Goal: Task Accomplishment & Management: Use online tool/utility

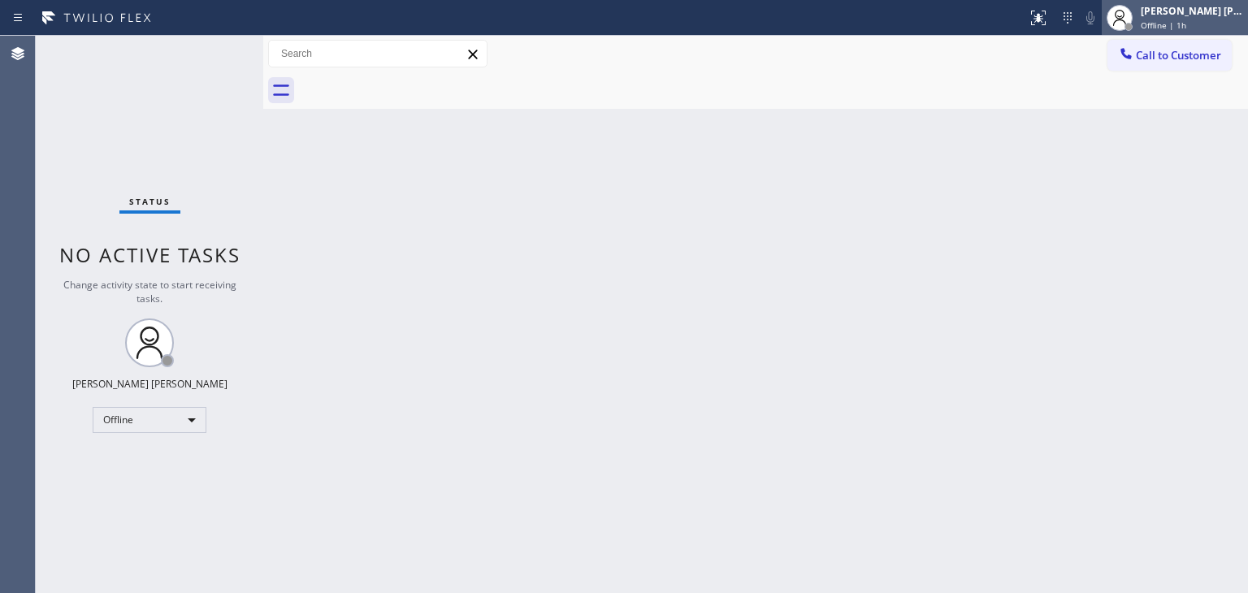
click at [1216, 14] on div "[PERSON_NAME] [PERSON_NAME]" at bounding box center [1192, 11] width 102 height 14
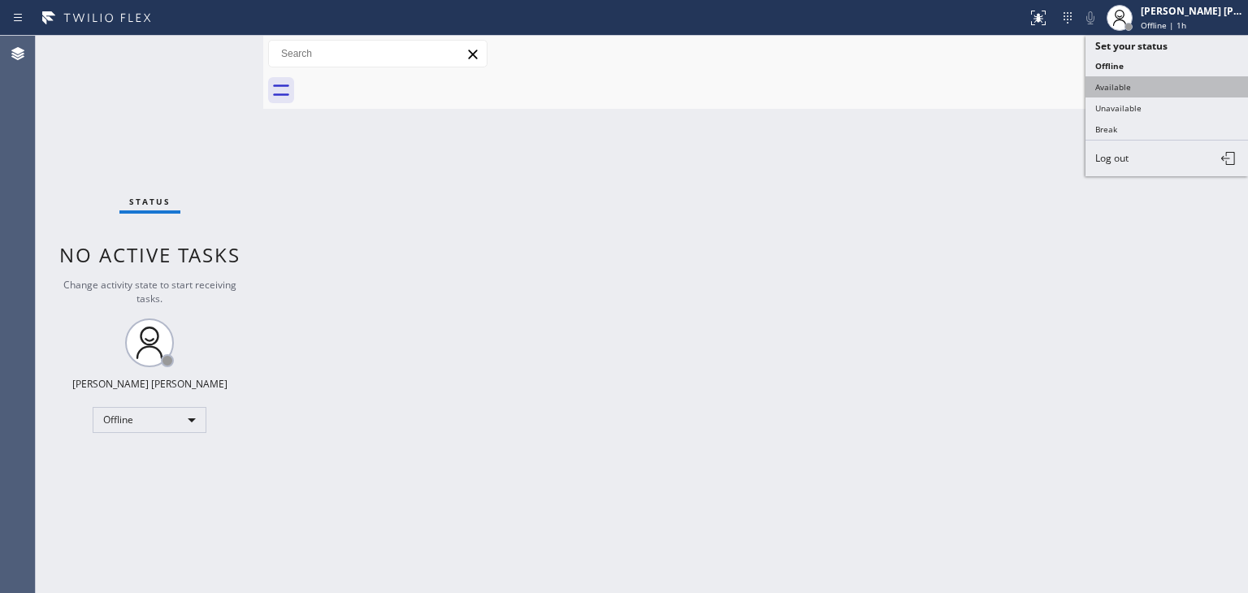
click at [1115, 82] on button "Available" at bounding box center [1167, 86] width 163 height 21
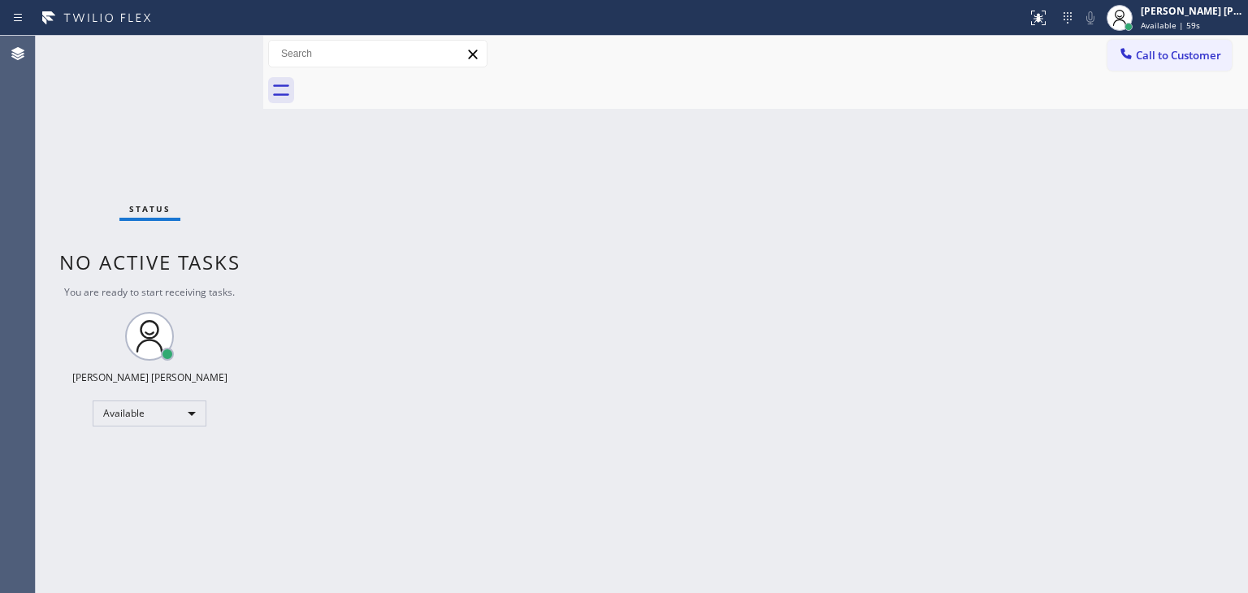
click at [214, 46] on div "Status No active tasks You are ready to start receiving tasks. [PERSON_NAME] [P…" at bounding box center [150, 314] width 228 height 557
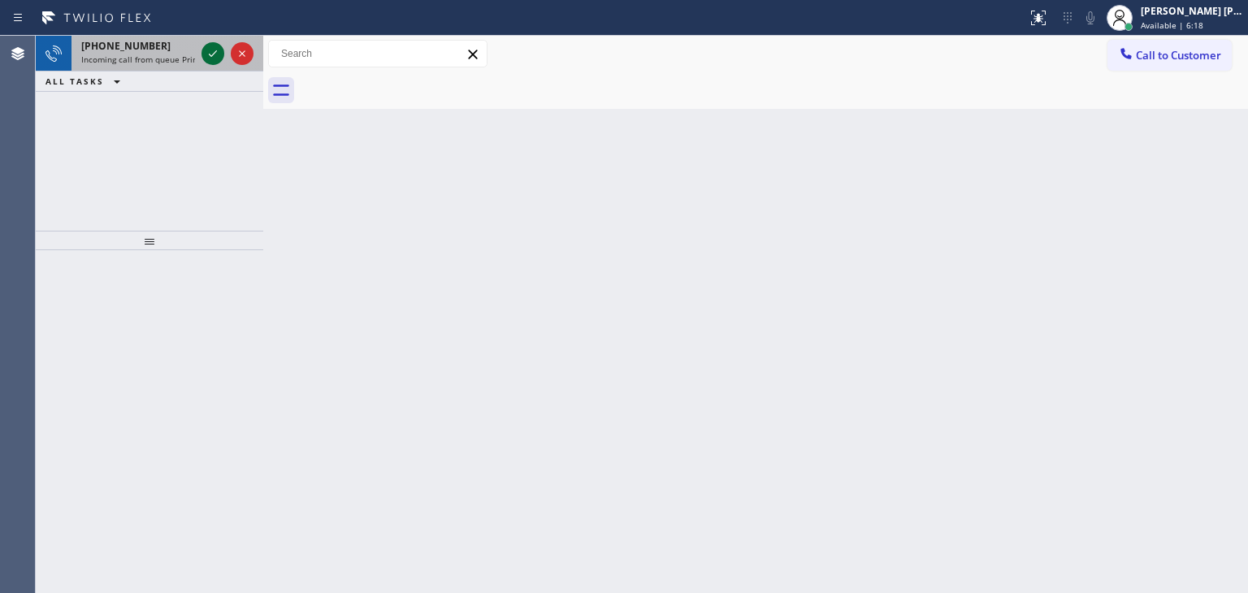
click at [209, 56] on icon at bounding box center [213, 54] width 20 height 20
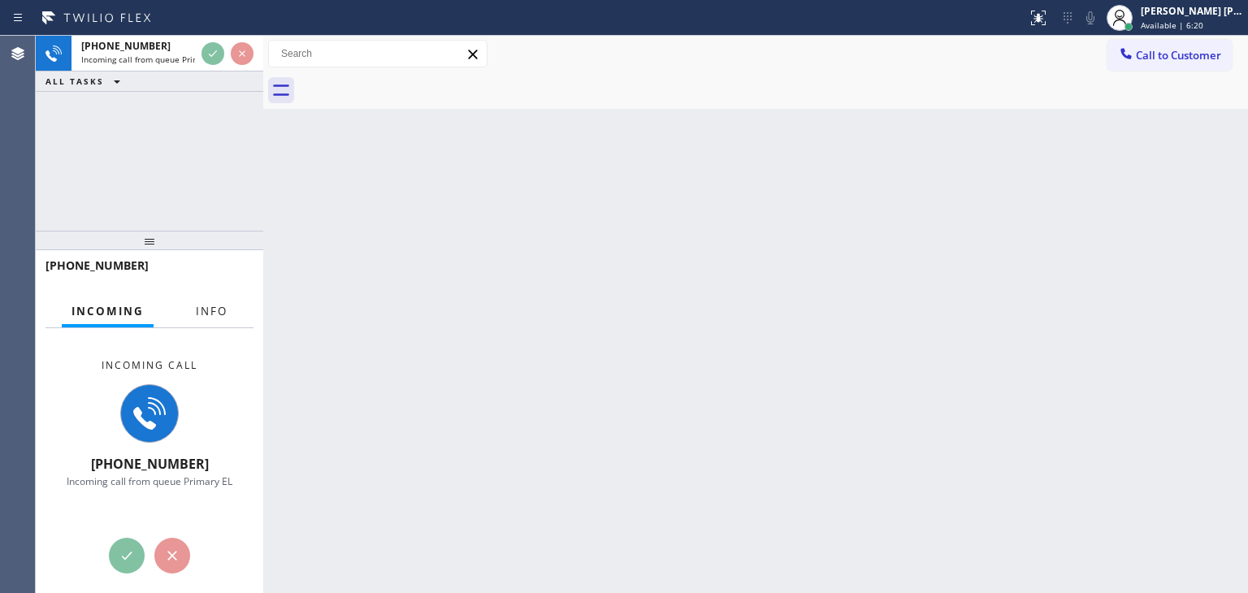
click at [214, 313] on span "Info" at bounding box center [212, 311] width 32 height 15
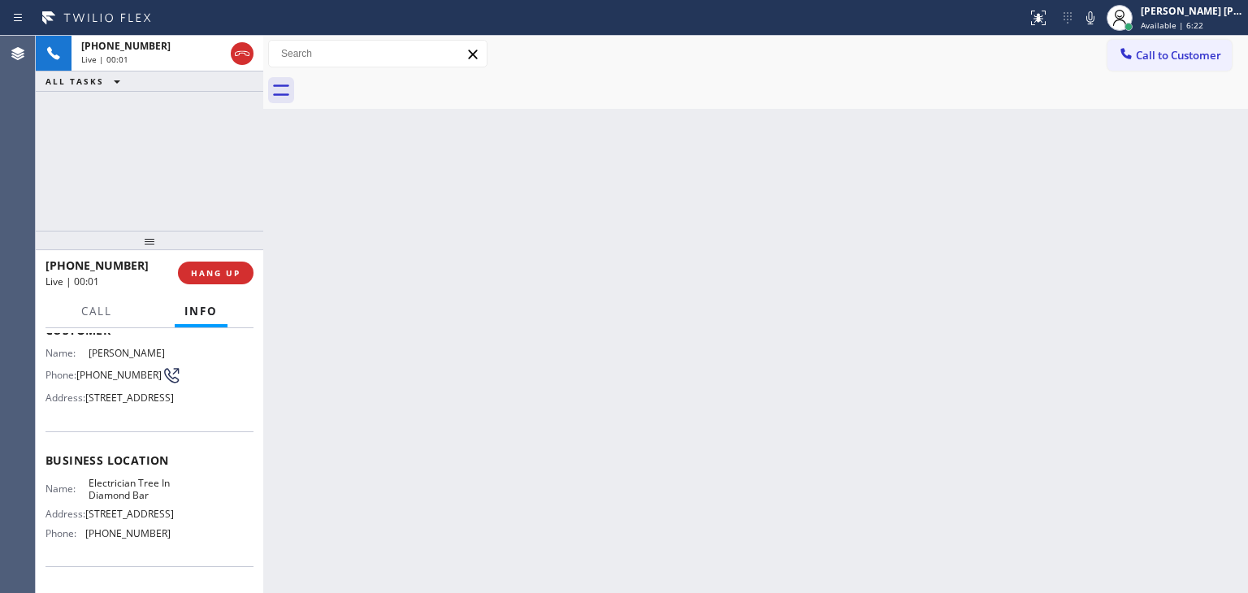
scroll to position [163, 0]
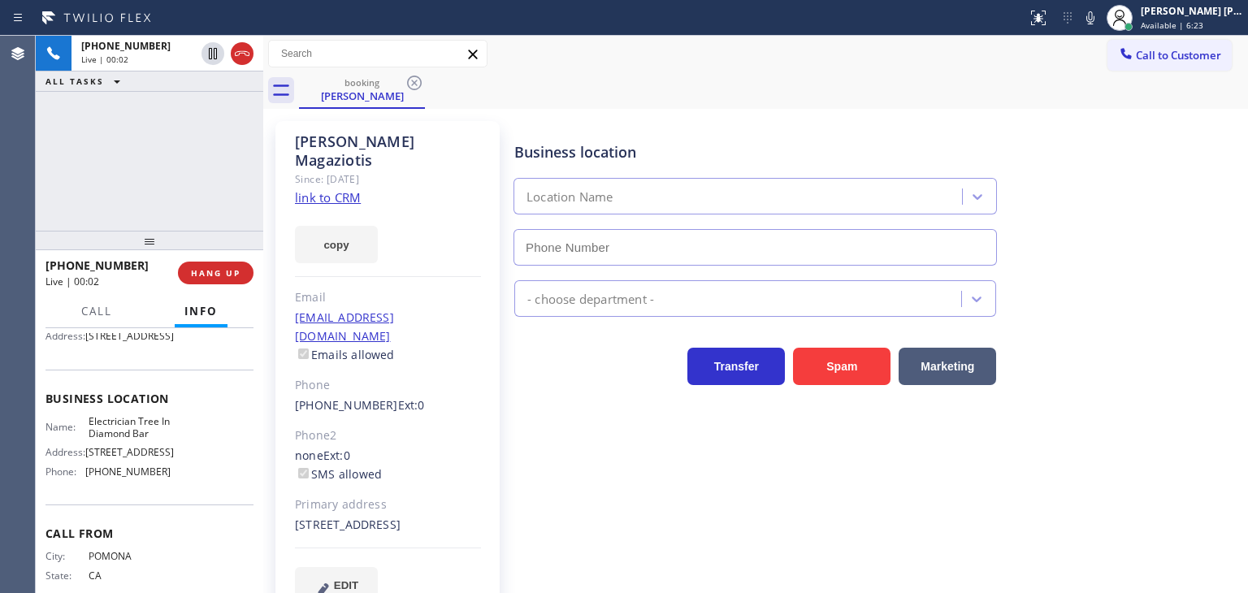
type input "(909) 546-4983"
click at [323, 189] on link "link to CRM" at bounding box center [328, 197] width 66 height 16
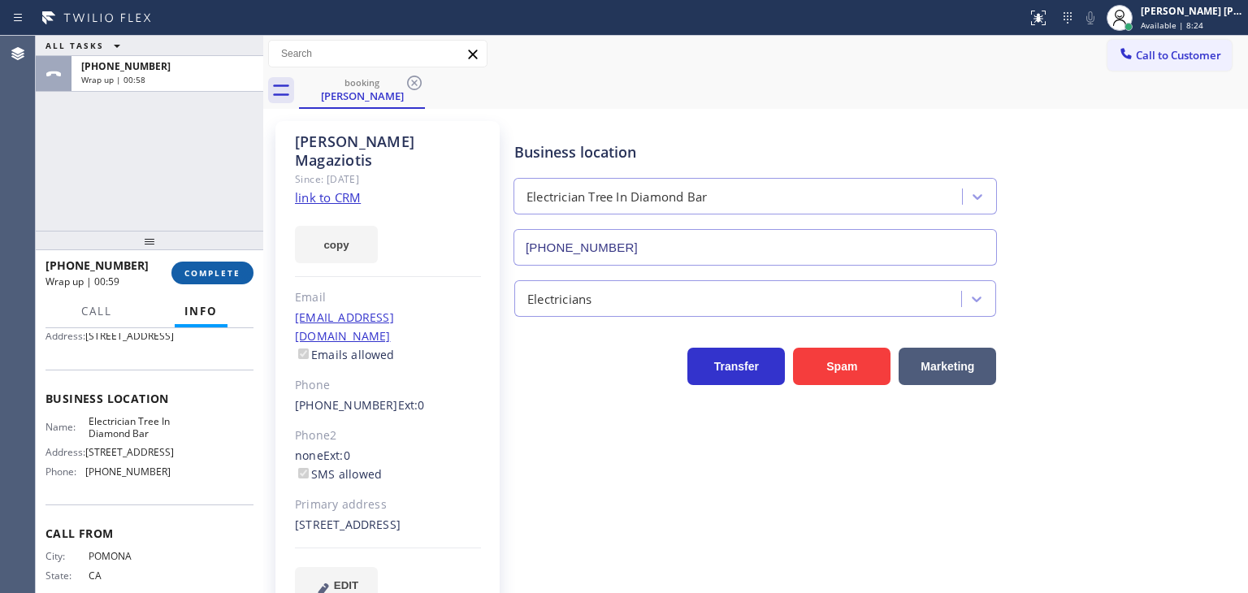
click at [227, 276] on span "COMPLETE" at bounding box center [212, 272] width 56 height 11
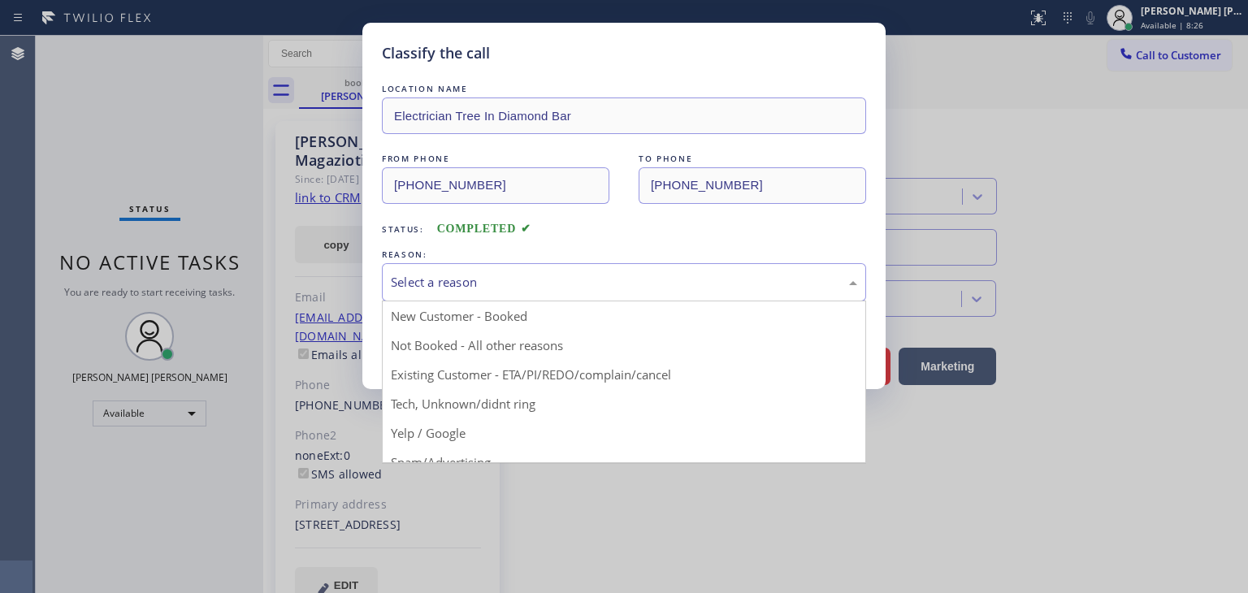
click at [428, 276] on div "Select a reason" at bounding box center [624, 282] width 466 height 19
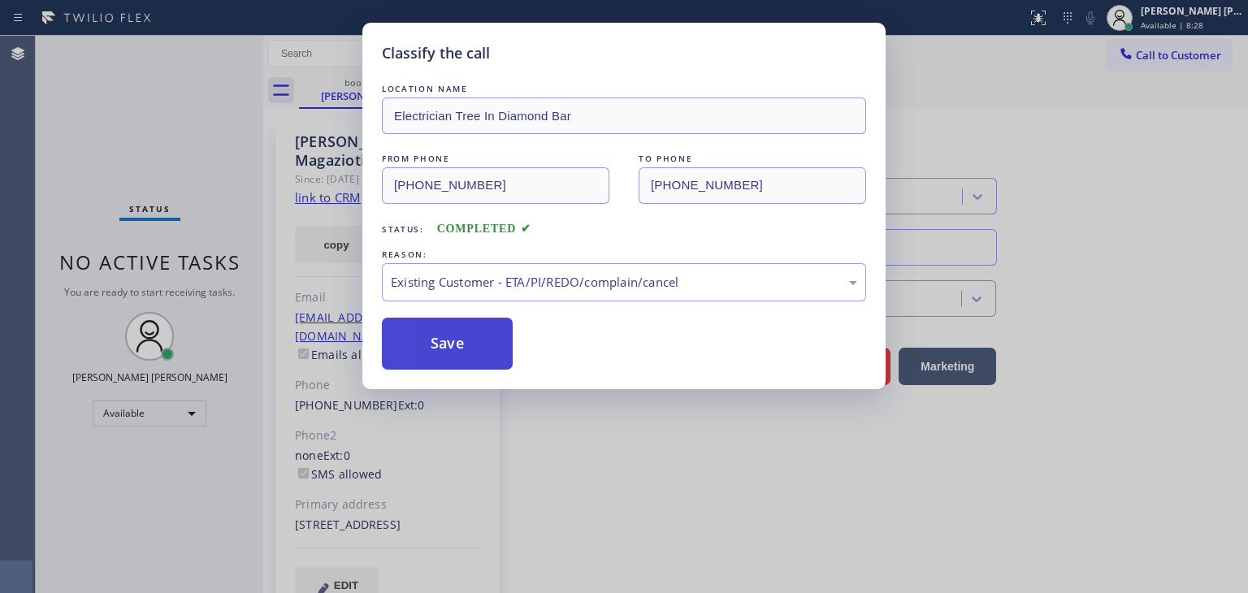
click at [454, 349] on button "Save" at bounding box center [447, 344] width 131 height 52
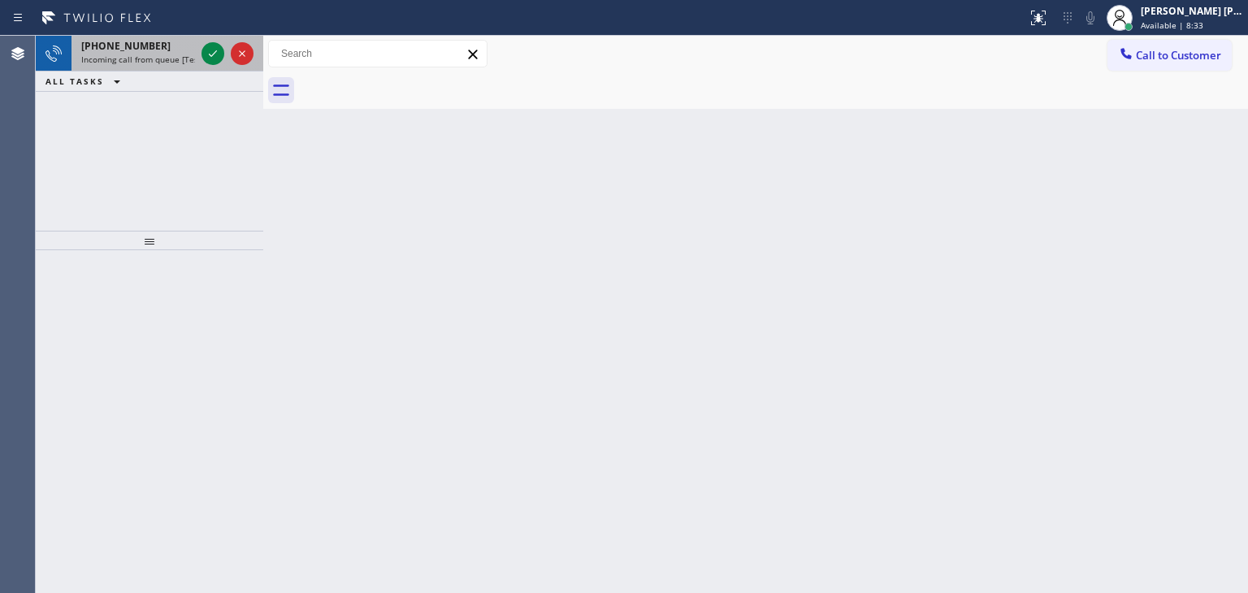
click at [225, 70] on div at bounding box center [227, 54] width 59 height 36
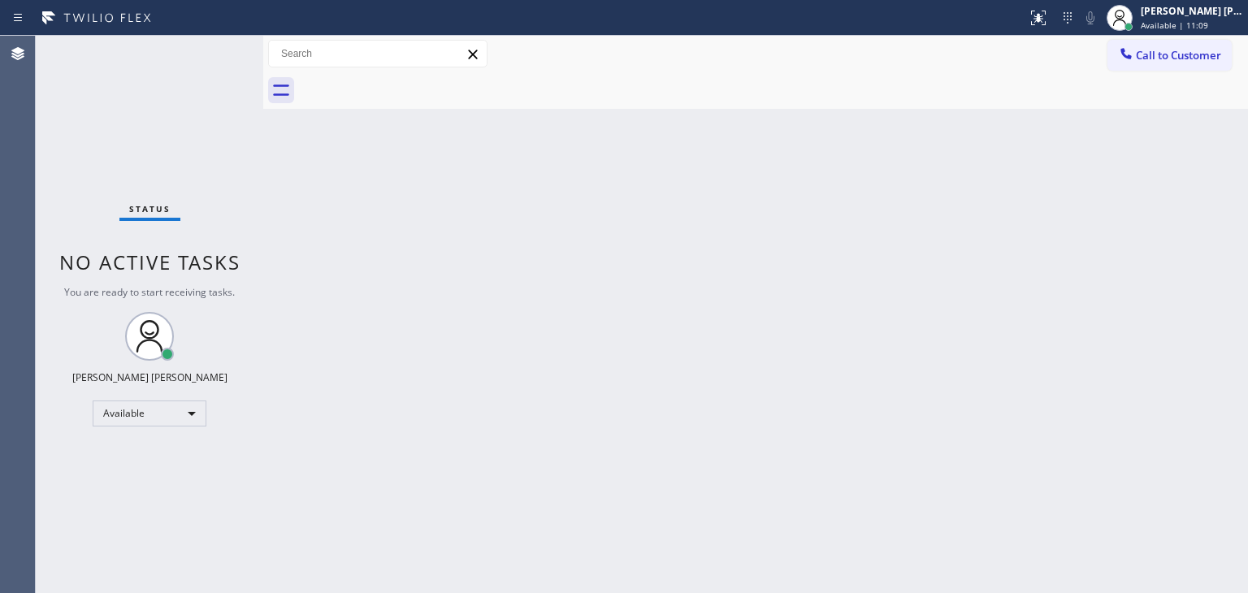
click at [213, 50] on div "Status No active tasks You are ready to start receiving tasks. [PERSON_NAME] [P…" at bounding box center [150, 314] width 228 height 557
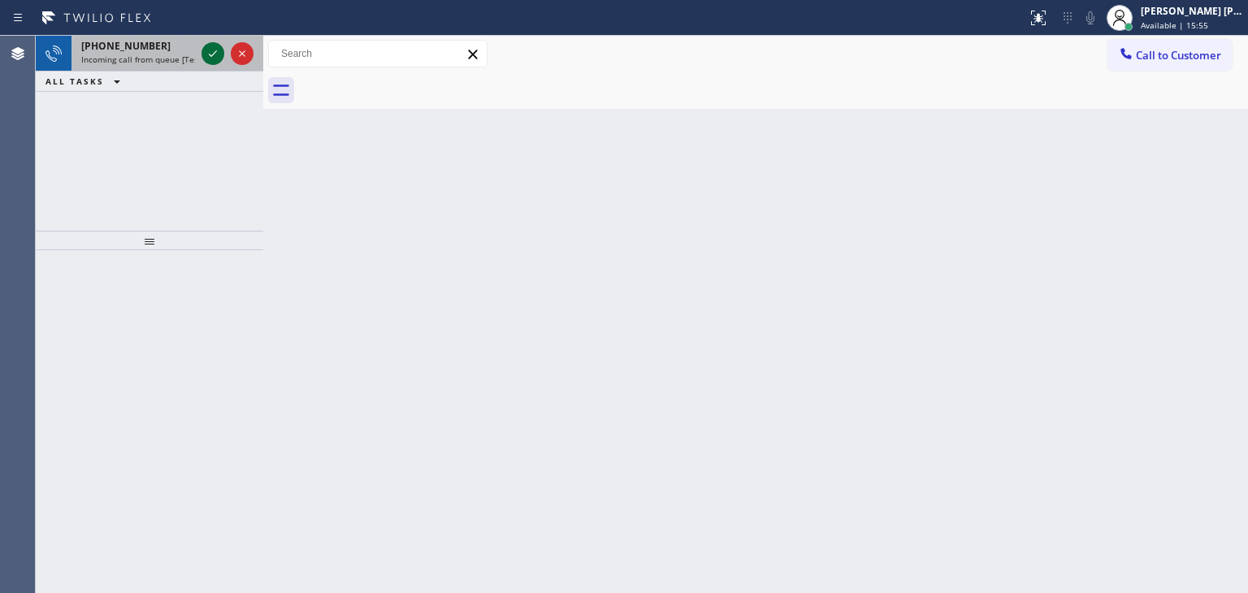
click at [205, 52] on icon at bounding box center [213, 54] width 20 height 20
click at [202, 50] on div at bounding box center [213, 54] width 23 height 20
click at [216, 48] on icon at bounding box center [213, 54] width 20 height 20
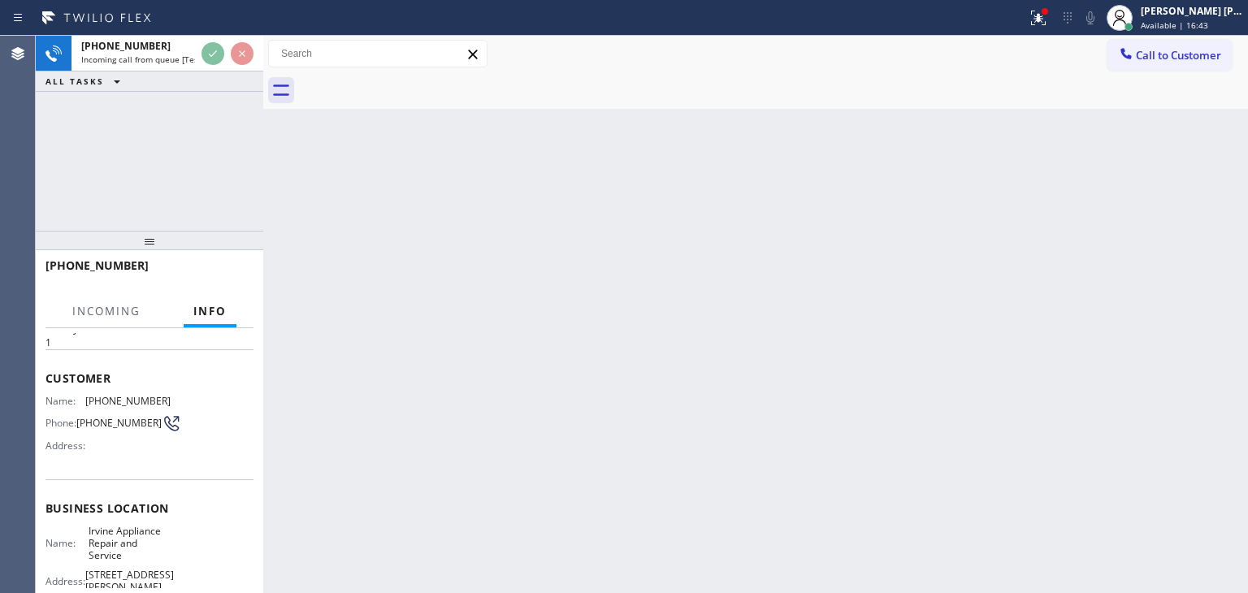
scroll to position [81, 0]
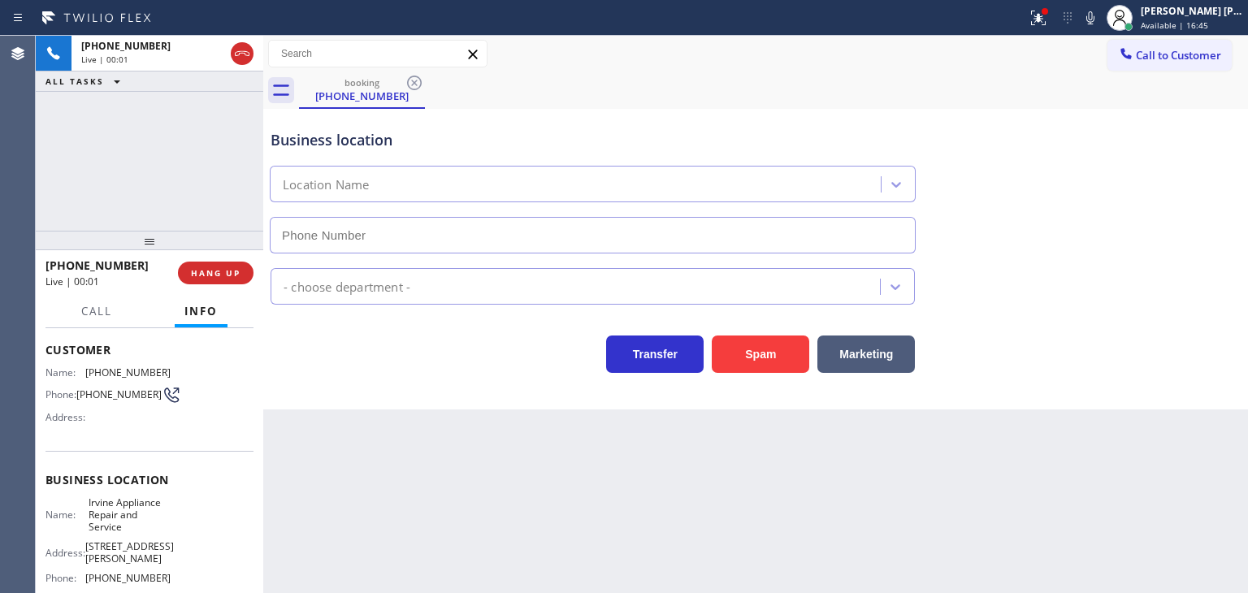
type input "(949) 331-1998"
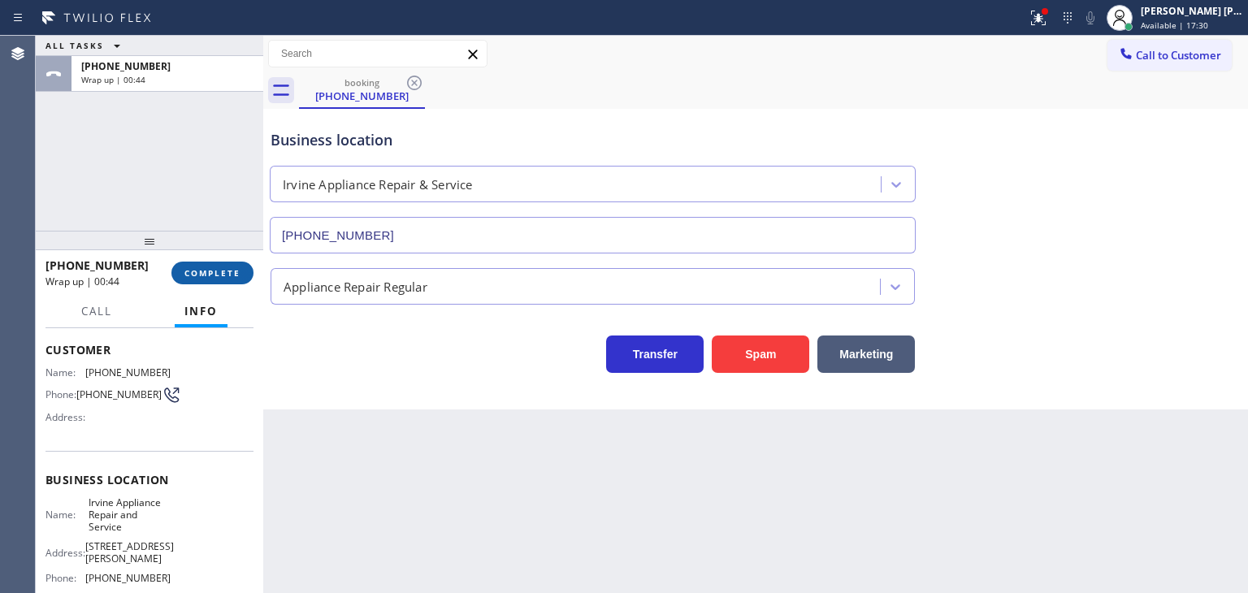
click at [224, 271] on span "COMPLETE" at bounding box center [212, 272] width 56 height 11
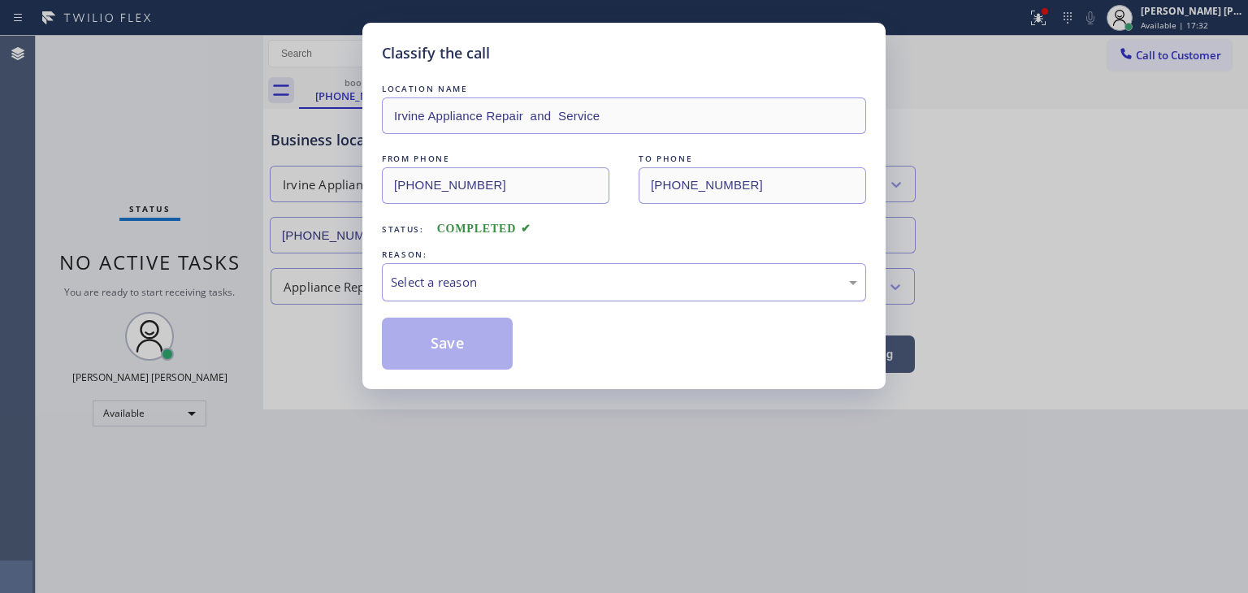
click at [489, 283] on div "Select a reason" at bounding box center [624, 282] width 466 height 19
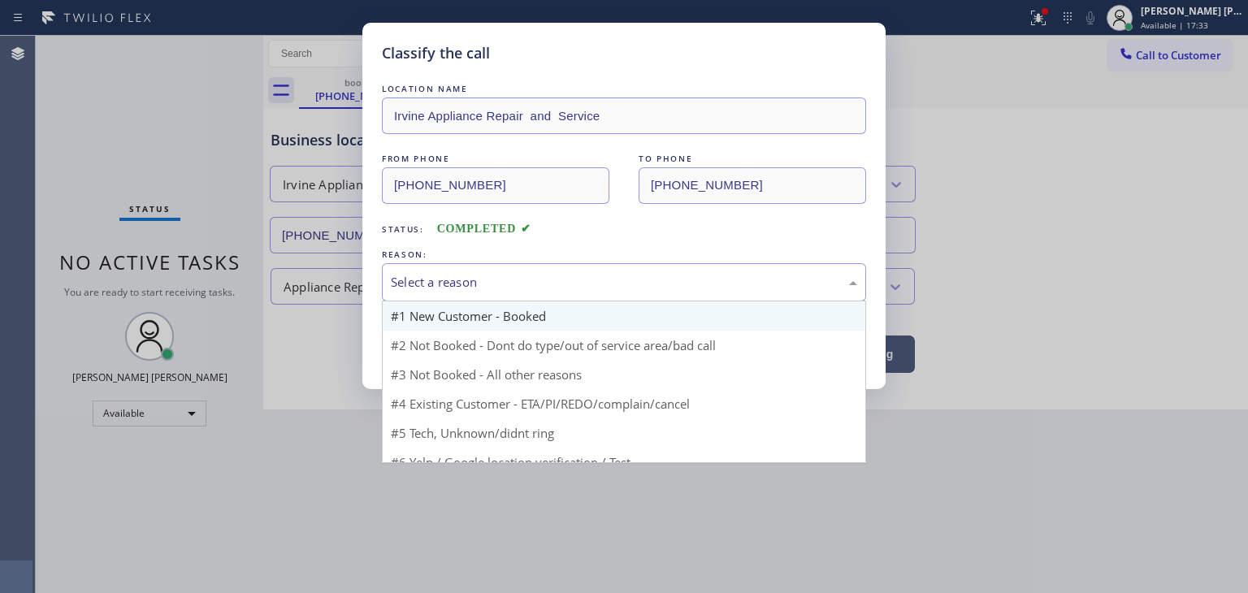
scroll to position [43, 0]
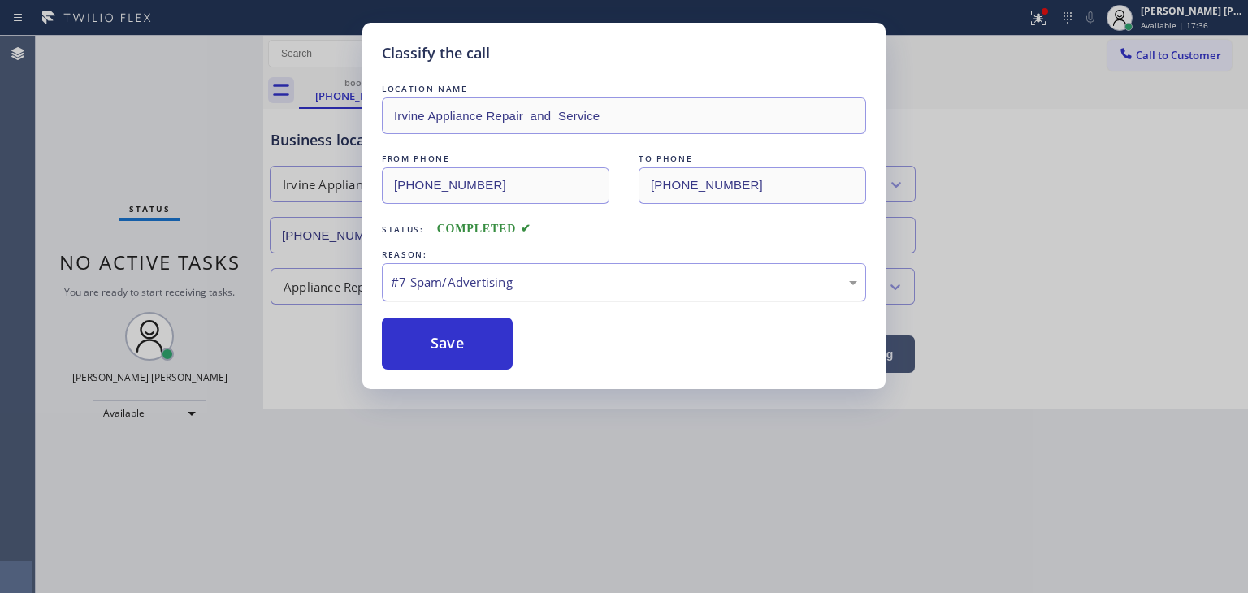
click at [486, 275] on div "#7 Spam/Advertising" at bounding box center [624, 282] width 466 height 19
click at [466, 332] on button "Save" at bounding box center [447, 344] width 131 height 52
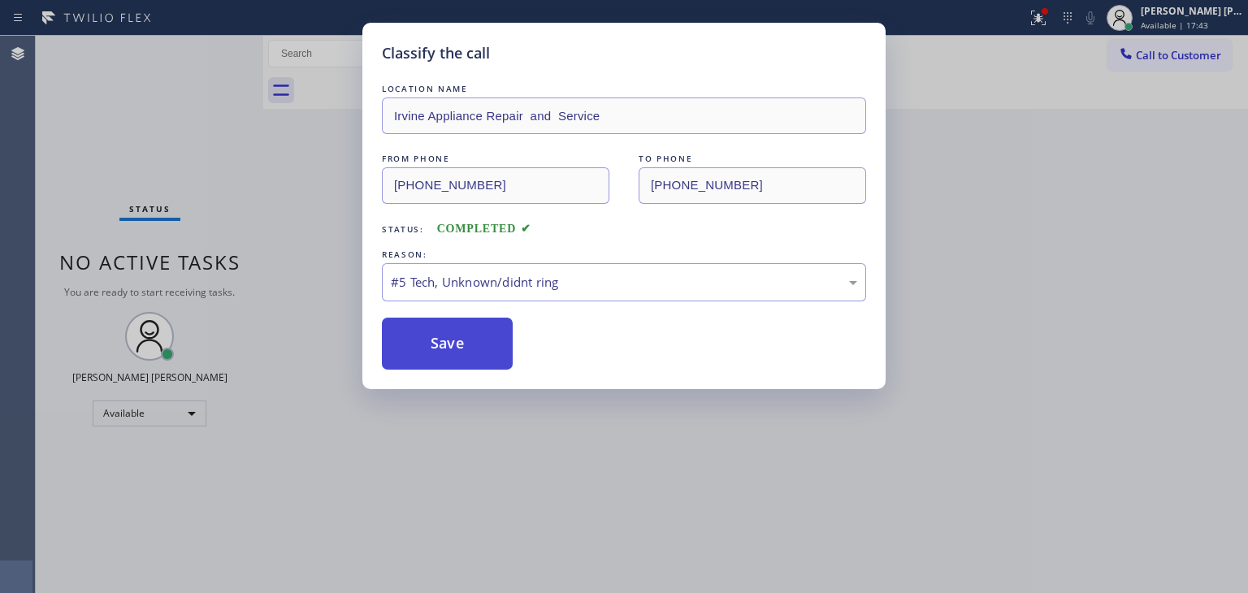
click at [459, 342] on button "Save" at bounding box center [447, 344] width 131 height 52
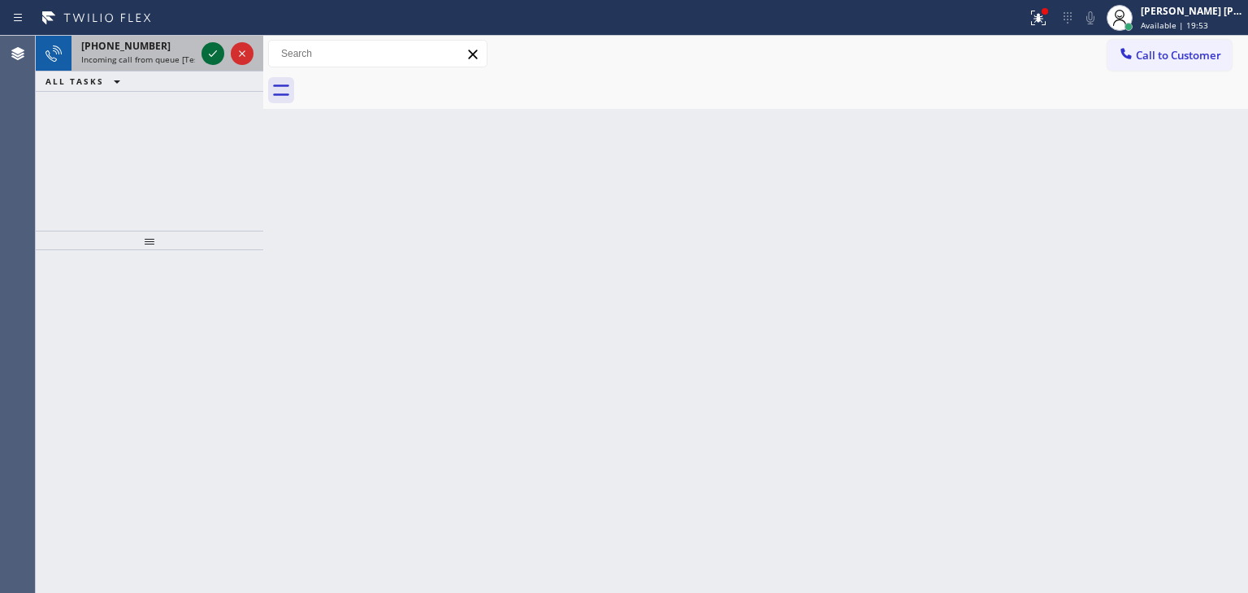
click at [211, 50] on icon at bounding box center [213, 54] width 20 height 20
click at [210, 53] on icon at bounding box center [213, 54] width 20 height 20
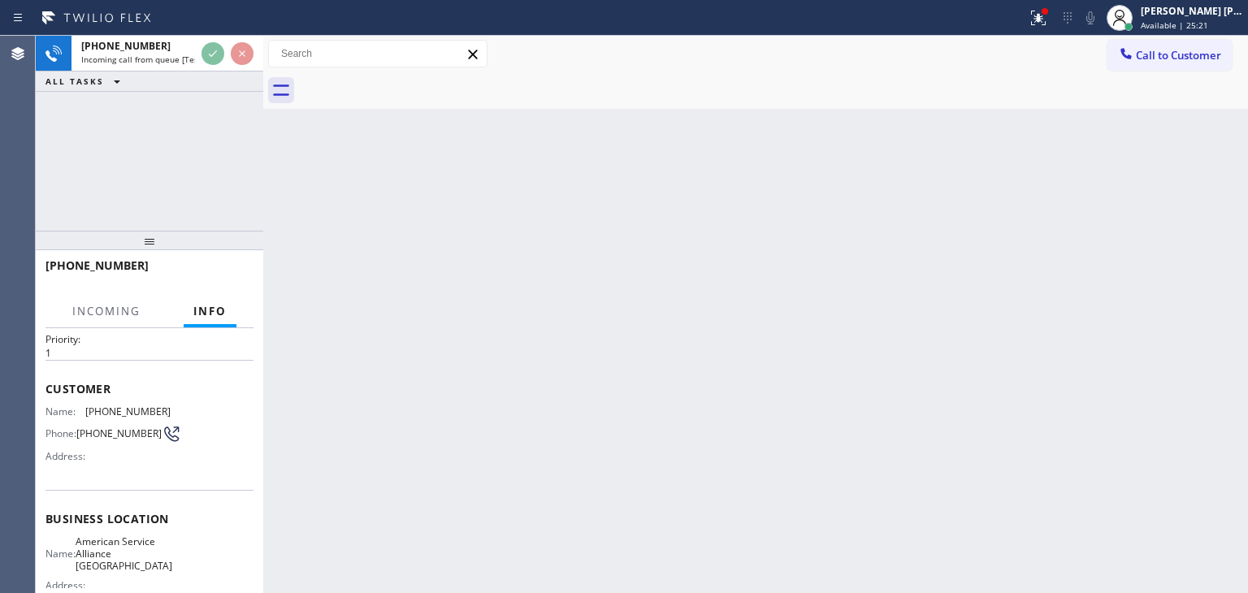
scroll to position [81, 0]
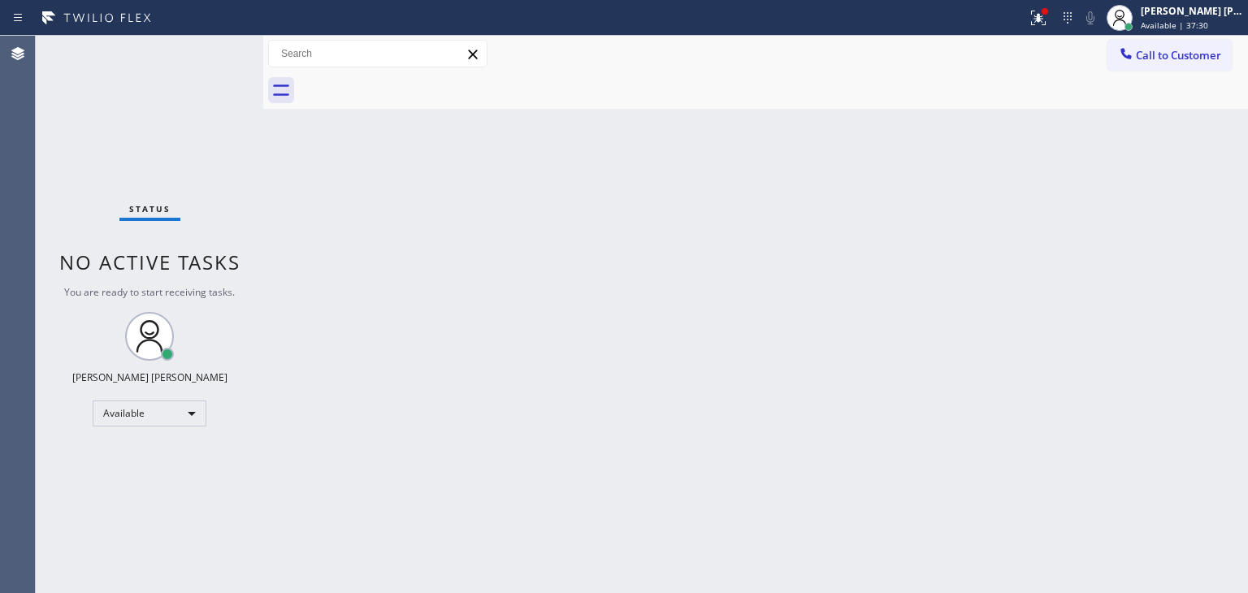
click at [212, 56] on div "Status No active tasks You are ready to start receiving tasks. [PERSON_NAME] [P…" at bounding box center [150, 314] width 228 height 557
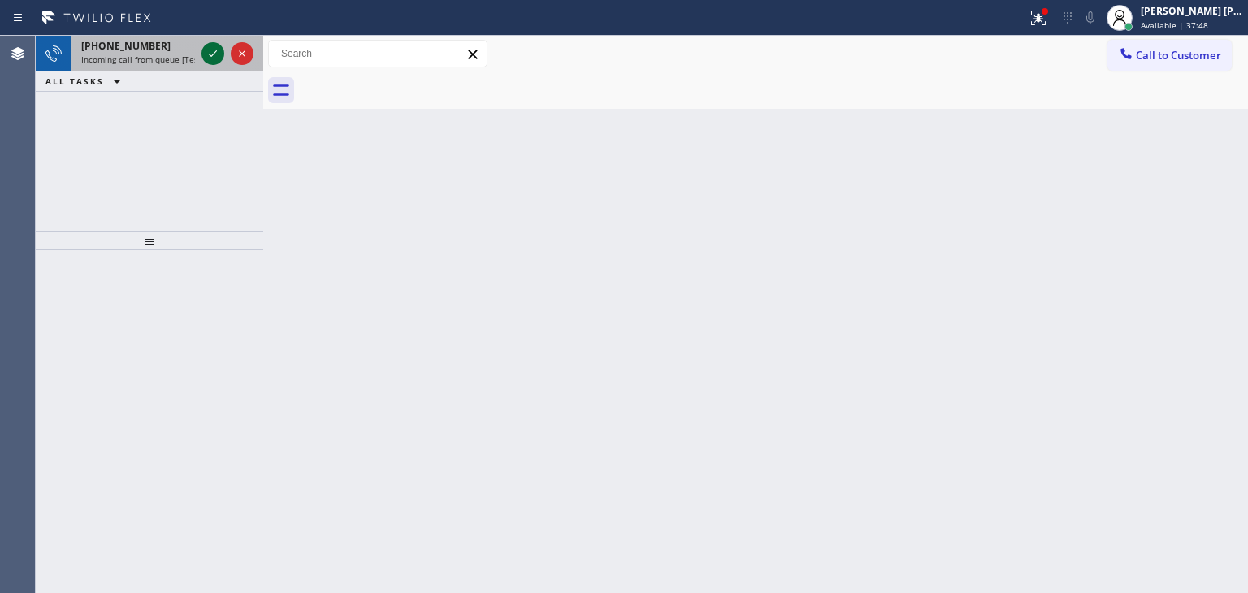
click at [209, 56] on icon at bounding box center [213, 54] width 20 height 20
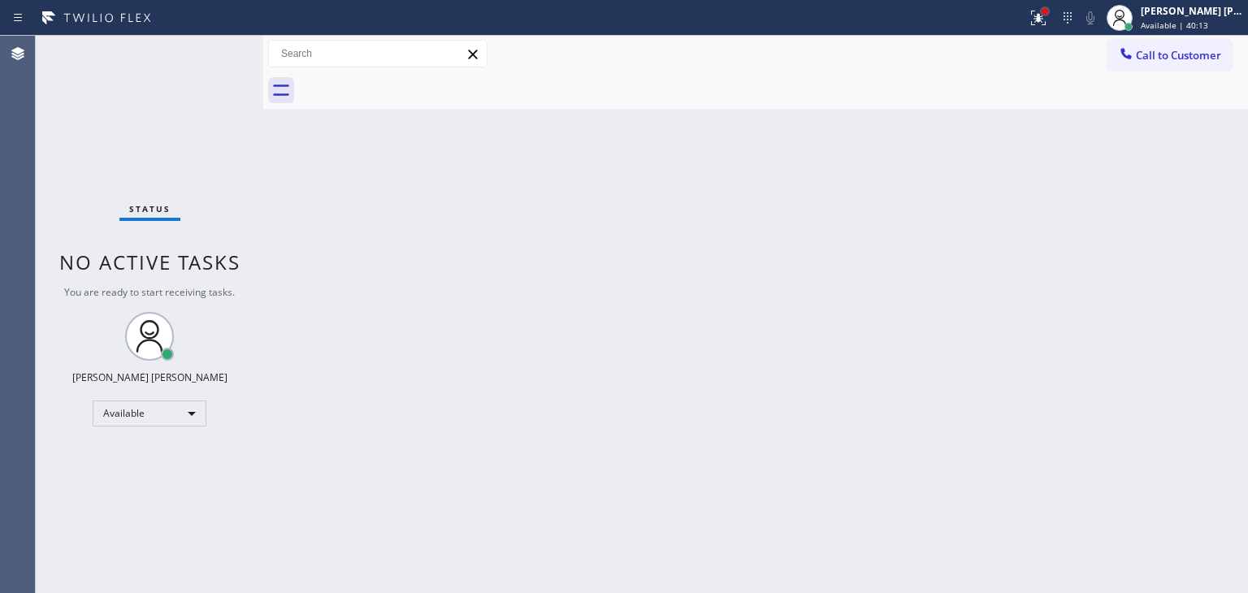
click at [1050, 8] on div at bounding box center [1045, 12] width 10 height 10
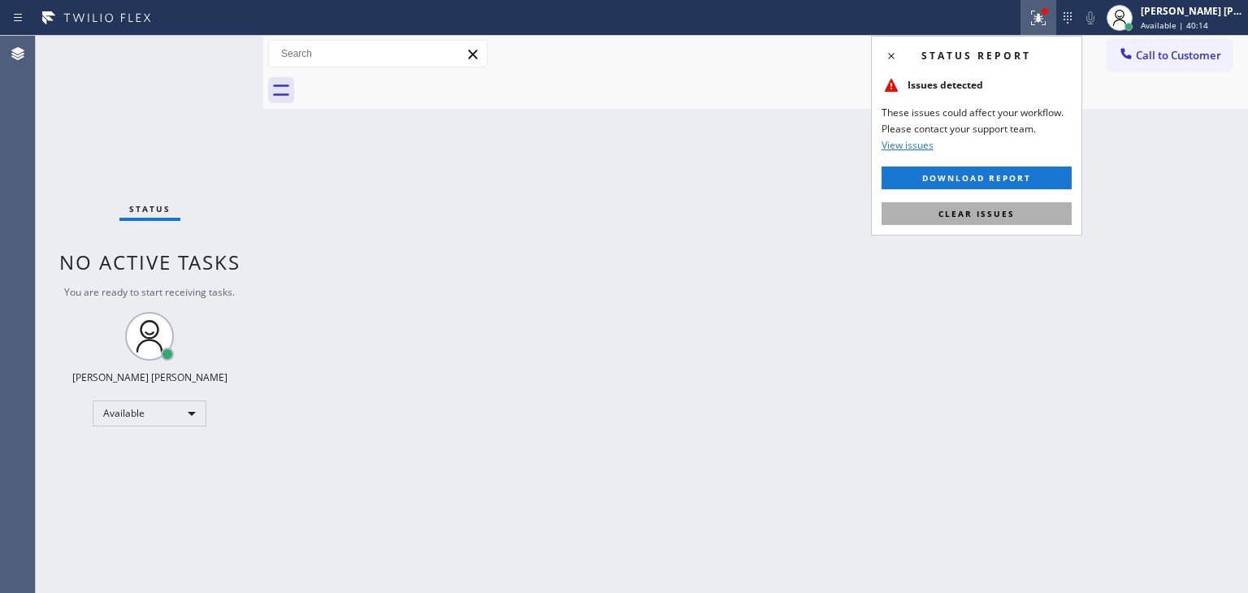
click at [962, 215] on span "Clear issues" at bounding box center [977, 213] width 76 height 11
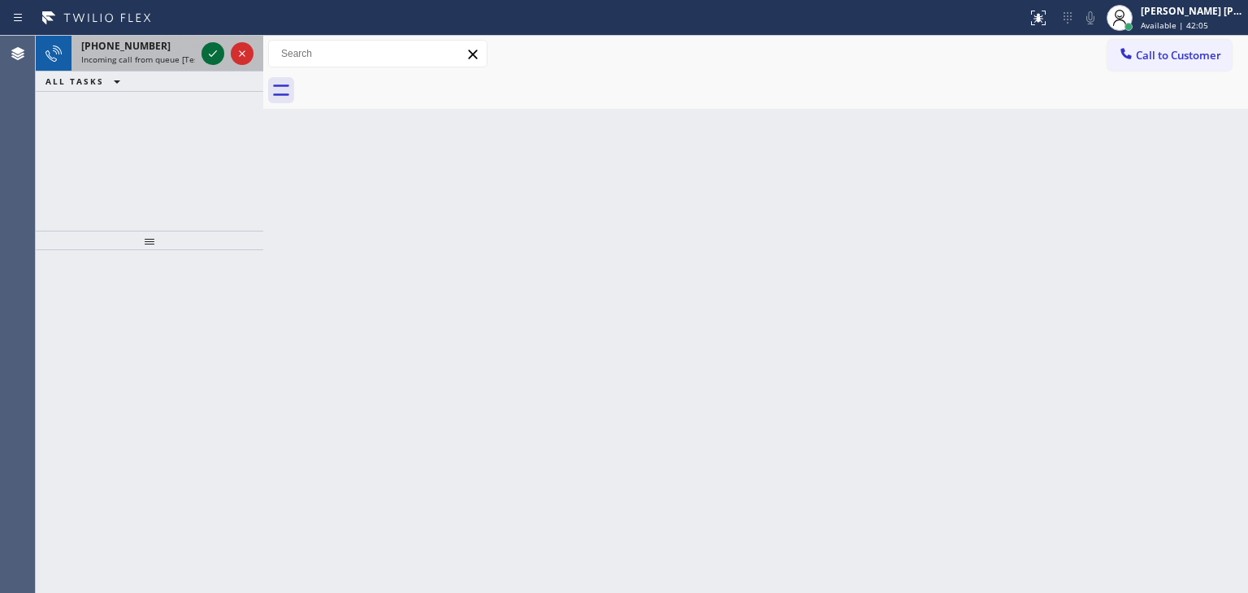
click at [219, 50] on icon at bounding box center [213, 54] width 20 height 20
click at [207, 54] on icon at bounding box center [213, 54] width 20 height 20
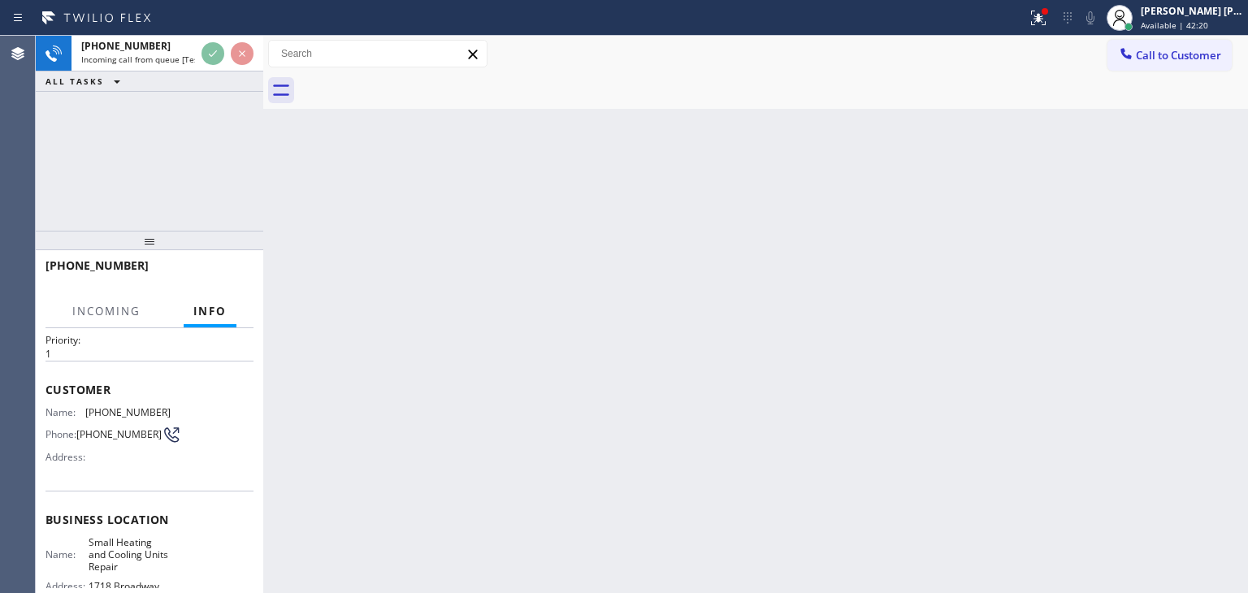
scroll to position [163, 0]
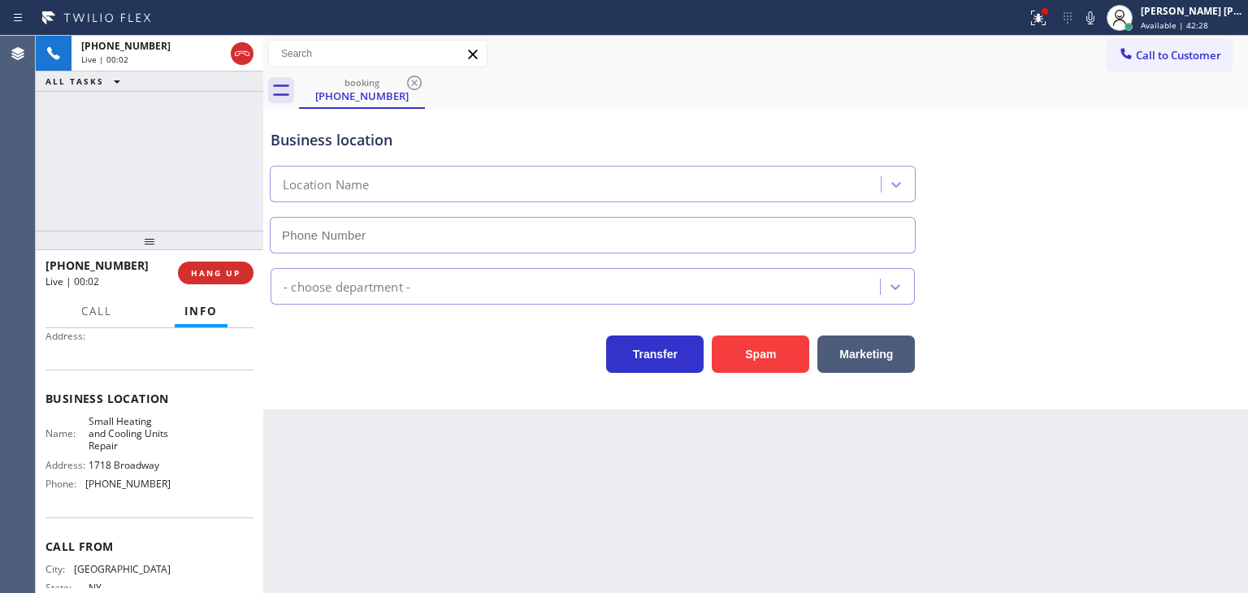
type input "(917) 983-3506"
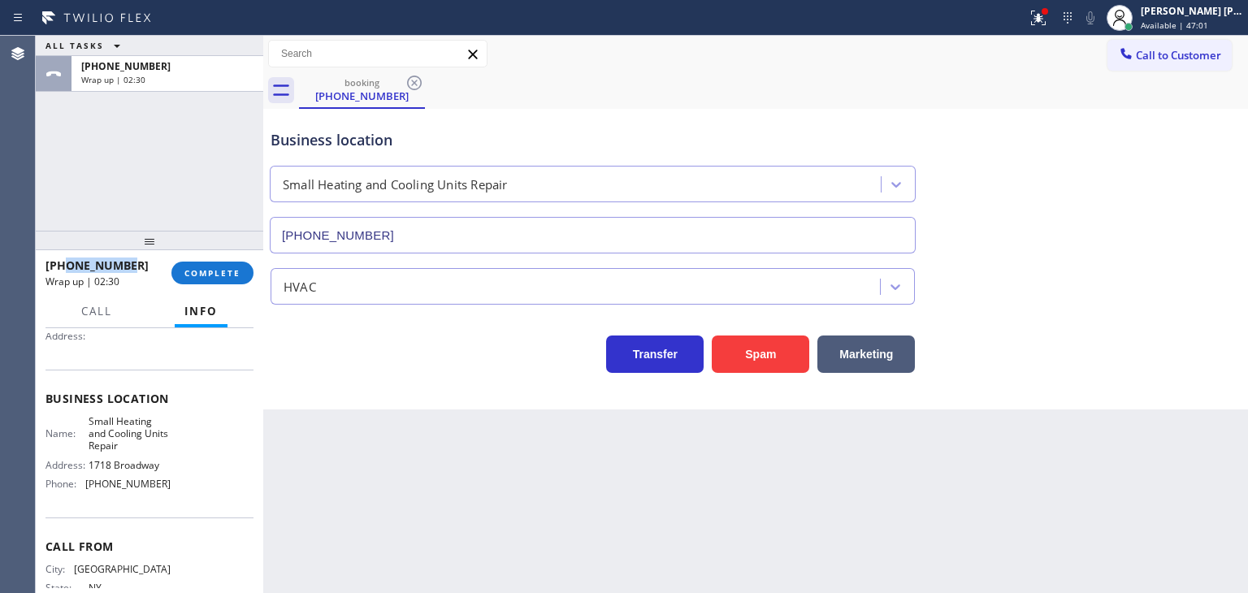
drag, startPoint x: 146, startPoint y: 262, endPoint x: 62, endPoint y: 269, distance: 84.8
click at [62, 269] on div "+13476034093" at bounding box center [103, 265] width 115 height 15
click at [137, 263] on div "+13476034093" at bounding box center [103, 265] width 115 height 15
drag, startPoint x: 137, startPoint y: 263, endPoint x: 62, endPoint y: 268, distance: 74.9
click at [62, 268] on div "+13476034093" at bounding box center [103, 265] width 115 height 15
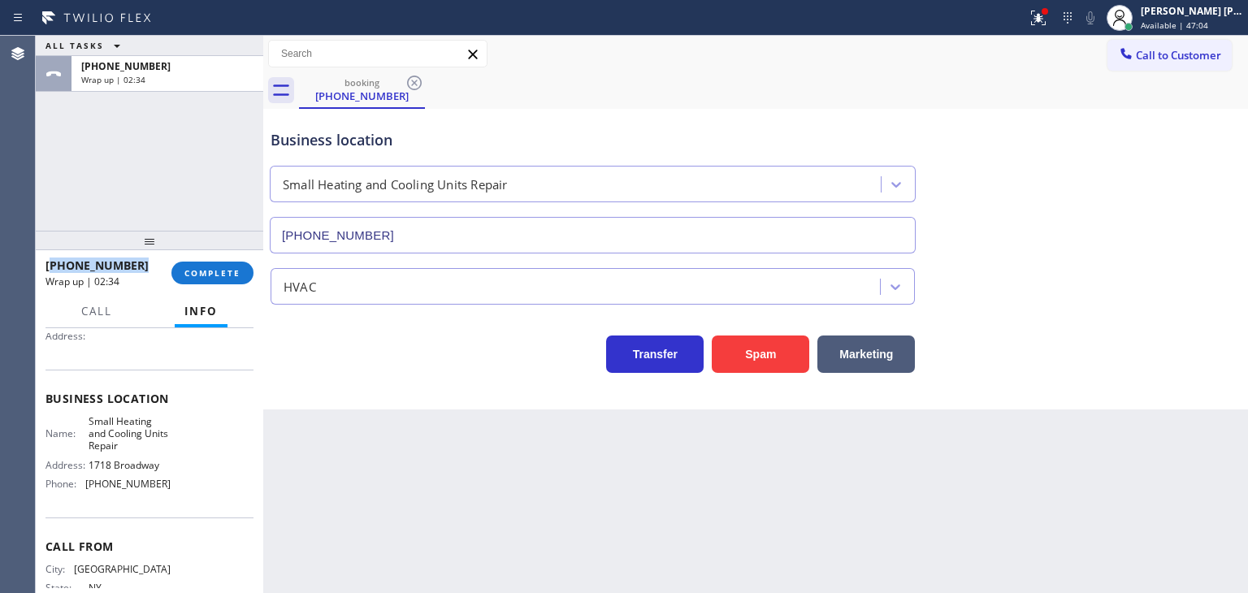
click at [134, 261] on div "+13476034093" at bounding box center [103, 265] width 115 height 15
drag, startPoint x: 134, startPoint y: 261, endPoint x: 112, endPoint y: 263, distance: 22.1
click at [112, 263] on div "+13476034093" at bounding box center [103, 265] width 115 height 15
click at [125, 263] on div "+13476034093" at bounding box center [103, 265] width 115 height 15
click at [131, 264] on div "+13476034093" at bounding box center [103, 265] width 115 height 15
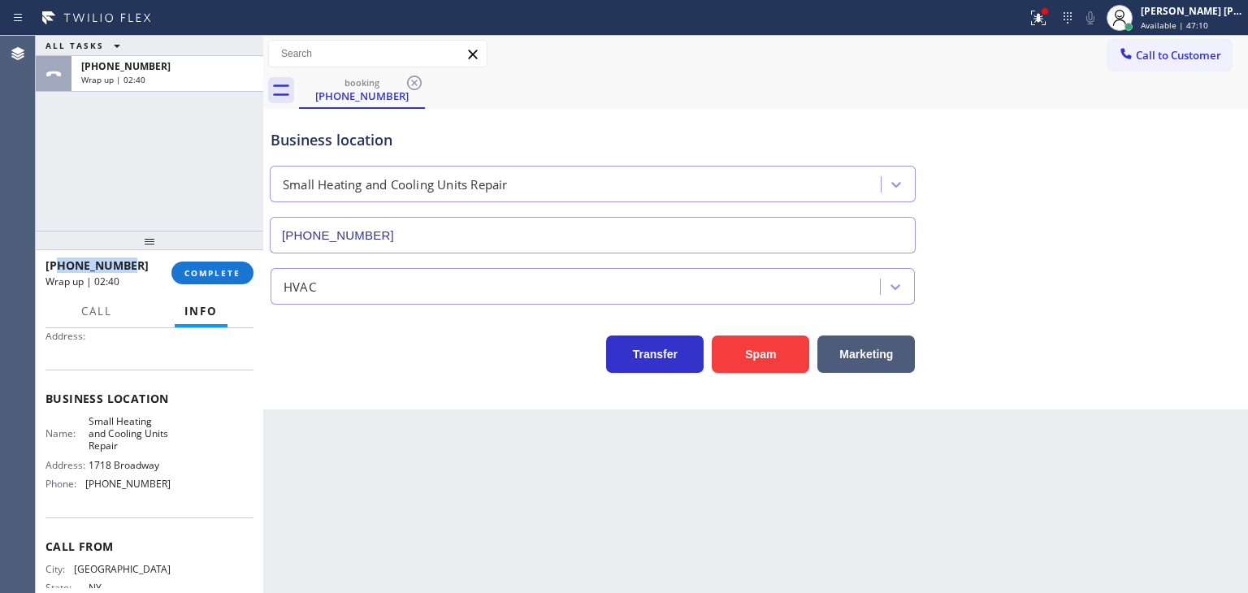
drag, startPoint x: 133, startPoint y: 265, endPoint x: 62, endPoint y: 266, distance: 71.5
click at [62, 266] on div "+13476034093" at bounding box center [103, 265] width 115 height 15
copy span "3476034093"
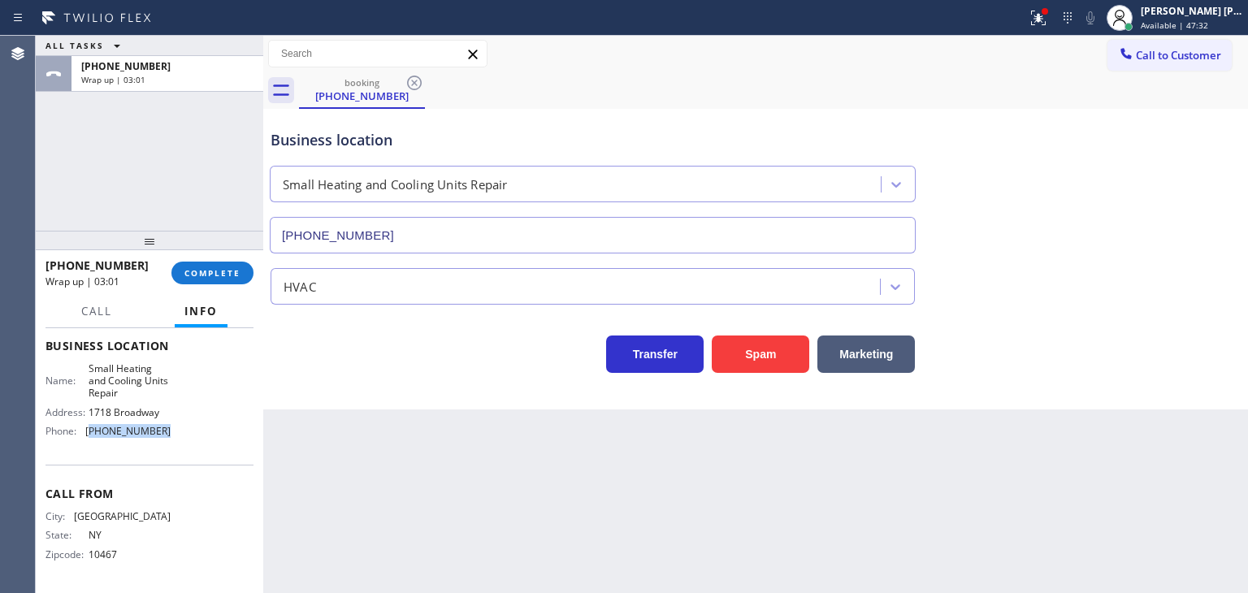
drag, startPoint x: 172, startPoint y: 430, endPoint x: 89, endPoint y: 436, distance: 83.1
click at [89, 436] on div "Name: Small Heating and Cooling Units Repair Address: 1718 Broadway Phone: (917…" at bounding box center [150, 403] width 208 height 82
copy span "917) 983-3506"
click at [184, 274] on span "COMPLETE" at bounding box center [212, 272] width 56 height 11
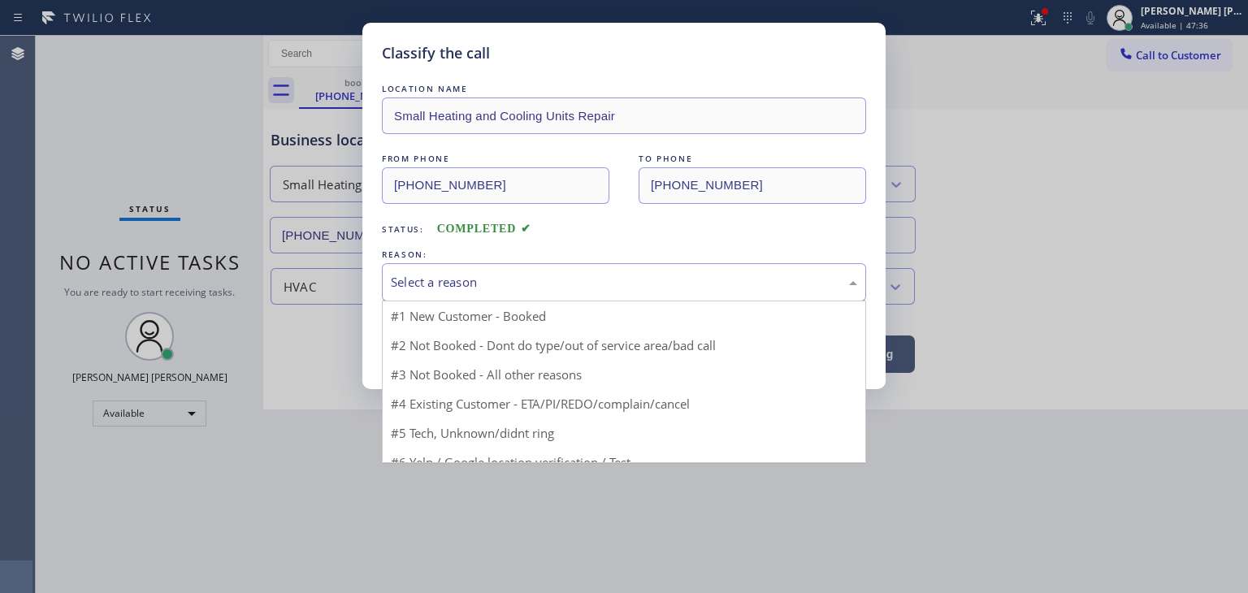
click at [497, 291] on div "Select a reason" at bounding box center [624, 282] width 484 height 38
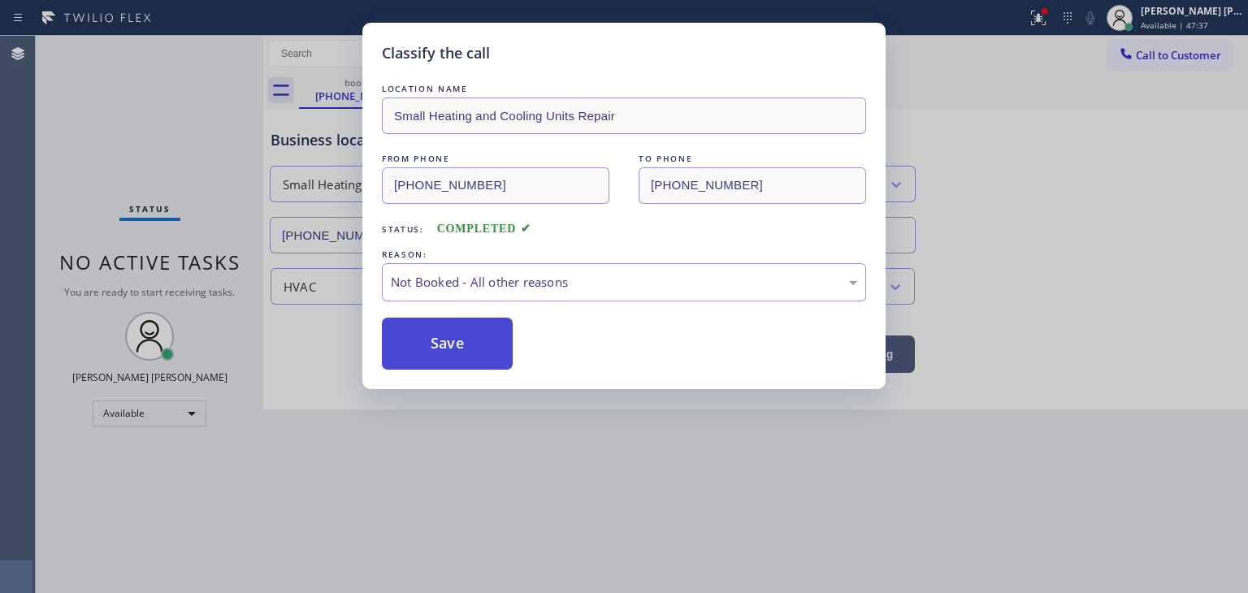
click at [467, 336] on button "Save" at bounding box center [447, 344] width 131 height 52
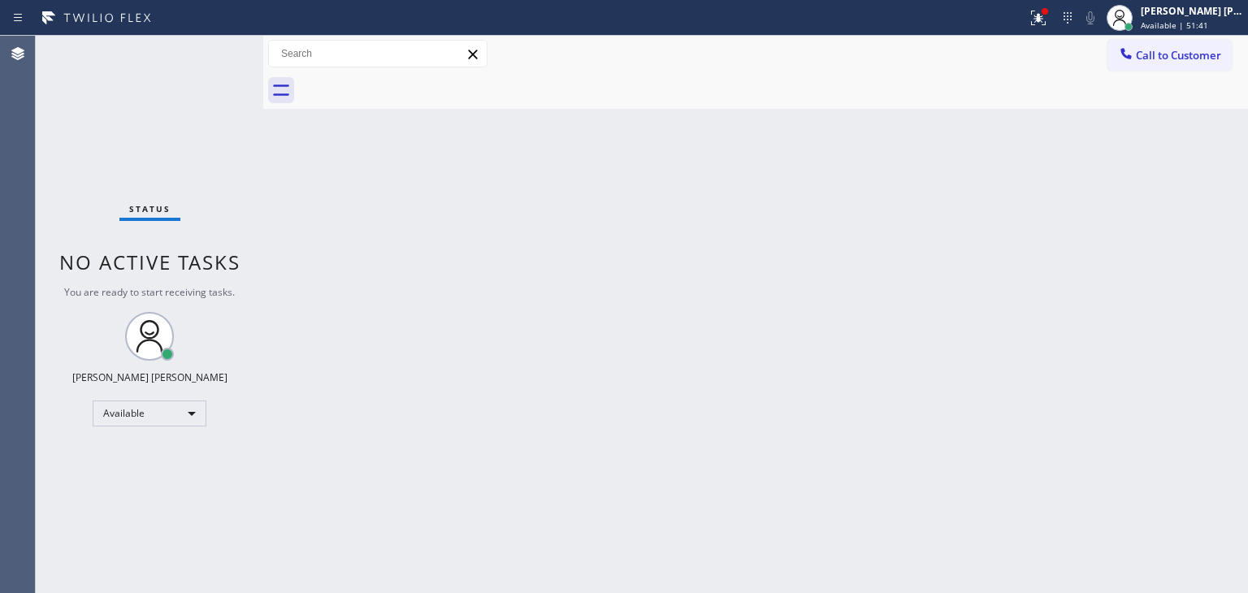
click at [99, 108] on div "Status No active tasks You are ready to start receiving tasks. [PERSON_NAME] [P…" at bounding box center [150, 314] width 228 height 557
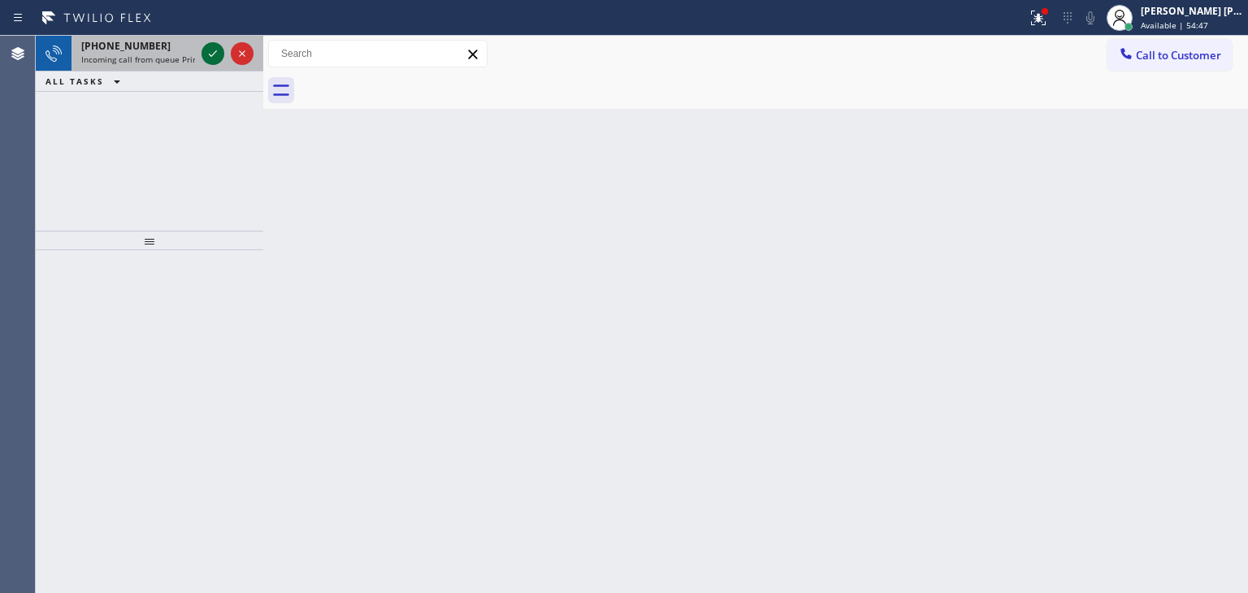
click at [218, 53] on icon at bounding box center [213, 54] width 20 height 20
click at [215, 48] on icon at bounding box center [213, 54] width 20 height 20
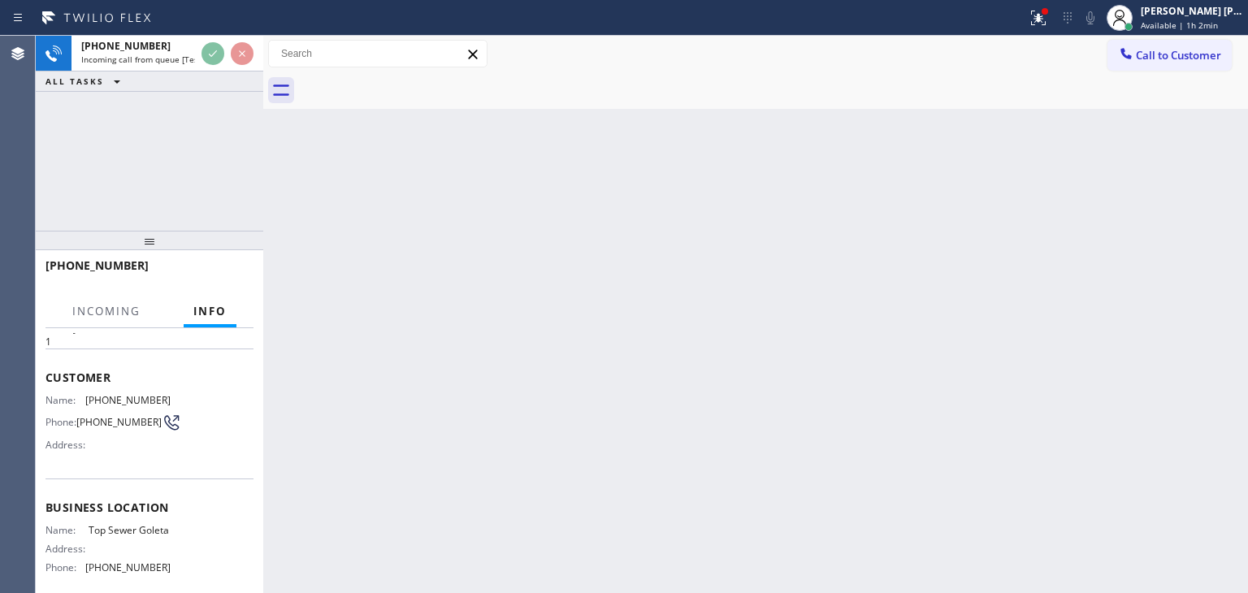
scroll to position [81, 0]
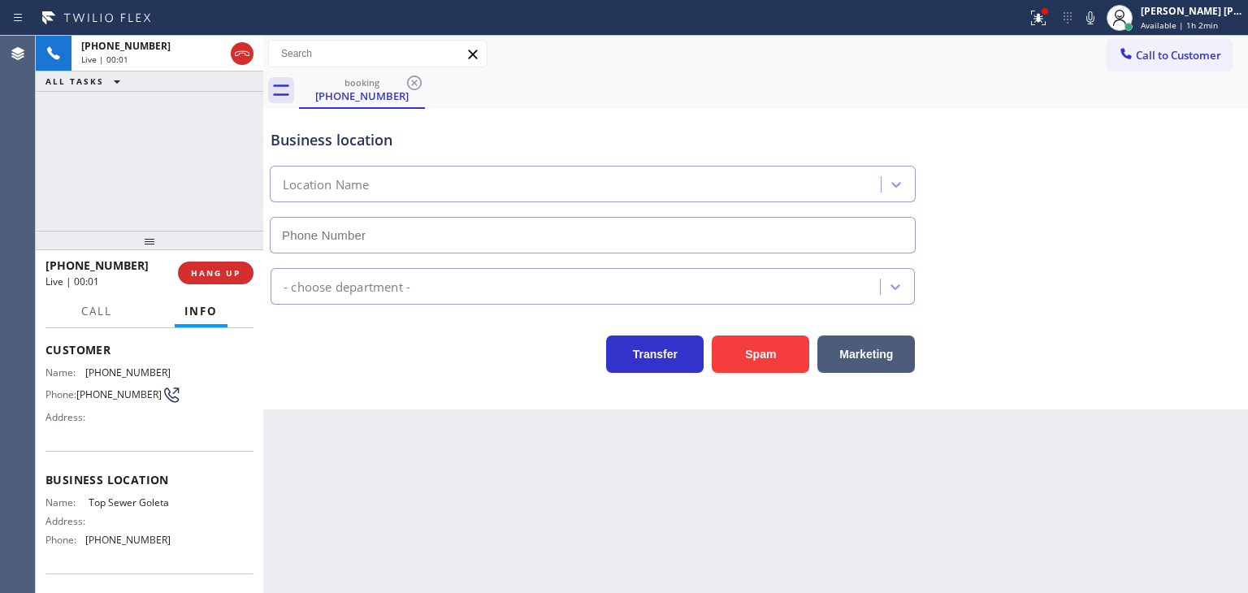
type input "(805) 519-8474"
click at [1100, 21] on icon at bounding box center [1091, 18] width 20 height 20
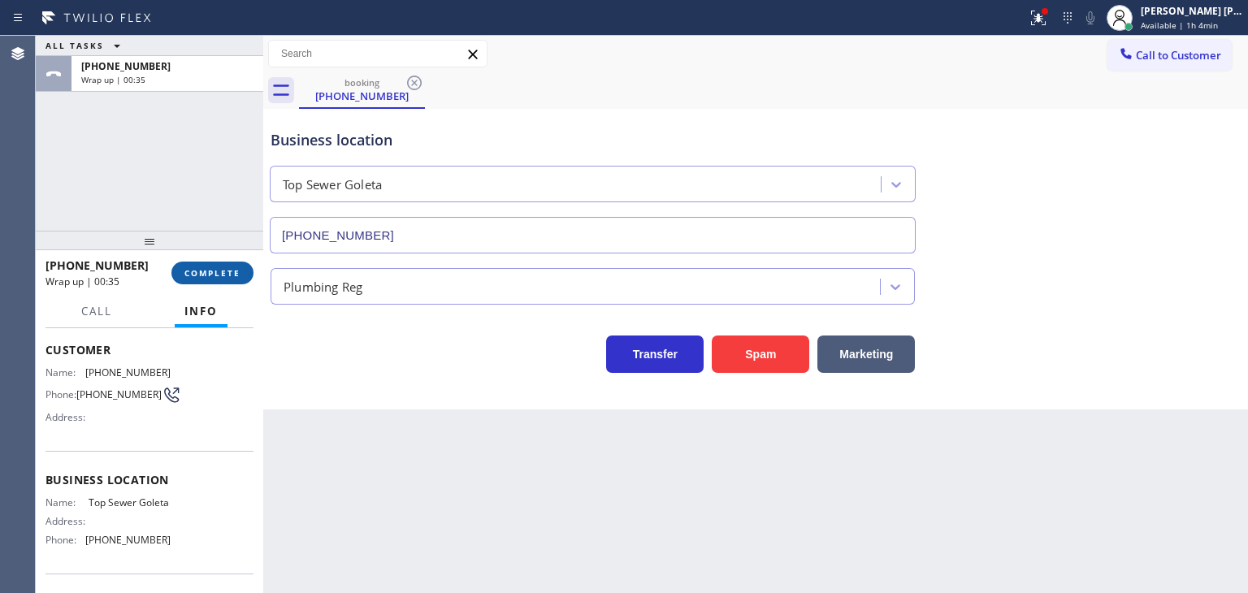
click at [221, 281] on button "COMPLETE" at bounding box center [212, 273] width 82 height 23
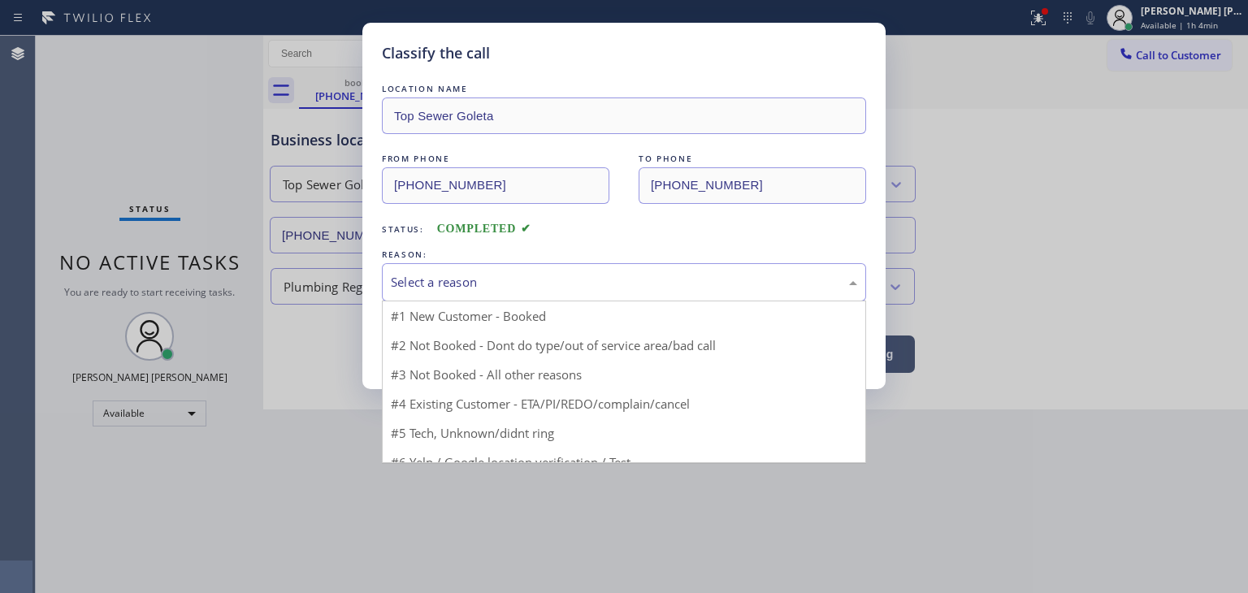
click at [564, 290] on div "Select a reason" at bounding box center [624, 282] width 466 height 19
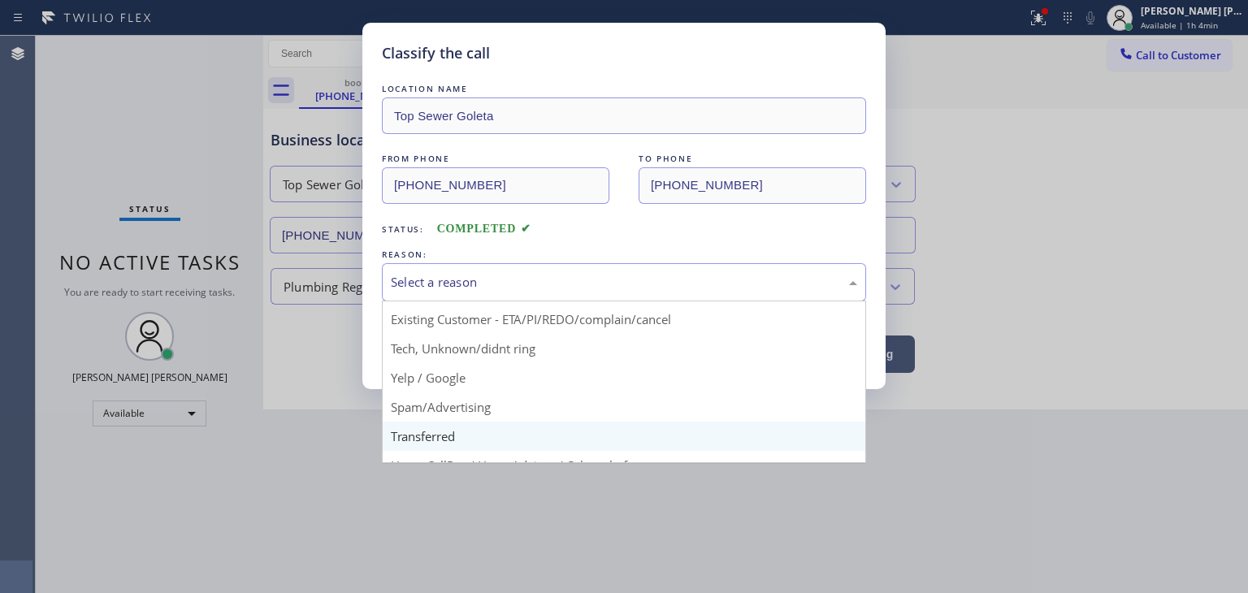
scroll to position [102, 0]
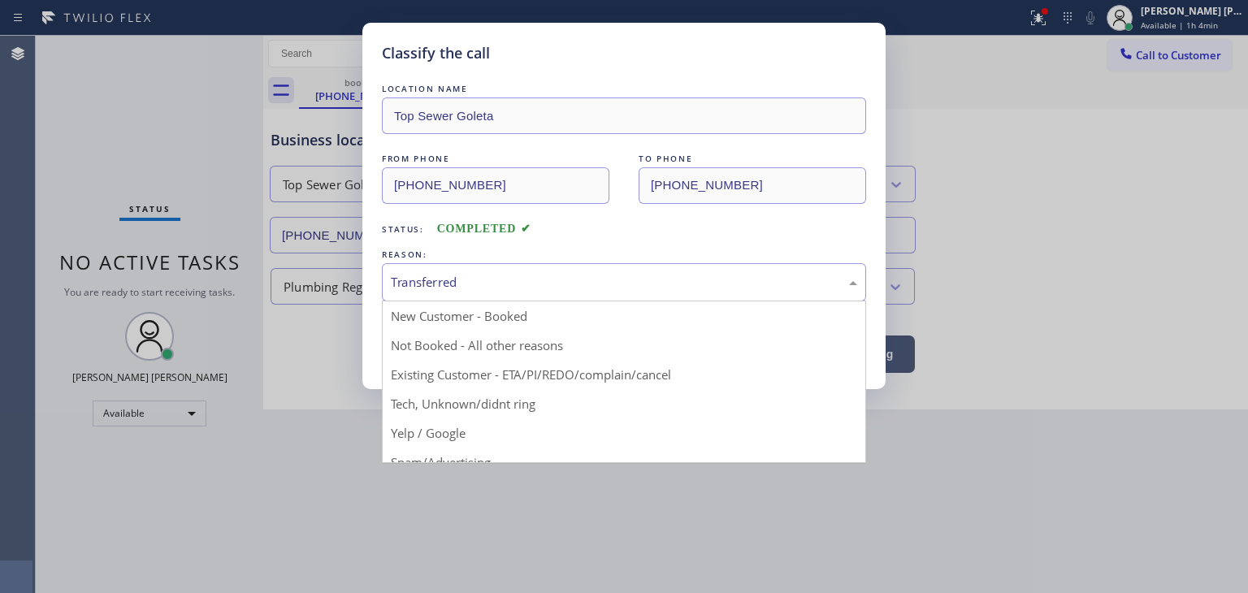
click at [465, 287] on div "Transferred" at bounding box center [624, 282] width 466 height 19
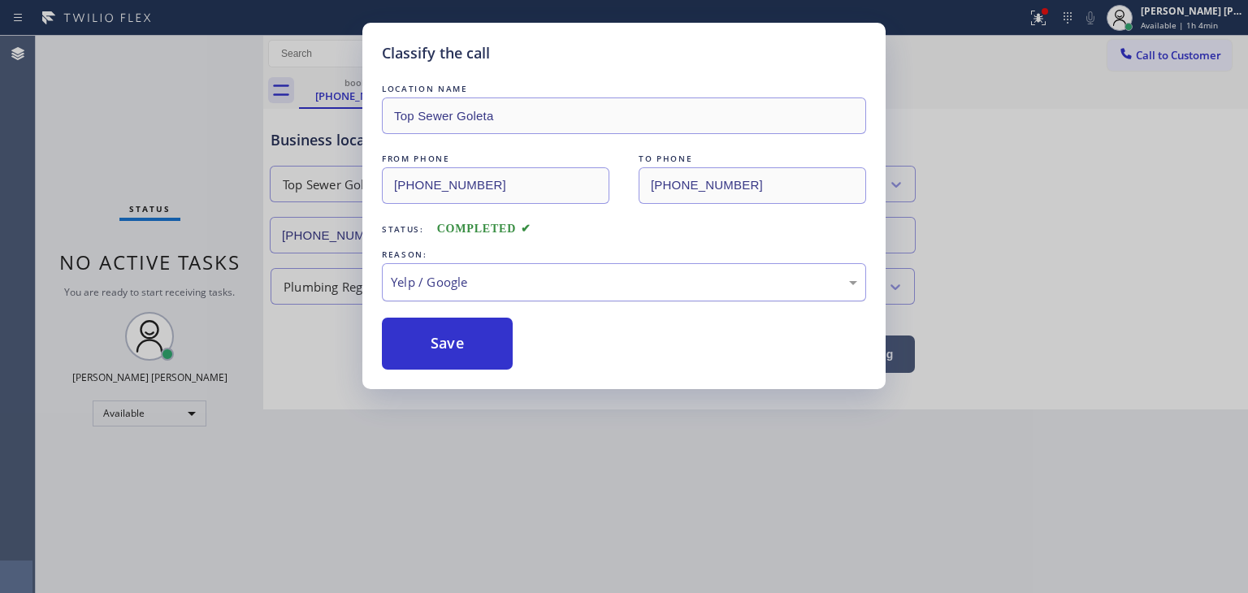
click at [480, 263] on div "Yelp / Google" at bounding box center [624, 282] width 484 height 38
click at [466, 350] on button "Save" at bounding box center [447, 344] width 131 height 52
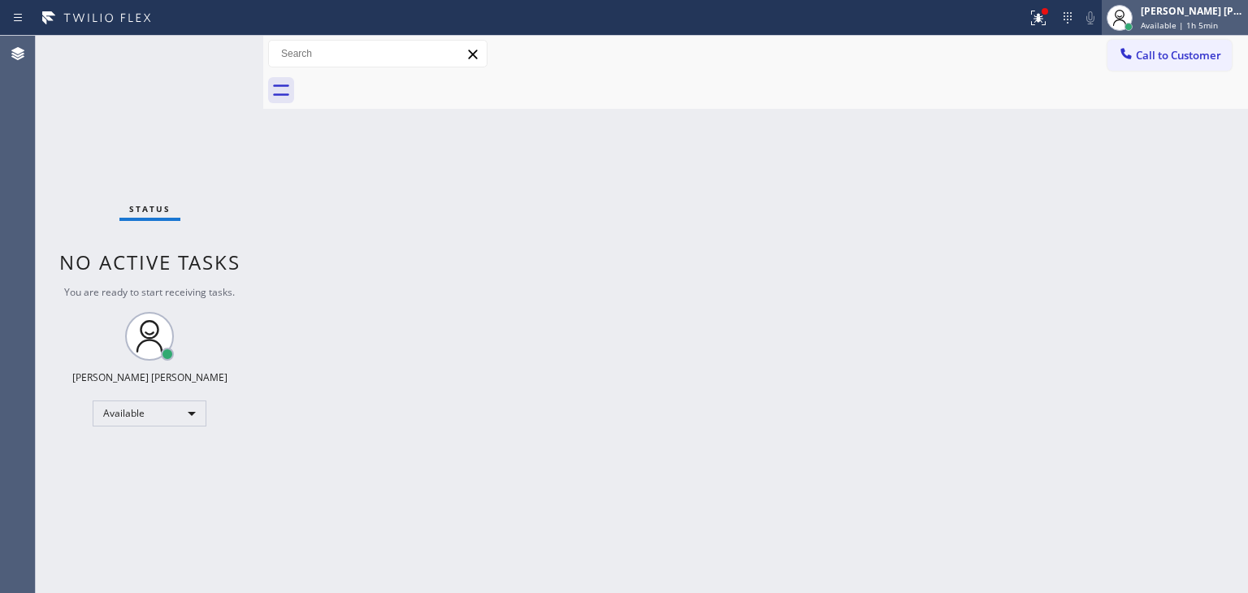
click at [1197, 22] on span "Available | 1h 5min" at bounding box center [1179, 25] width 77 height 11
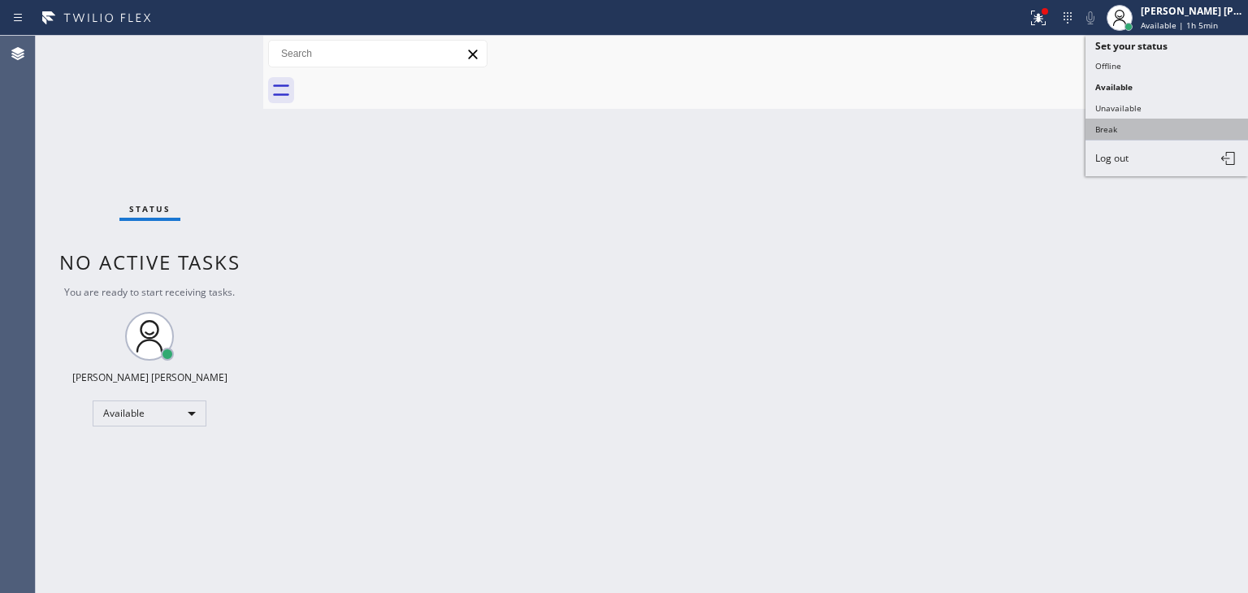
click at [1127, 124] on button "Break" at bounding box center [1167, 129] width 163 height 21
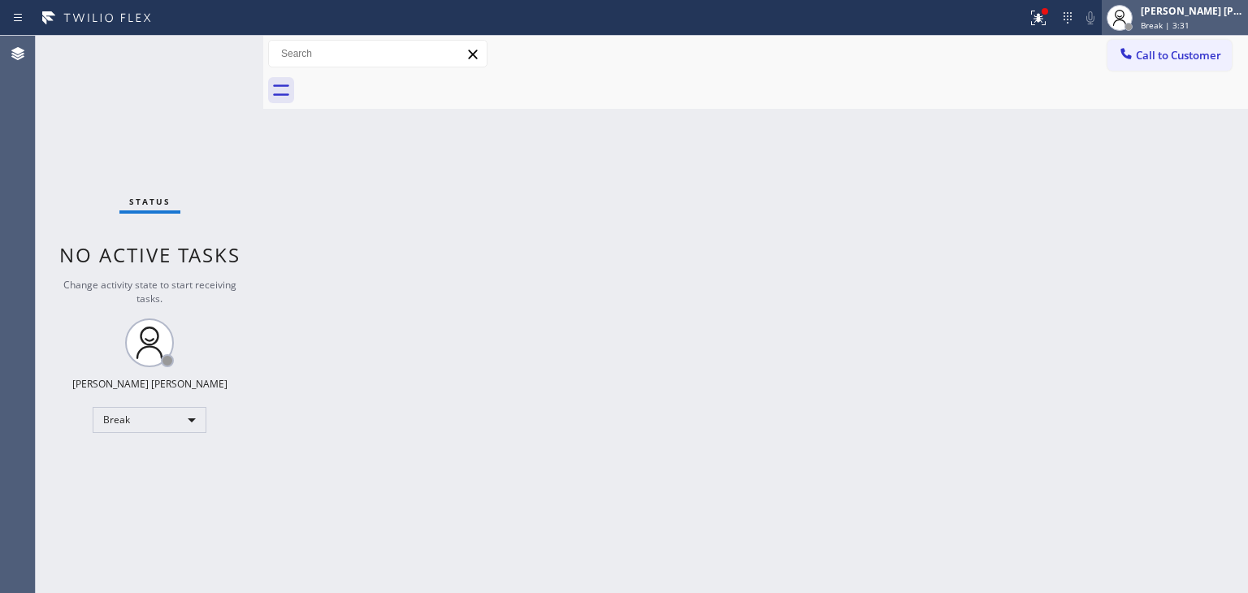
click at [1195, 14] on div "[PERSON_NAME] [PERSON_NAME]" at bounding box center [1192, 11] width 102 height 14
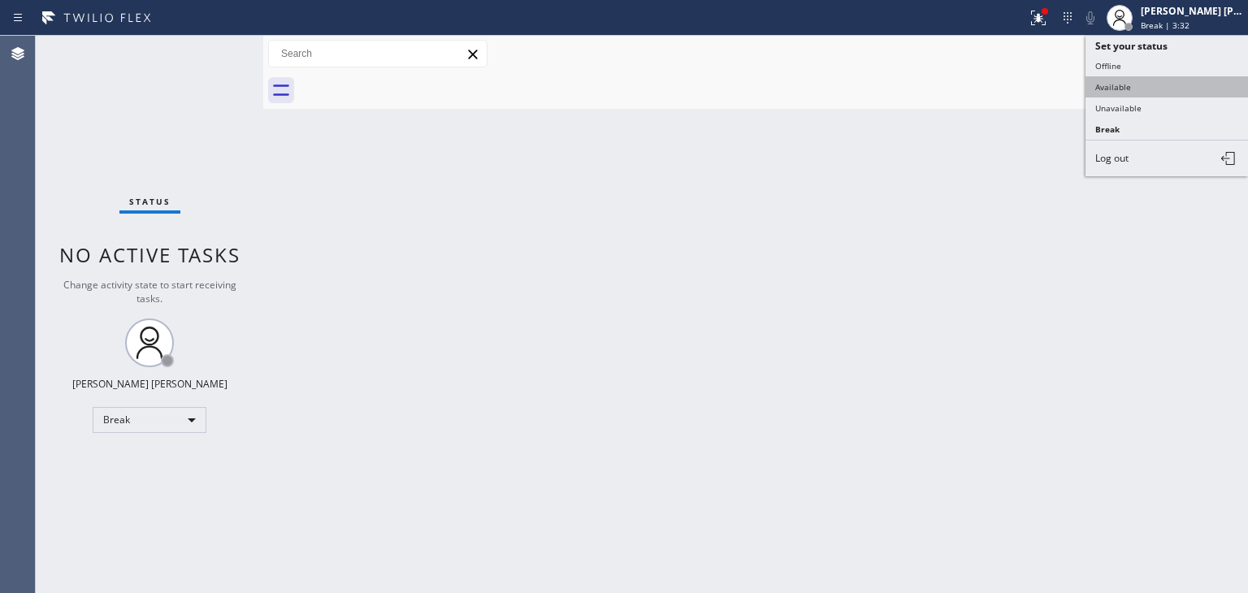
click at [1165, 80] on button "Available" at bounding box center [1167, 86] width 163 height 21
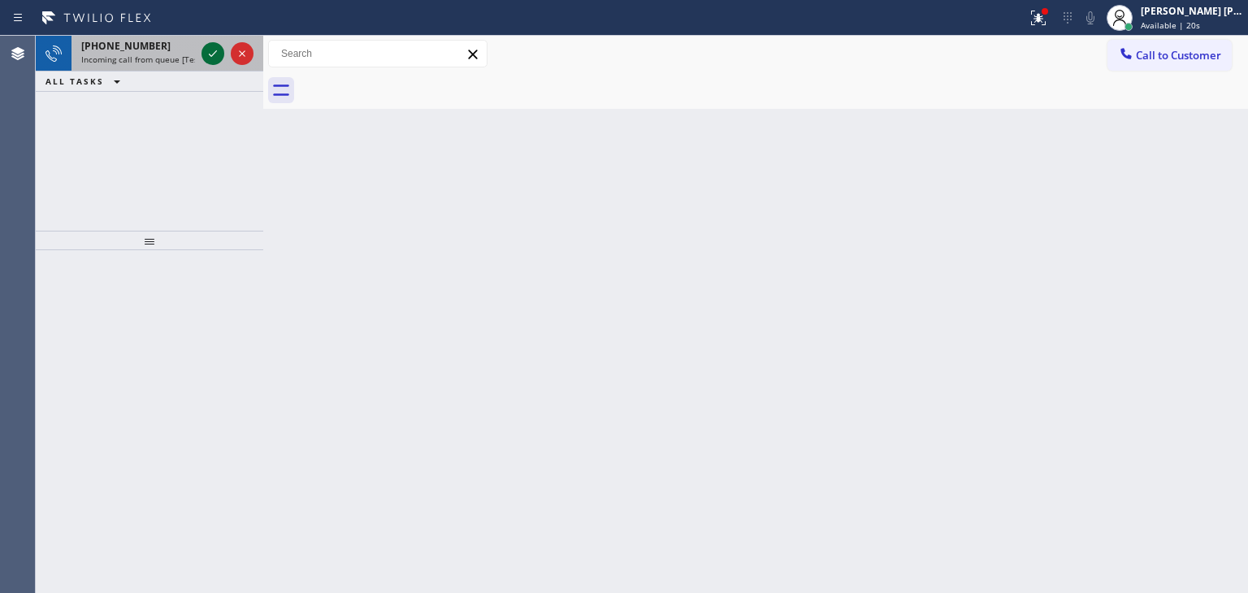
click at [216, 56] on icon at bounding box center [213, 54] width 20 height 20
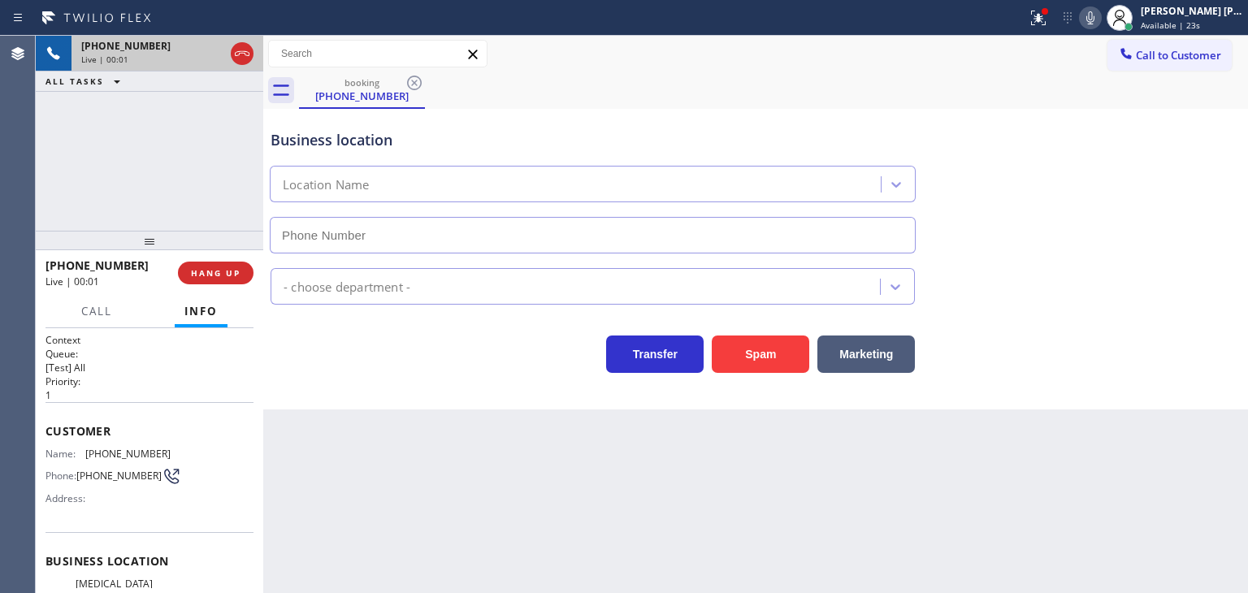
type input "(714) 583-6151"
click at [1095, 19] on icon at bounding box center [1090, 17] width 8 height 13
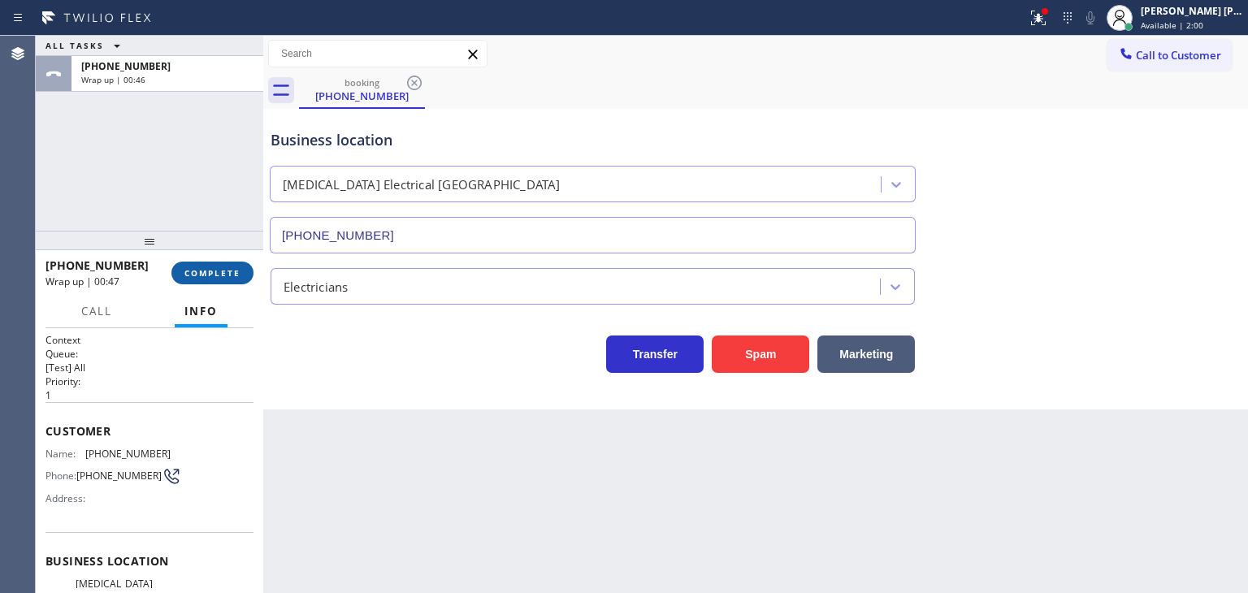
click at [194, 280] on button "COMPLETE" at bounding box center [212, 273] width 82 height 23
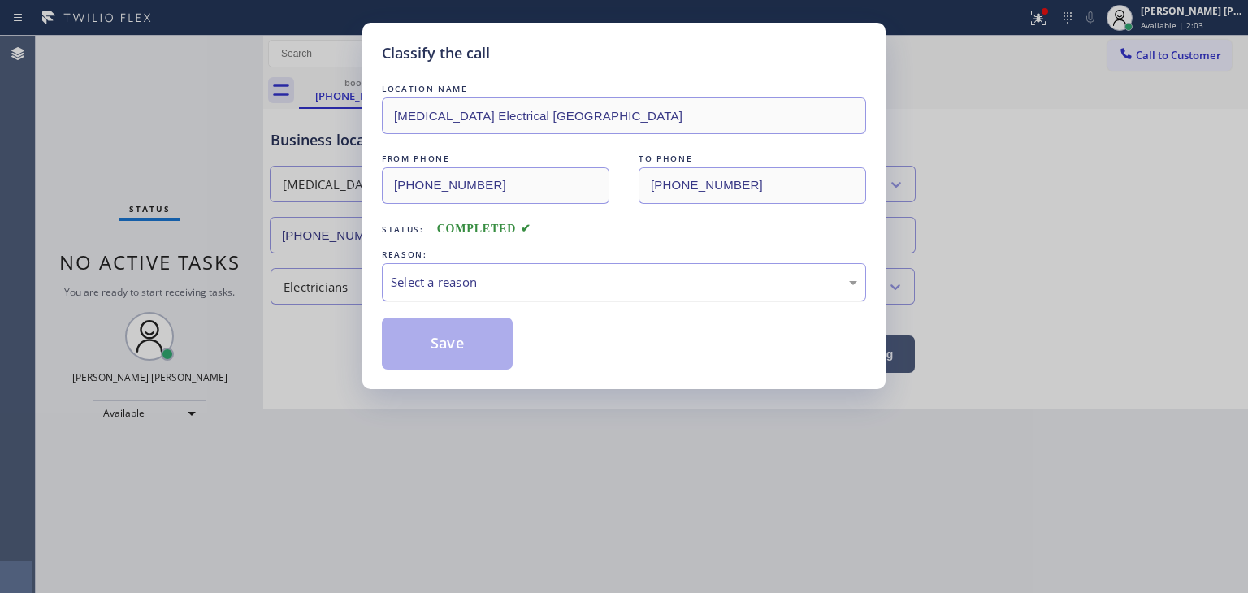
click at [570, 285] on div "Select a reason" at bounding box center [624, 282] width 466 height 19
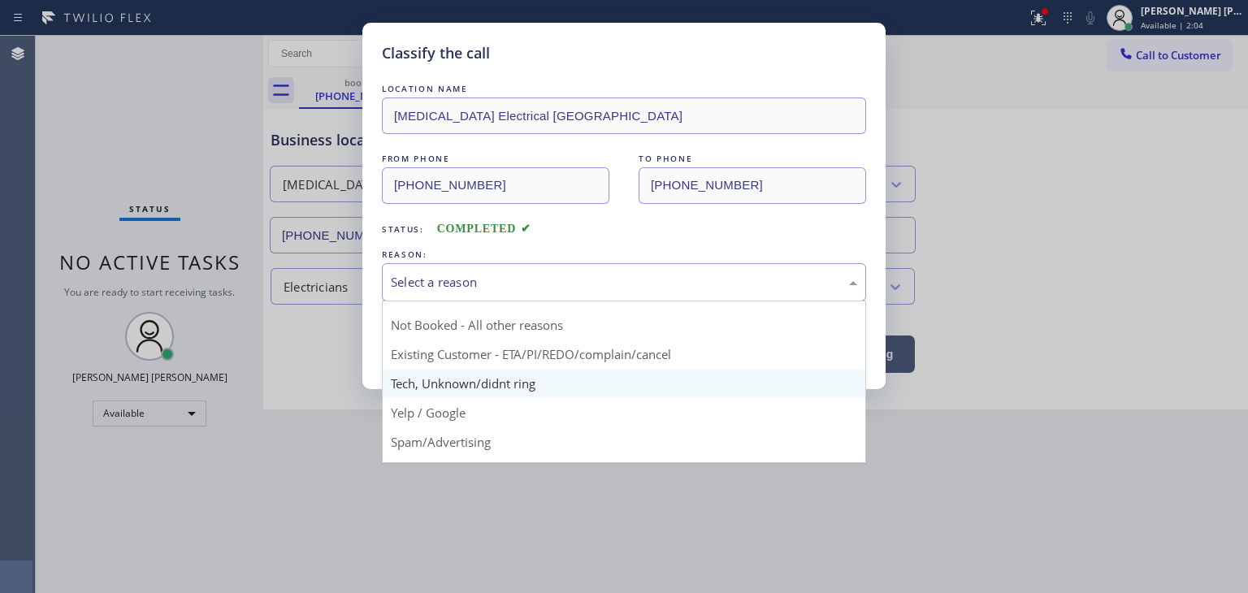
scroll to position [102, 0]
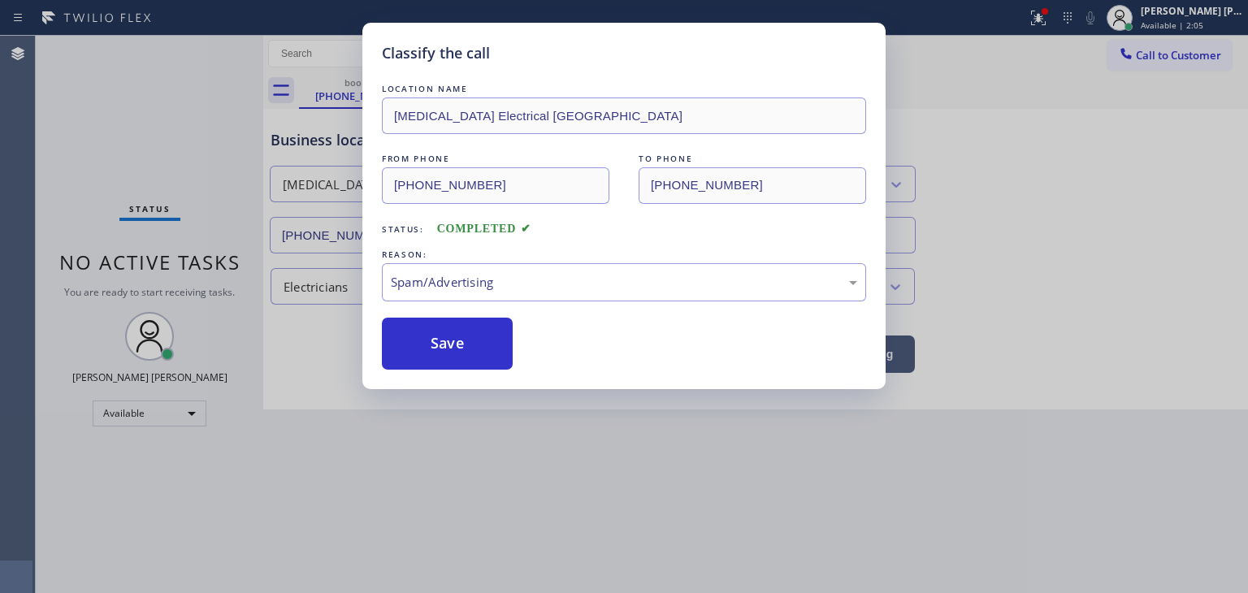
click at [477, 366] on button "Save" at bounding box center [447, 344] width 131 height 52
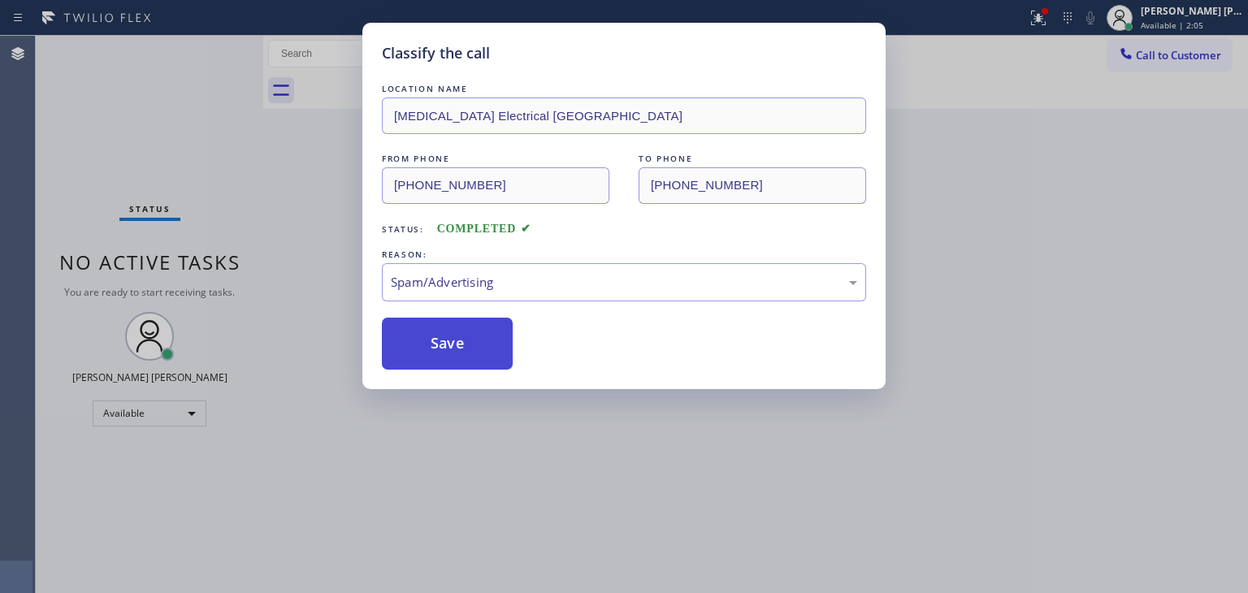
click at [475, 359] on button "Save" at bounding box center [447, 344] width 131 height 52
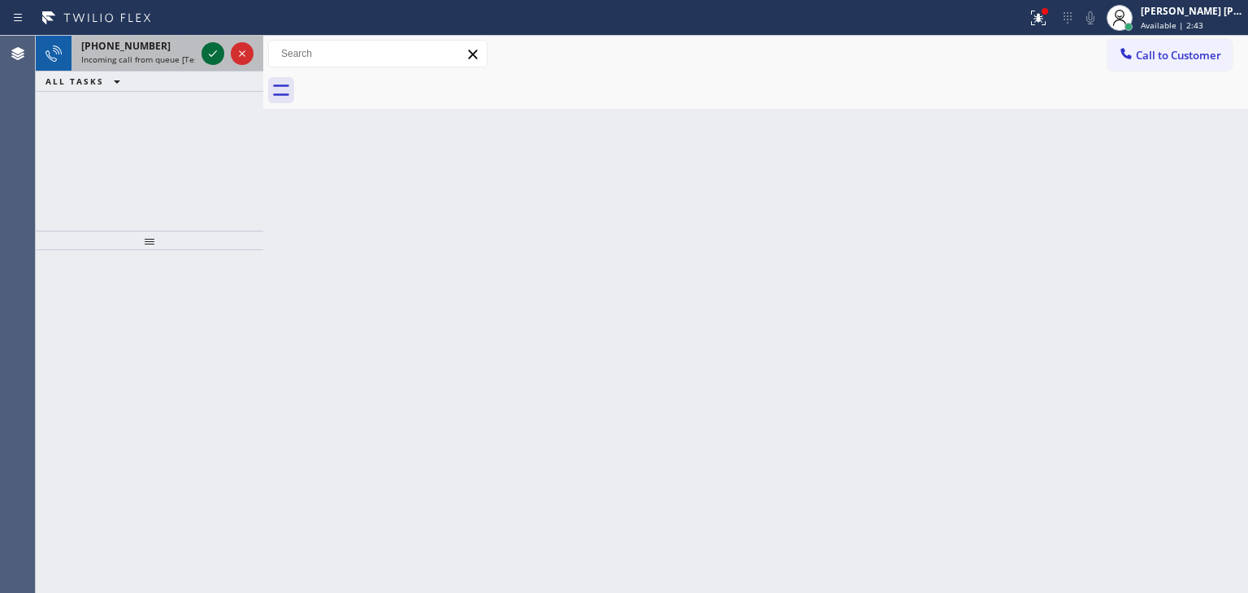
click at [218, 51] on icon at bounding box center [213, 54] width 20 height 20
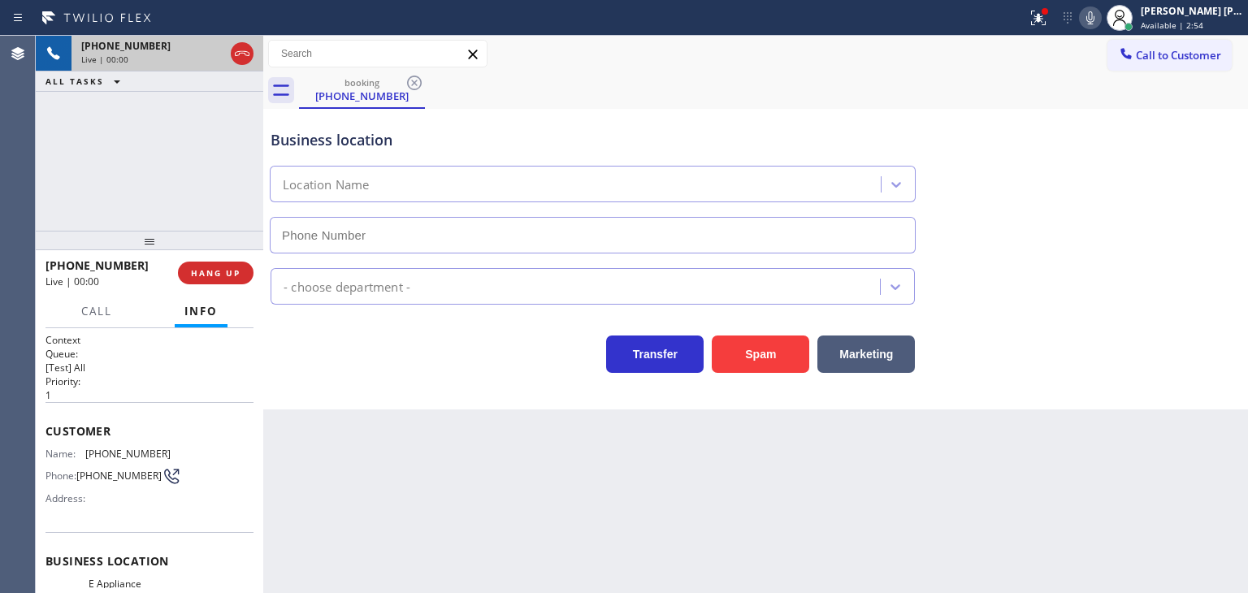
type input "(562) 378-3989"
click at [1100, 14] on icon at bounding box center [1091, 18] width 20 height 20
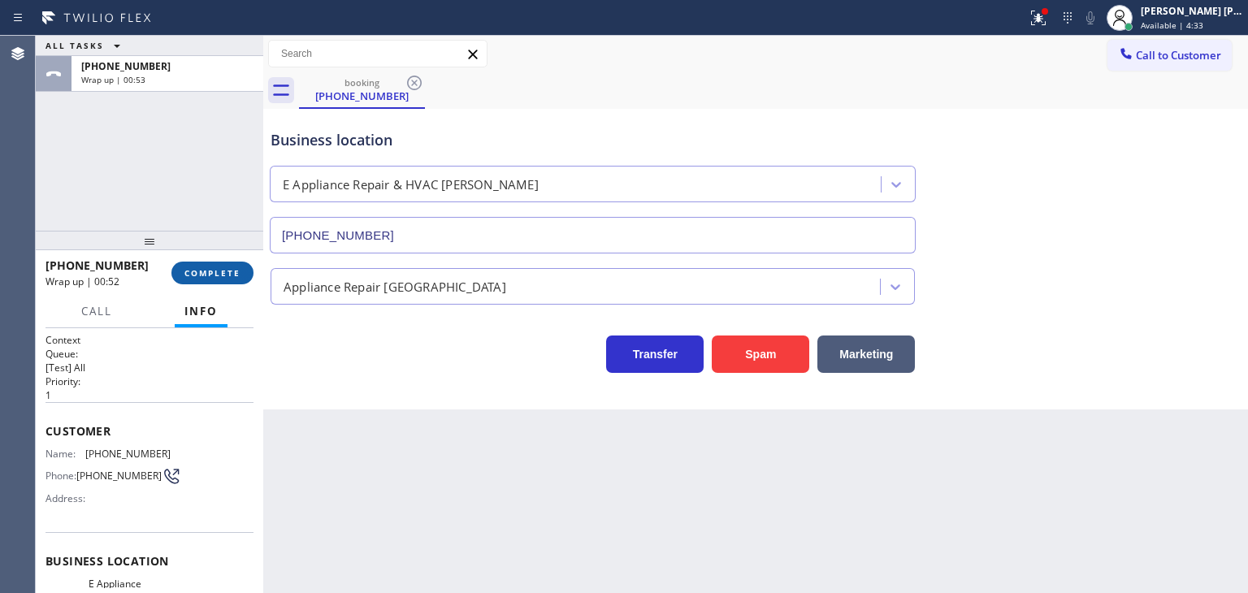
click at [211, 280] on button "COMPLETE" at bounding box center [212, 273] width 82 height 23
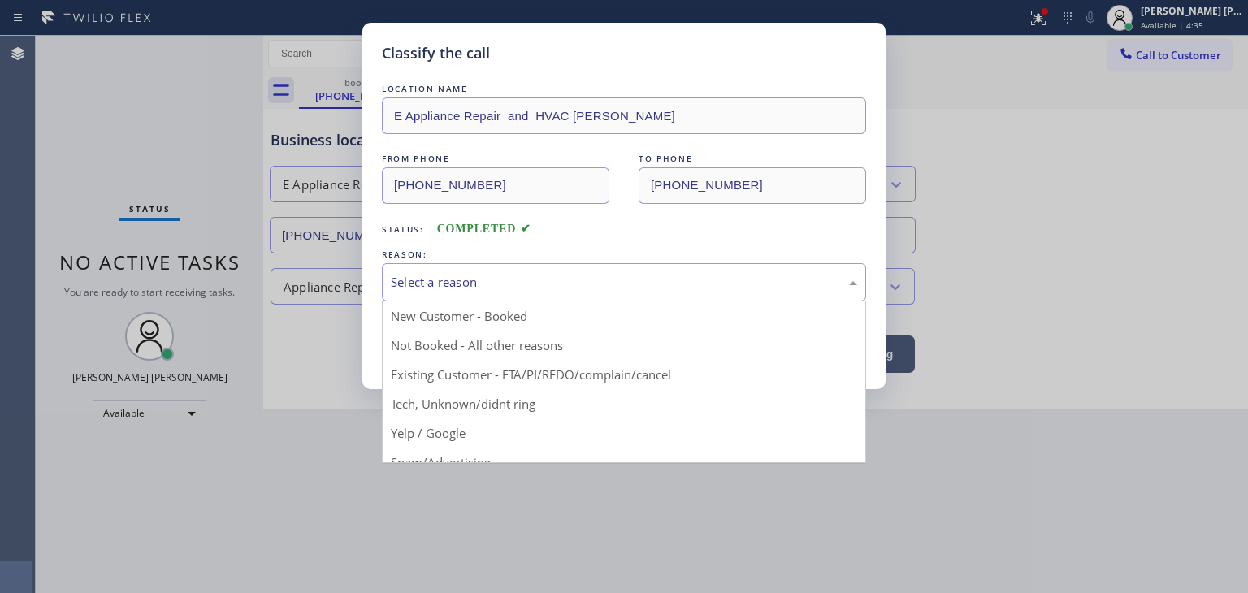
click at [442, 288] on div "Select a reason" at bounding box center [624, 282] width 466 height 19
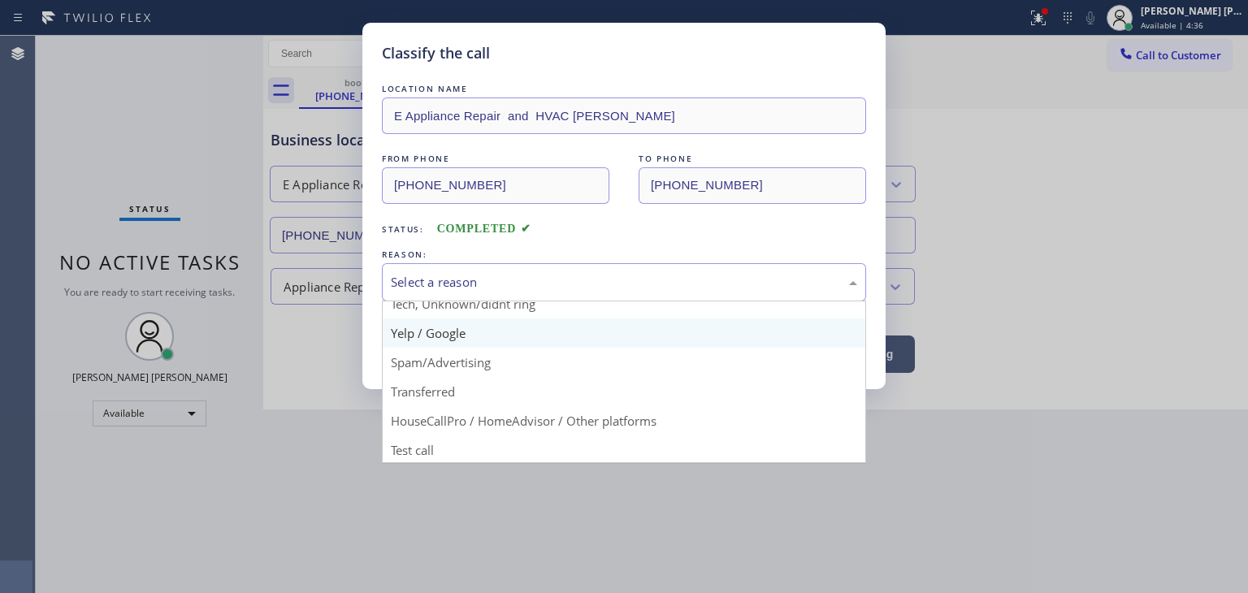
scroll to position [102, 0]
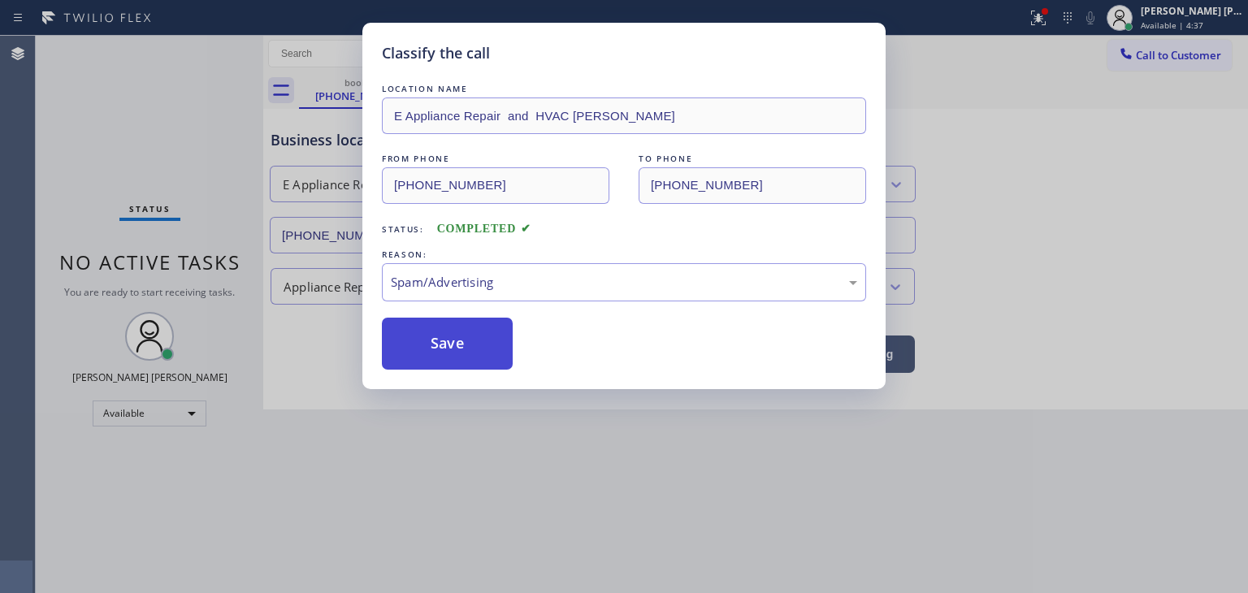
click at [432, 349] on button "Save" at bounding box center [447, 344] width 131 height 52
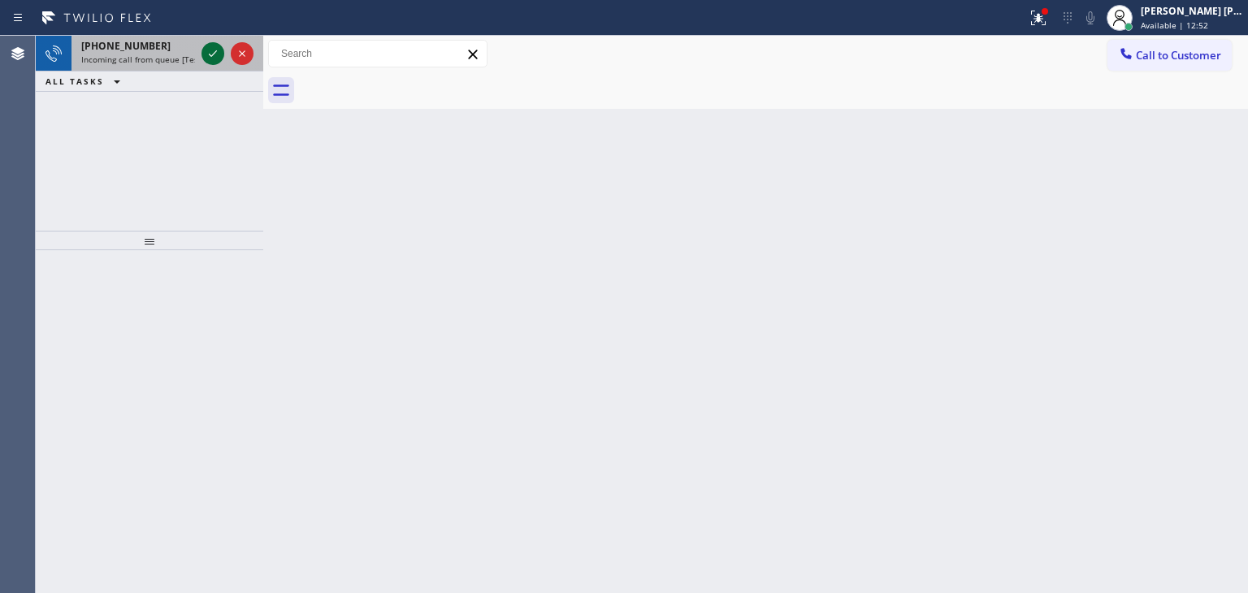
click at [206, 50] on icon at bounding box center [213, 54] width 20 height 20
click at [206, 59] on icon at bounding box center [213, 54] width 20 height 20
click at [205, 56] on icon at bounding box center [213, 54] width 20 height 20
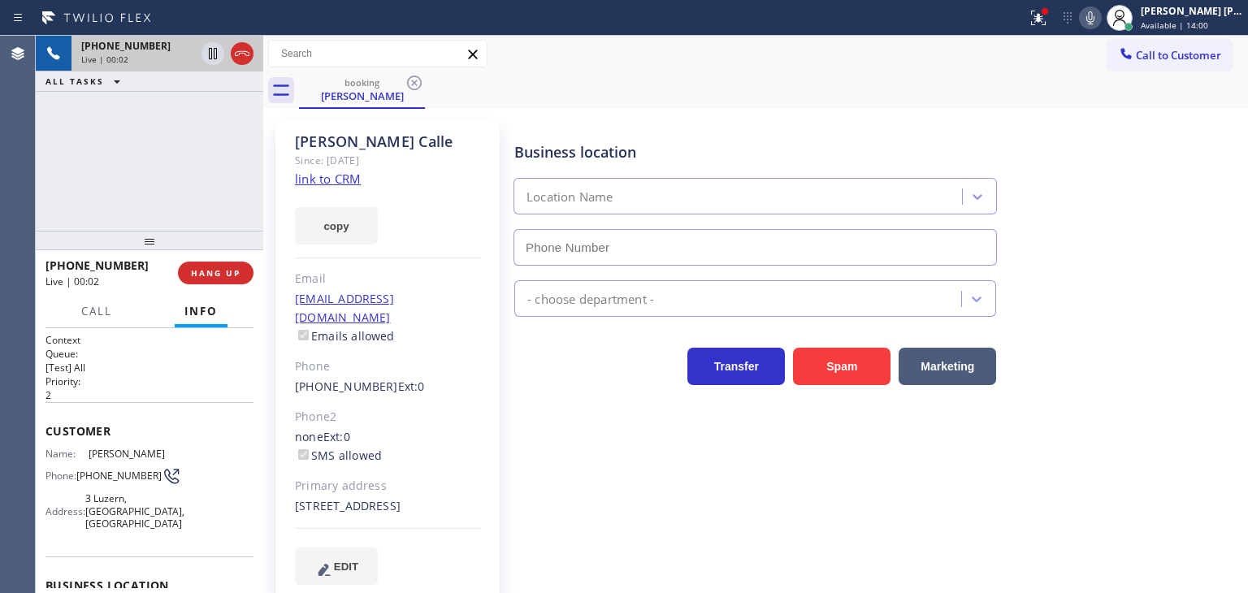
type input "(949) 635-7337"
click at [344, 180] on link "link to CRM" at bounding box center [328, 179] width 66 height 16
click at [1056, 16] on div at bounding box center [1039, 18] width 36 height 20
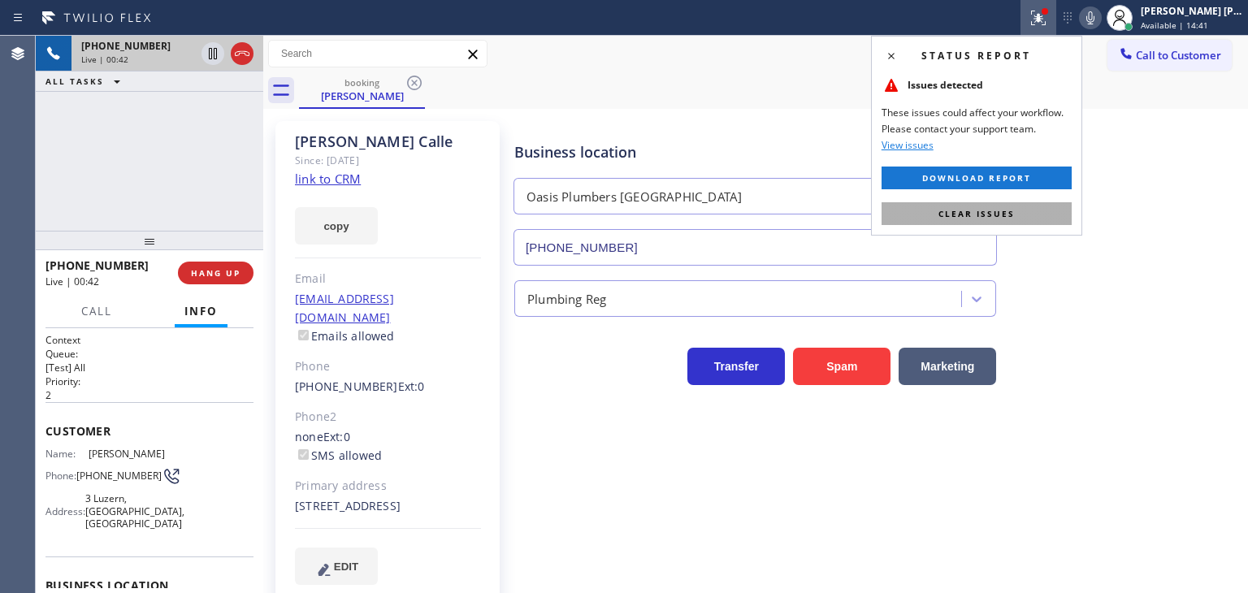
click at [970, 210] on span "Clear issues" at bounding box center [977, 213] width 76 height 11
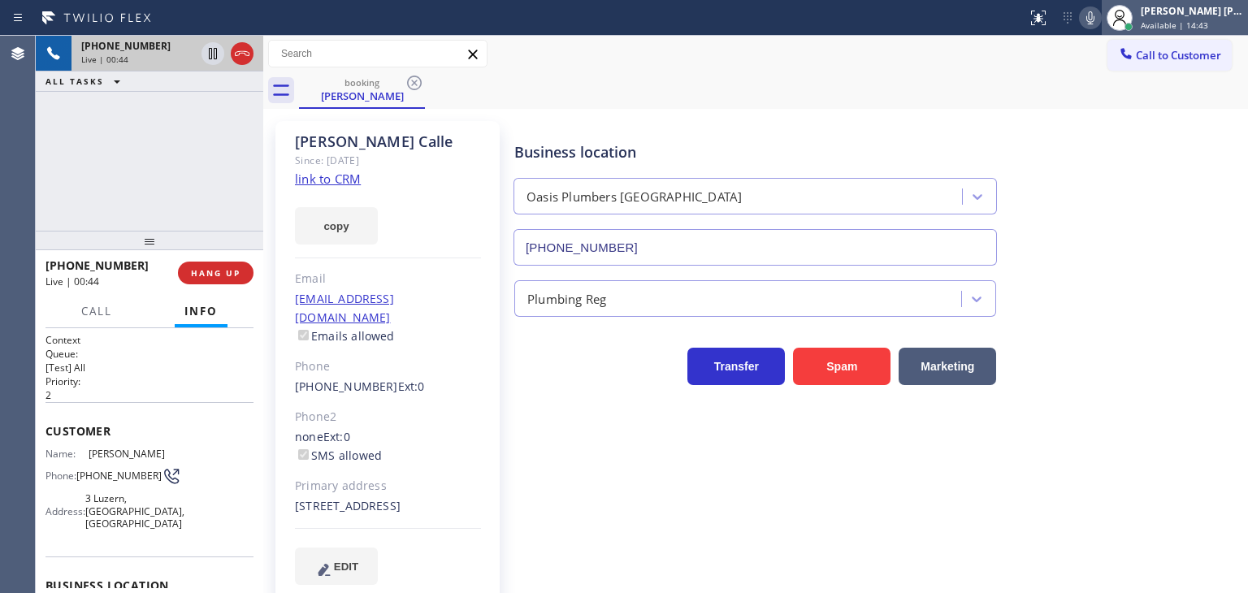
click at [1210, 17] on div "Edel John Suson Available | 14:43" at bounding box center [1193, 17] width 111 height 28
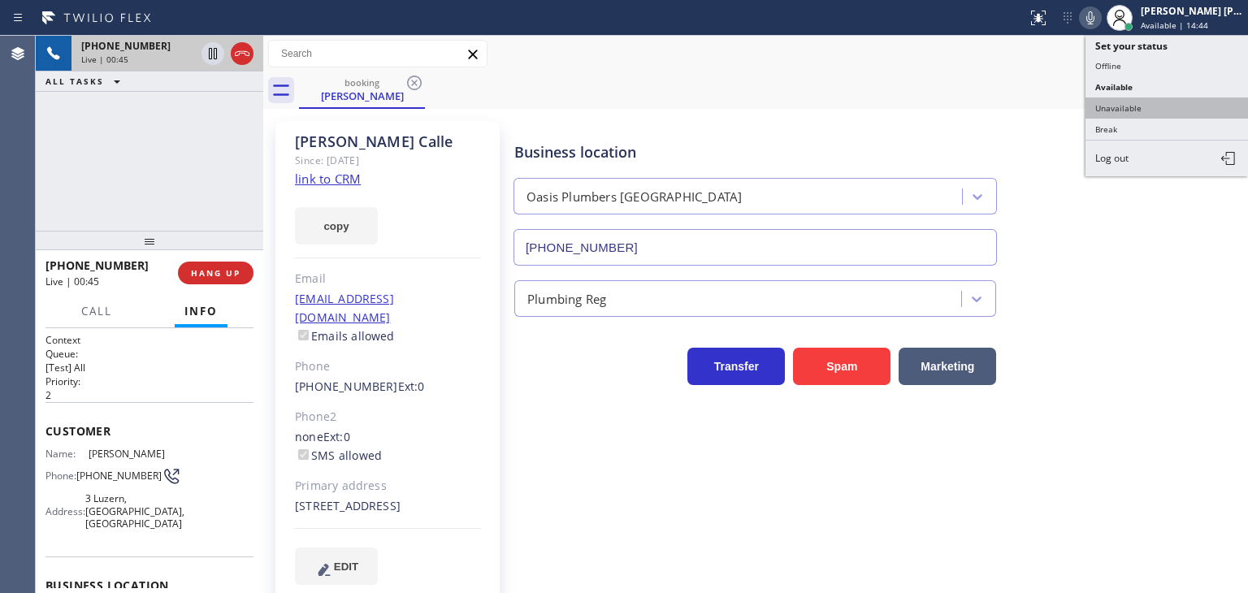
click at [1167, 102] on button "Unavailable" at bounding box center [1167, 108] width 163 height 21
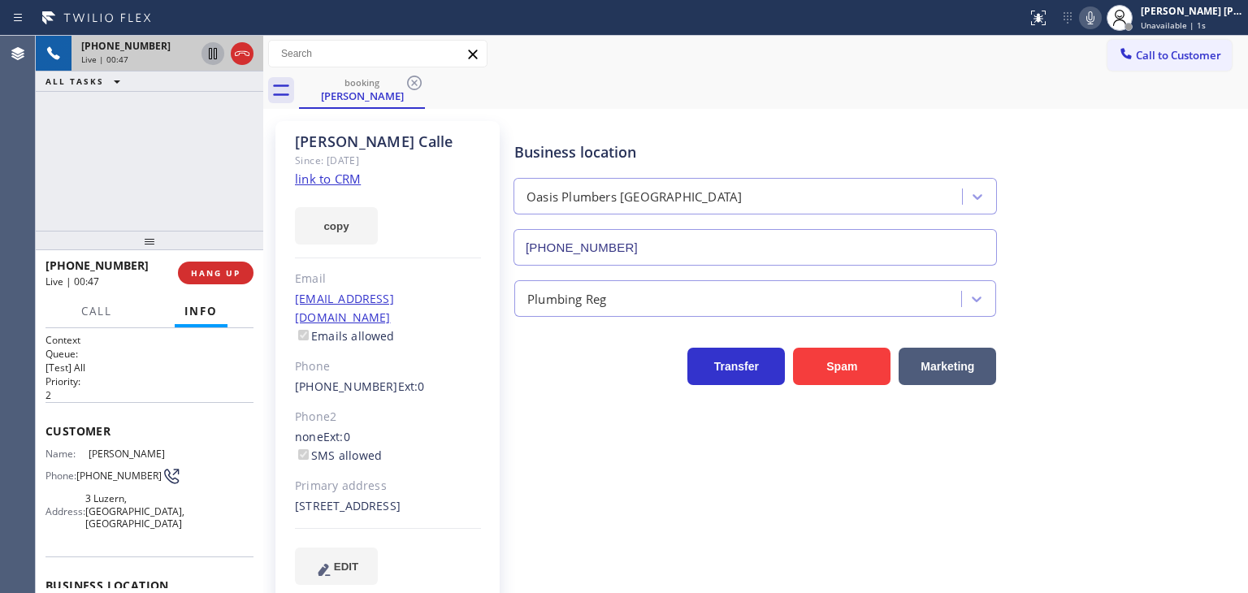
click at [209, 54] on icon at bounding box center [213, 53] width 8 height 11
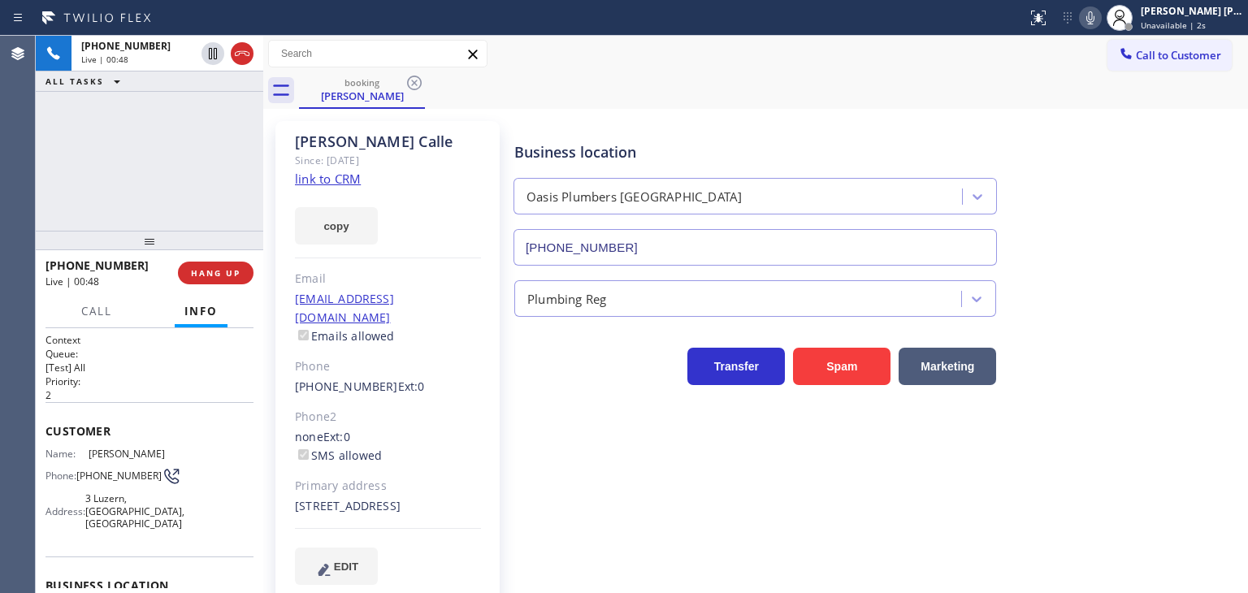
click at [1100, 14] on icon at bounding box center [1091, 18] width 20 height 20
drag, startPoint x: 1118, startPoint y: 27, endPoint x: 1069, endPoint y: 15, distance: 50.3
click at [1100, 27] on icon at bounding box center [1091, 18] width 20 height 20
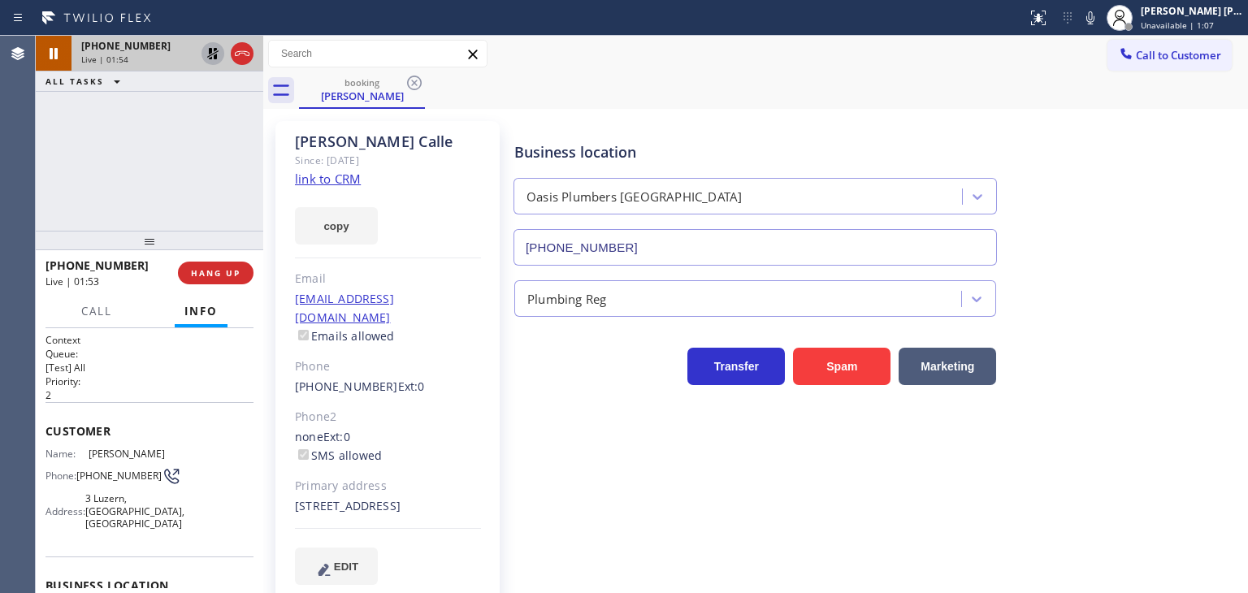
click at [213, 46] on icon at bounding box center [213, 54] width 20 height 20
click at [1100, 22] on icon at bounding box center [1091, 18] width 20 height 20
click at [1100, 20] on icon at bounding box center [1091, 18] width 20 height 20
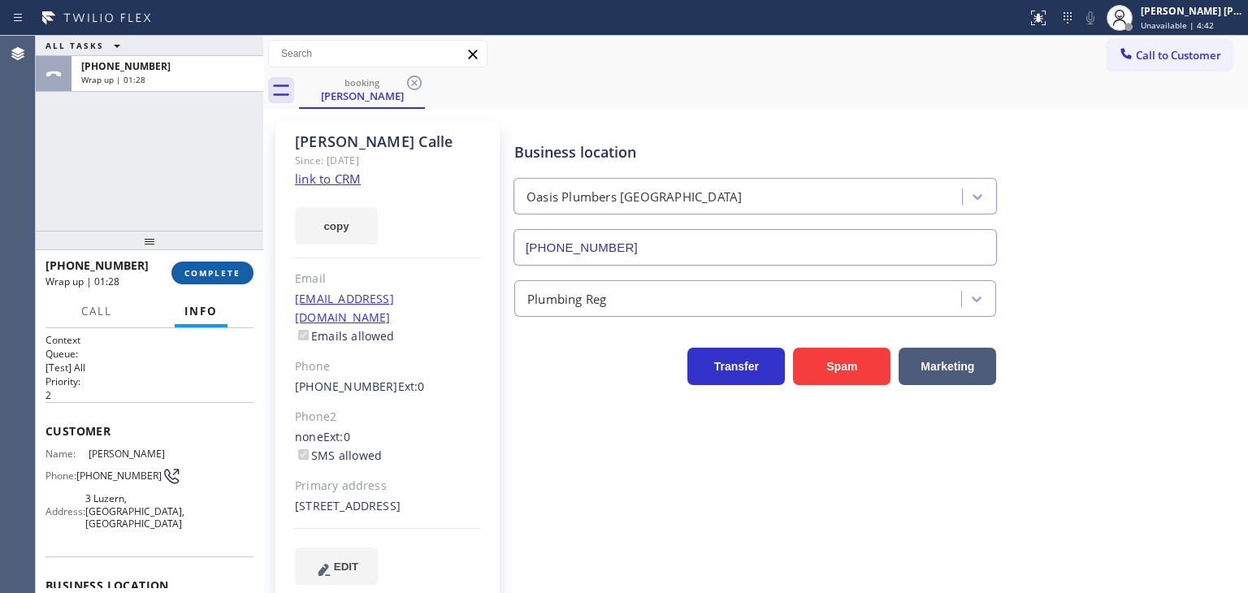
click at [223, 277] on span "COMPLETE" at bounding box center [212, 272] width 56 height 11
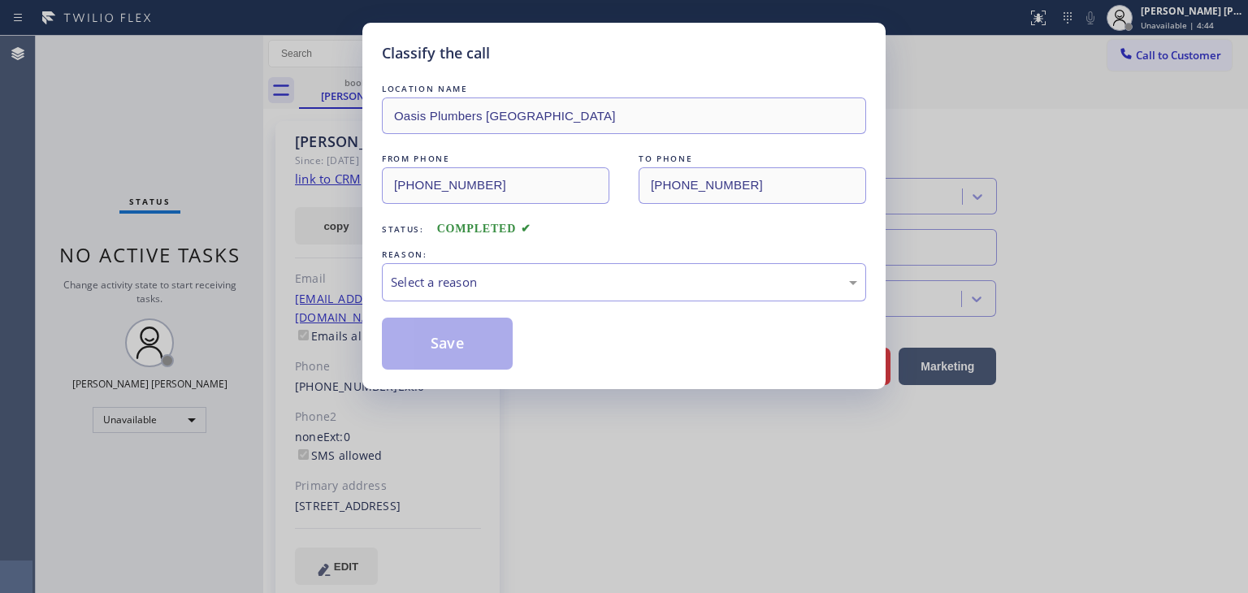
click at [445, 273] on div "Select a reason" at bounding box center [624, 282] width 466 height 19
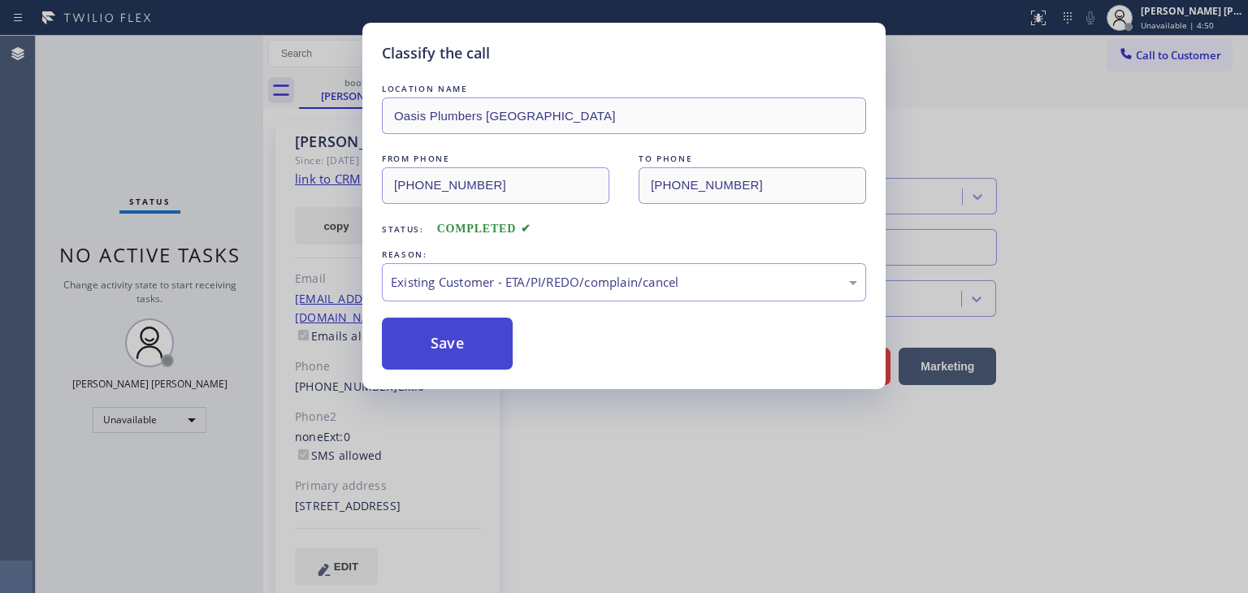
click at [449, 339] on button "Save" at bounding box center [447, 344] width 131 height 52
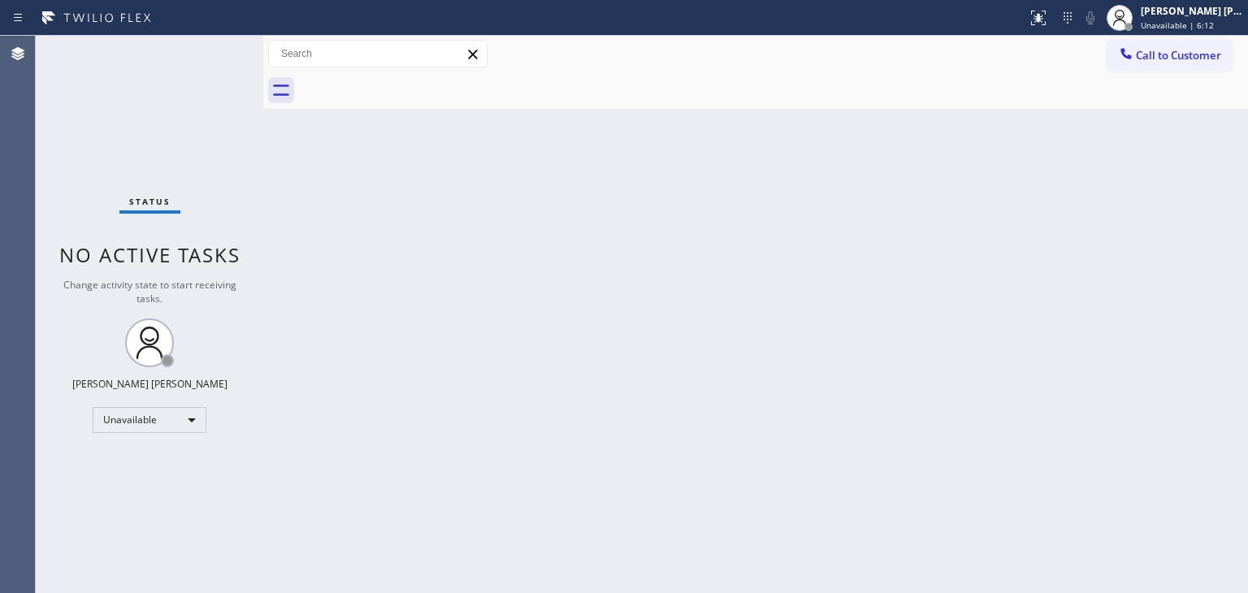
click at [217, 45] on div "Status No active tasks Change activity state to start receiving tasks. Edel Joh…" at bounding box center [150, 314] width 228 height 557
click at [1218, 17] on div "Edel John Suson Unavailable | 6:13" at bounding box center [1193, 17] width 111 height 28
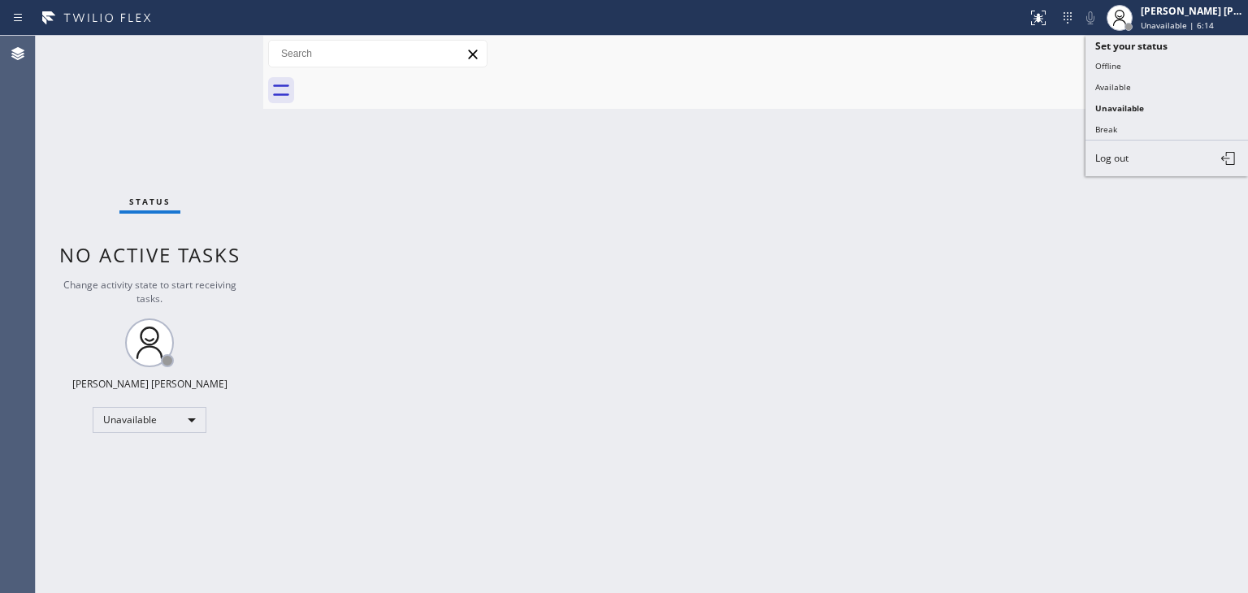
click at [1161, 87] on button "Available" at bounding box center [1167, 86] width 163 height 21
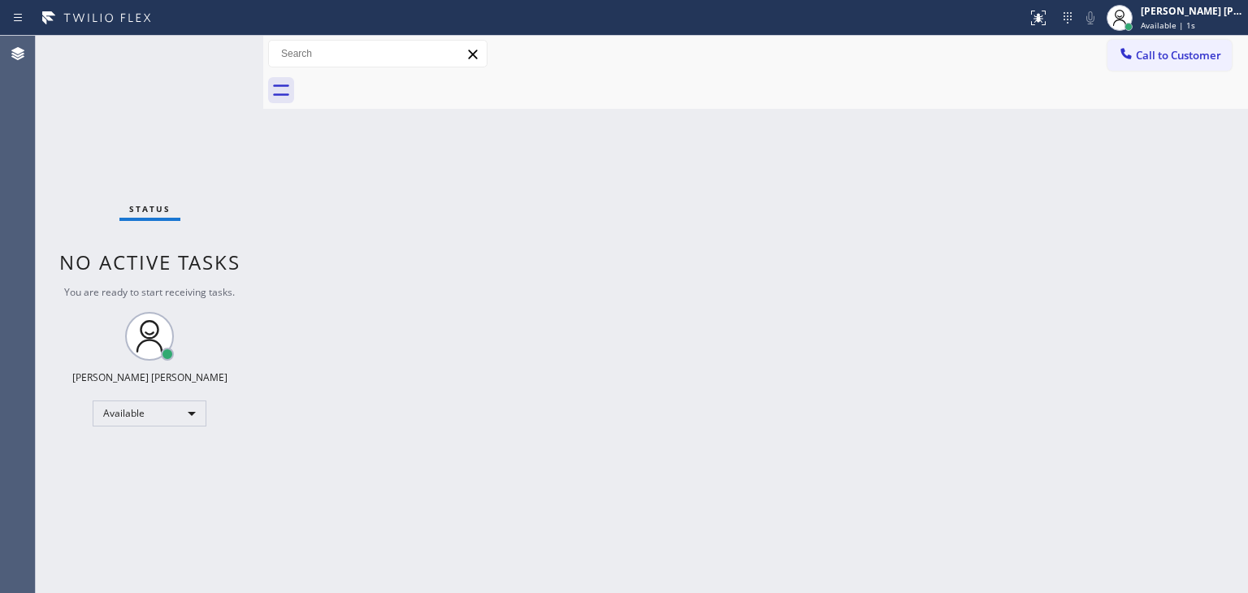
click at [218, 50] on div "Status No active tasks You are ready to start receiving tasks. [PERSON_NAME] [P…" at bounding box center [150, 314] width 228 height 557
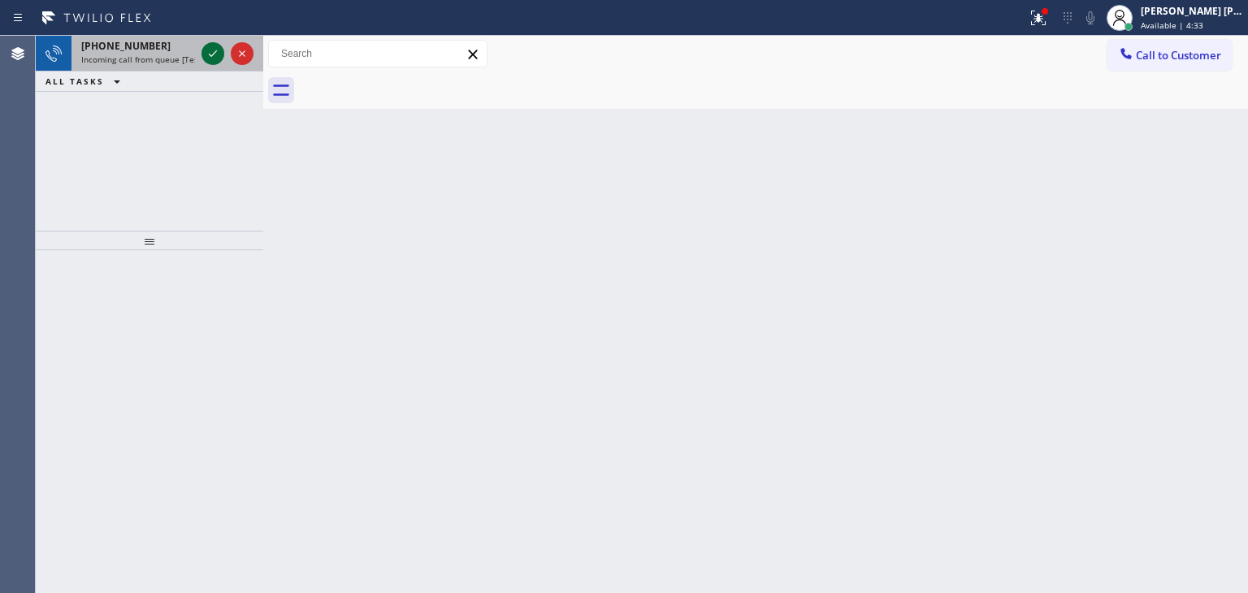
click at [215, 49] on icon at bounding box center [213, 54] width 20 height 20
click at [209, 54] on icon at bounding box center [213, 53] width 8 height 7
click at [210, 55] on icon at bounding box center [213, 53] width 8 height 7
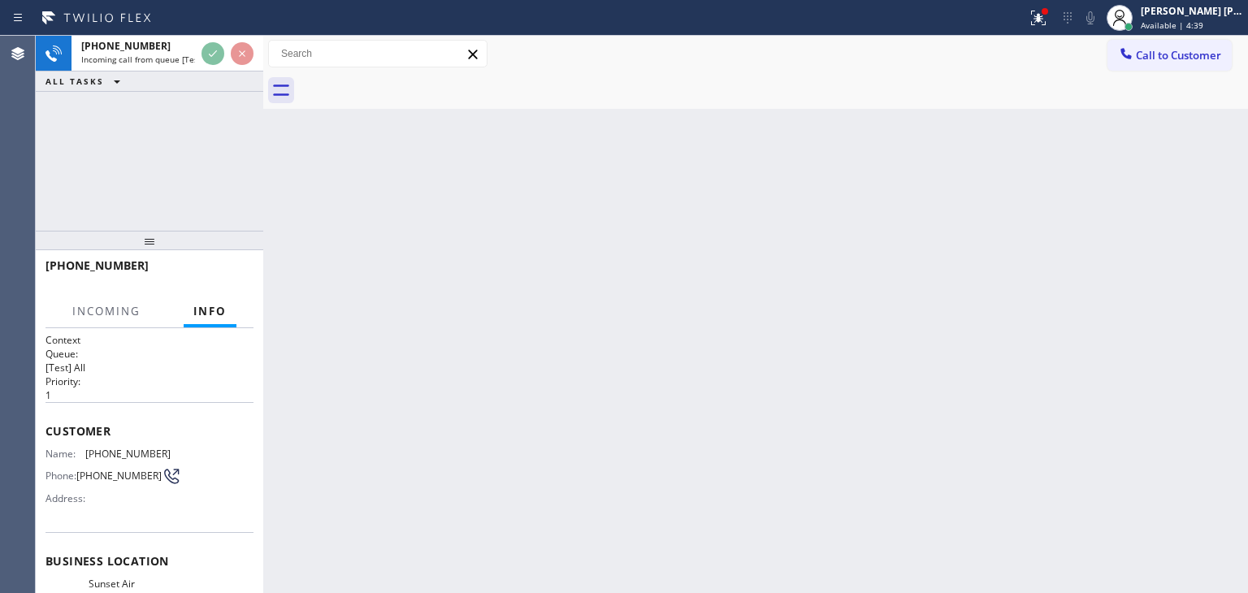
scroll to position [81, 0]
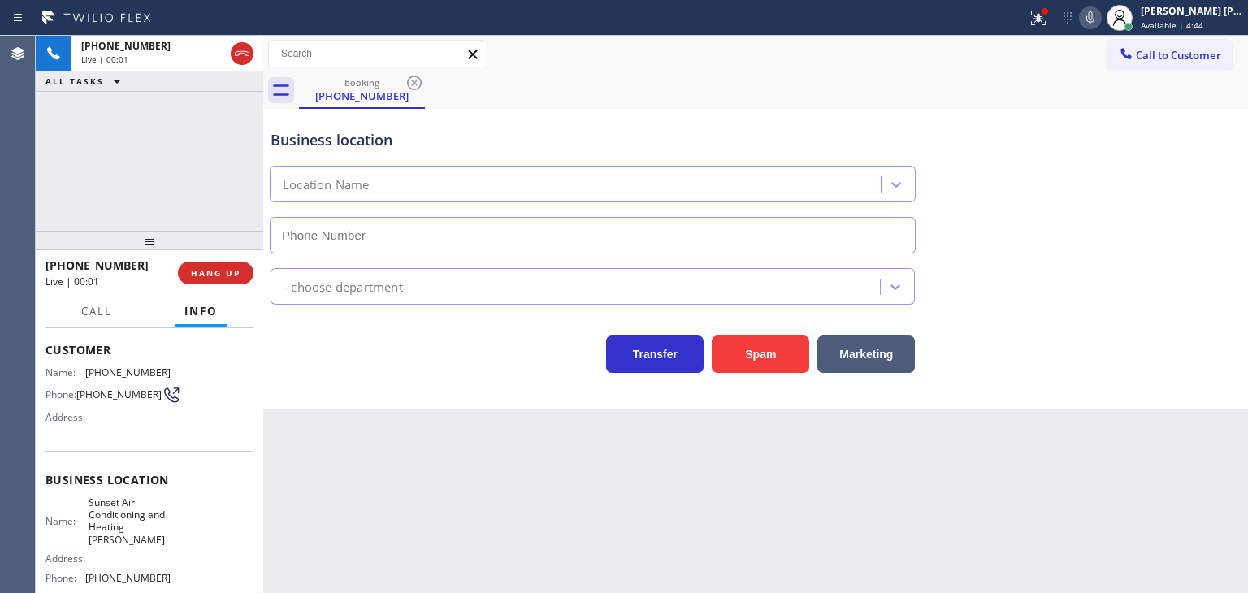
type input "(805) 519-8775"
click at [1100, 24] on icon at bounding box center [1091, 18] width 20 height 20
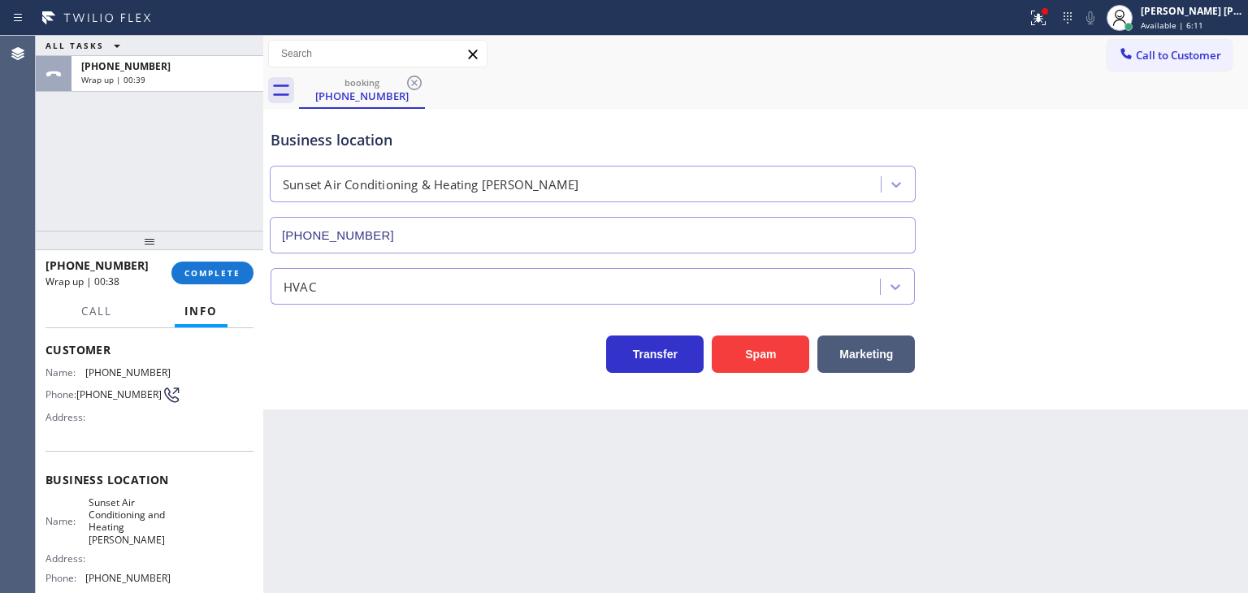
click at [232, 260] on div "+16066502082 Wrap up | 00:38 COMPLETE" at bounding box center [150, 273] width 208 height 42
click at [231, 264] on button "COMPLETE" at bounding box center [212, 273] width 82 height 23
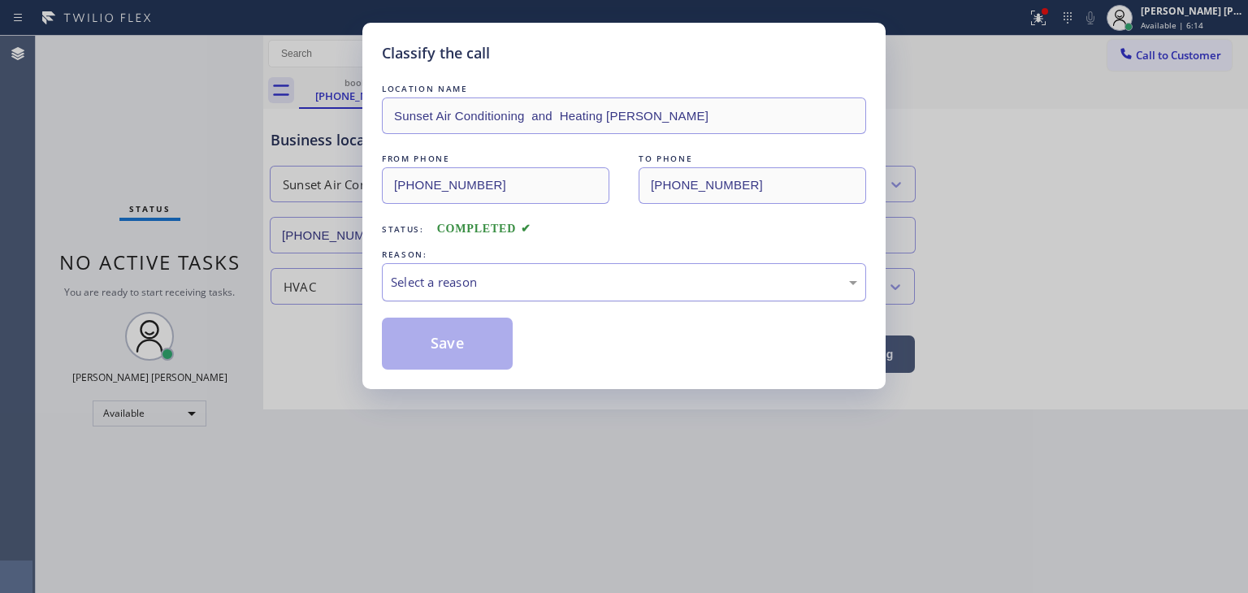
click at [445, 285] on div "Select a reason" at bounding box center [624, 282] width 466 height 19
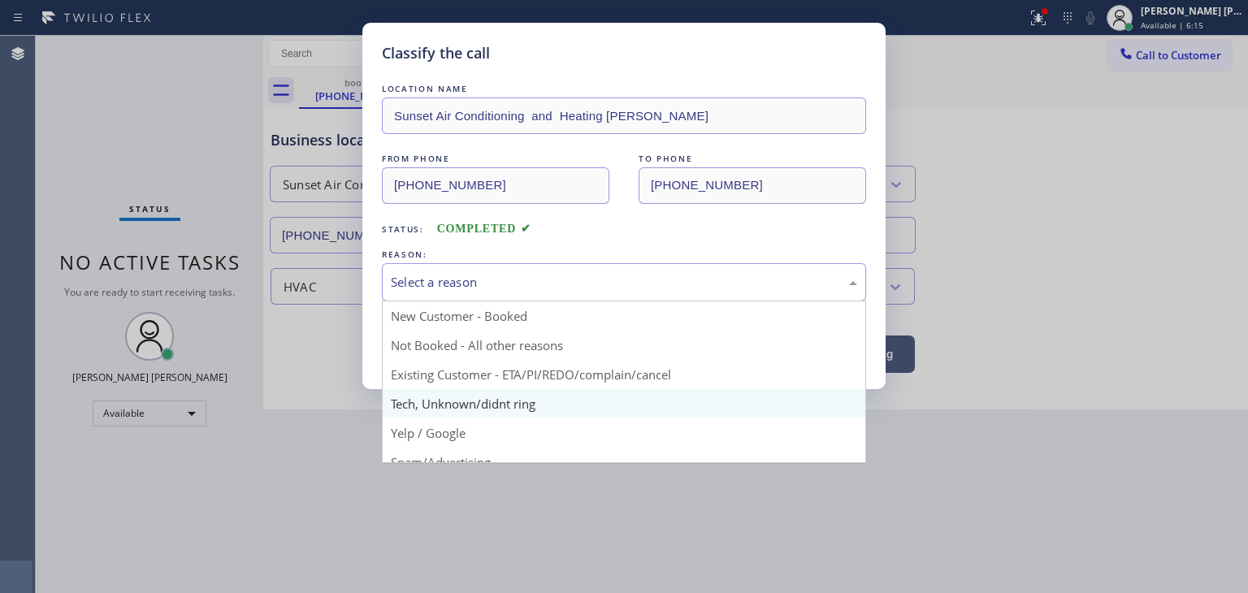
scroll to position [102, 0]
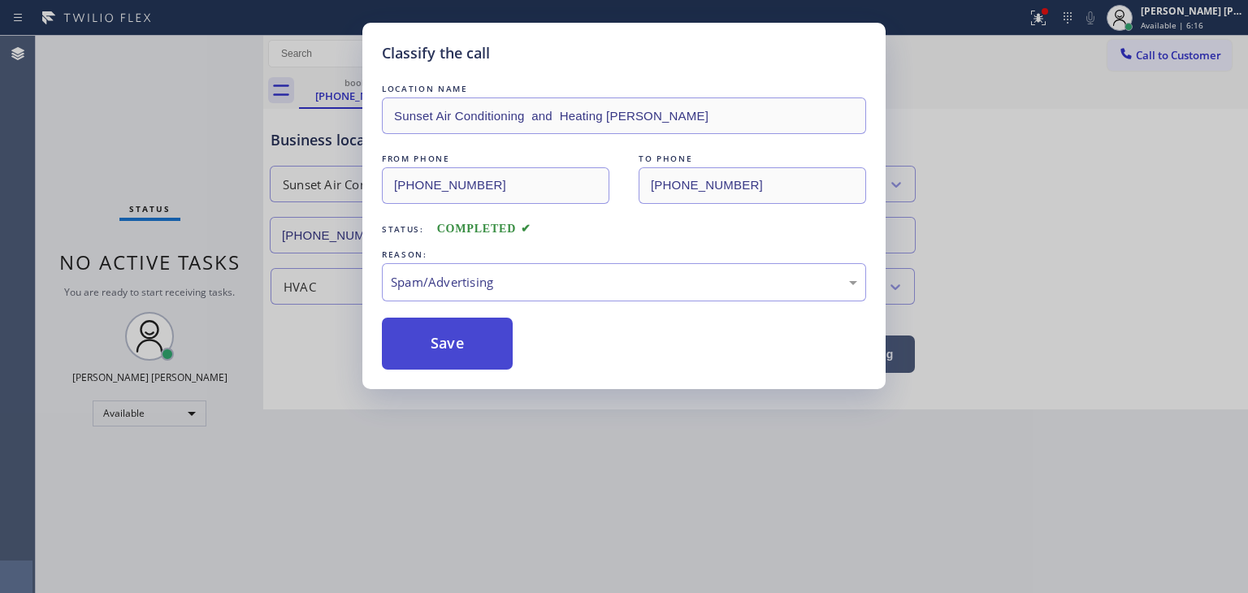
click at [452, 345] on button "Save" at bounding box center [447, 344] width 131 height 52
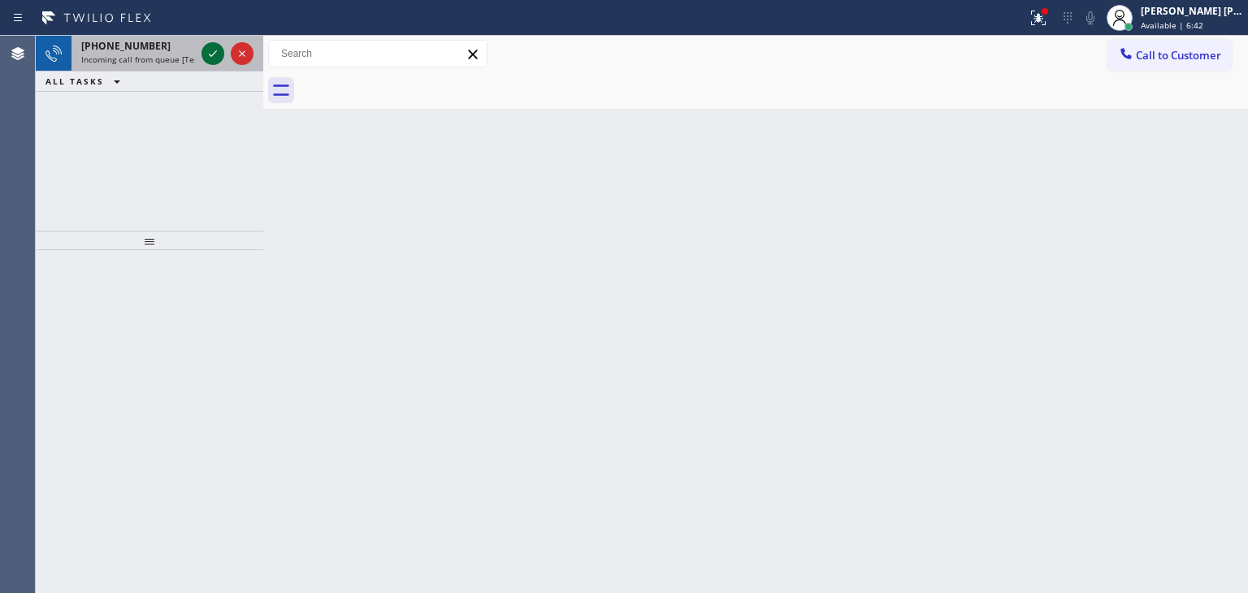
click at [213, 50] on icon at bounding box center [213, 54] width 20 height 20
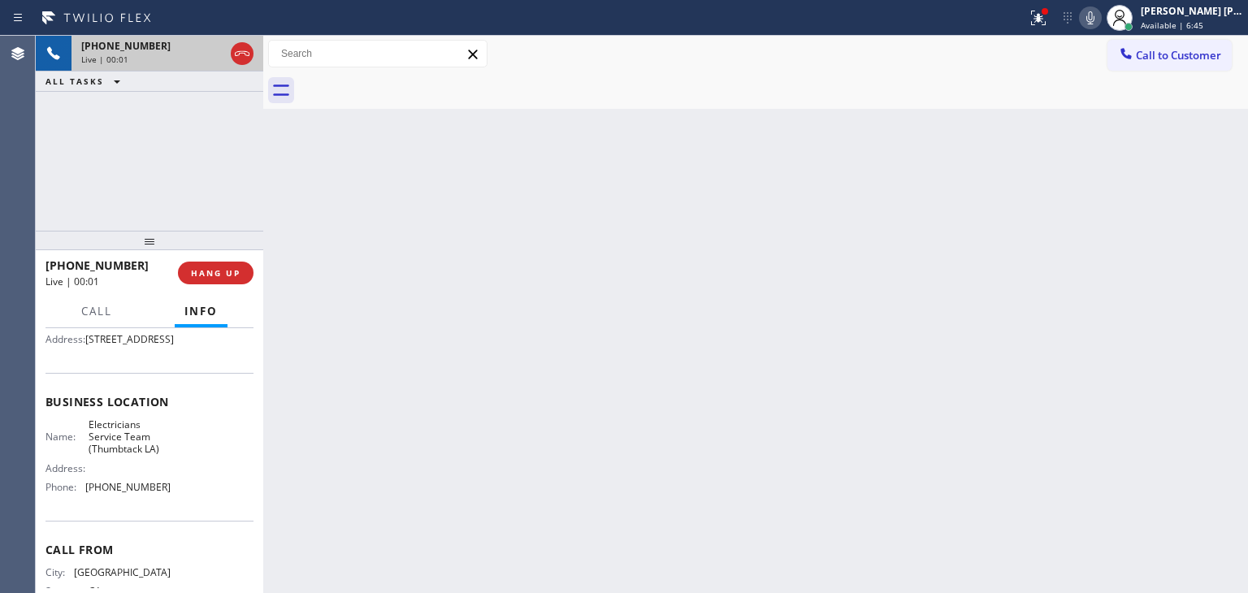
scroll to position [163, 0]
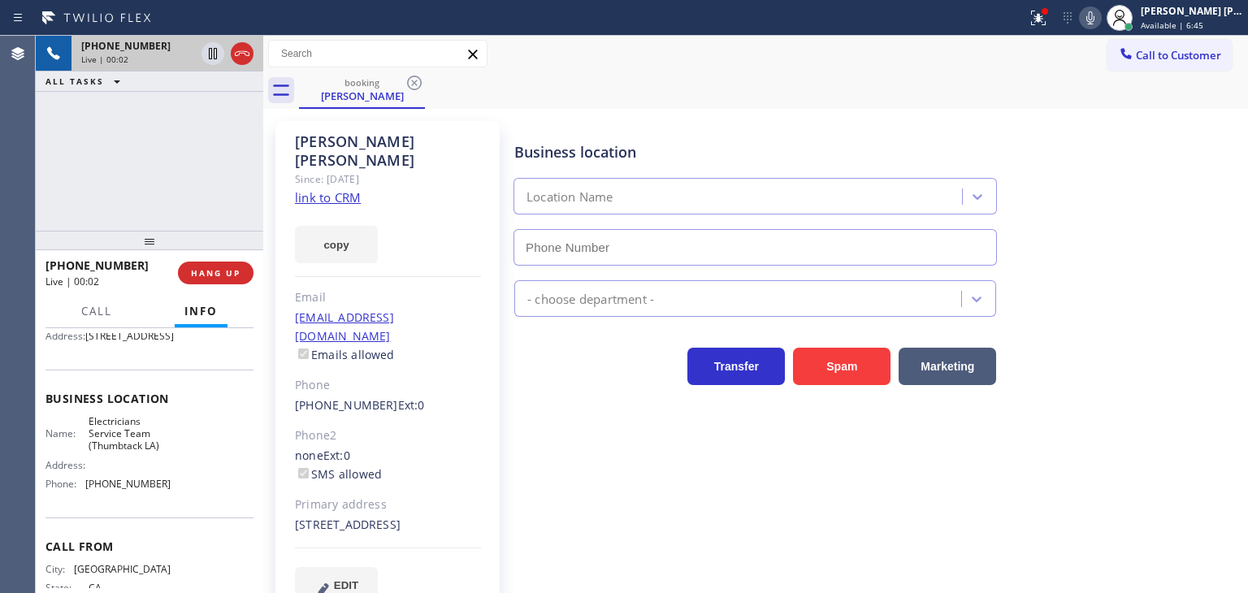
type input "(213) 267-7739"
click at [338, 189] on link "link to CRM" at bounding box center [328, 197] width 66 height 16
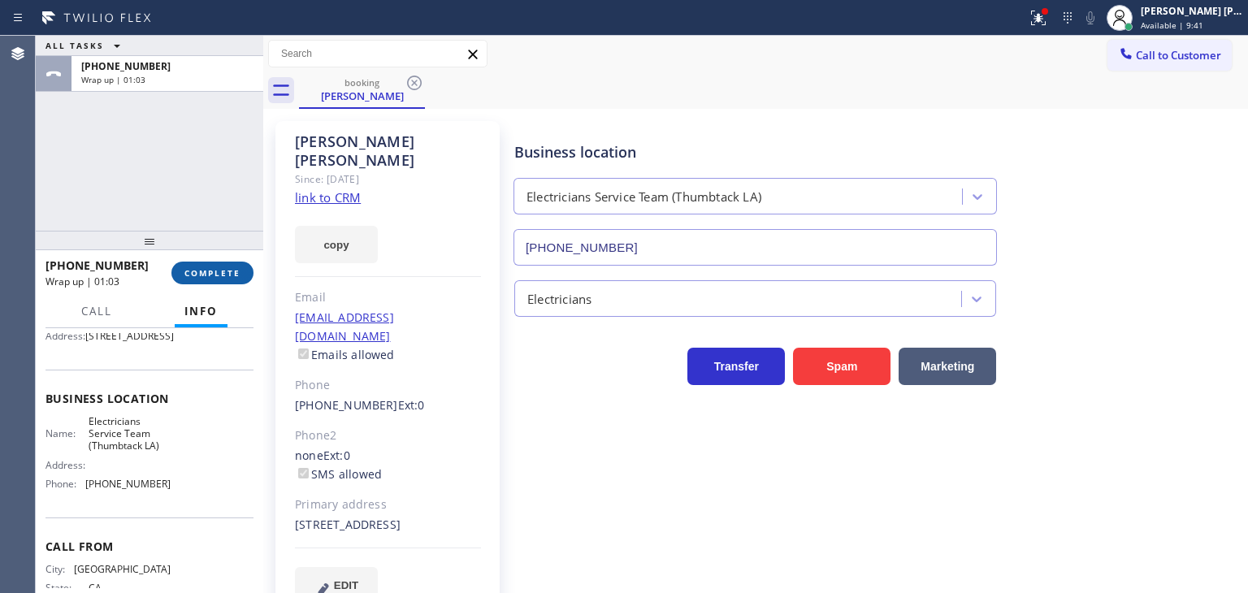
click at [232, 275] on span "COMPLETE" at bounding box center [212, 272] width 56 height 11
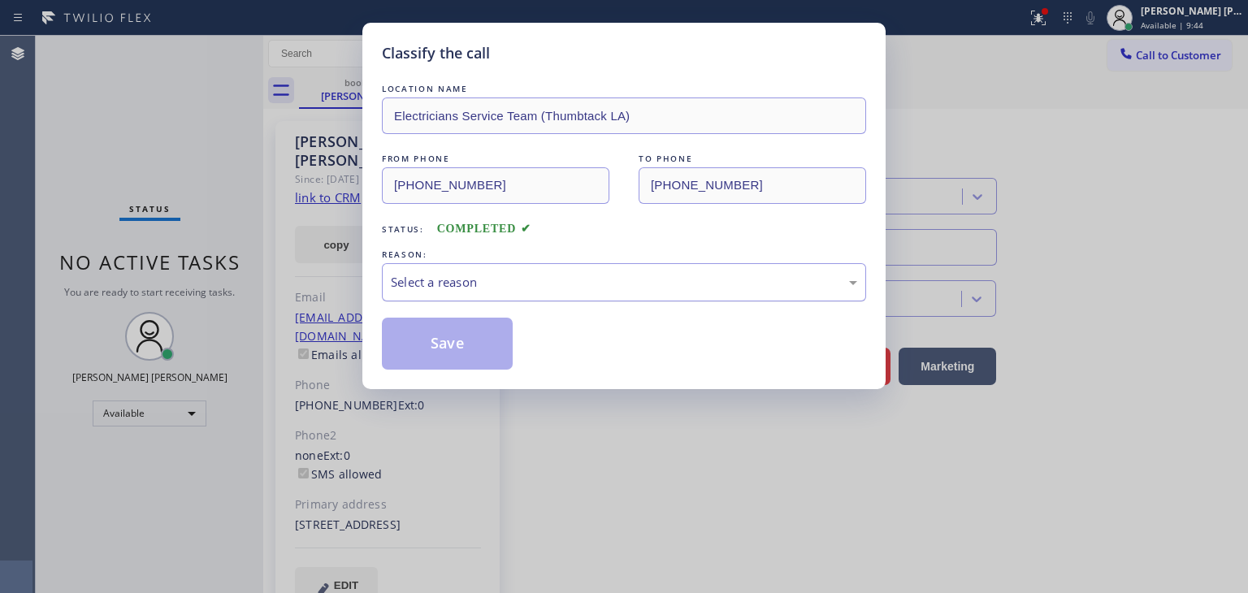
click at [405, 289] on div "Select a reason" at bounding box center [624, 282] width 466 height 19
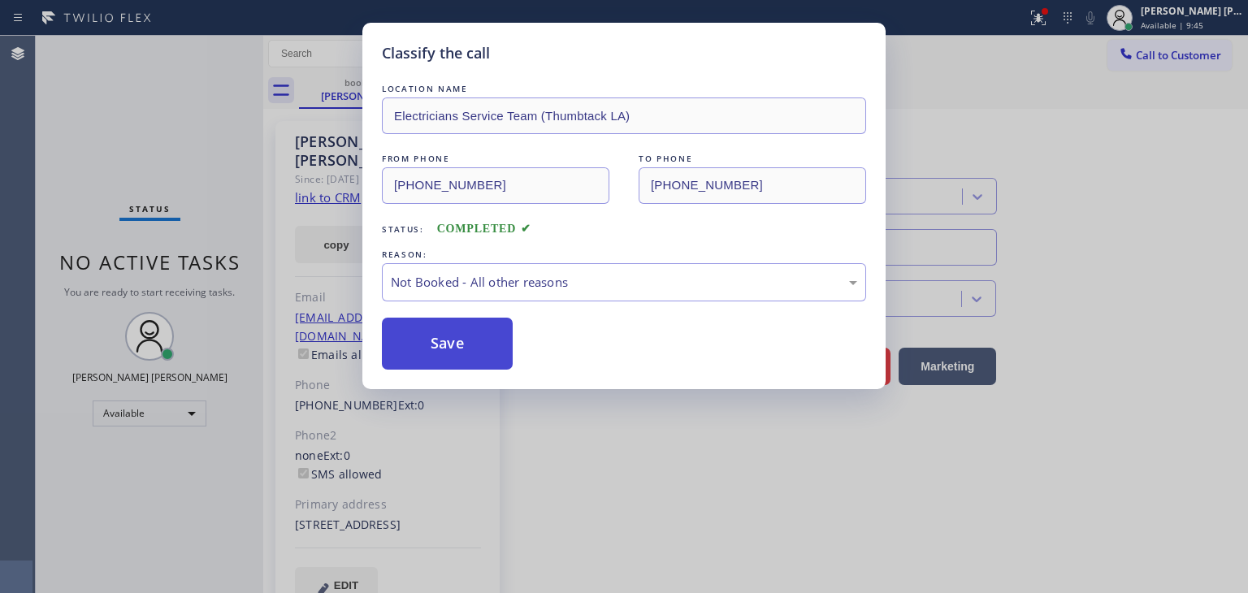
click at [455, 350] on button "Save" at bounding box center [447, 344] width 131 height 52
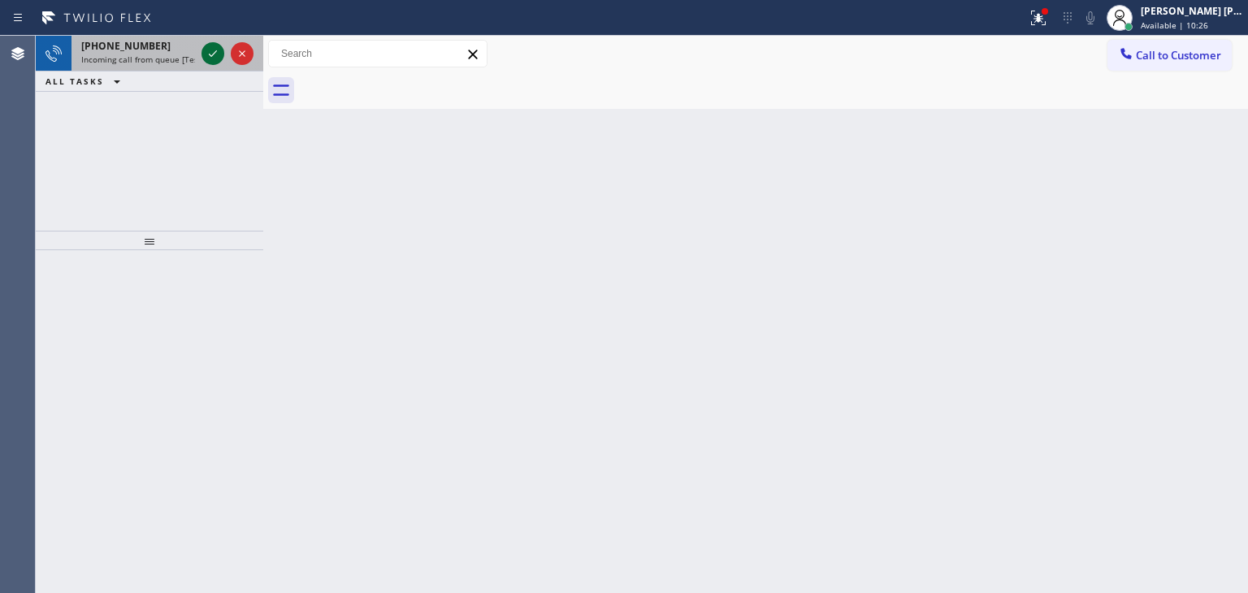
click at [203, 56] on icon at bounding box center [213, 54] width 20 height 20
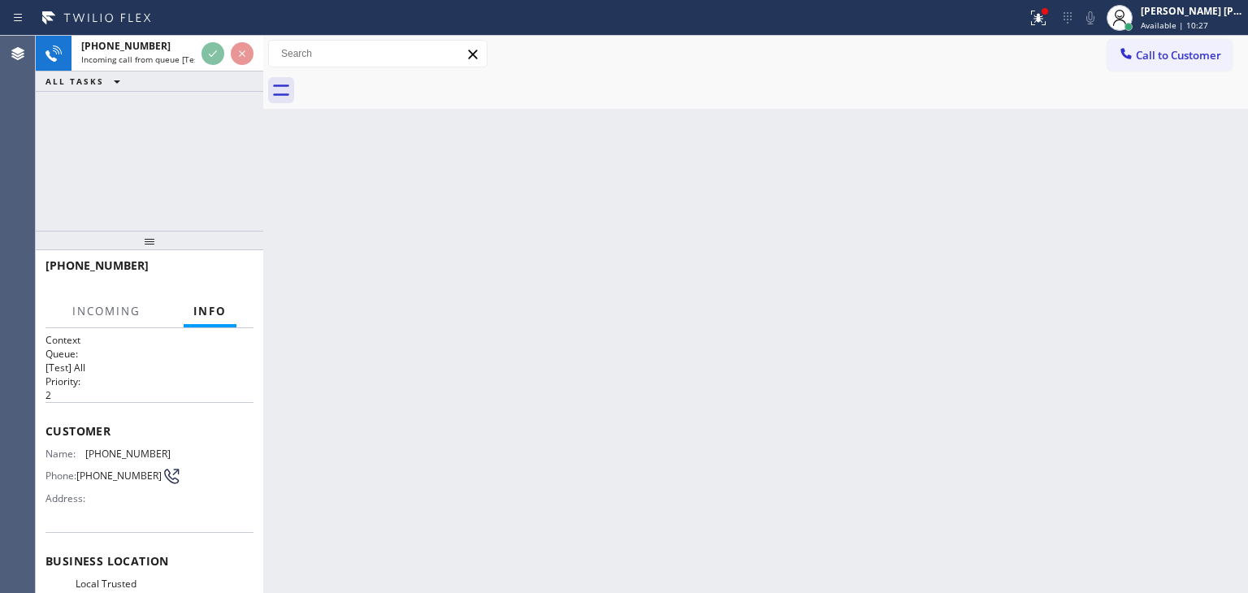
scroll to position [81, 0]
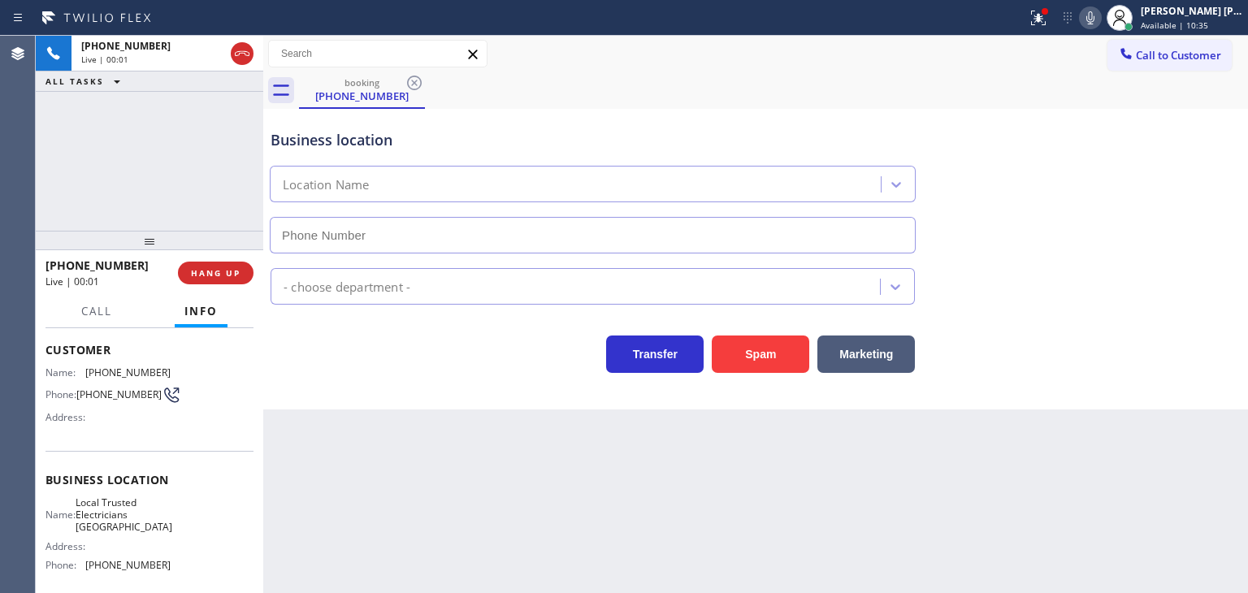
type input "(805) 222-7117"
click at [1100, 16] on icon at bounding box center [1091, 18] width 20 height 20
click at [1100, 20] on icon at bounding box center [1091, 18] width 20 height 20
click at [1130, 432] on div "Back to Dashboard Change Sender ID Customers Technicians Select a contact Outbo…" at bounding box center [755, 314] width 985 height 557
click at [1043, 14] on icon at bounding box center [1039, 16] width 10 height 6
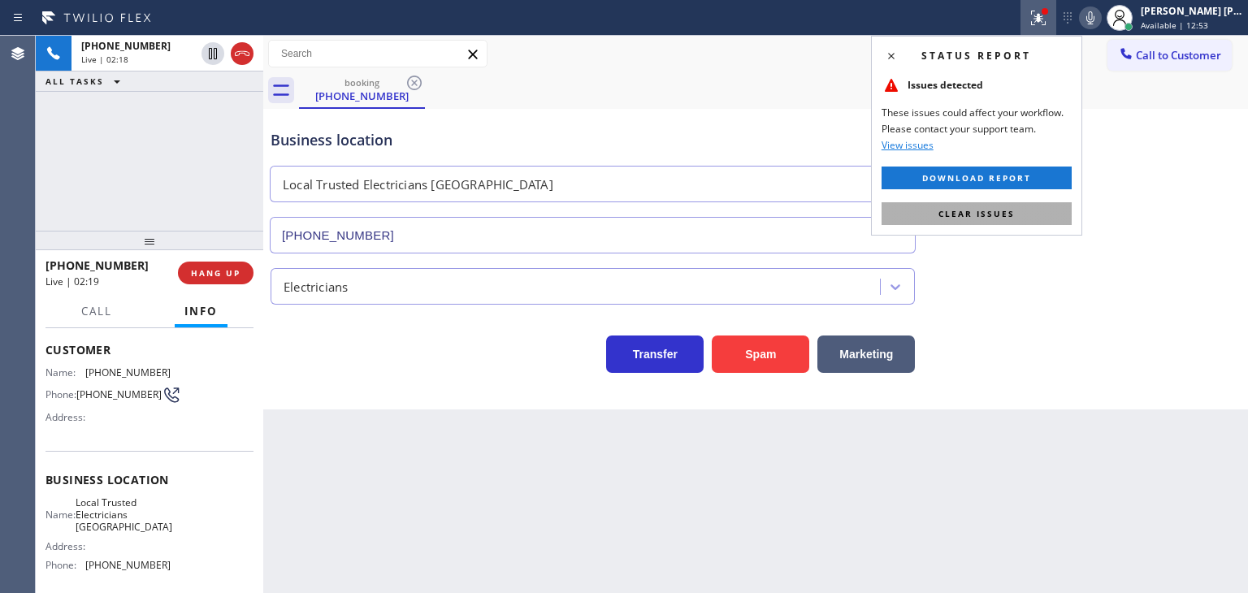
click at [978, 215] on span "Clear issues" at bounding box center [977, 213] width 76 height 11
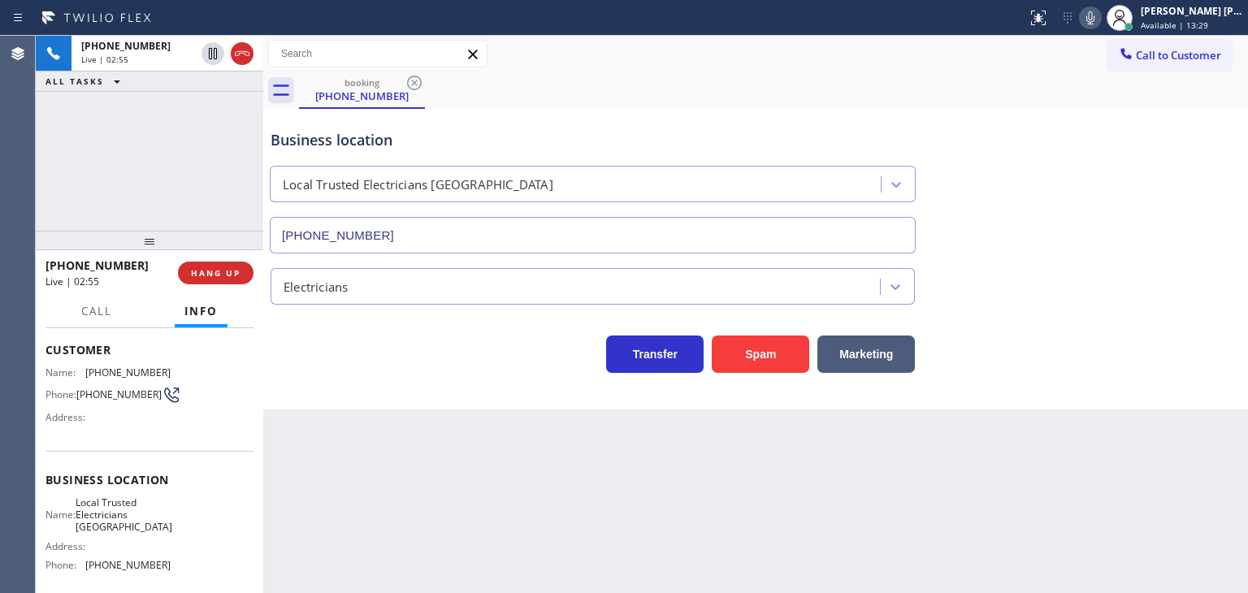
click at [1100, 17] on icon at bounding box center [1091, 18] width 20 height 20
drag, startPoint x: 127, startPoint y: 264, endPoint x: 61, endPoint y: 272, distance: 66.3
click at [61, 272] on div "+18057085767" at bounding box center [106, 265] width 121 height 15
copy span "8057085767"
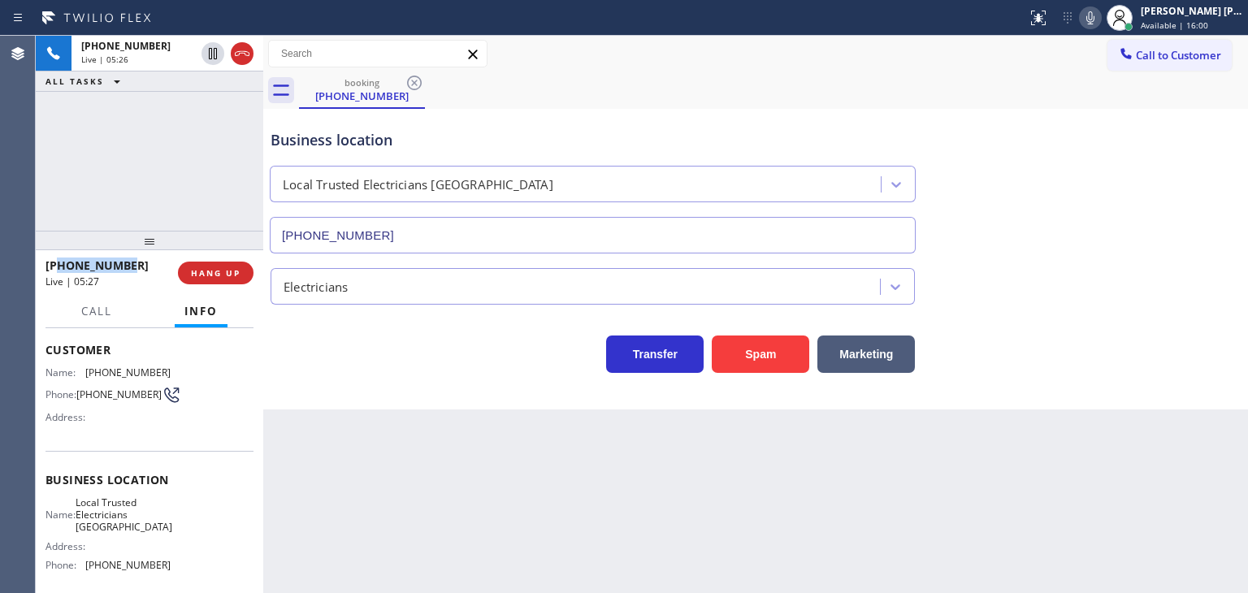
scroll to position [163, 0]
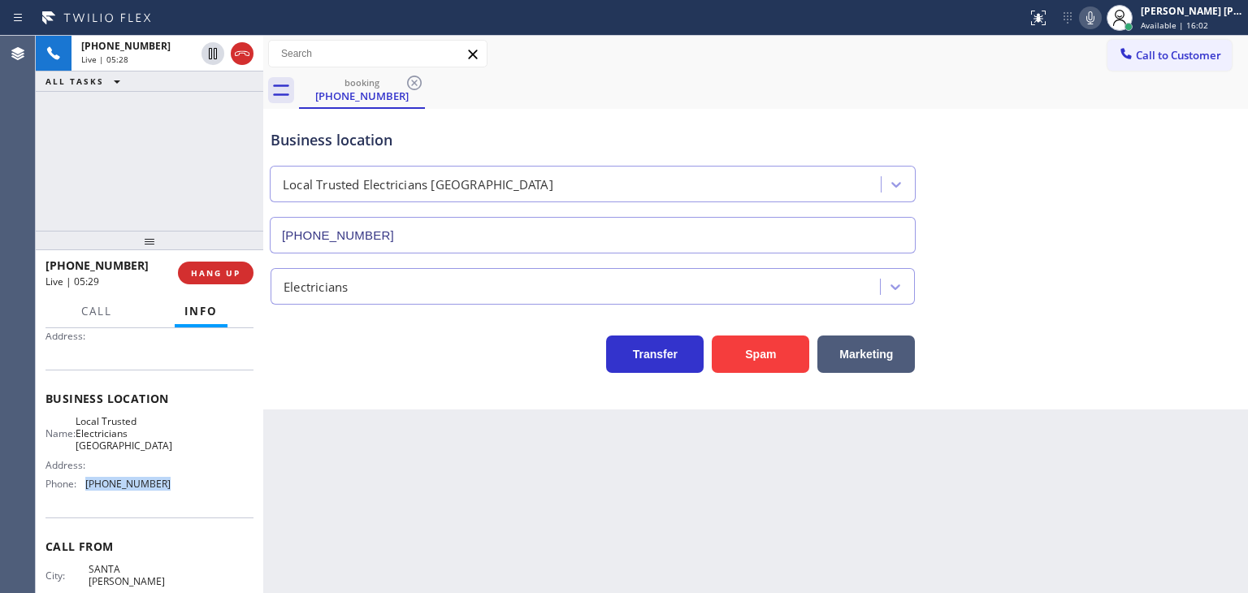
drag, startPoint x: 160, startPoint y: 479, endPoint x: 87, endPoint y: 488, distance: 73.7
click at [87, 488] on span "(805) 222-7117" at bounding box center [127, 484] width 85 height 12
copy span "(805) 222-7117"
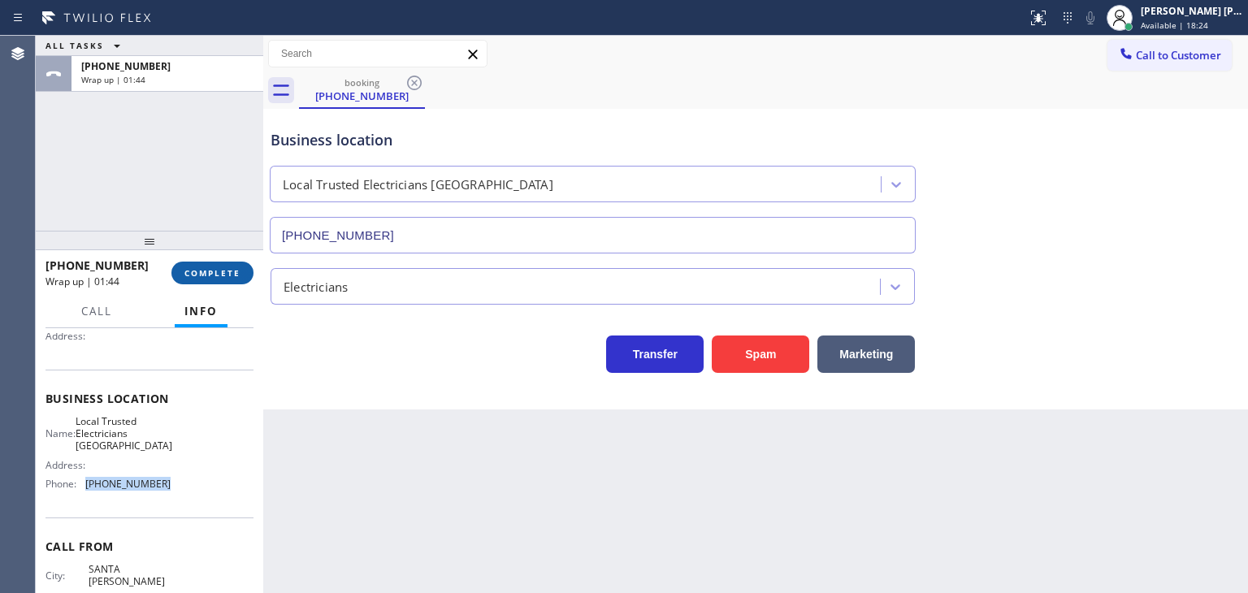
click at [208, 273] on span "COMPLETE" at bounding box center [212, 272] width 56 height 11
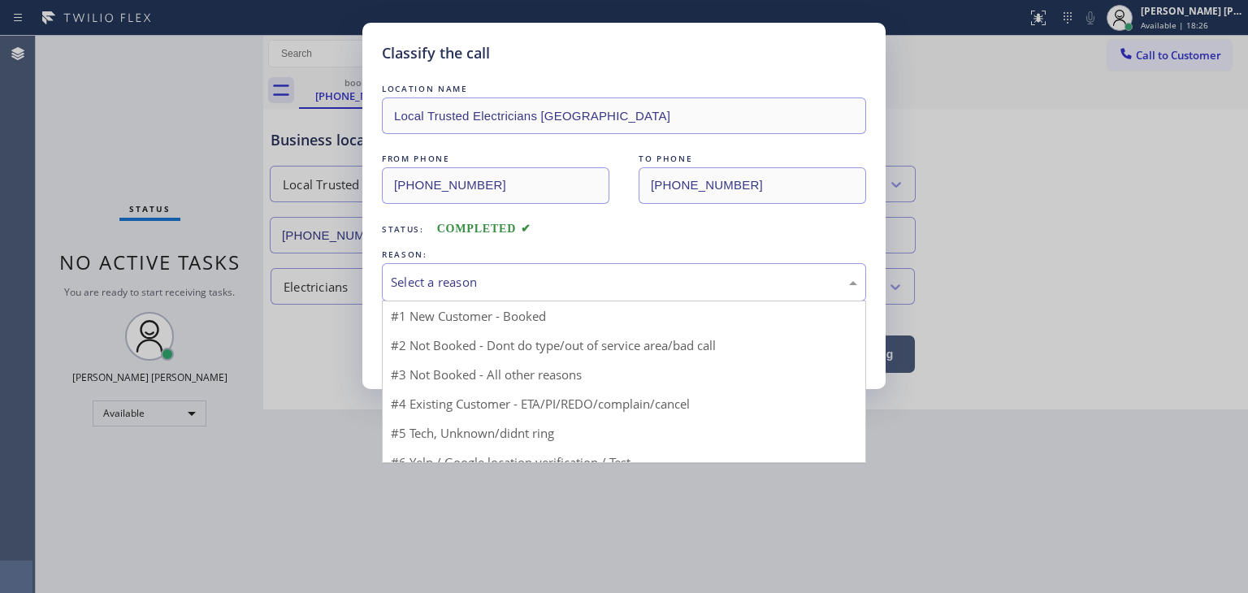
click at [417, 273] on div "Select a reason" at bounding box center [624, 282] width 466 height 19
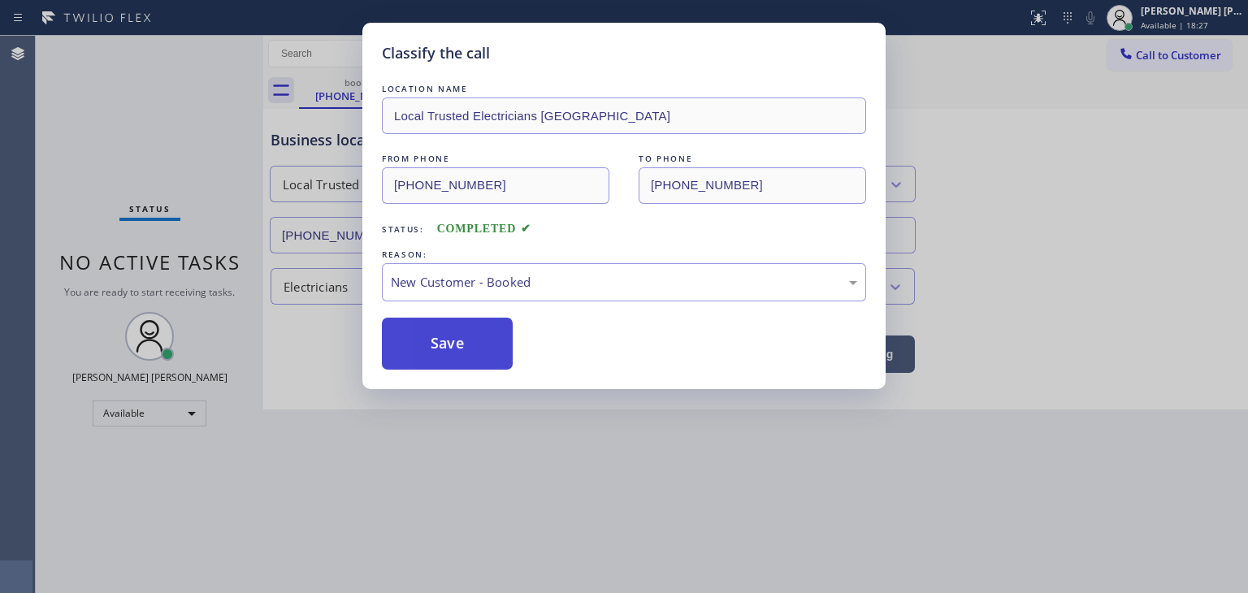
click at [432, 339] on button "Save" at bounding box center [447, 344] width 131 height 52
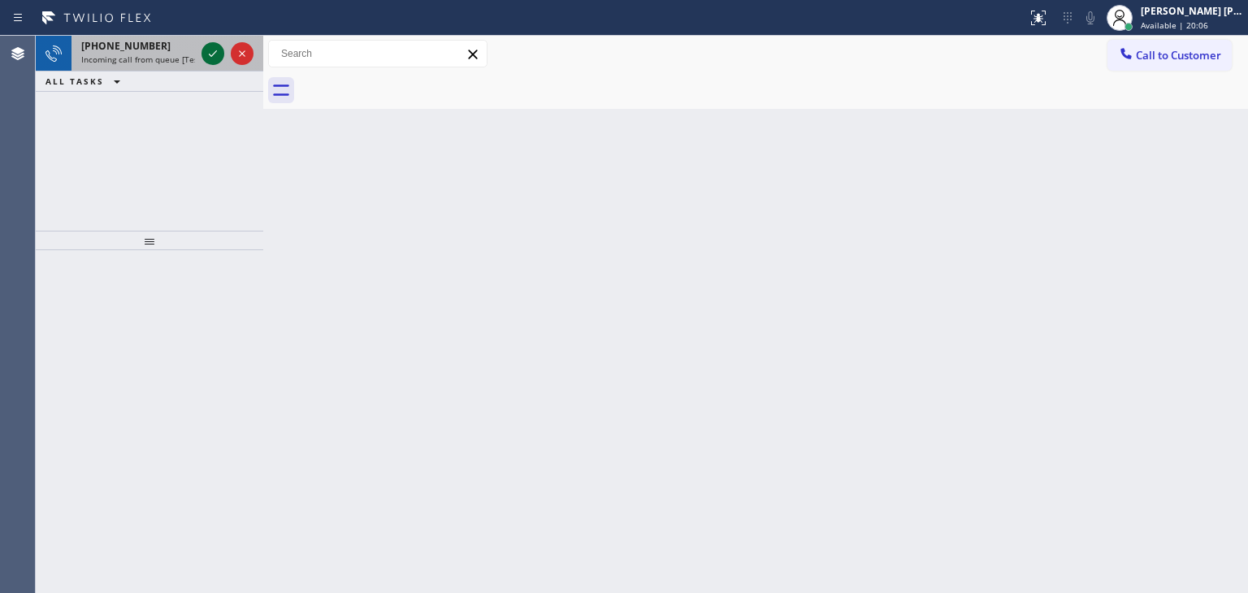
click at [219, 54] on icon at bounding box center [213, 54] width 20 height 20
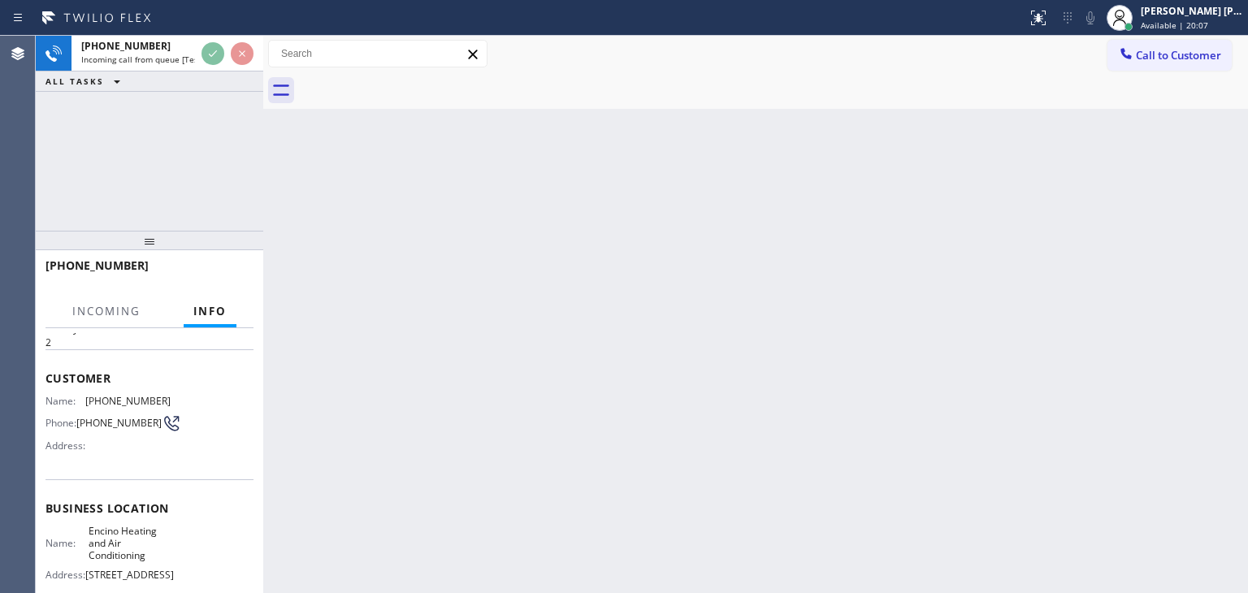
scroll to position [81, 0]
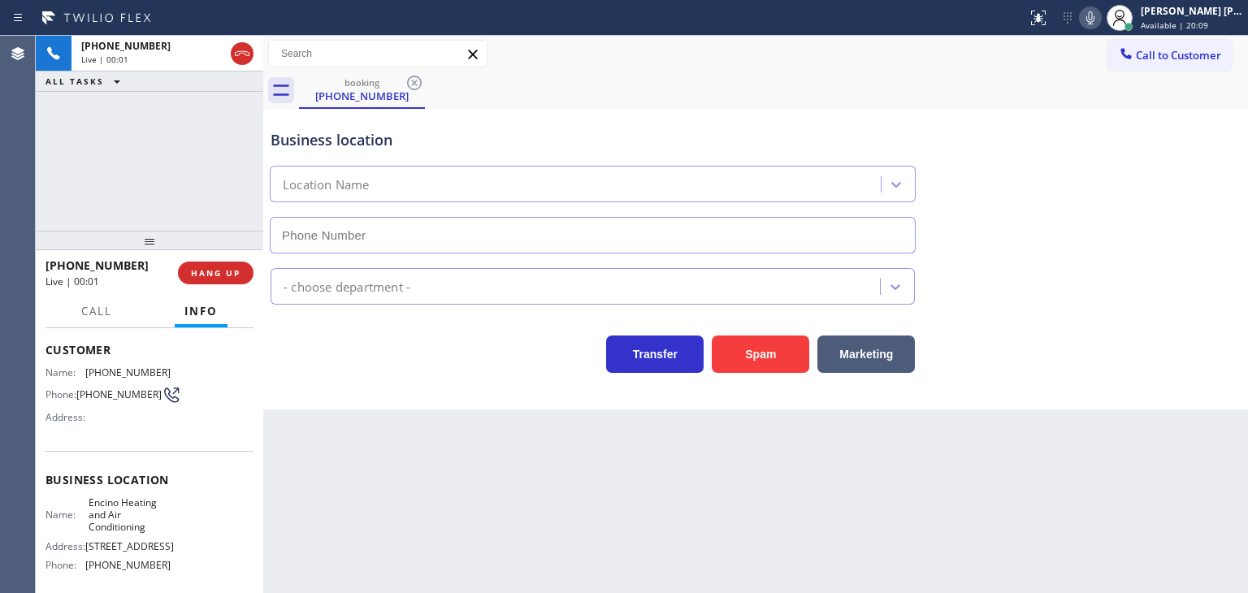
type input "(818) 210-4617"
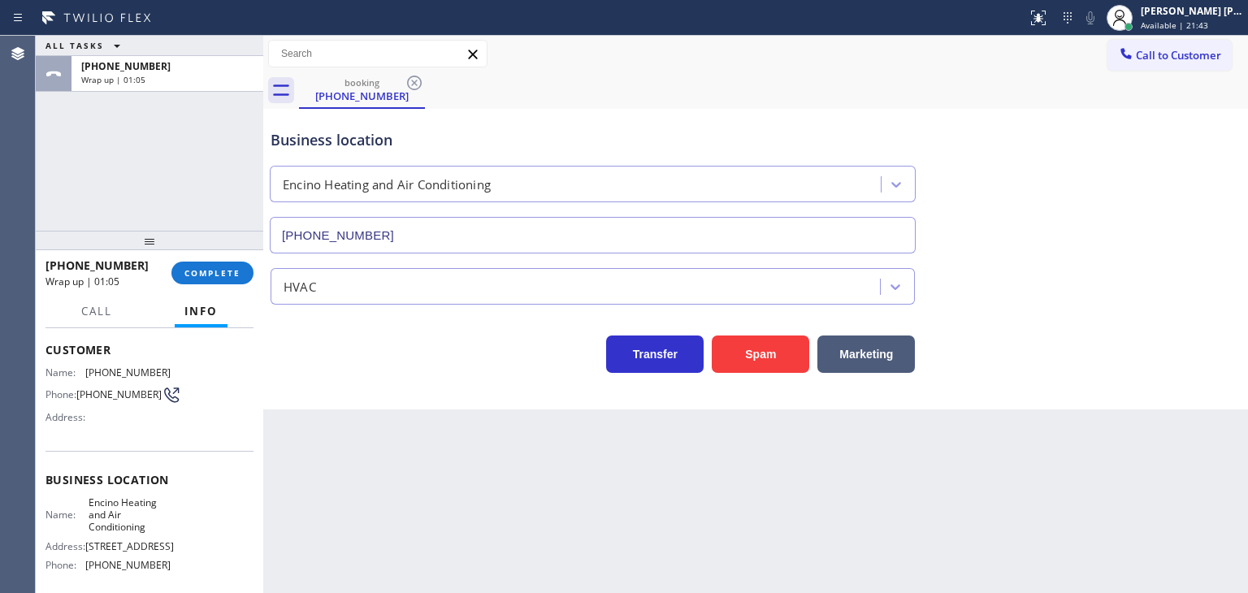
click at [87, 189] on div "ALL TASKS ALL TASKS ACTIVE TASKS TASKS IN WRAP UP +18185230185 Wrap up | 01:05" at bounding box center [150, 133] width 228 height 195
click at [242, 271] on button "COMPLETE" at bounding box center [212, 273] width 82 height 23
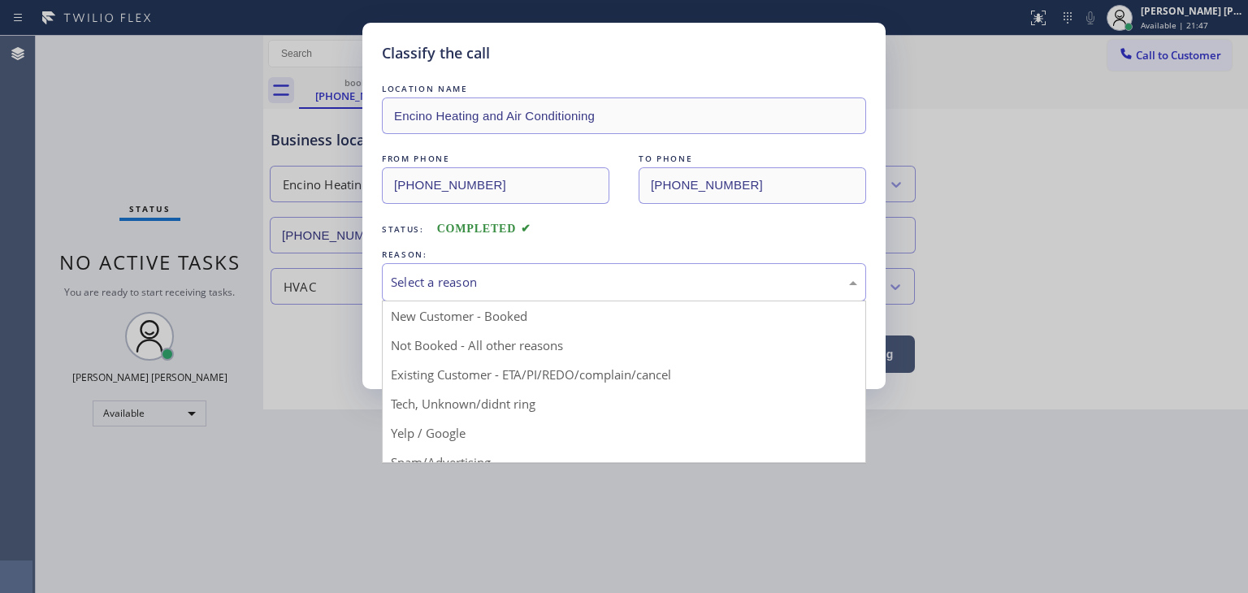
click at [605, 275] on div "Select a reason" at bounding box center [624, 282] width 466 height 19
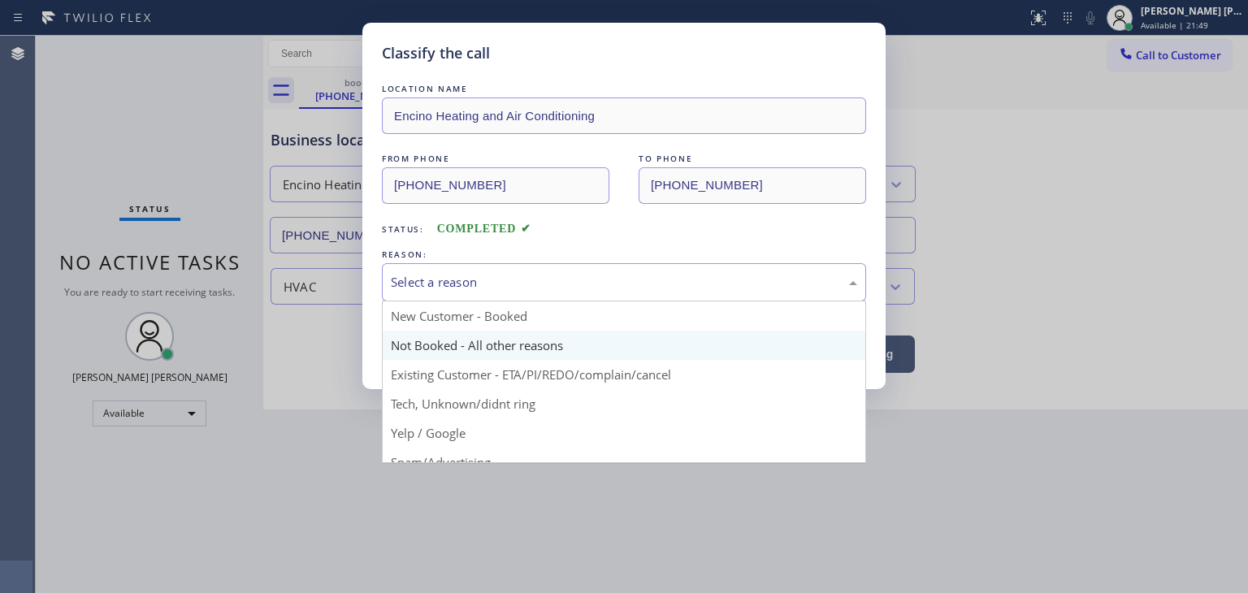
scroll to position [81, 0]
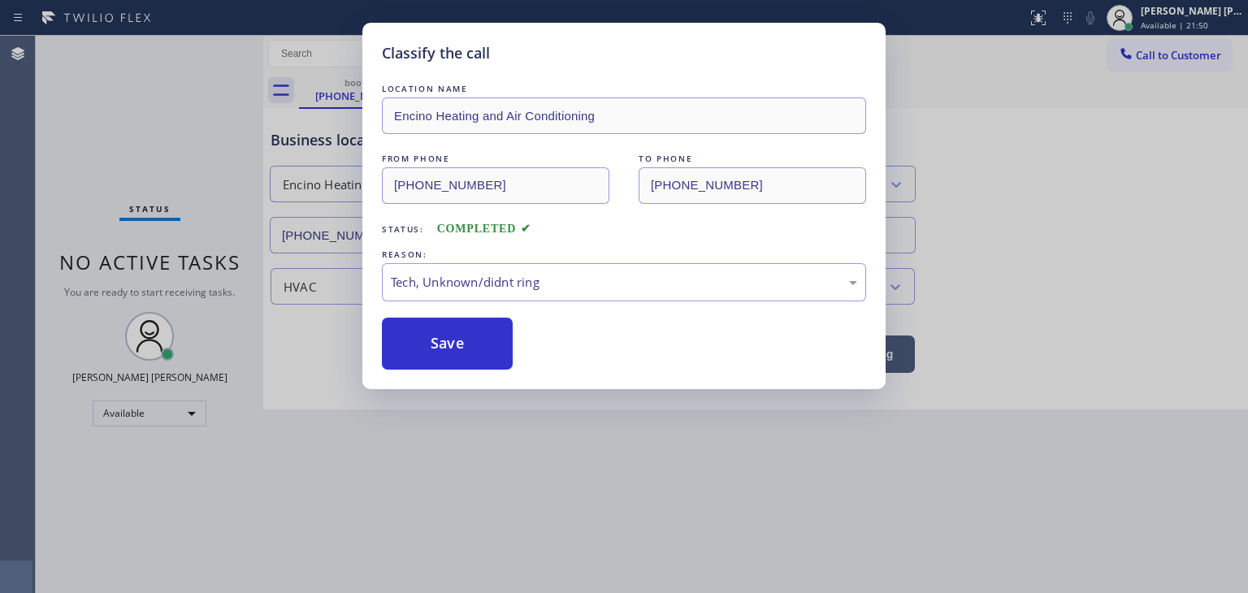
click at [474, 327] on button "Save" at bounding box center [447, 344] width 131 height 52
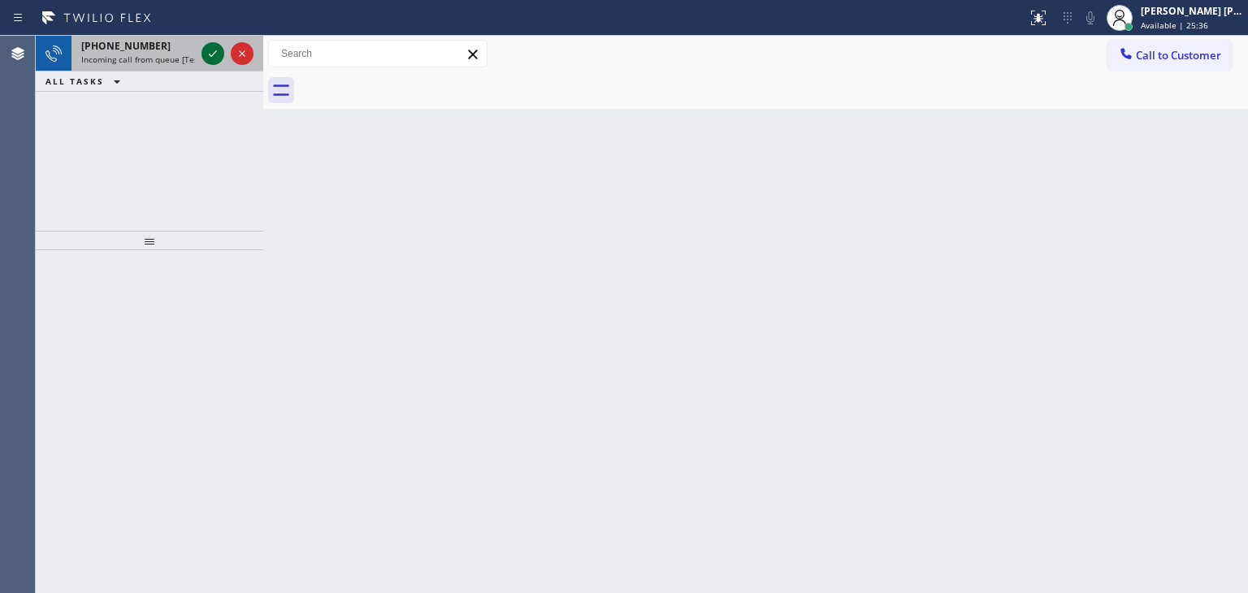
click at [217, 50] on icon at bounding box center [213, 54] width 20 height 20
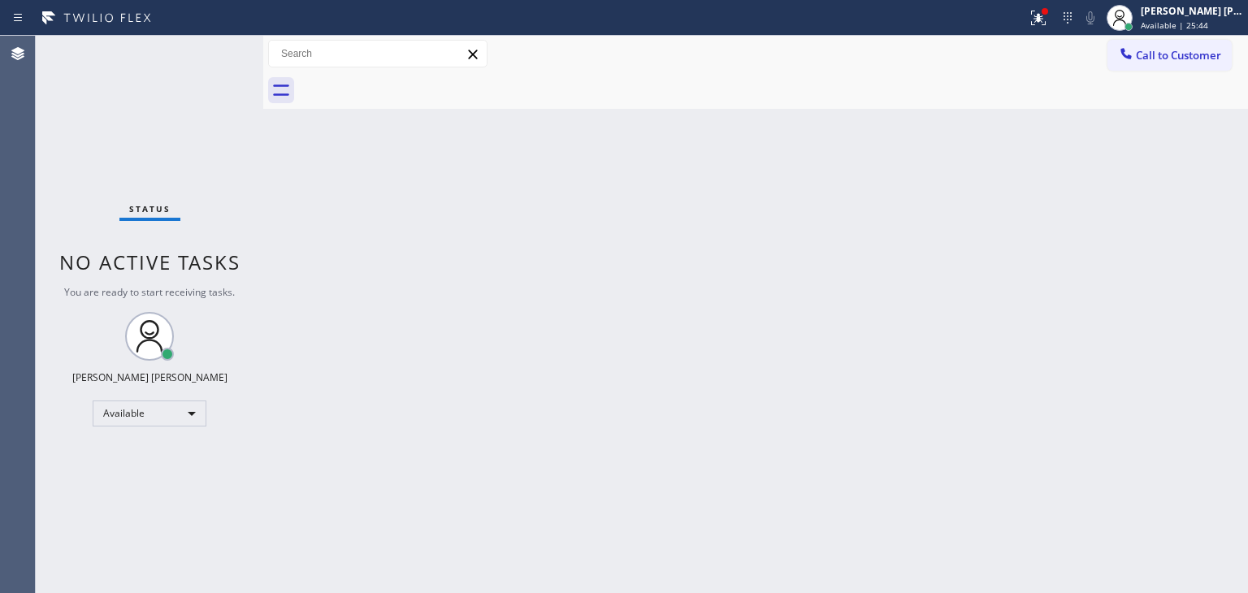
click at [215, 55] on div "Status No active tasks You are ready to start receiving tasks. [PERSON_NAME] [P…" at bounding box center [150, 314] width 228 height 557
click at [166, 88] on div "Status No active tasks You are ready to start receiving tasks. [PERSON_NAME] [P…" at bounding box center [150, 314] width 228 height 557
click at [202, 50] on div "Status No active tasks You are ready to start receiving tasks. [PERSON_NAME] [P…" at bounding box center [150, 314] width 228 height 557
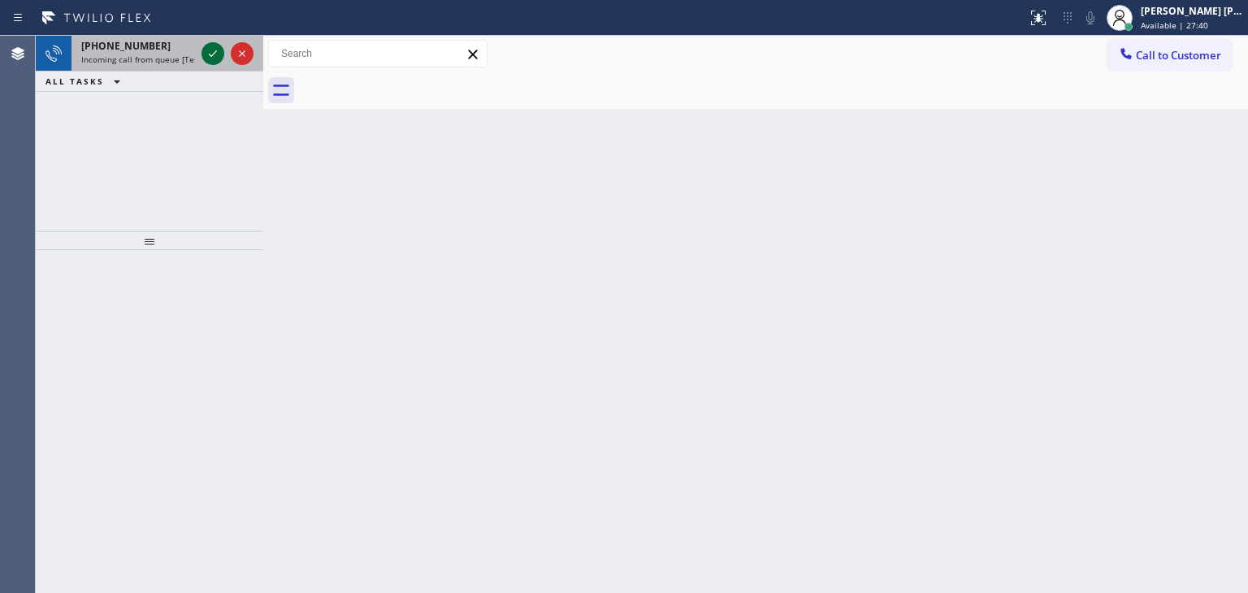
click at [205, 56] on icon at bounding box center [213, 54] width 20 height 20
click at [215, 56] on icon at bounding box center [213, 54] width 20 height 20
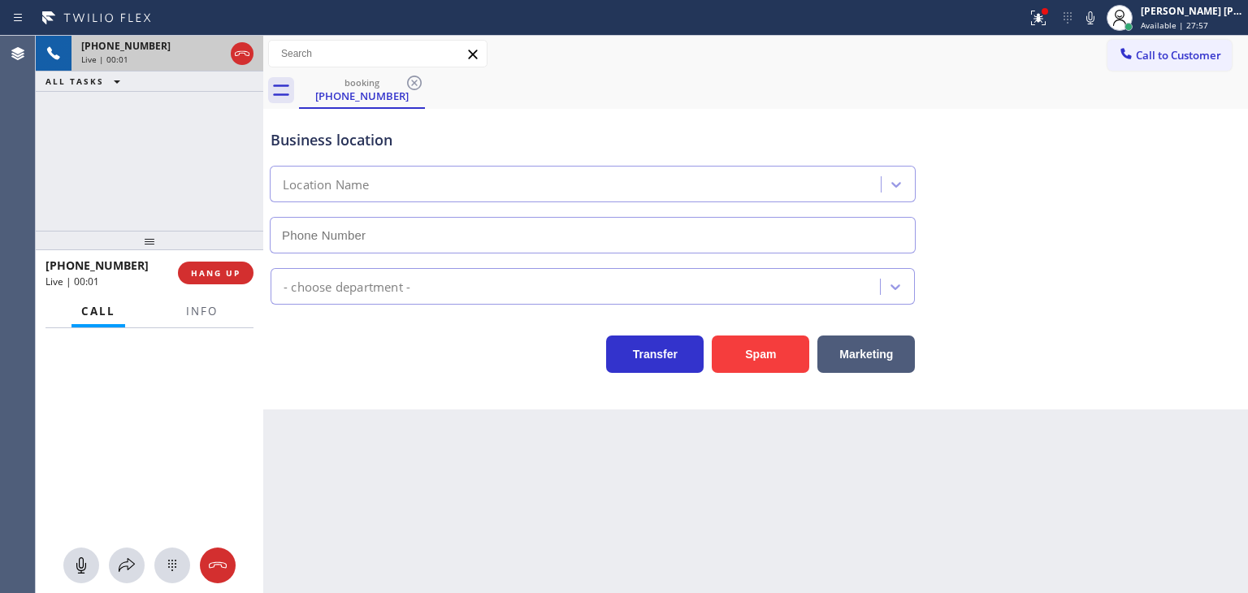
type input "[PHONE_NUMBER]"
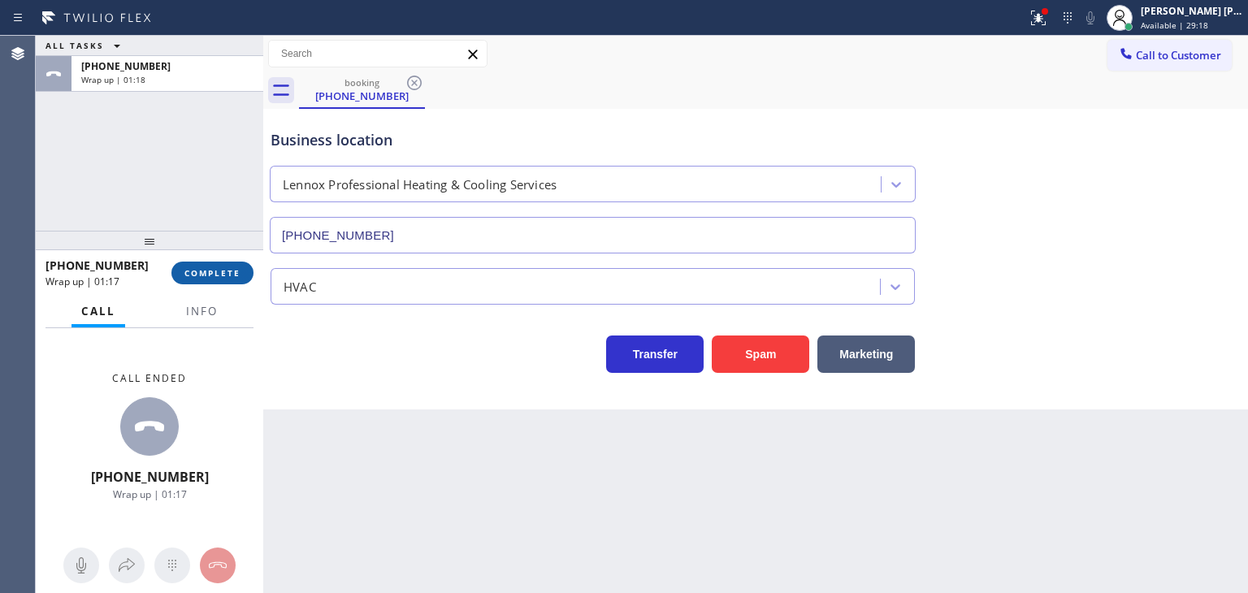
click at [233, 272] on span "COMPLETE" at bounding box center [212, 272] width 56 height 11
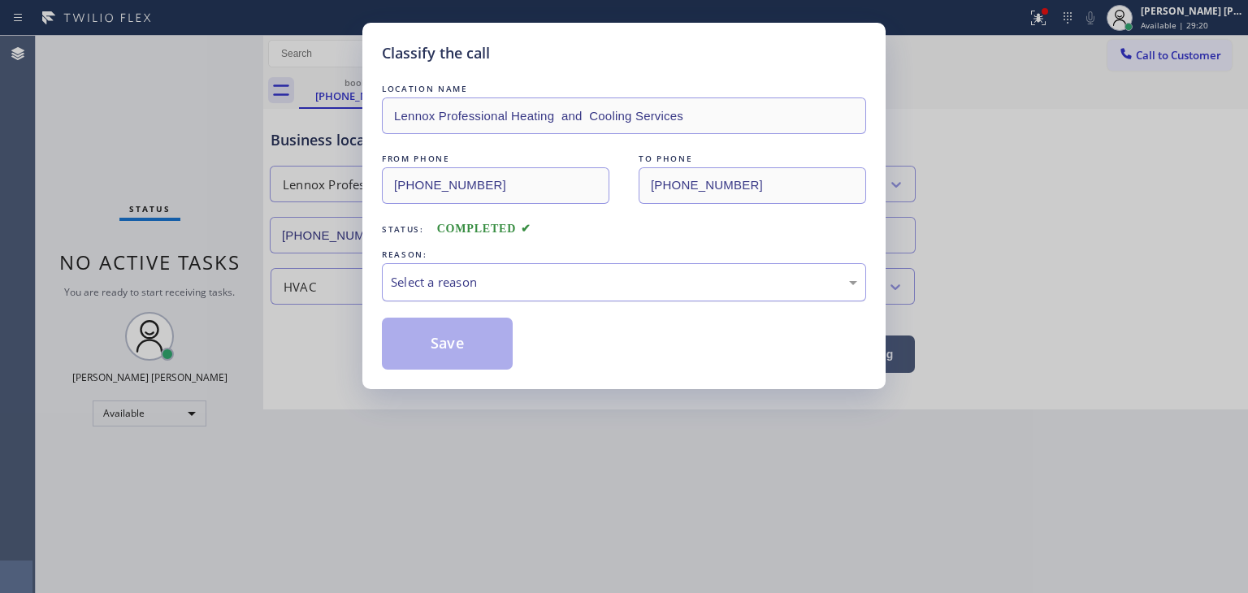
click at [489, 293] on div "Select a reason" at bounding box center [624, 282] width 484 height 38
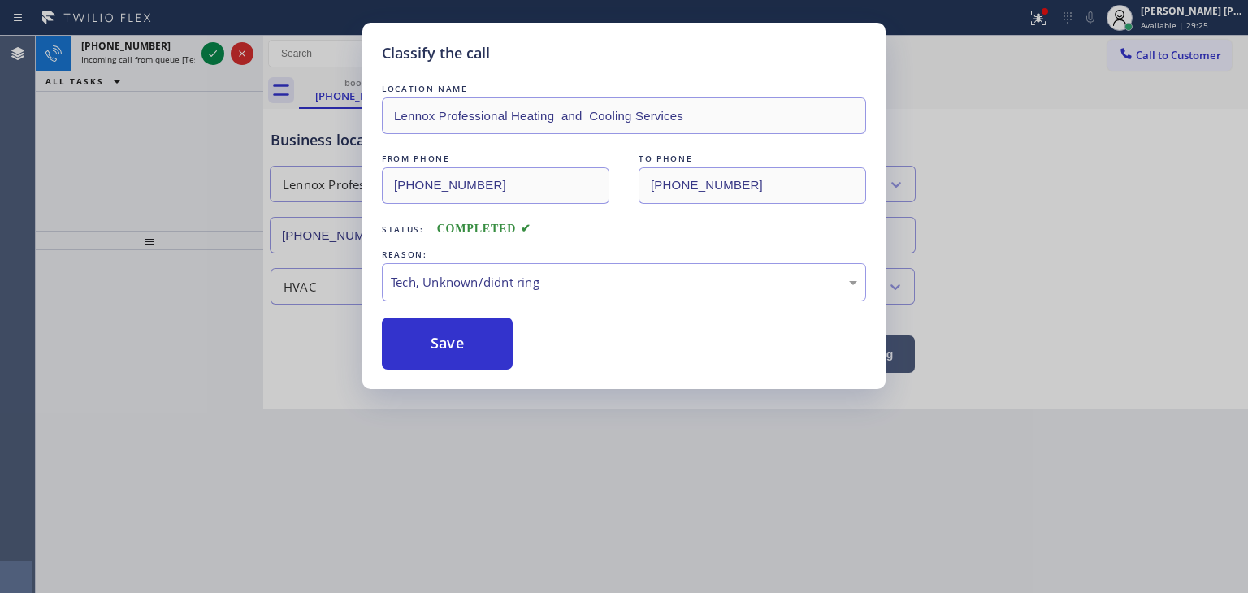
click at [441, 316] on div "LOCATION NAME [PERSON_NAME] Professional Heating and Cooling Services FROM PHON…" at bounding box center [624, 224] width 484 height 289
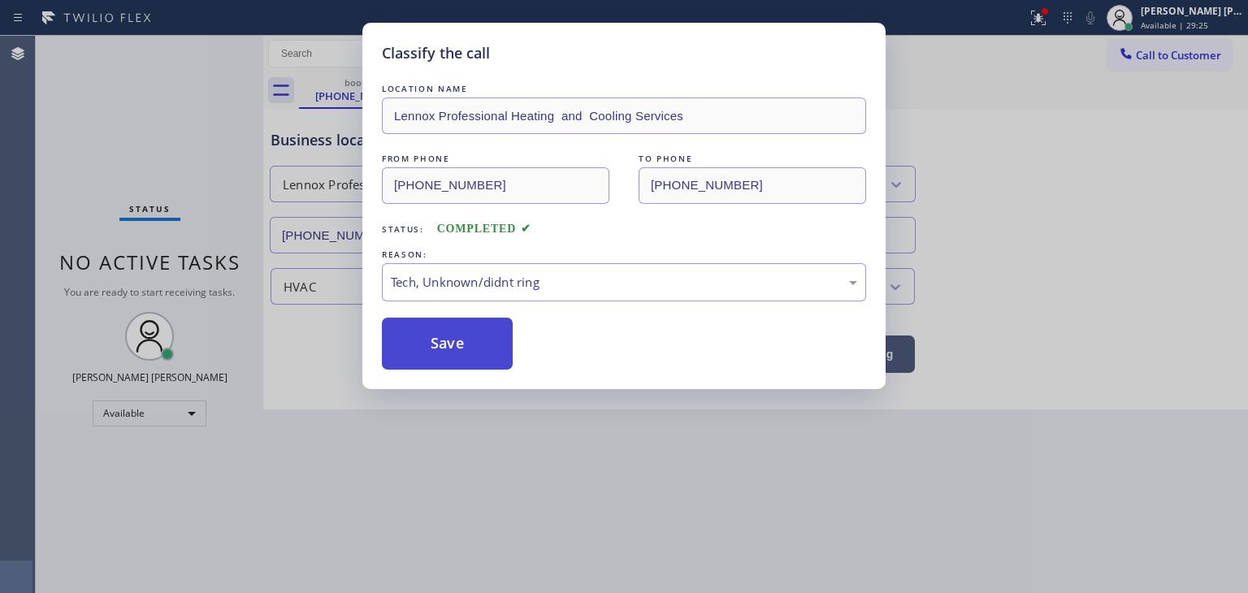
click at [444, 336] on button "Save" at bounding box center [447, 344] width 131 height 52
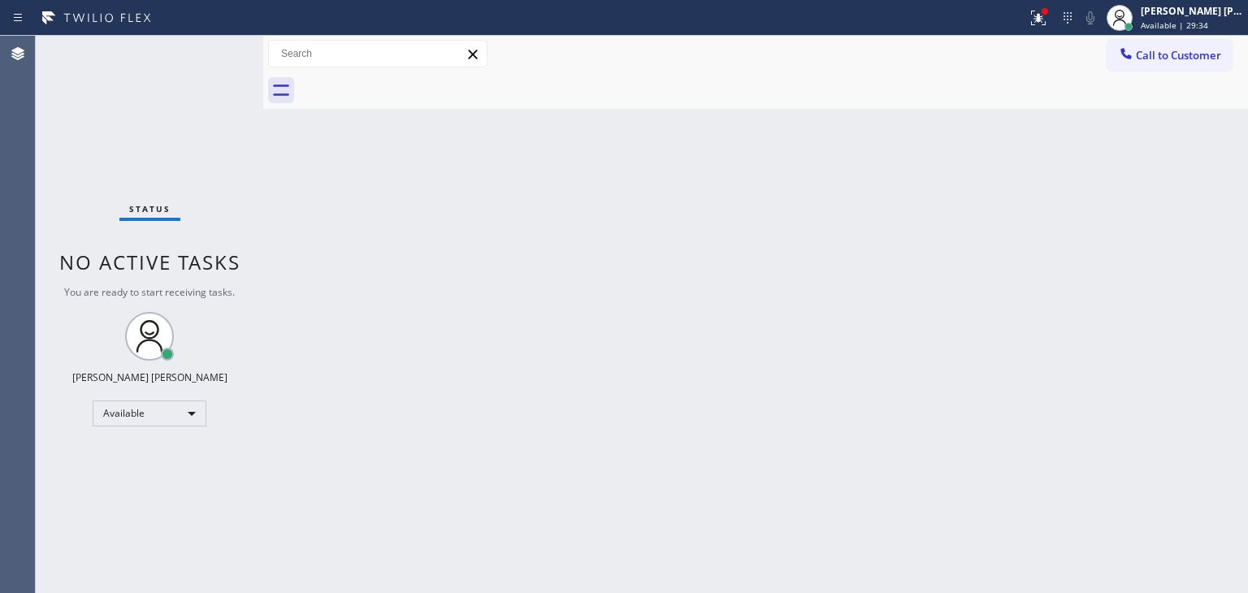
click at [206, 45] on div "Status No active tasks You are ready to start receiving tasks. [PERSON_NAME] [P…" at bounding box center [150, 314] width 228 height 557
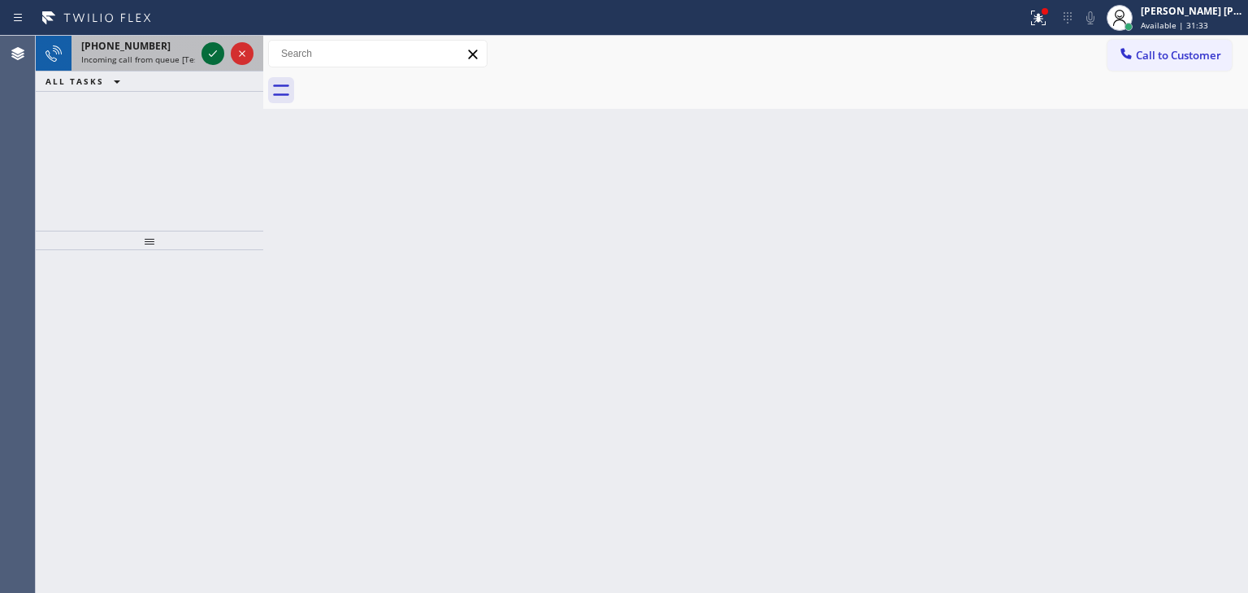
click at [210, 59] on icon at bounding box center [213, 54] width 20 height 20
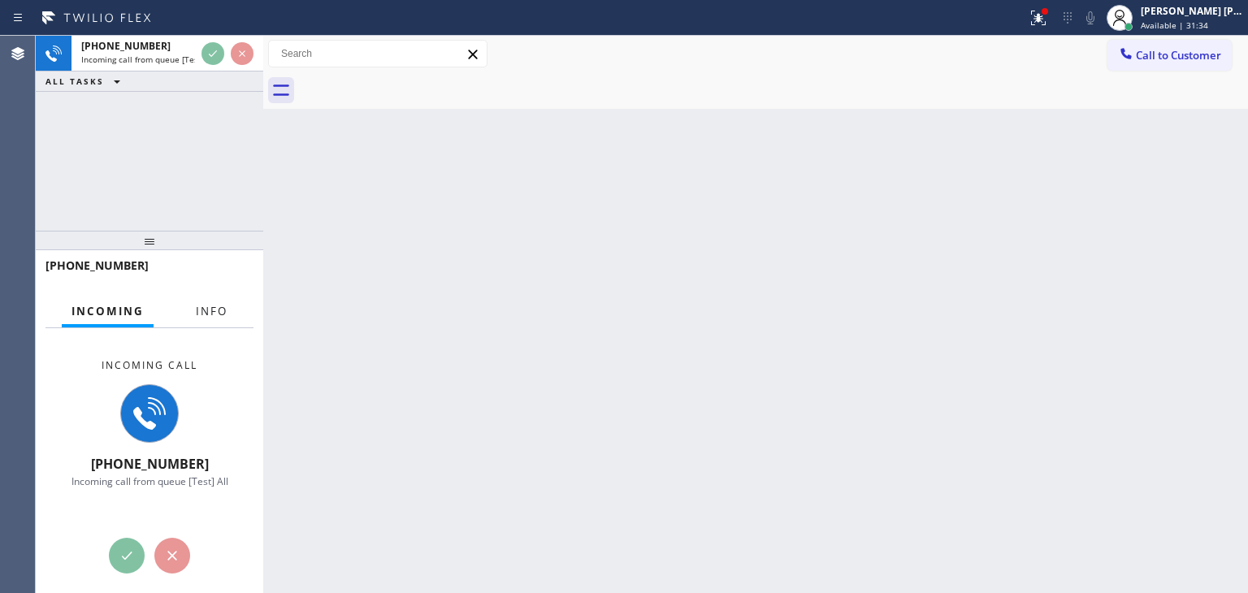
click at [221, 314] on span "Info" at bounding box center [212, 311] width 32 height 15
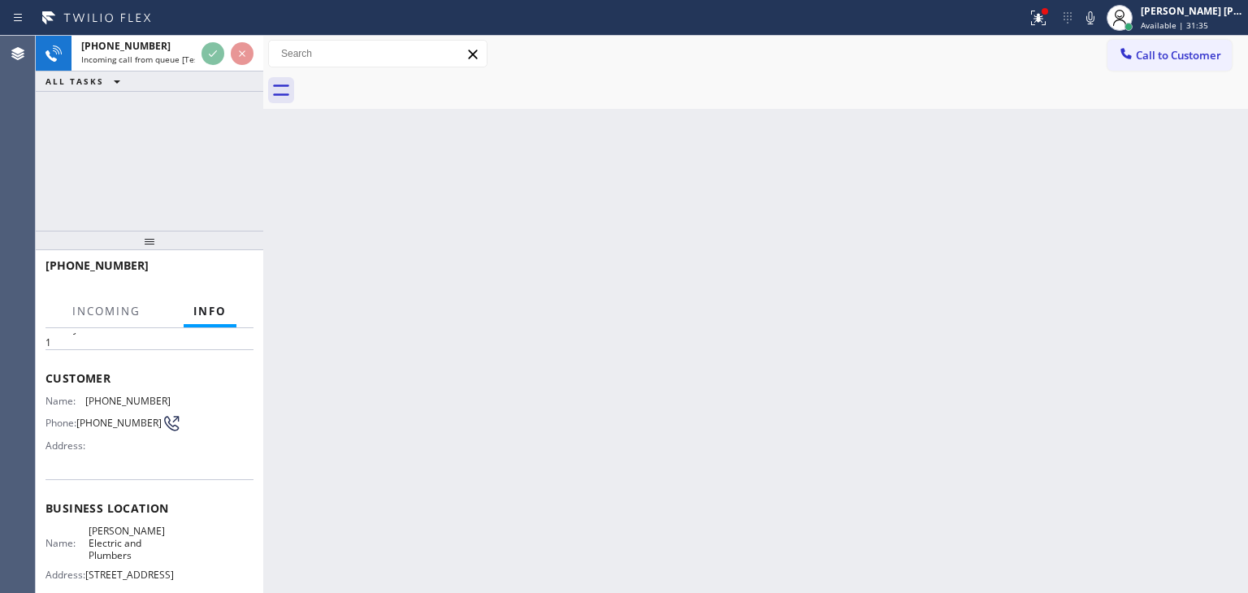
scroll to position [81, 0]
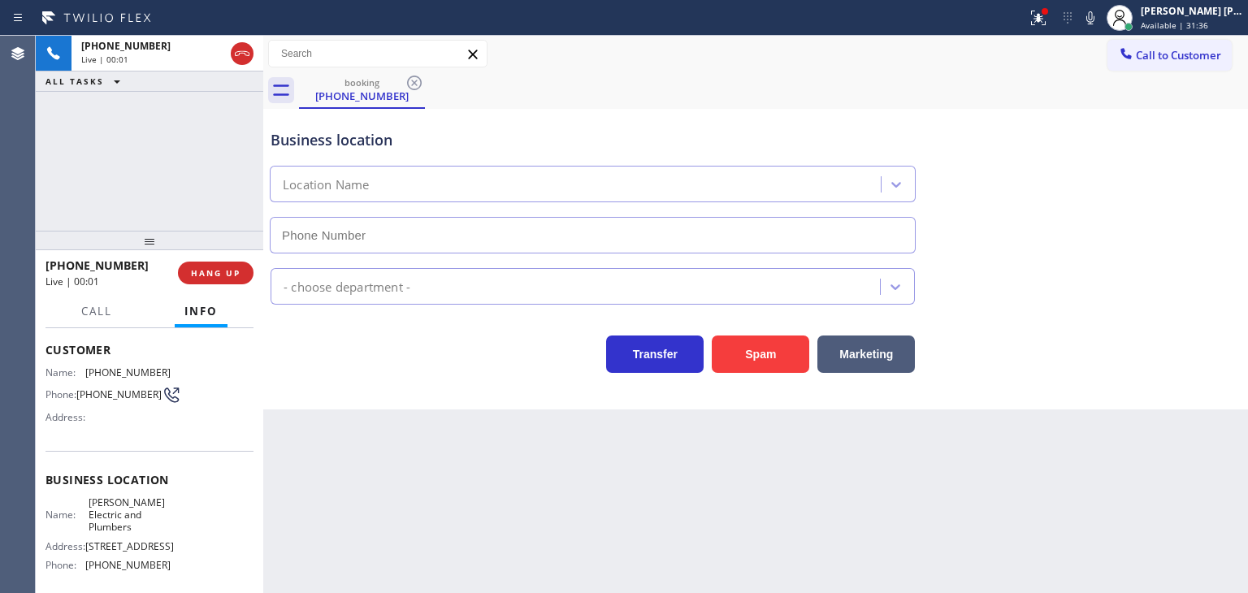
type input "[PHONE_NUMBER]"
click at [205, 272] on span "HANG UP" at bounding box center [216, 272] width 50 height 11
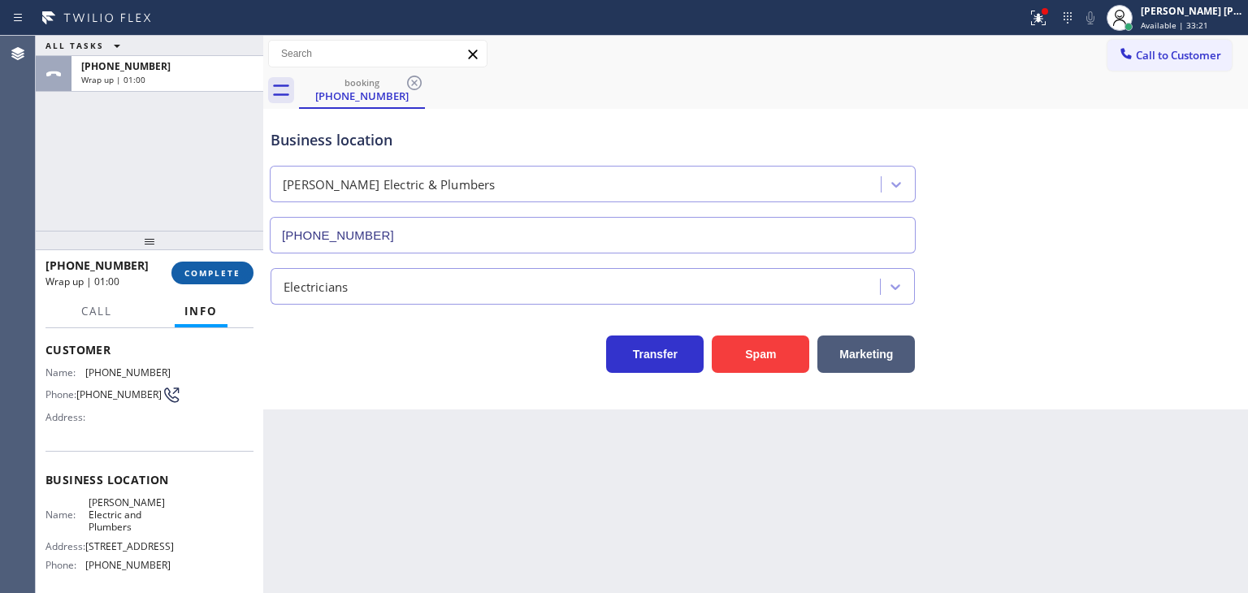
click at [231, 272] on span "COMPLETE" at bounding box center [212, 272] width 56 height 11
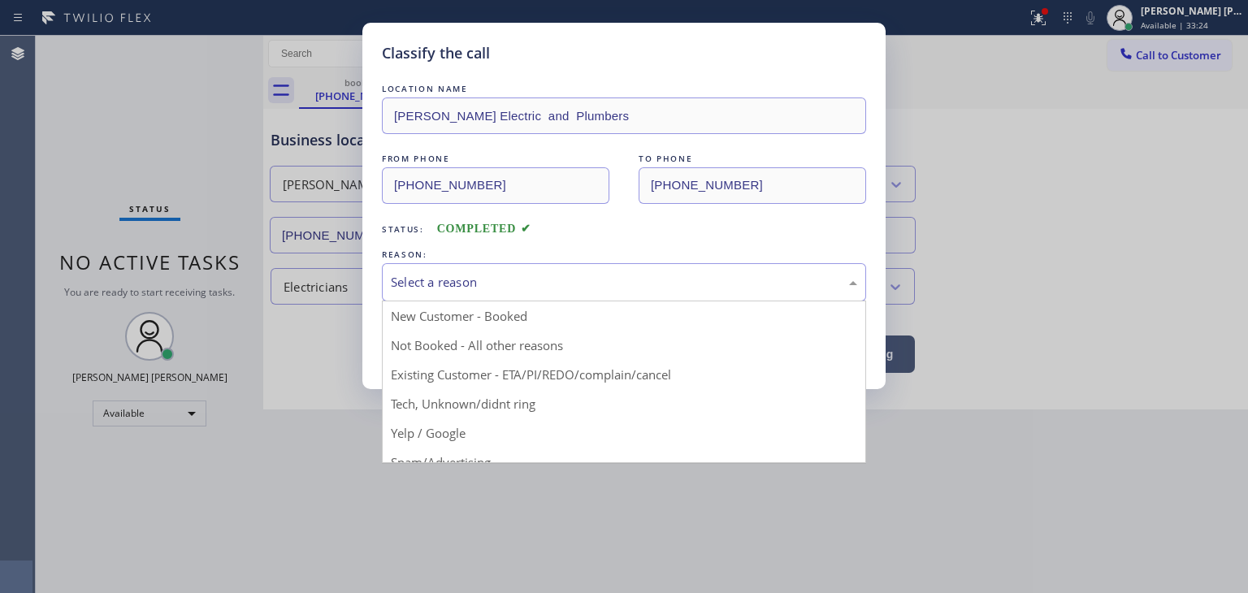
click at [579, 281] on div "Select a reason" at bounding box center [624, 282] width 466 height 19
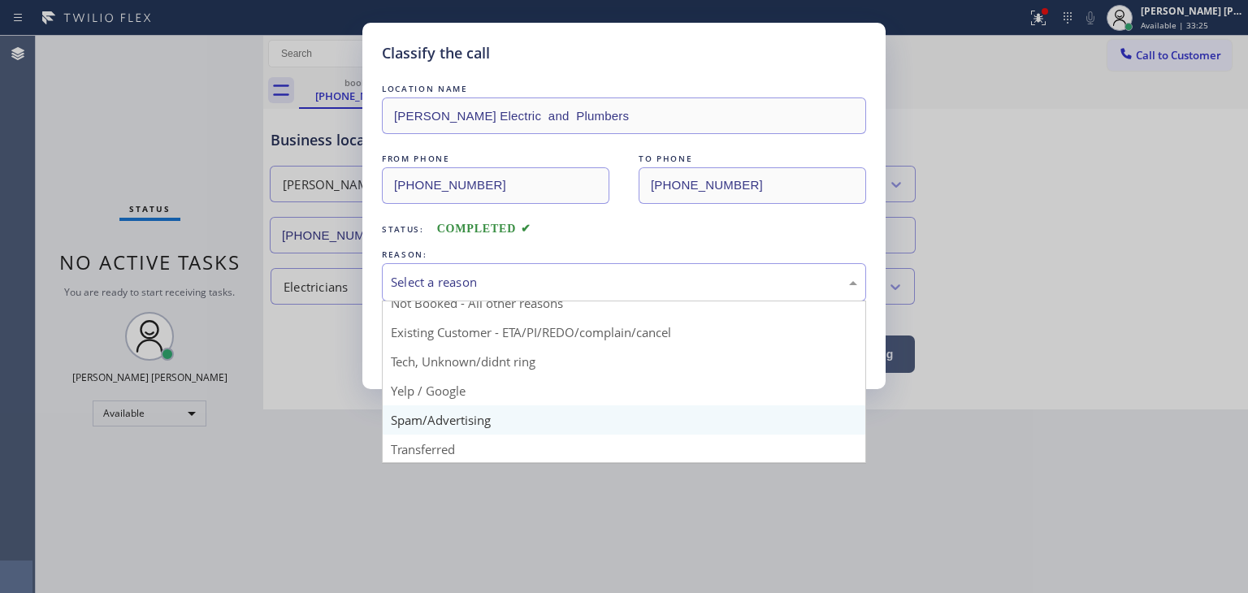
scroll to position [102, 0]
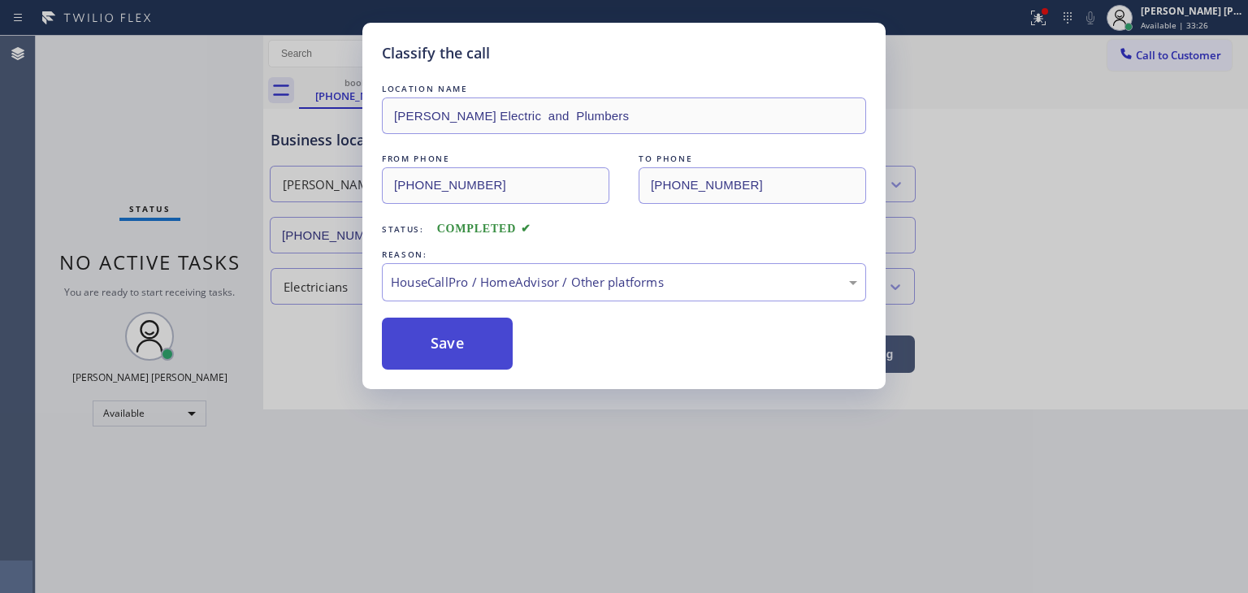
click at [452, 345] on button "Save" at bounding box center [447, 344] width 131 height 52
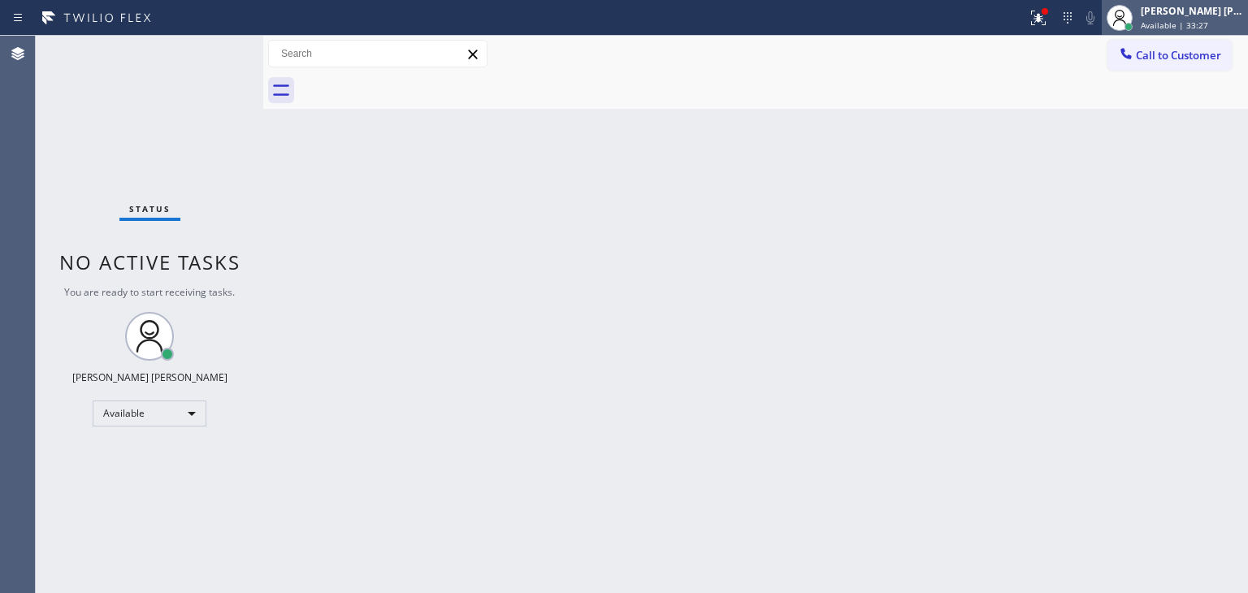
click at [1216, 12] on div "[PERSON_NAME] [PERSON_NAME]" at bounding box center [1192, 11] width 102 height 14
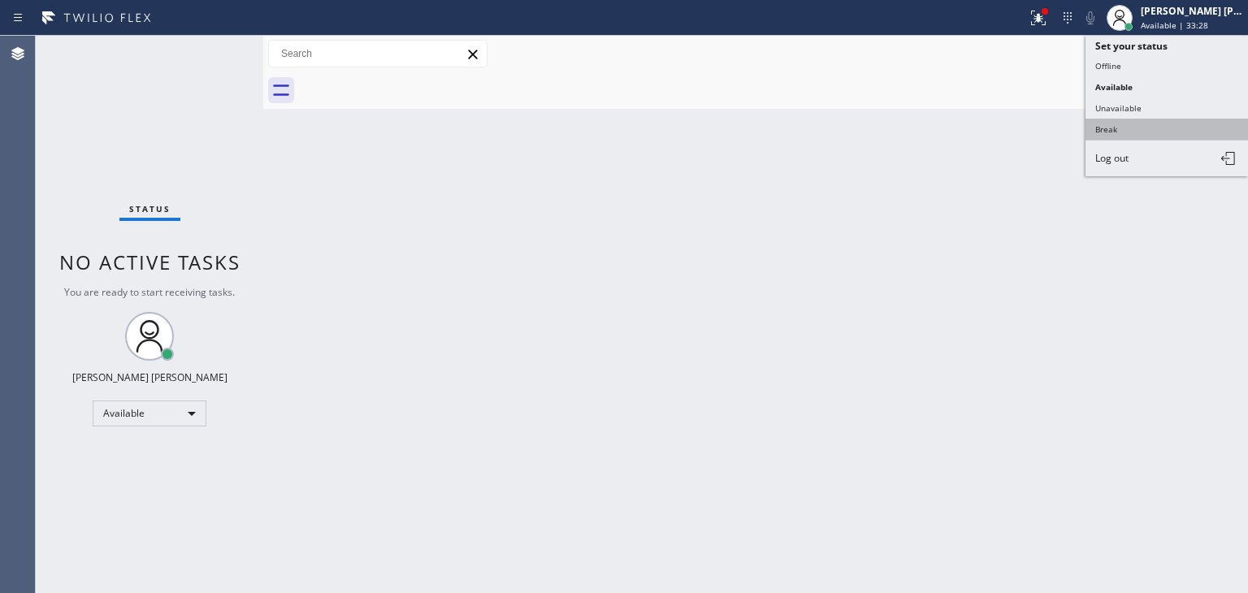
click at [1128, 130] on button "Break" at bounding box center [1167, 129] width 163 height 21
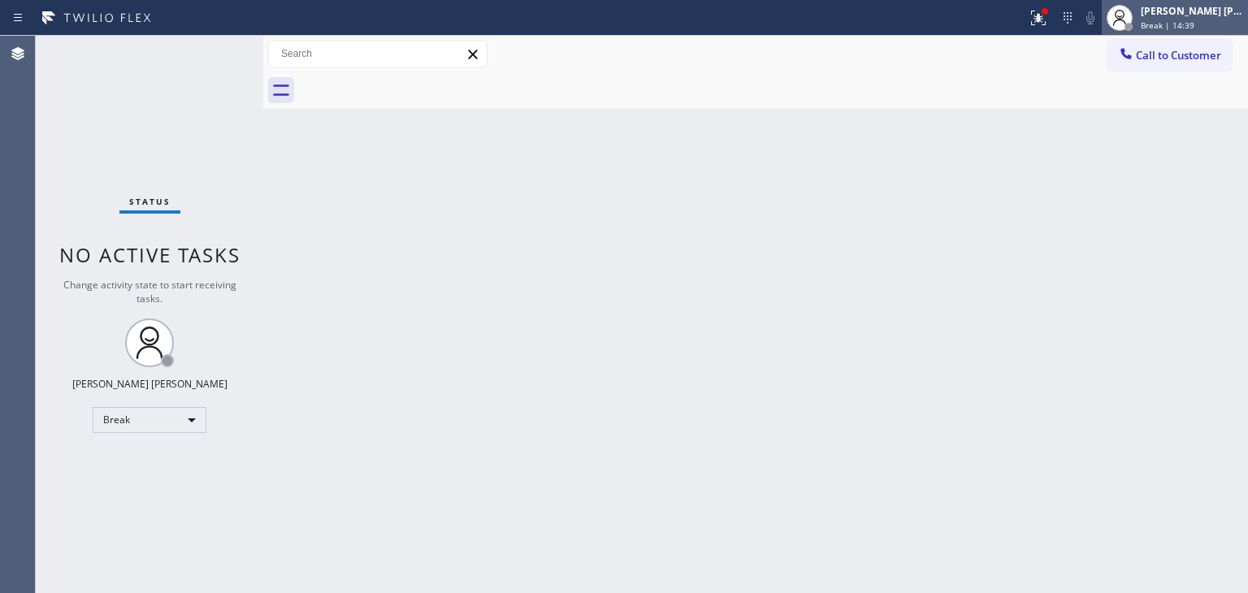
click at [1186, 12] on div "[PERSON_NAME] [PERSON_NAME]" at bounding box center [1192, 11] width 102 height 14
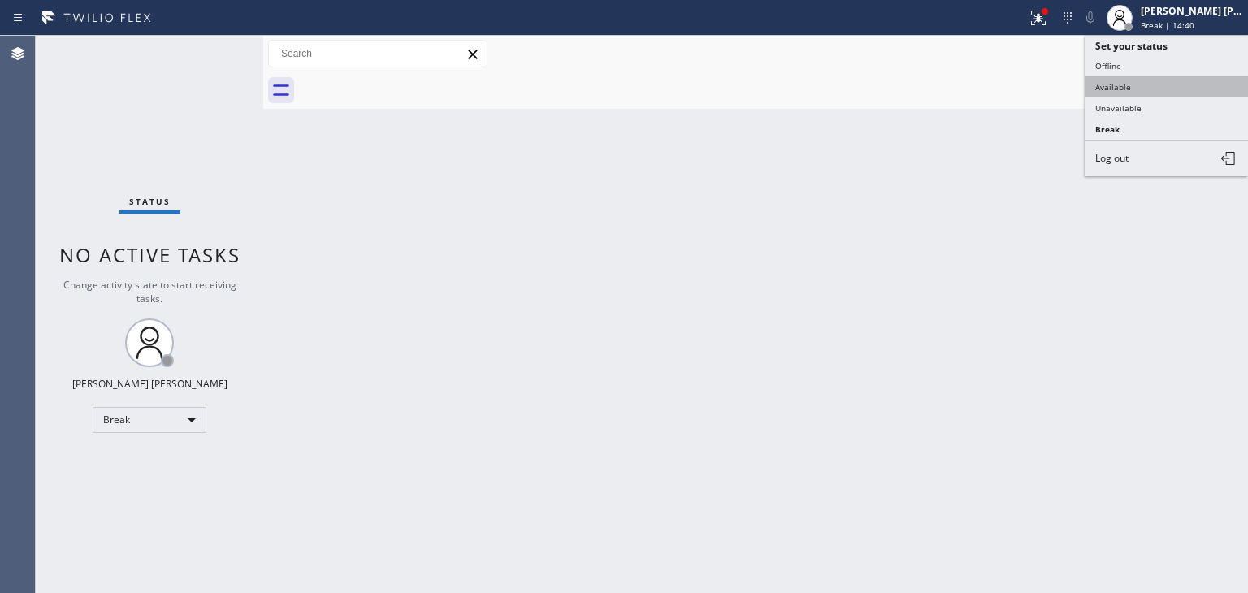
click at [1156, 85] on button "Available" at bounding box center [1167, 86] width 163 height 21
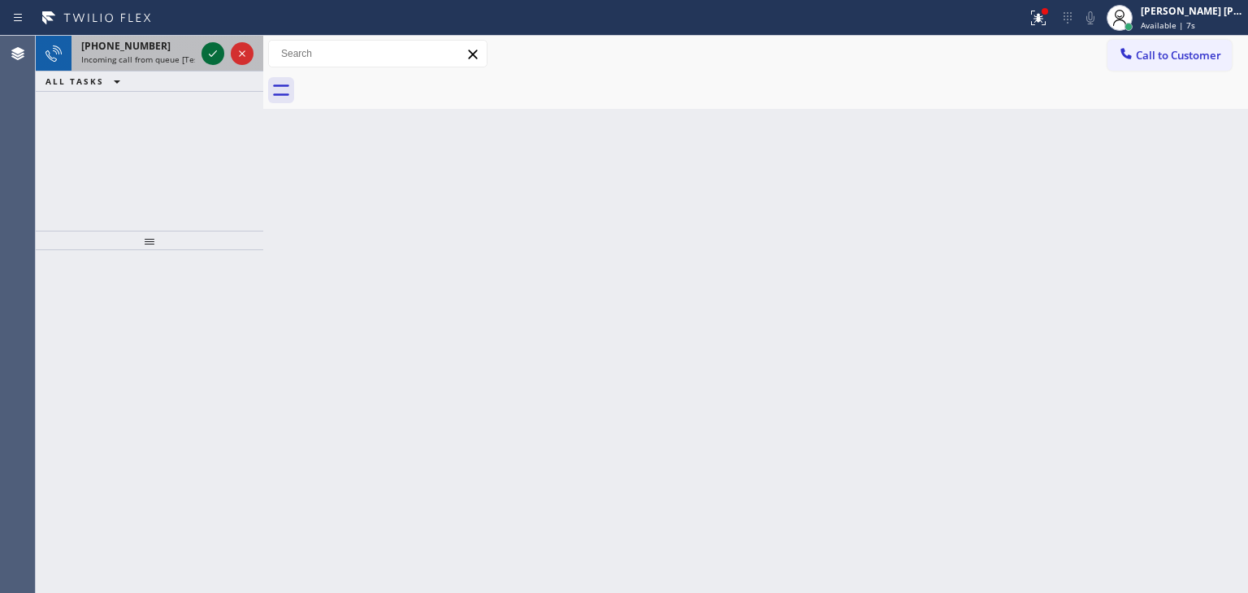
click at [203, 55] on icon at bounding box center [213, 54] width 20 height 20
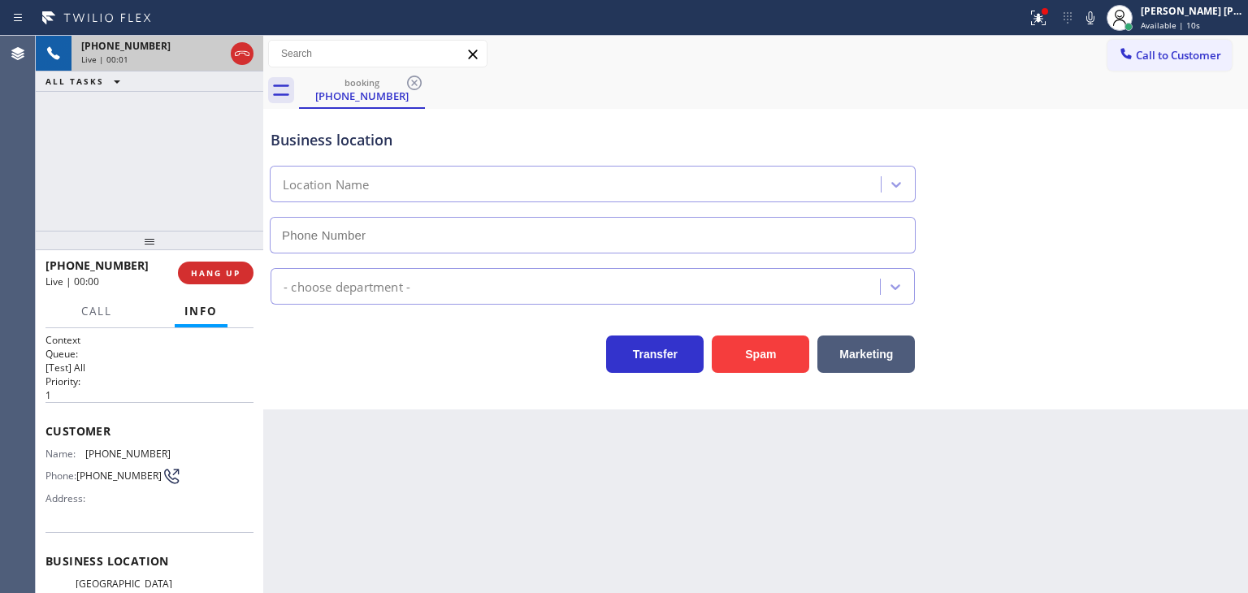
type input "[PHONE_NUMBER]"
drag, startPoint x: 143, startPoint y: 264, endPoint x: 59, endPoint y: 267, distance: 84.6
click at [59, 267] on div "[PHONE_NUMBER]" at bounding box center [106, 265] width 121 height 15
copy span "6508617569"
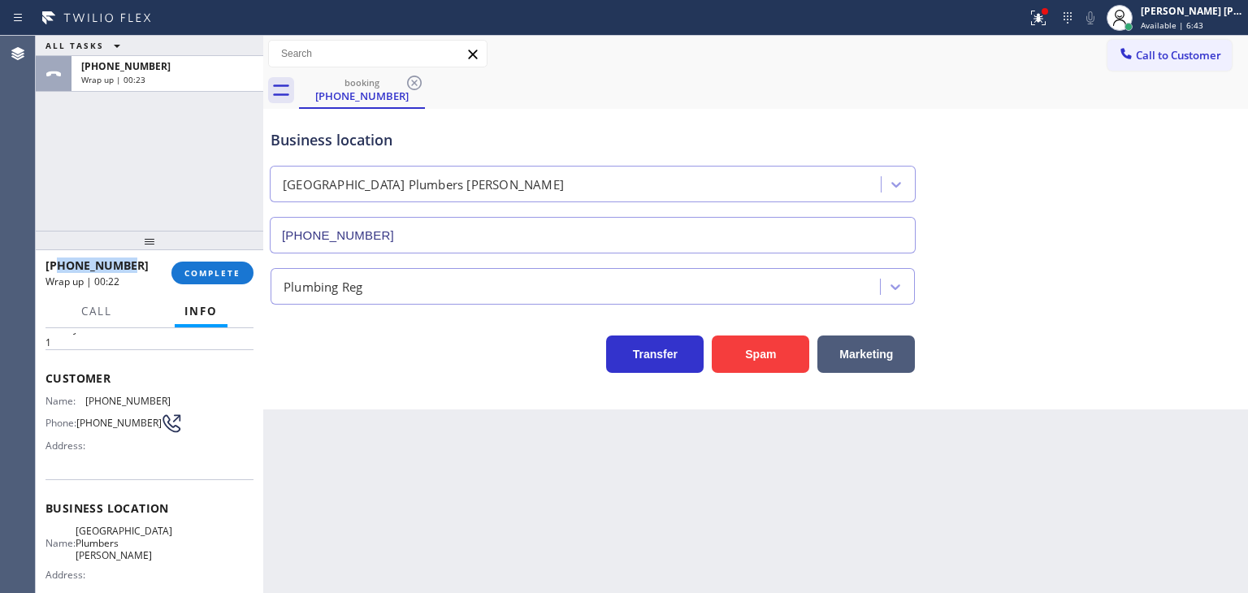
scroll to position [81, 0]
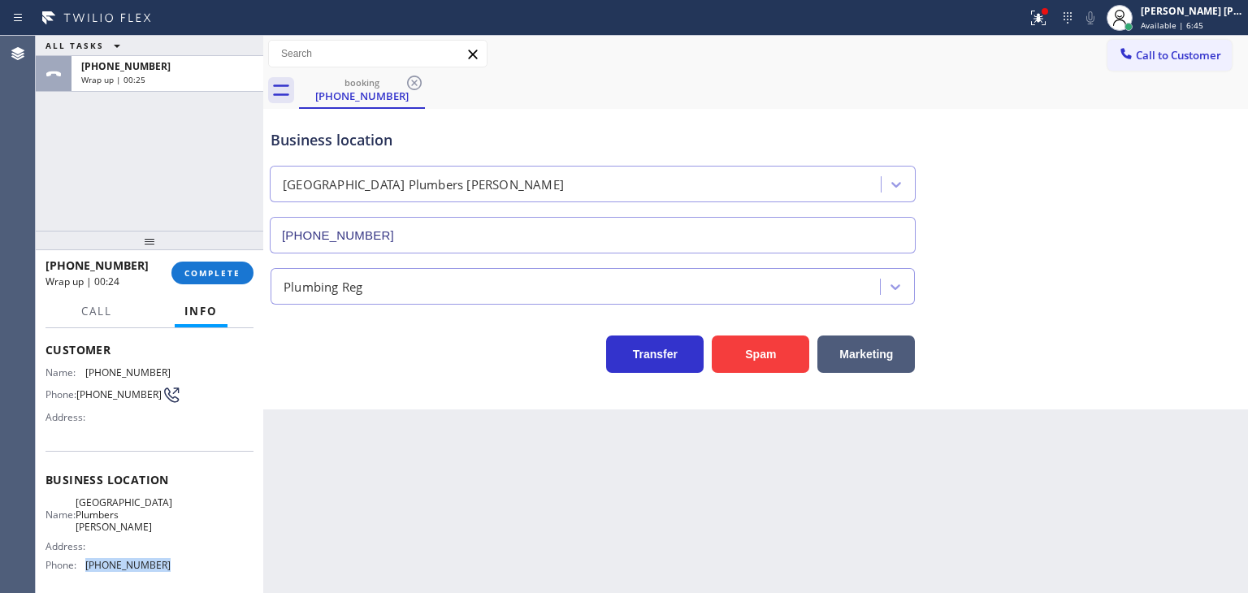
drag, startPoint x: 166, startPoint y: 573, endPoint x: 78, endPoint y: 563, distance: 88.3
click at [78, 563] on div "Name: [GEOGRAPHIC_DATA] Plumbers [PERSON_NAME] Address: Phone: [PHONE_NUMBER]" at bounding box center [150, 538] width 208 height 82
copy div "[PHONE_NUMBER]"
click at [1208, 11] on div "[PERSON_NAME] [PERSON_NAME]" at bounding box center [1192, 11] width 102 height 14
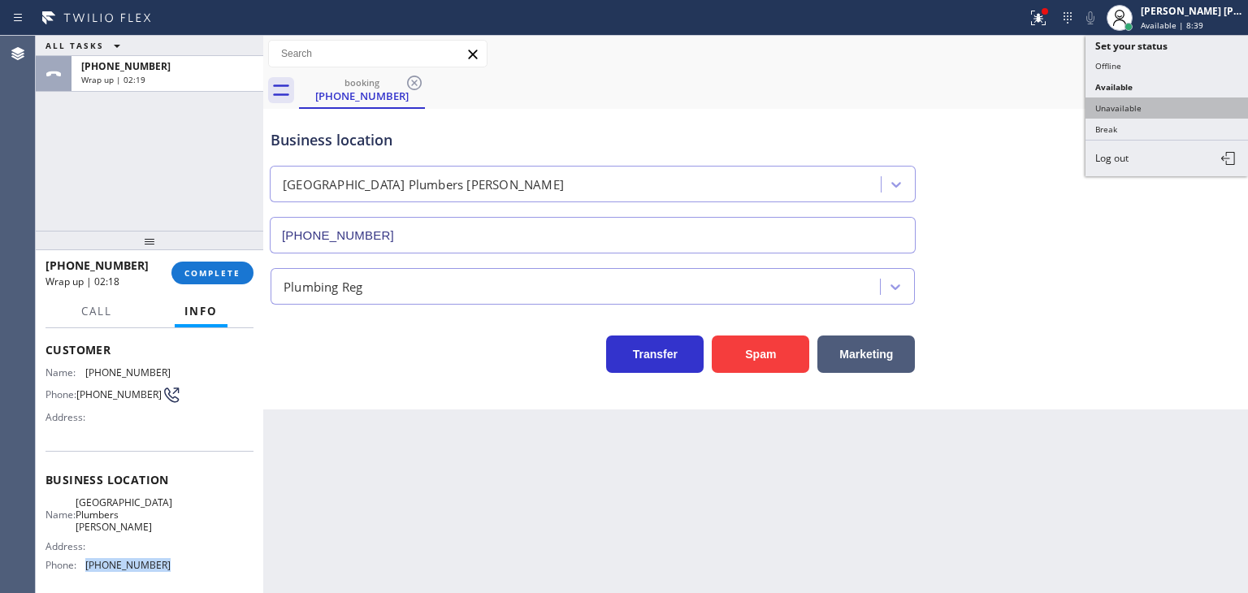
click at [1162, 98] on button "Unavailable" at bounding box center [1167, 108] width 163 height 21
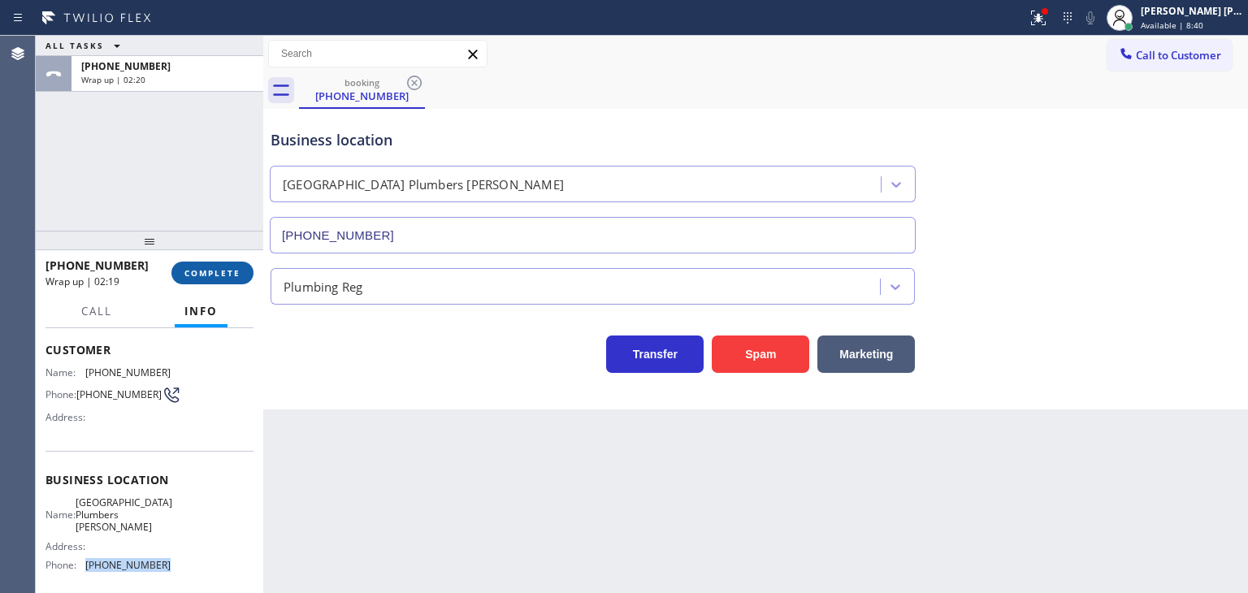
click at [231, 271] on span "COMPLETE" at bounding box center [212, 272] width 56 height 11
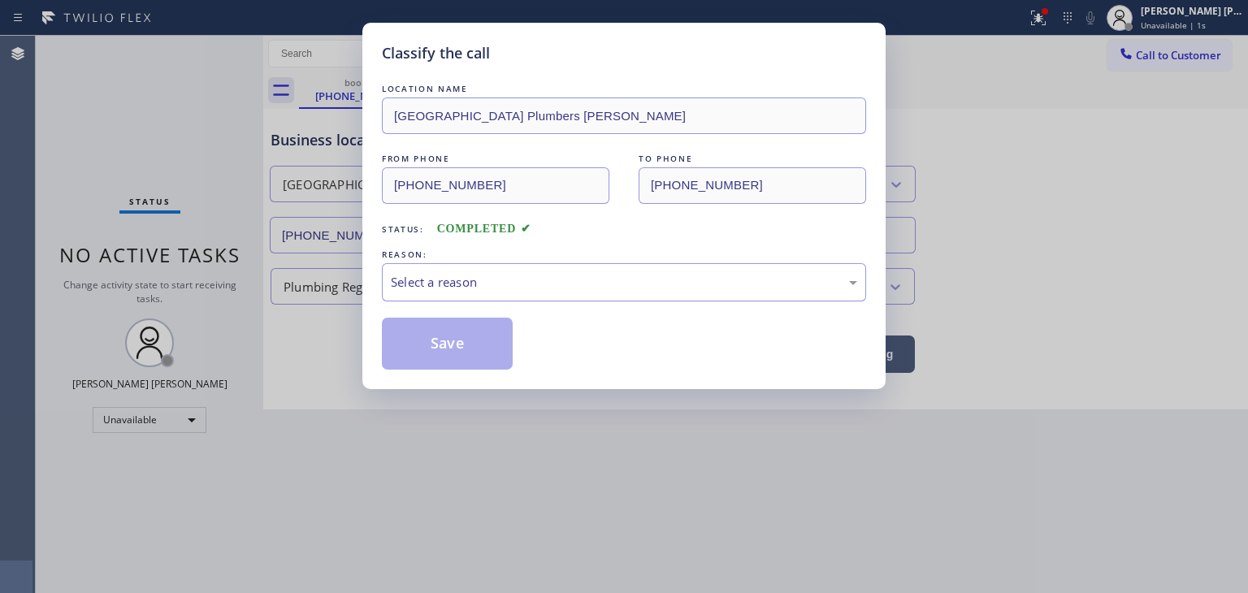
click at [470, 296] on div "Select a reason" at bounding box center [624, 282] width 484 height 38
click at [471, 332] on button "Save" at bounding box center [447, 344] width 131 height 52
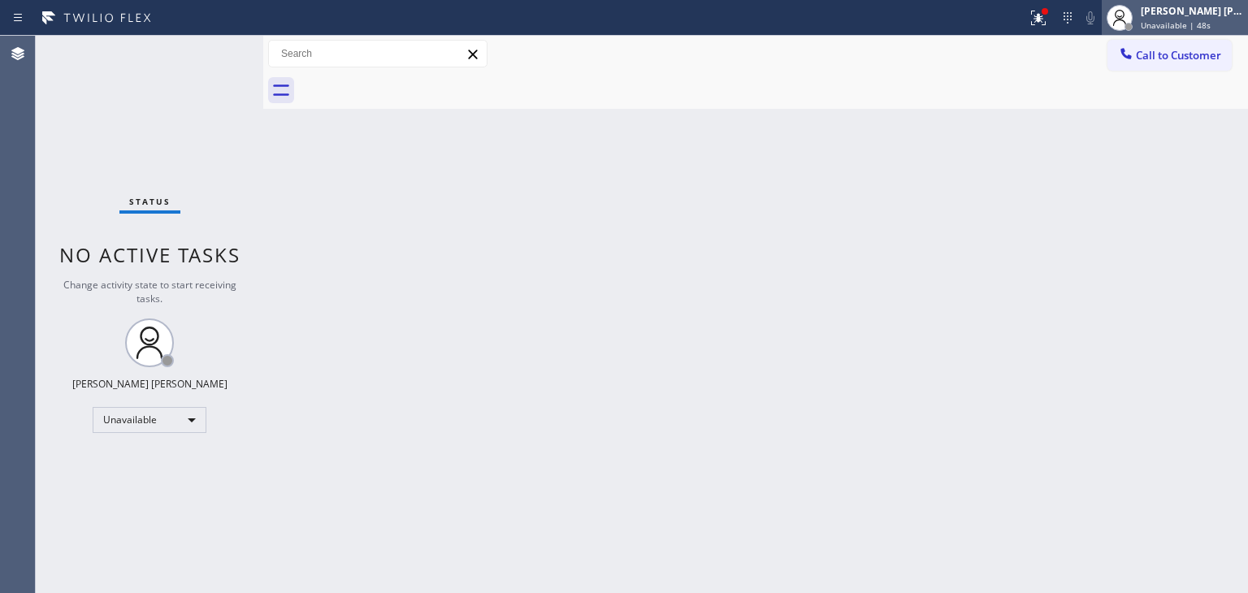
click at [1231, 11] on div "[PERSON_NAME] [PERSON_NAME]" at bounding box center [1192, 11] width 102 height 14
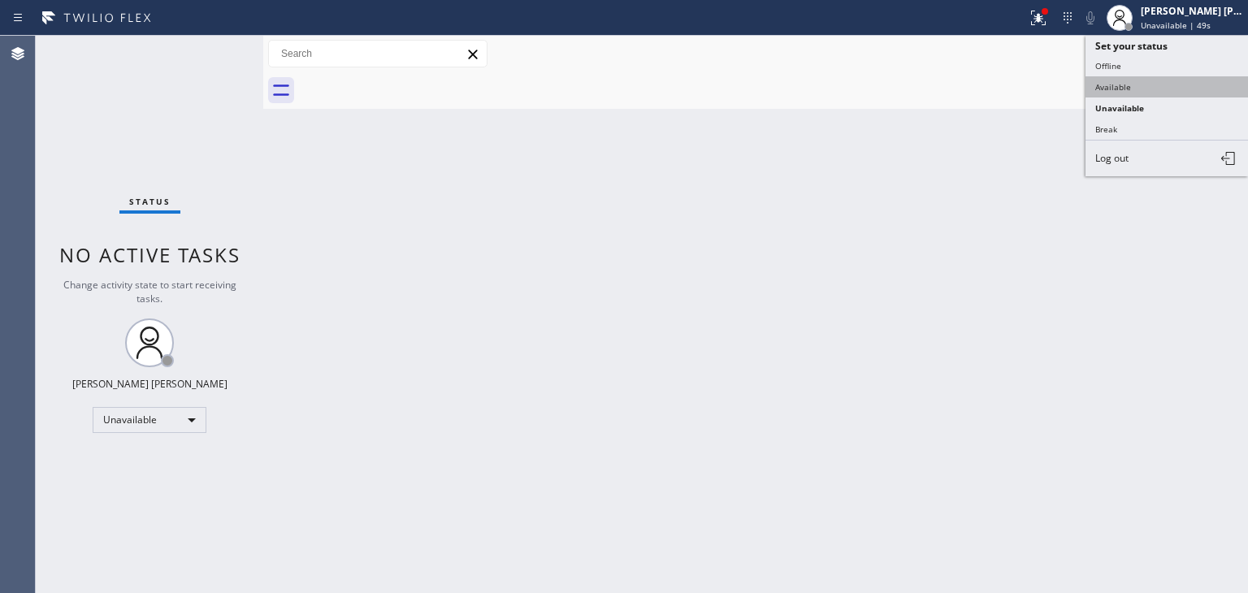
click at [1156, 85] on button "Available" at bounding box center [1167, 86] width 163 height 21
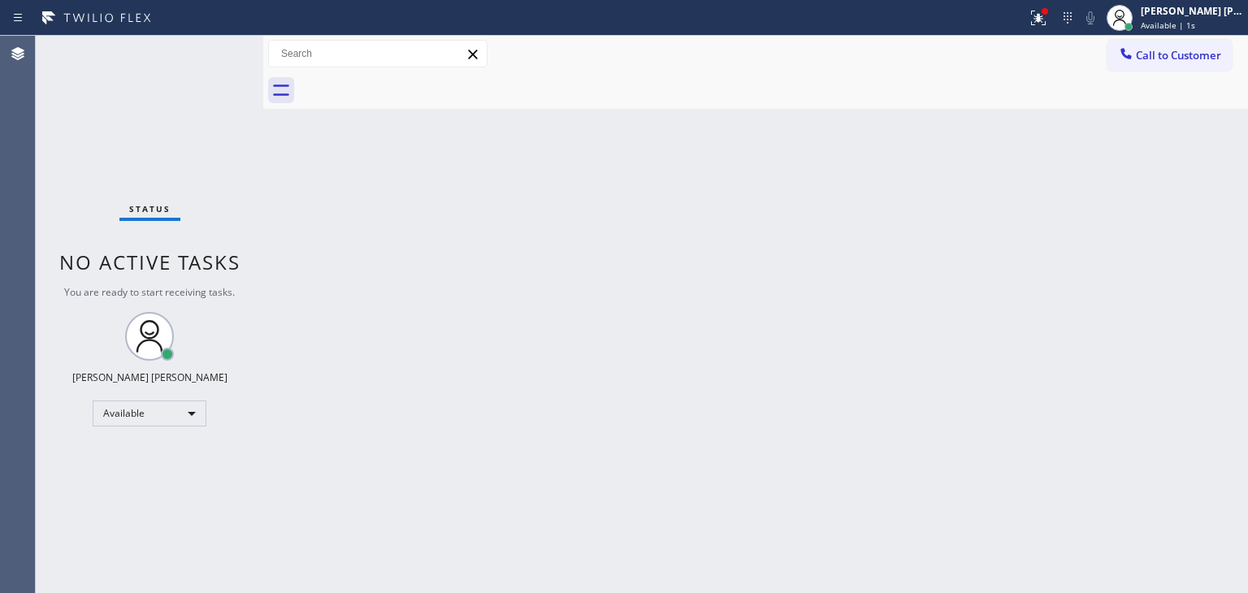
click at [213, 48] on div "Status No active tasks You are ready to start receiving tasks. [PERSON_NAME] [P…" at bounding box center [150, 314] width 228 height 557
click at [1048, 24] on icon at bounding box center [1039, 18] width 20 height 20
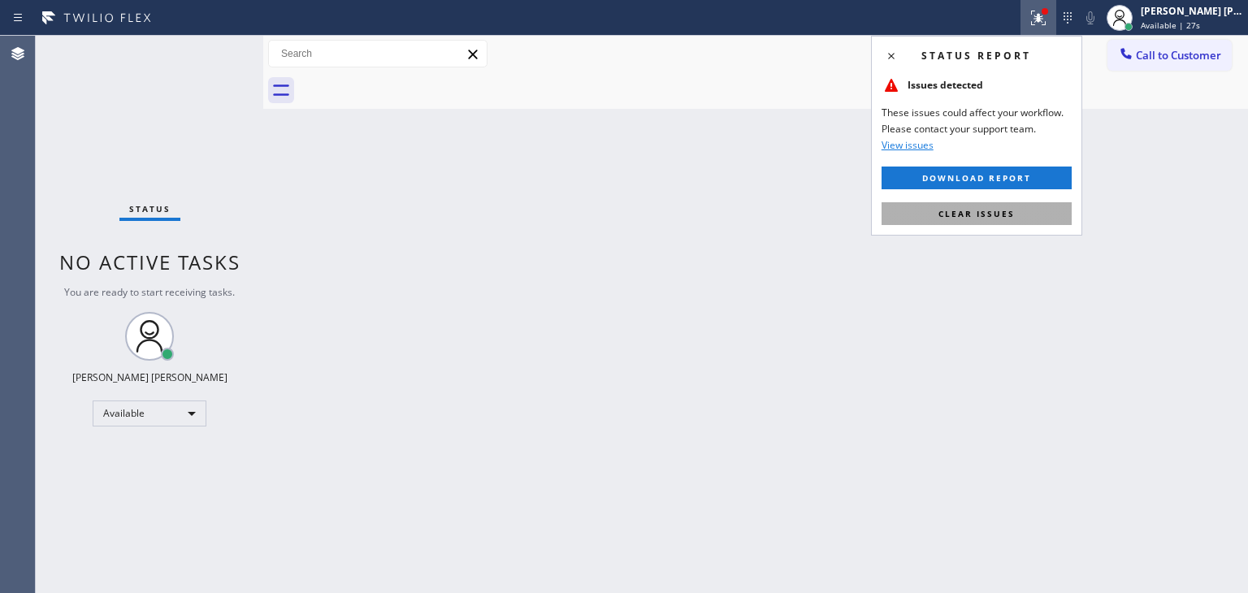
click at [1004, 205] on button "Clear issues" at bounding box center [977, 213] width 190 height 23
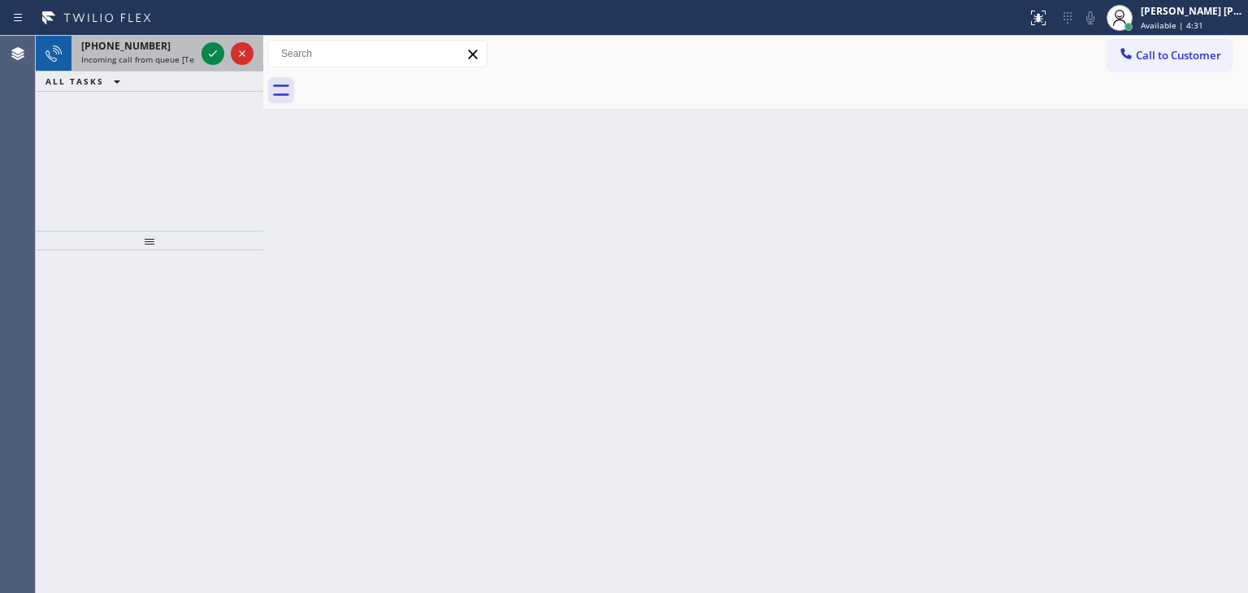
click at [219, 67] on div at bounding box center [227, 54] width 59 height 36
click at [215, 56] on icon at bounding box center [213, 54] width 20 height 20
click at [218, 53] on icon at bounding box center [213, 54] width 20 height 20
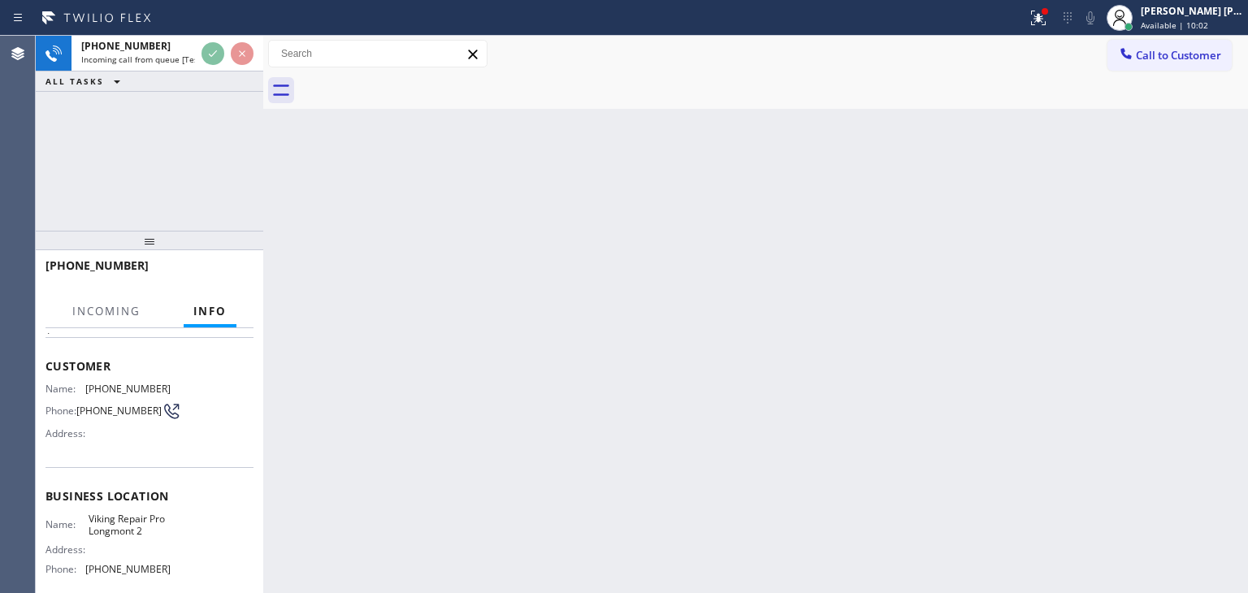
scroll to position [163, 0]
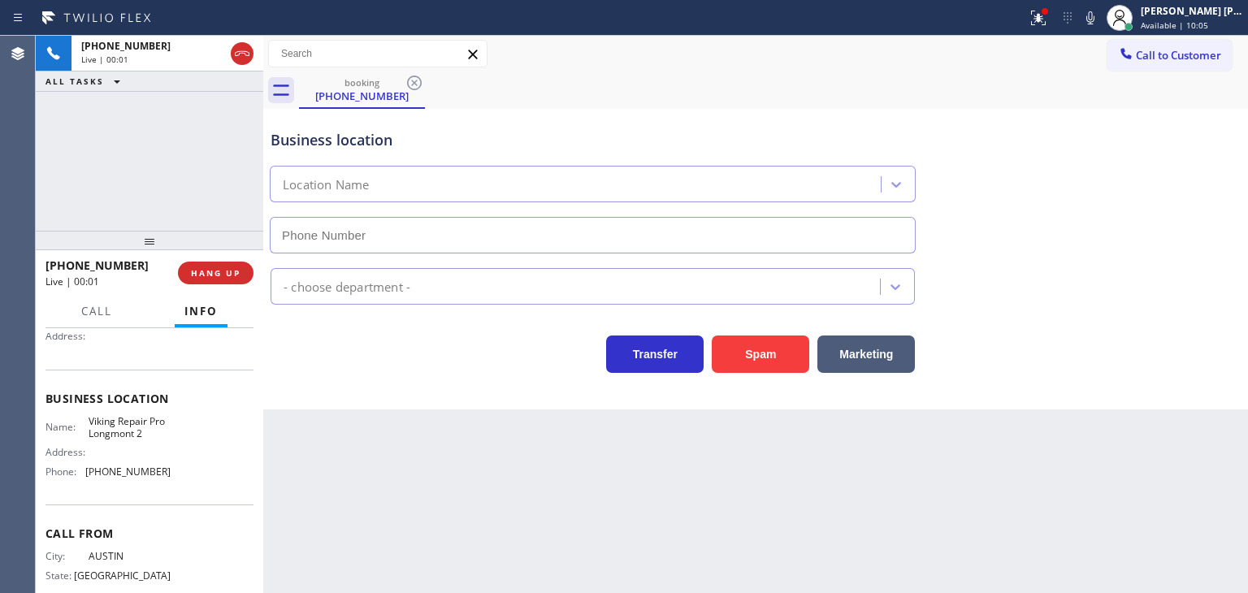
type input "[PHONE_NUMBER]"
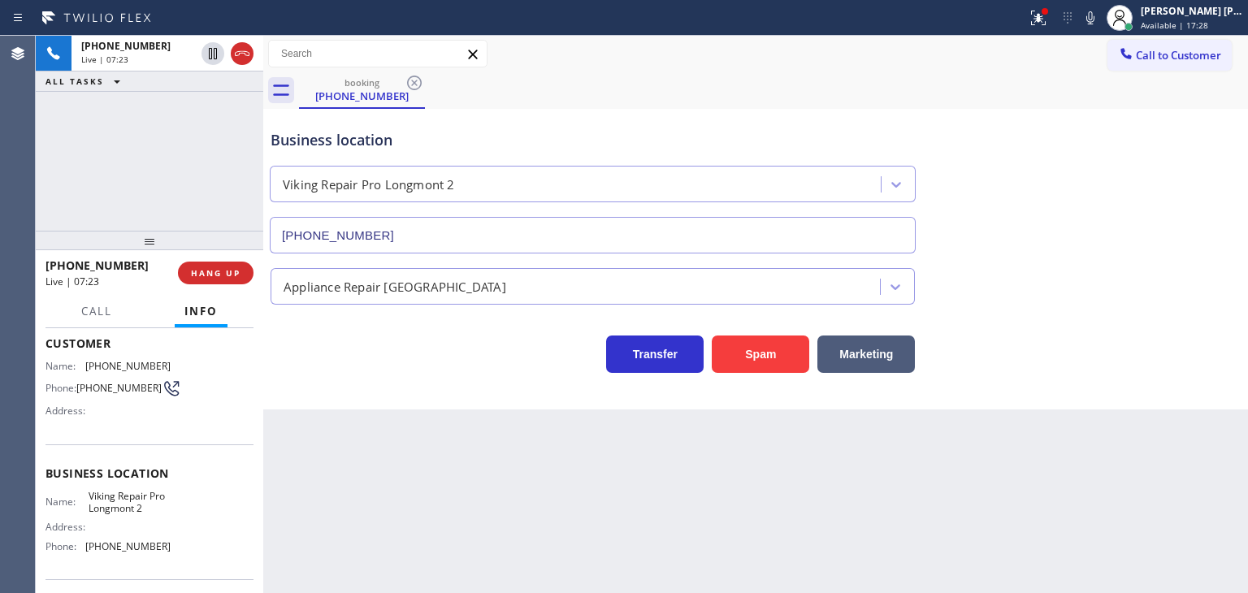
scroll to position [0, 0]
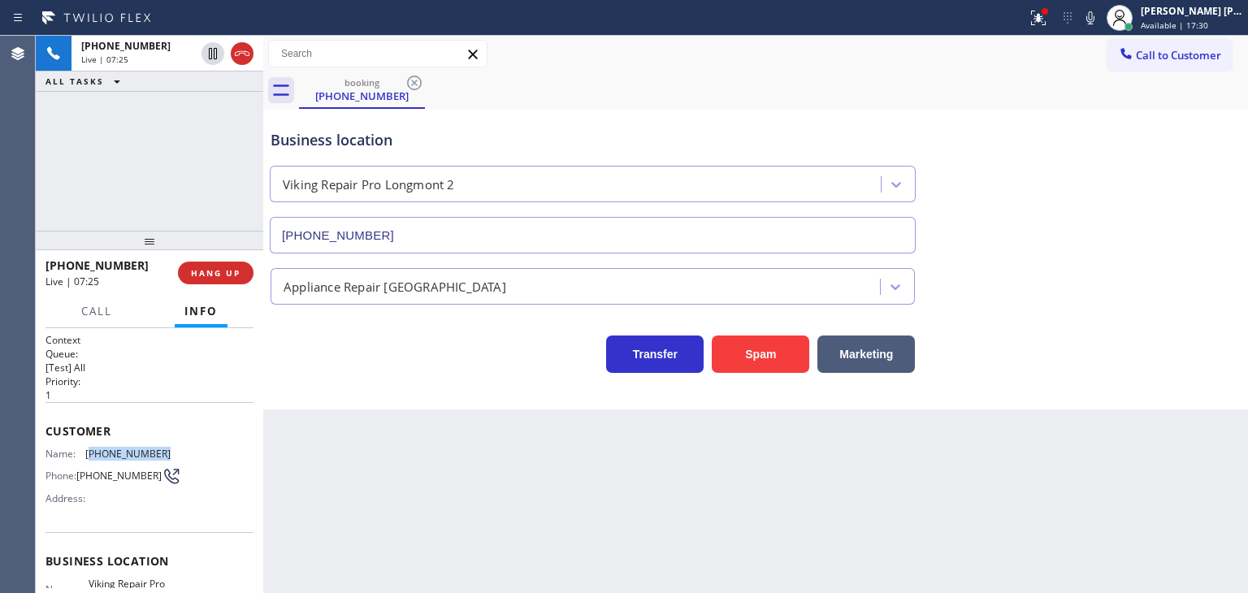
drag, startPoint x: 166, startPoint y: 449, endPoint x: 89, endPoint y: 449, distance: 76.4
click at [89, 449] on div "Name: [PHONE_NUMBER] Phone: [PHONE_NUMBER] Address:" at bounding box center [150, 480] width 208 height 64
copy span "512) 663-6782"
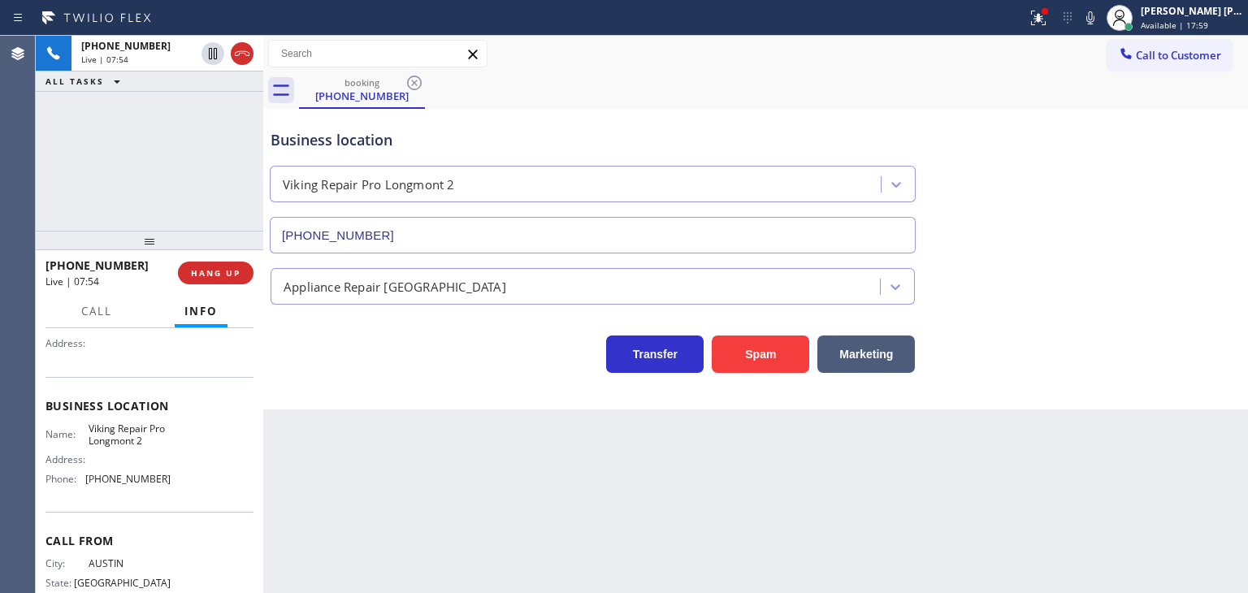
scroll to position [163, 0]
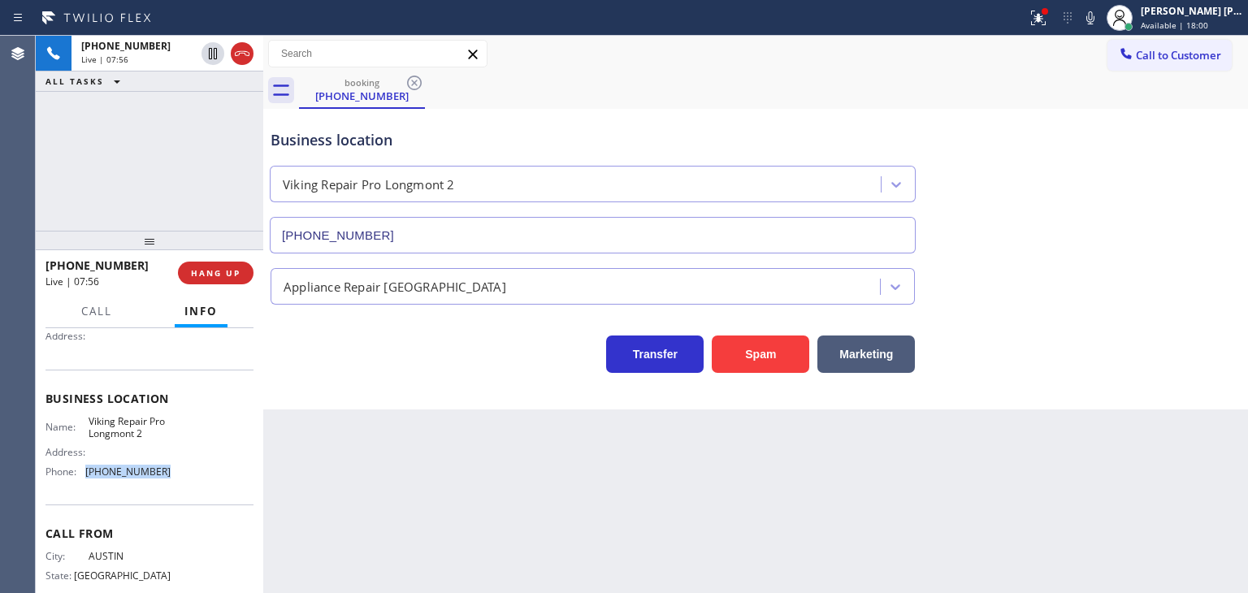
drag, startPoint x: 166, startPoint y: 472, endPoint x: 81, endPoint y: 475, distance: 84.6
click at [81, 475] on div "Name: Viking Repair Pro Longmont 2 Address: Phone: [PHONE_NUMBER]" at bounding box center [150, 450] width 208 height 70
copy div "[PHONE_NUMBER]"
click at [800, 111] on div "Business location Viking Repair Pro Longmont [PHONE_NUMBER]" at bounding box center [755, 179] width 977 height 147
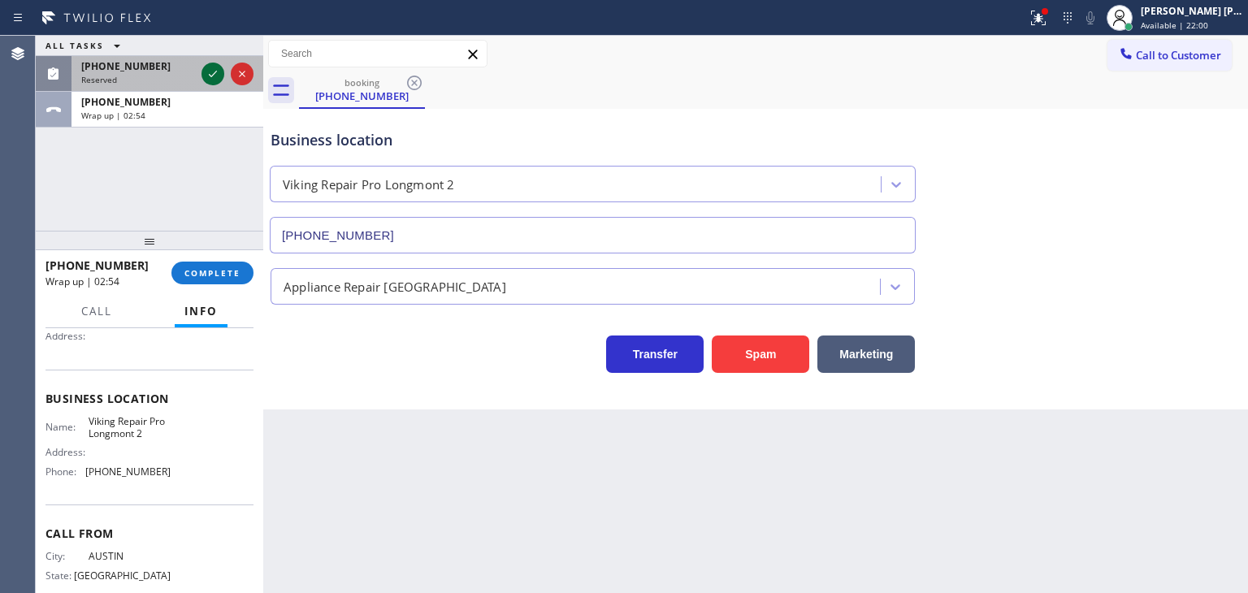
click at [215, 75] on icon at bounding box center [213, 74] width 20 height 20
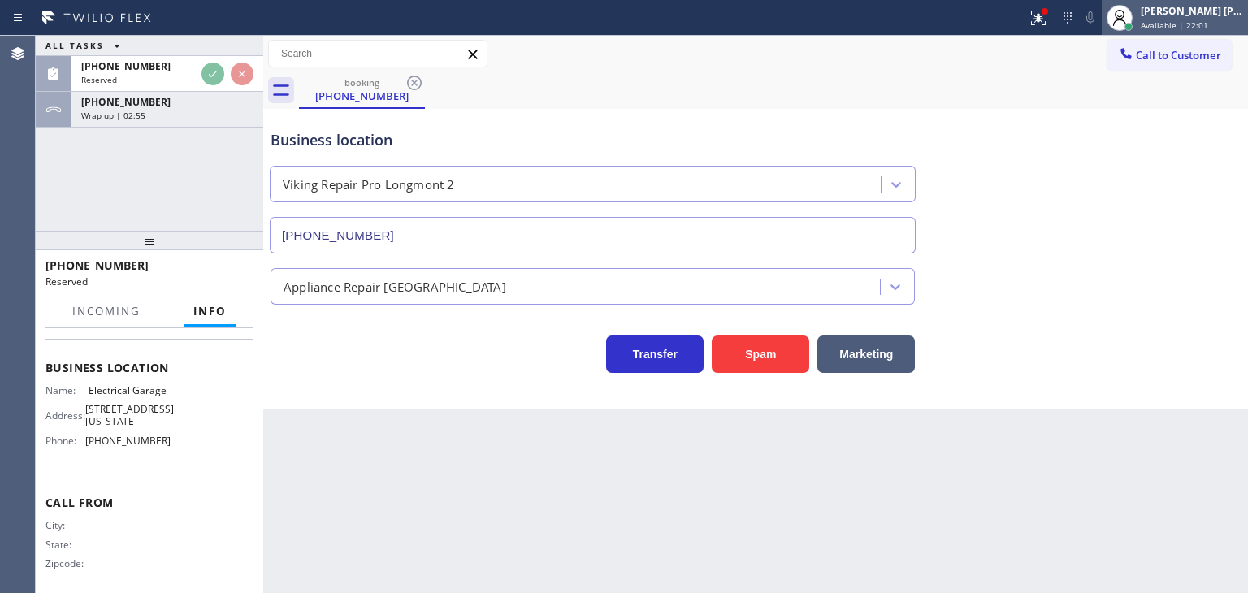
scroll to position [194, 0]
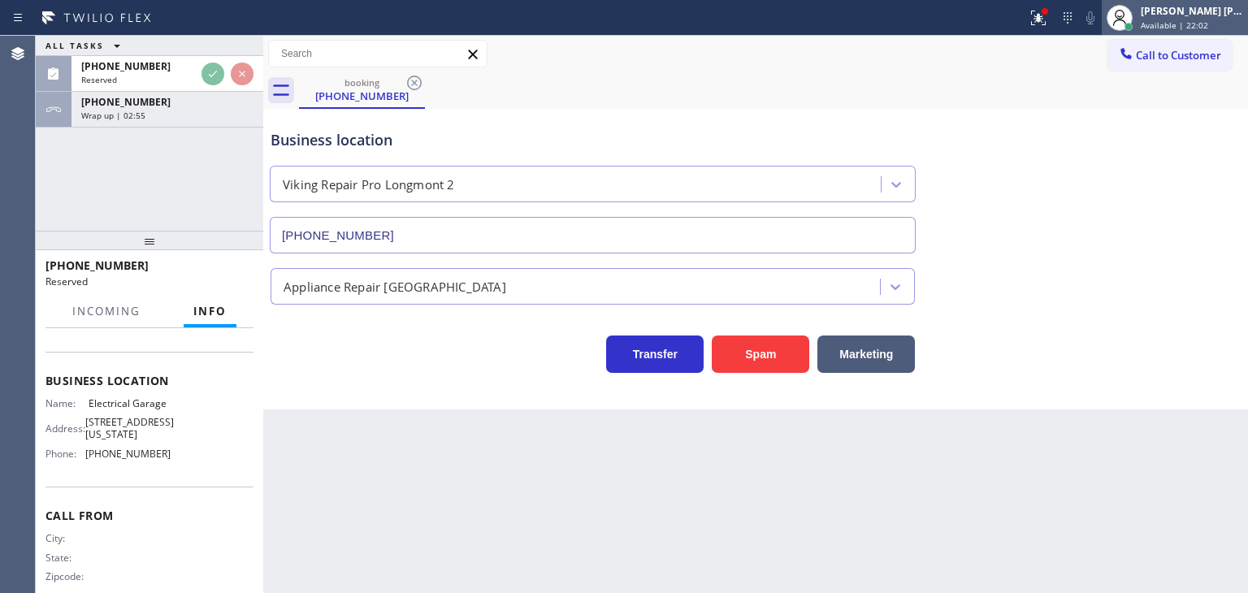
click at [1201, 6] on div "[PERSON_NAME] [PERSON_NAME]" at bounding box center [1192, 11] width 102 height 14
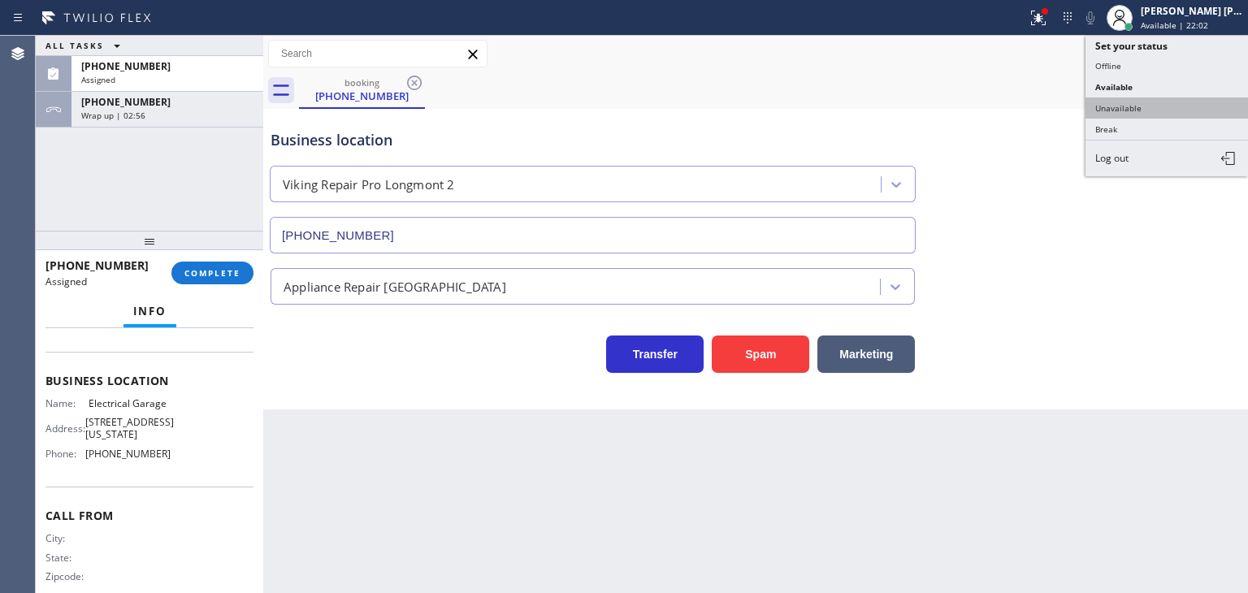
click at [1148, 98] on button "Unavailable" at bounding box center [1167, 108] width 163 height 21
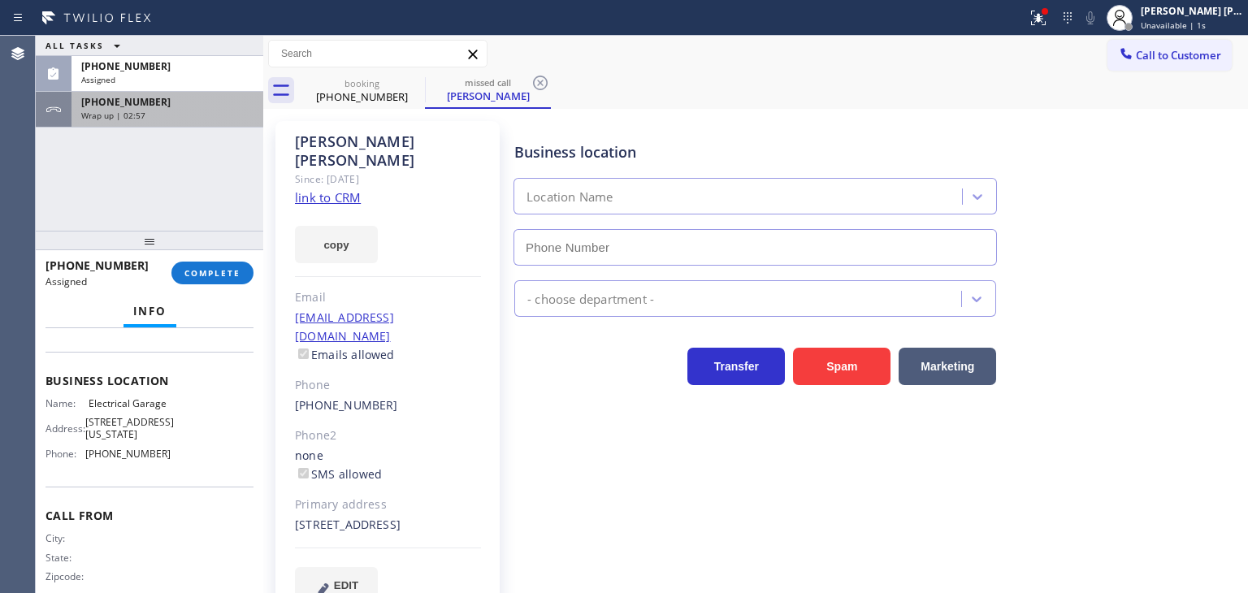
type input "[PHONE_NUMBER]"
click at [193, 114] on div "Wrap up | 02:57" at bounding box center [167, 115] width 172 height 11
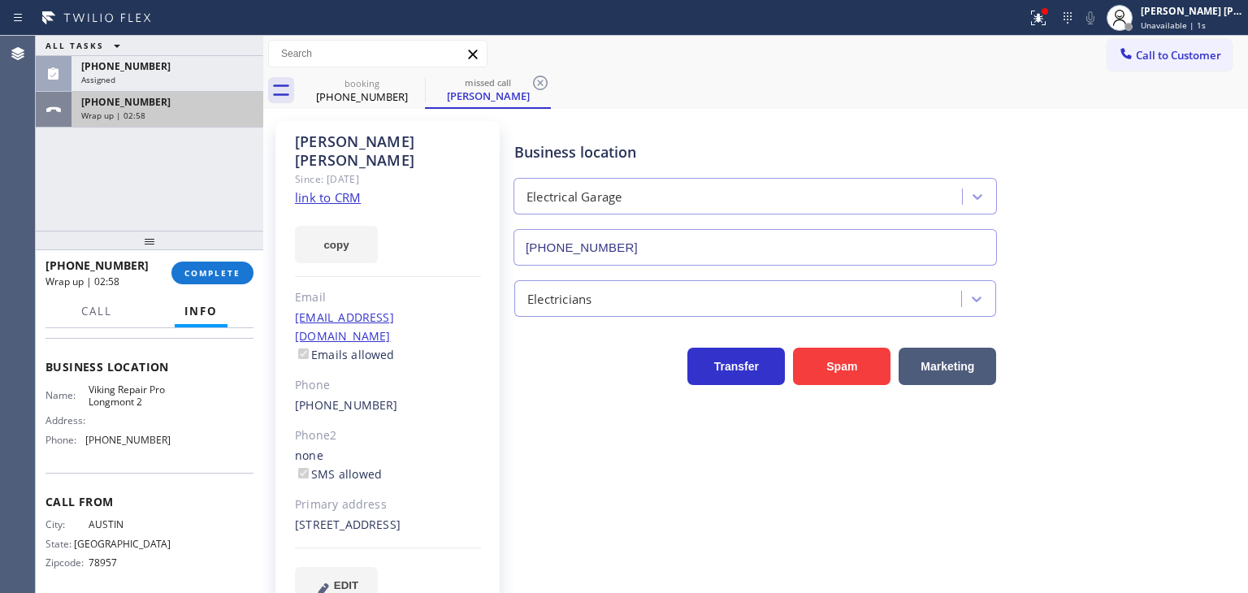
scroll to position [163, 0]
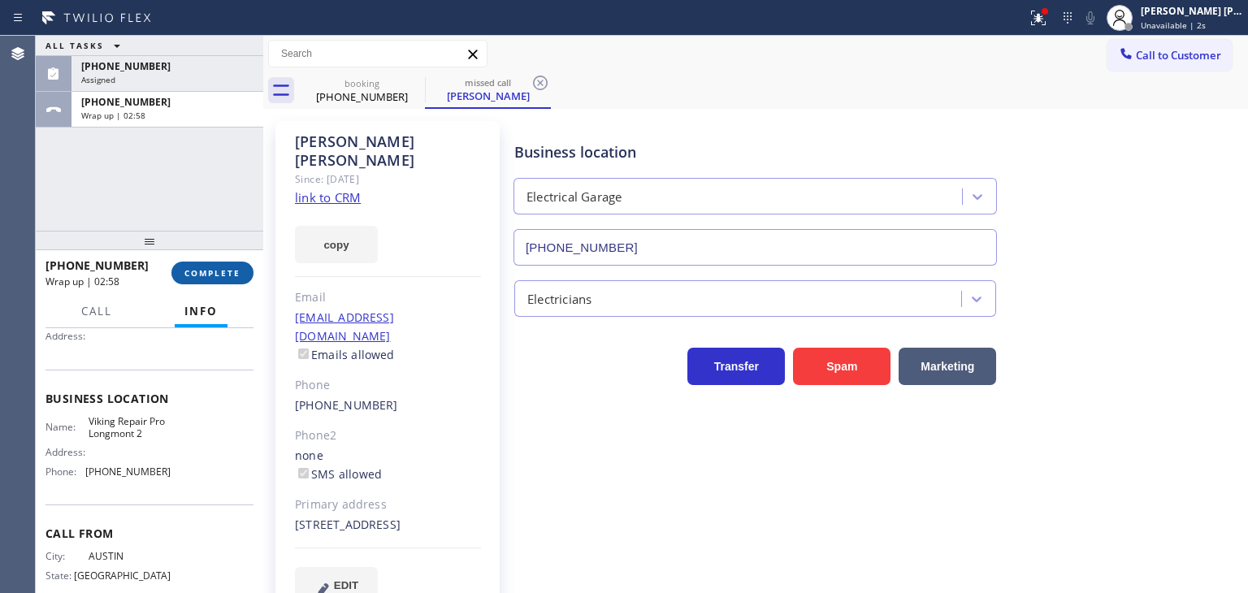
click at [216, 265] on button "COMPLETE" at bounding box center [212, 273] width 82 height 23
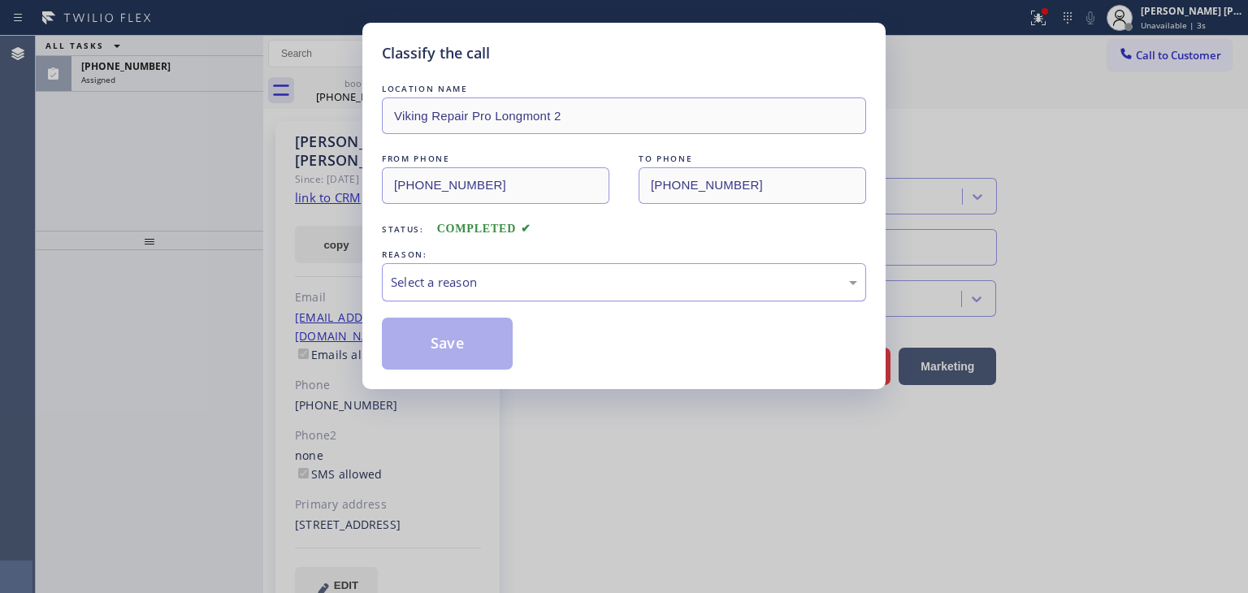
click at [480, 274] on div "Select a reason" at bounding box center [624, 282] width 466 height 19
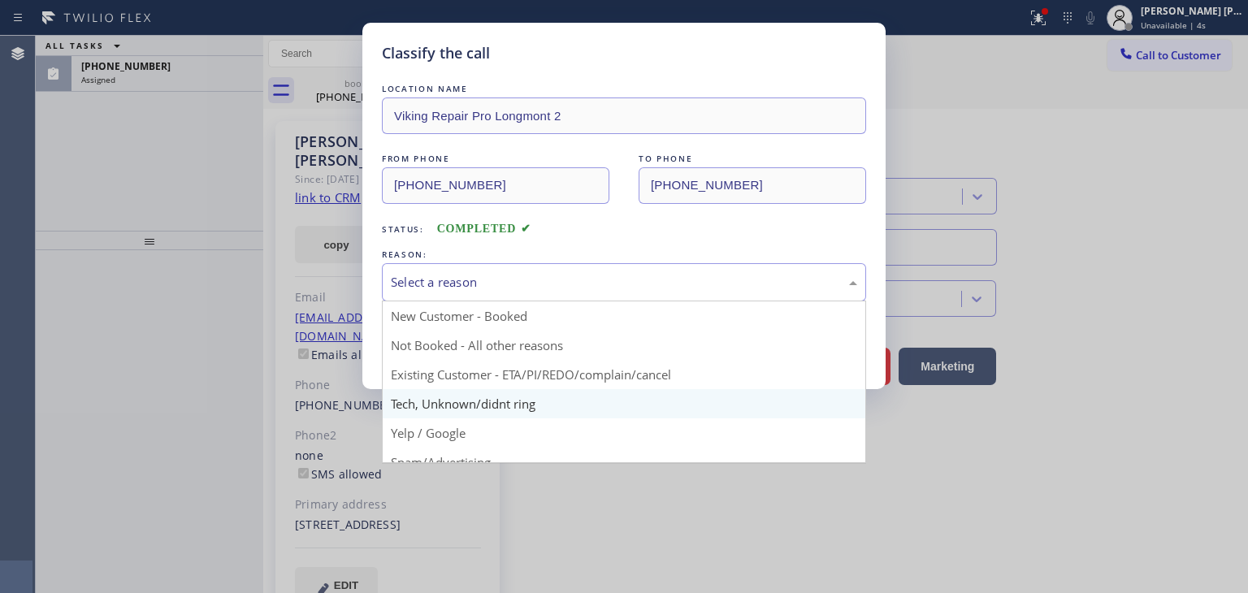
scroll to position [81, 0]
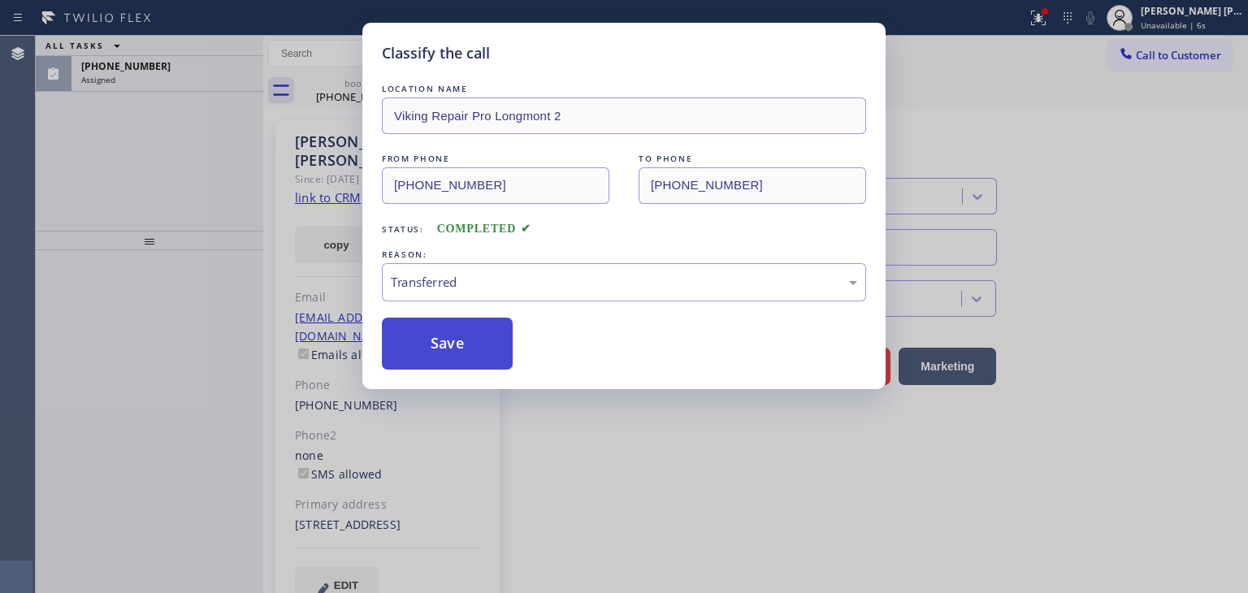
click at [446, 336] on button "Save" at bounding box center [447, 344] width 131 height 52
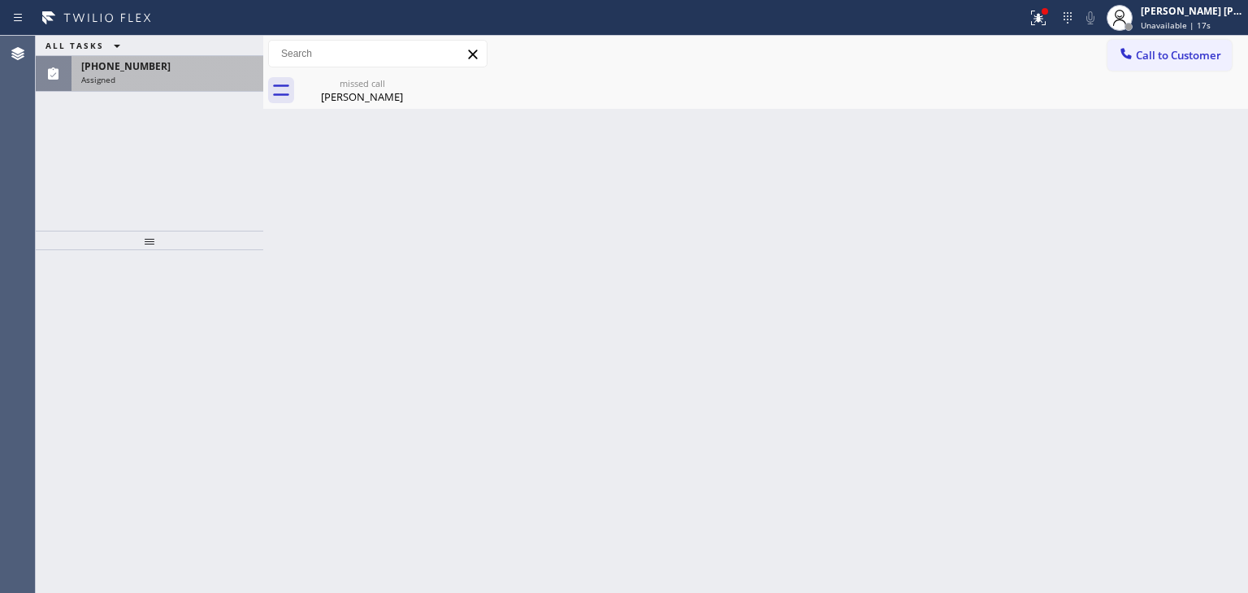
drag, startPoint x: 167, startPoint y: 61, endPoint x: 165, endPoint y: 116, distance: 55.3
click at [167, 61] on div "[PHONE_NUMBER]" at bounding box center [167, 66] width 172 height 14
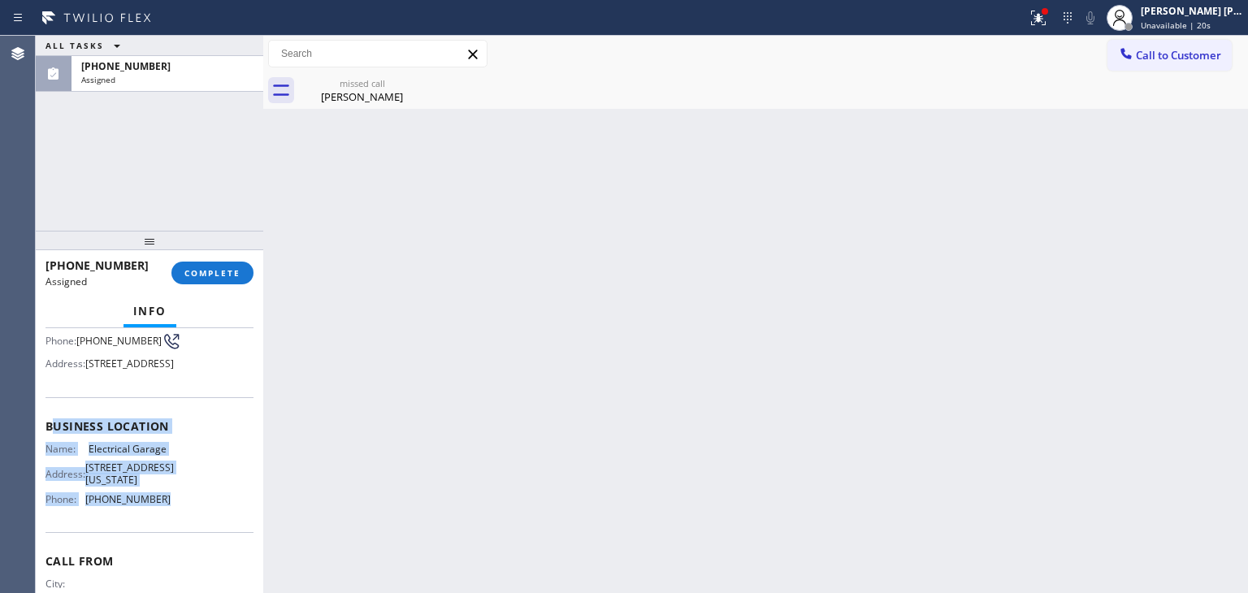
scroll to position [81, 0]
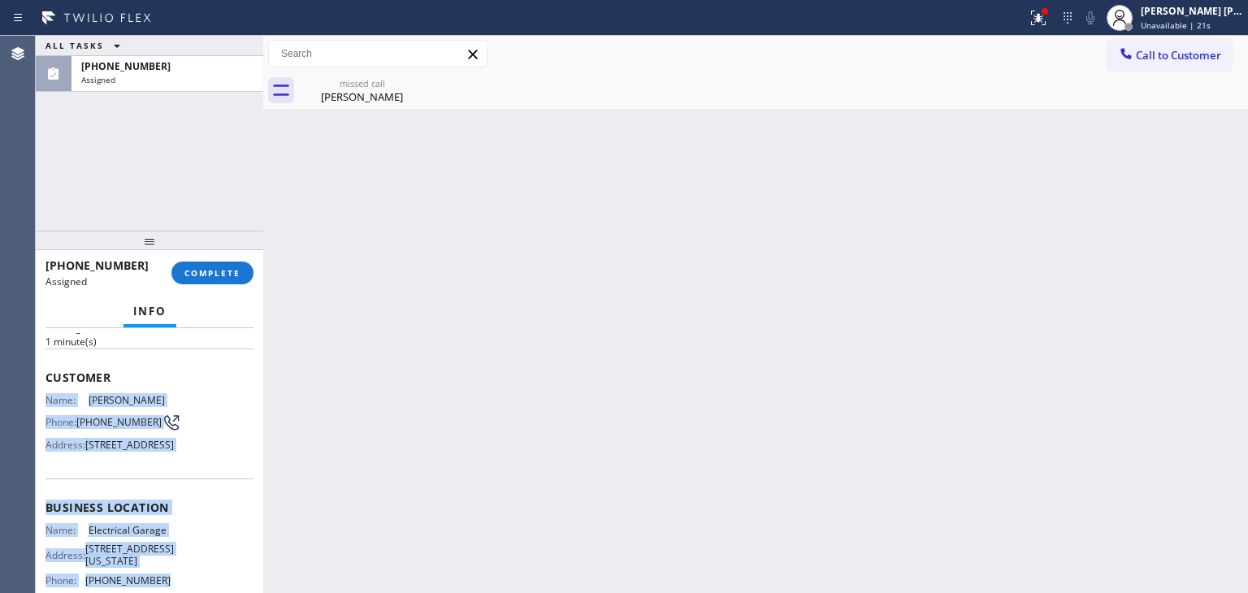
drag, startPoint x: 169, startPoint y: 541, endPoint x: 46, endPoint y: 389, distance: 195.8
click at [46, 389] on div "Context Queue: Electrical Priority: 0 Task Age: [DEMOGRAPHIC_DATA] minute(s) Cu…" at bounding box center [150, 494] width 208 height 485
copy div "Name: [PERSON_NAME] Phone: [PHONE_NUMBER] Address: [STREET_ADDRESS] Business lo…"
click at [232, 262] on button "COMPLETE" at bounding box center [212, 273] width 82 height 23
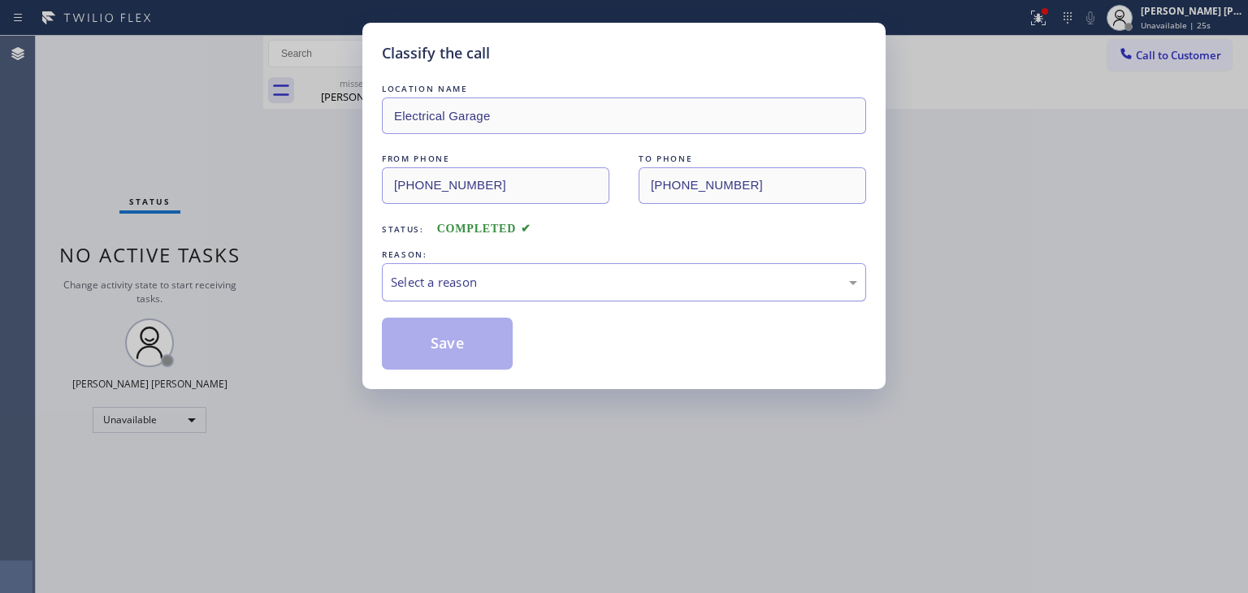
click at [523, 289] on div "Select a reason" at bounding box center [624, 282] width 466 height 19
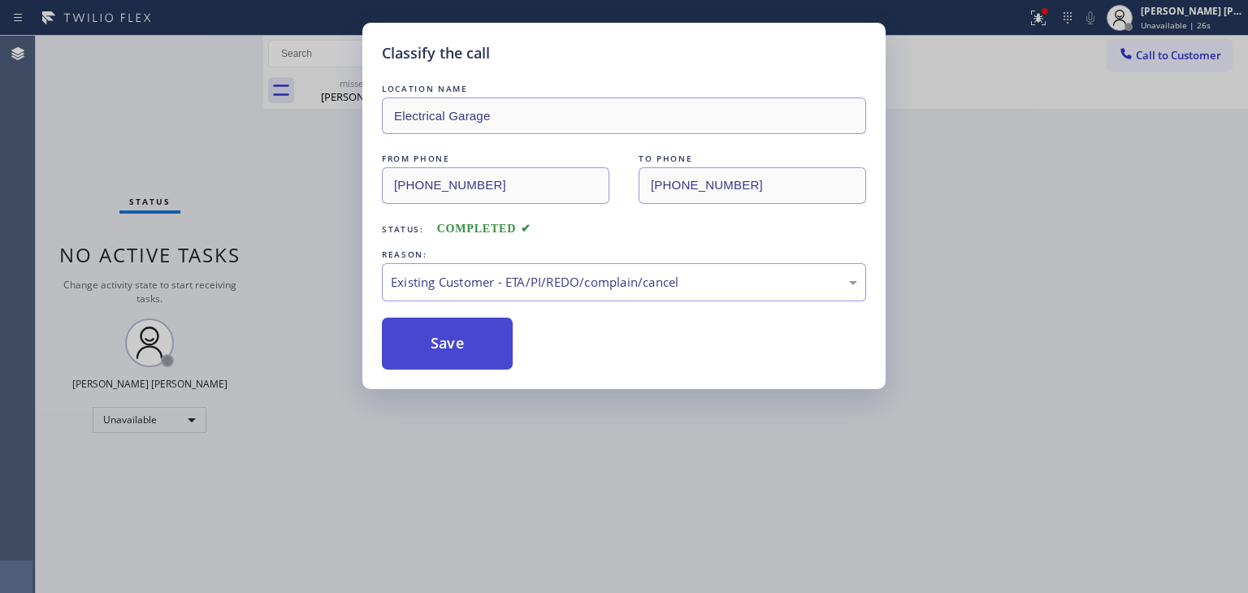
click at [489, 349] on button "Save" at bounding box center [447, 344] width 131 height 52
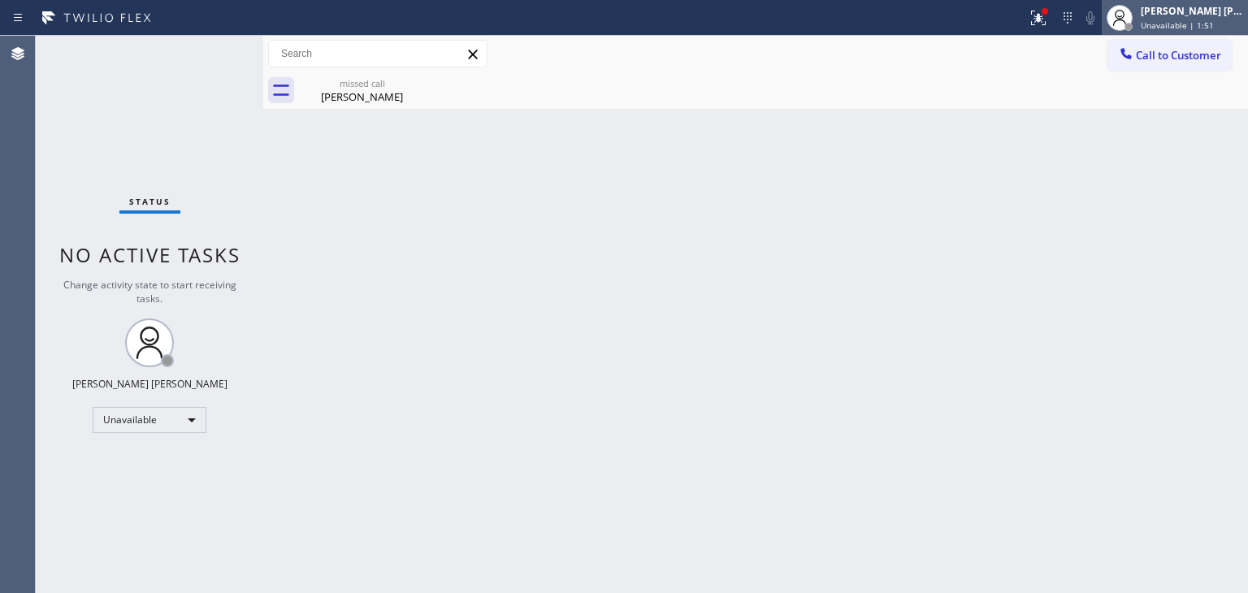
click at [1188, 15] on div "[PERSON_NAME] [PERSON_NAME]" at bounding box center [1192, 11] width 102 height 14
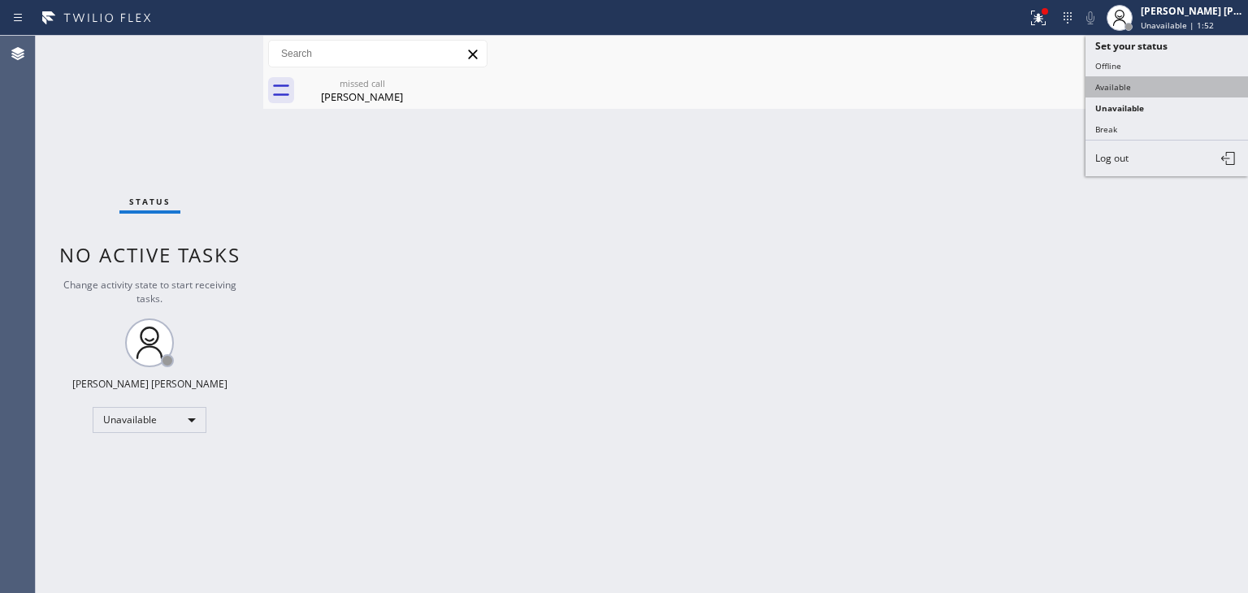
click at [1148, 85] on button "Available" at bounding box center [1167, 86] width 163 height 21
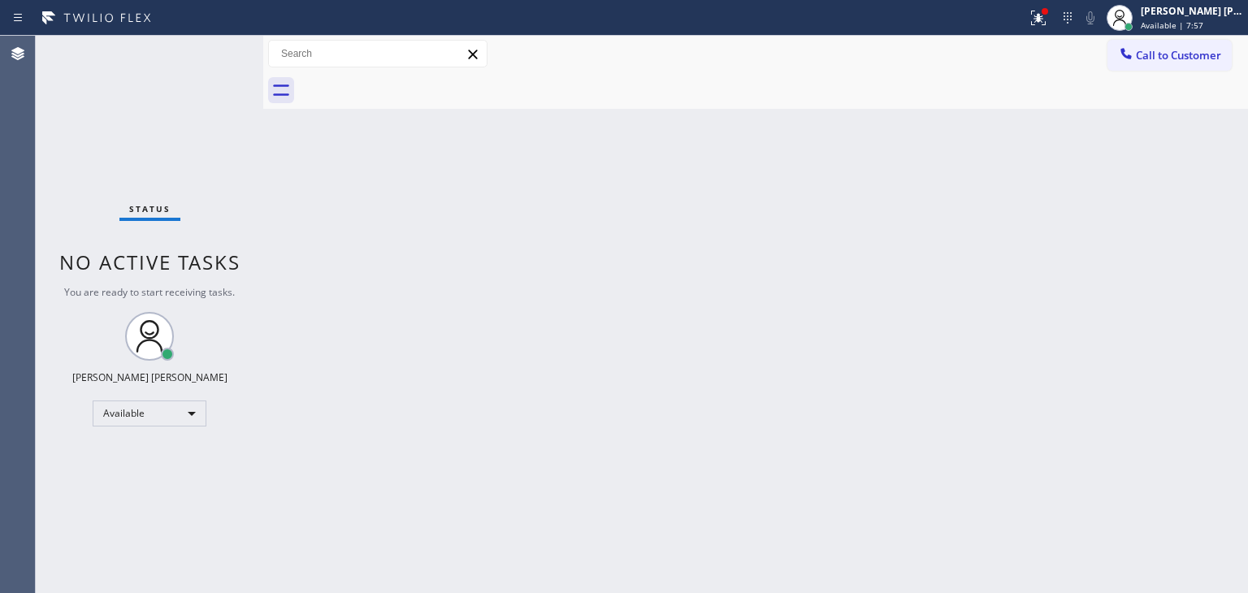
click at [211, 55] on div "Status No active tasks You are ready to start receiving tasks. [PERSON_NAME] [P…" at bounding box center [150, 314] width 228 height 557
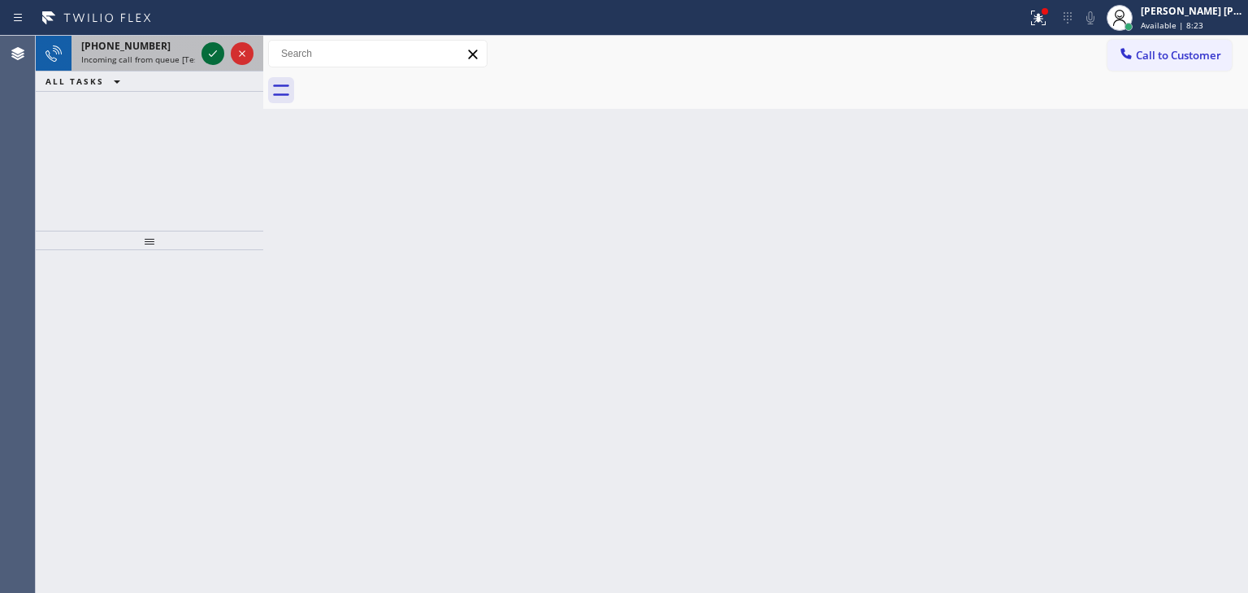
click at [211, 53] on icon at bounding box center [213, 54] width 20 height 20
click at [212, 47] on icon at bounding box center [213, 54] width 20 height 20
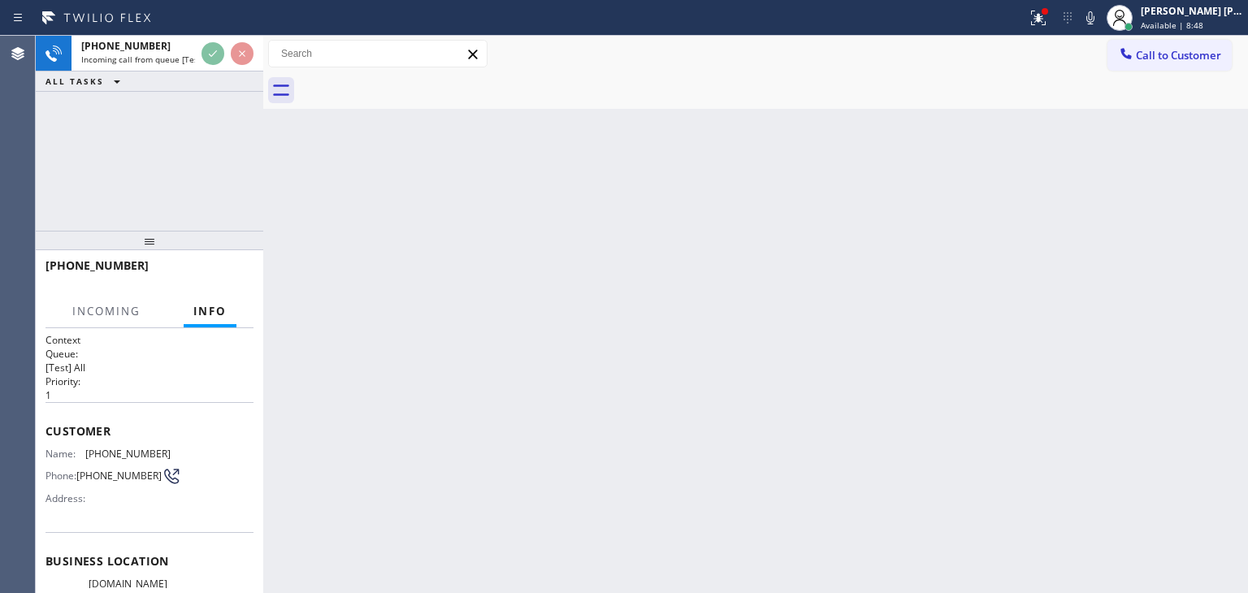
scroll to position [81, 0]
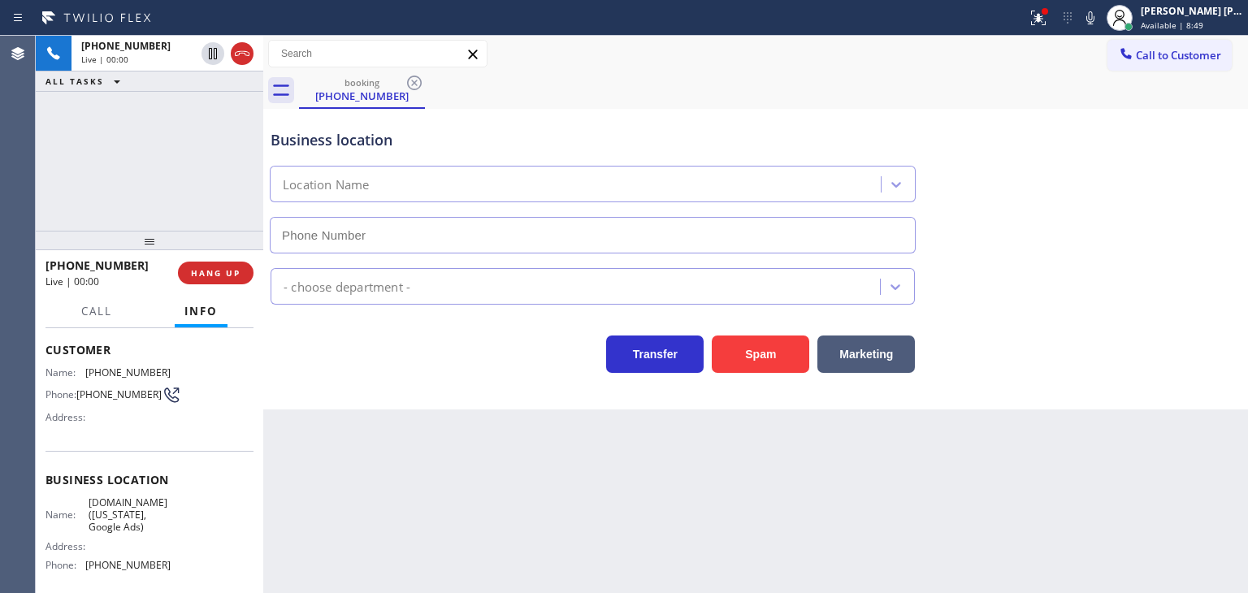
type input "[PHONE_NUMBER]"
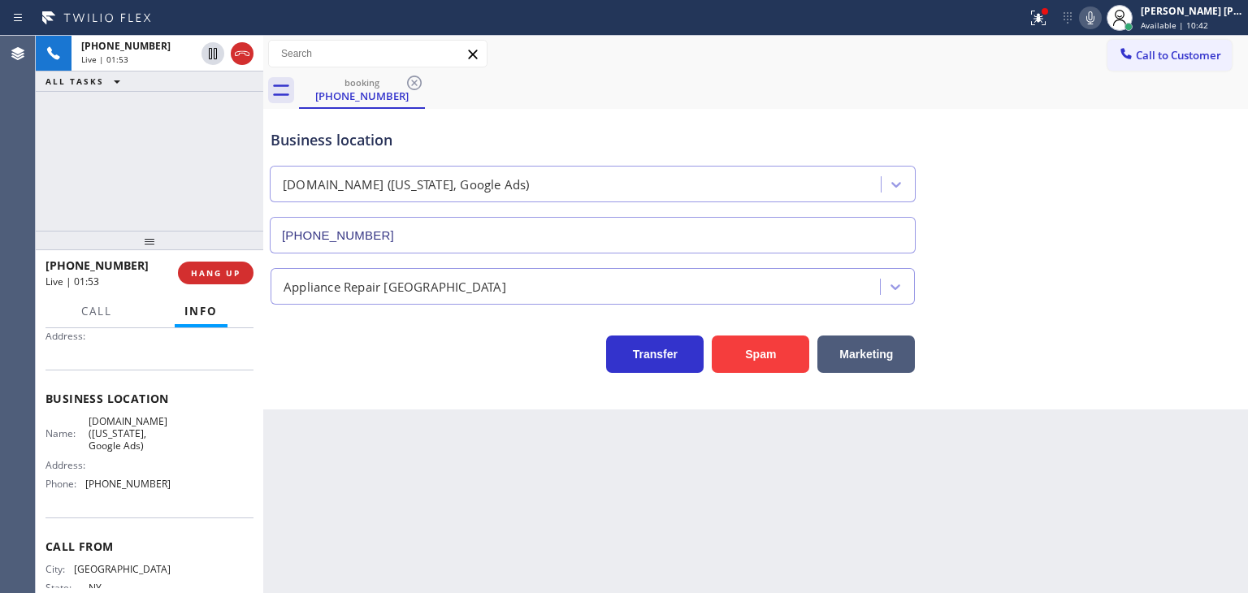
click at [1100, 15] on icon at bounding box center [1091, 18] width 20 height 20
click at [1100, 27] on icon at bounding box center [1091, 18] width 20 height 20
drag, startPoint x: 211, startPoint y: 108, endPoint x: 208, endPoint y: 128, distance: 19.8
click at [211, 108] on icon at bounding box center [213, 110] width 20 height 20
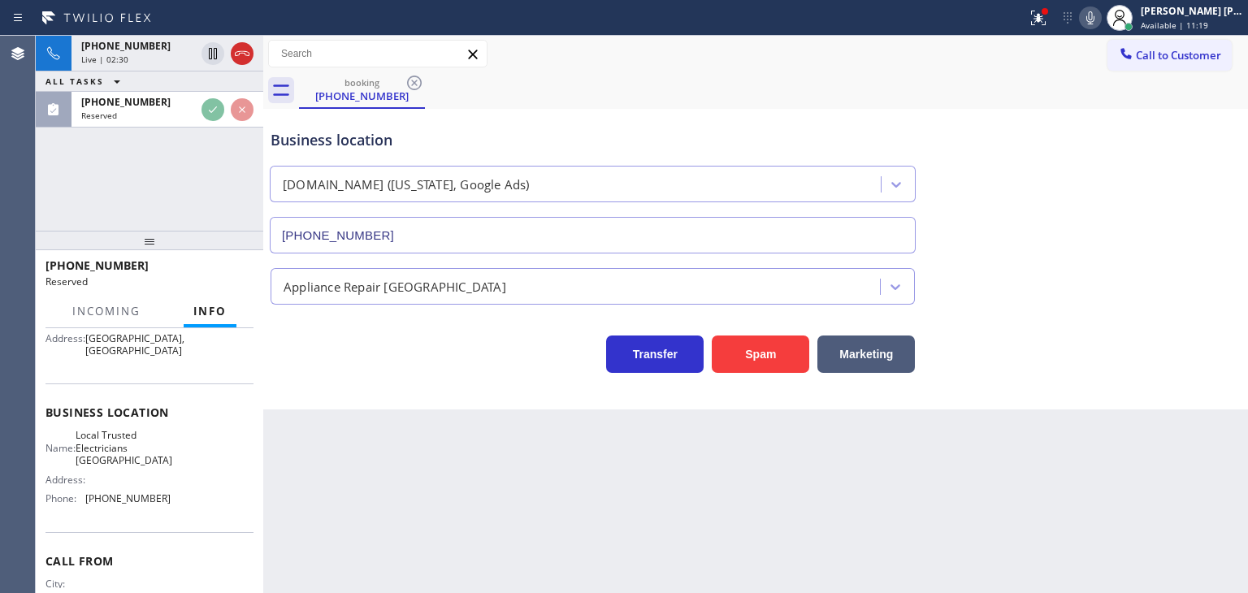
scroll to position [188, 0]
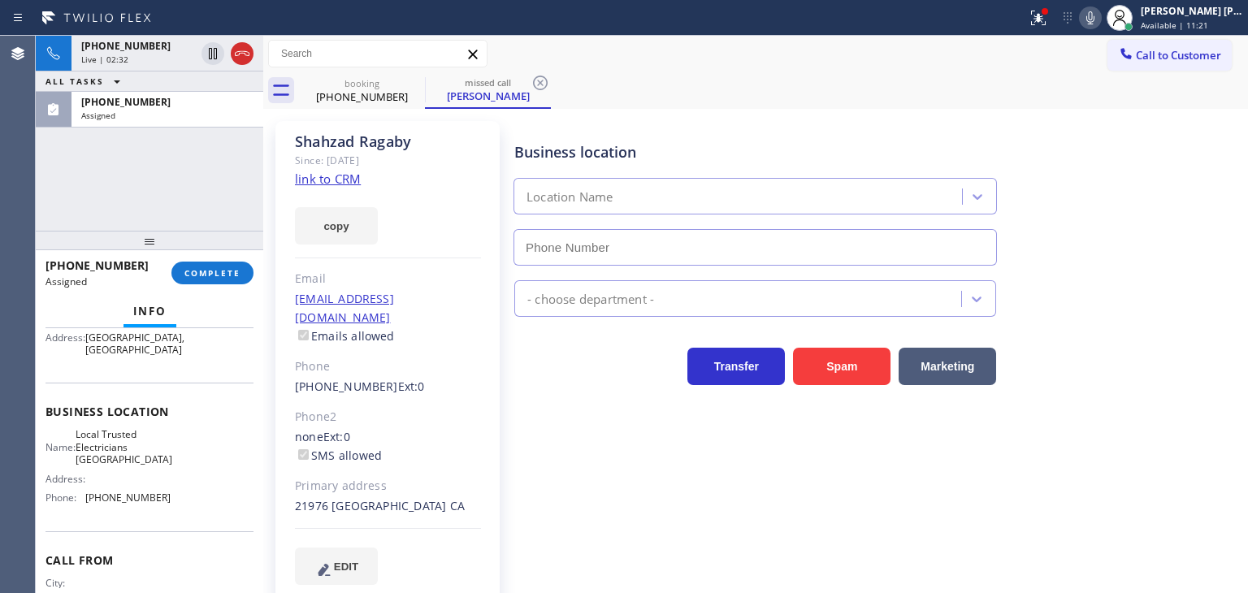
type input "[PHONE_NUMBER]"
click at [153, 130] on div "[PHONE_NUMBER] Live | 02:37 ALL TASKS ALL TASKS ACTIVE TASKS TASKS IN WRAP UP […" at bounding box center [150, 133] width 228 height 195
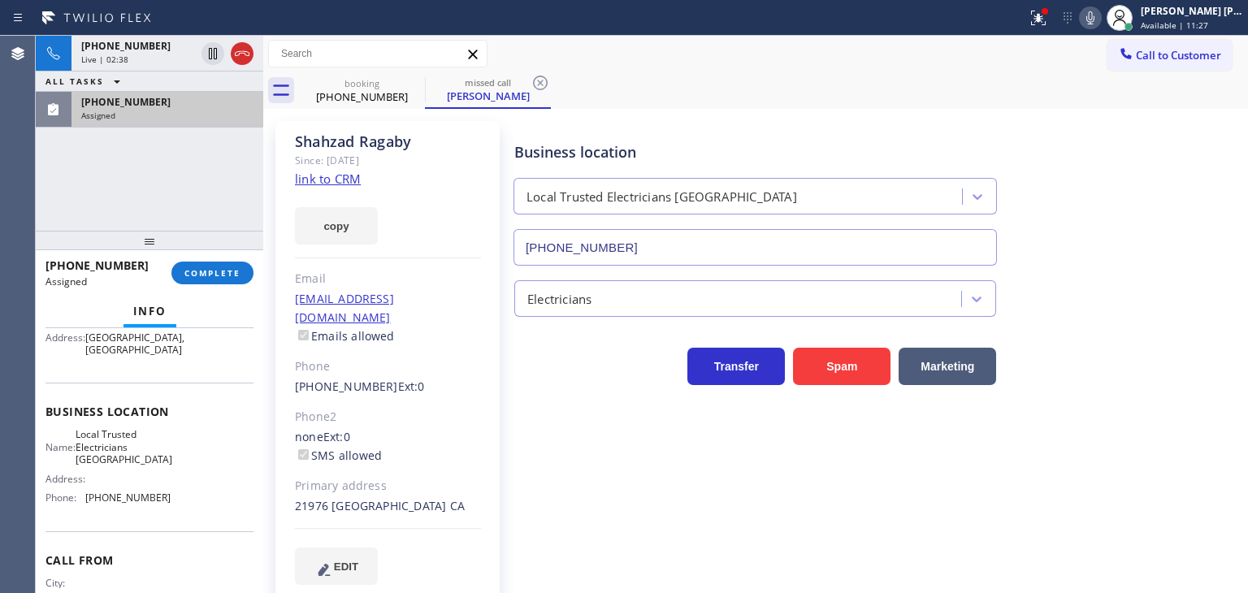
click at [169, 118] on div "Assigned" at bounding box center [167, 115] width 172 height 11
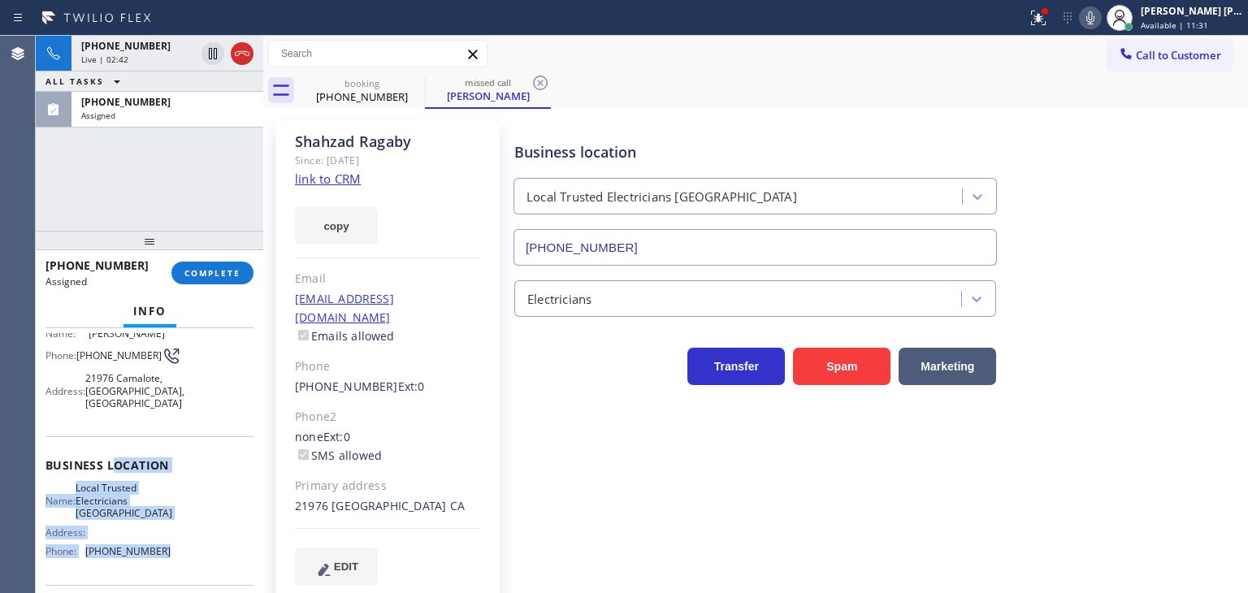
scroll to position [106, 0]
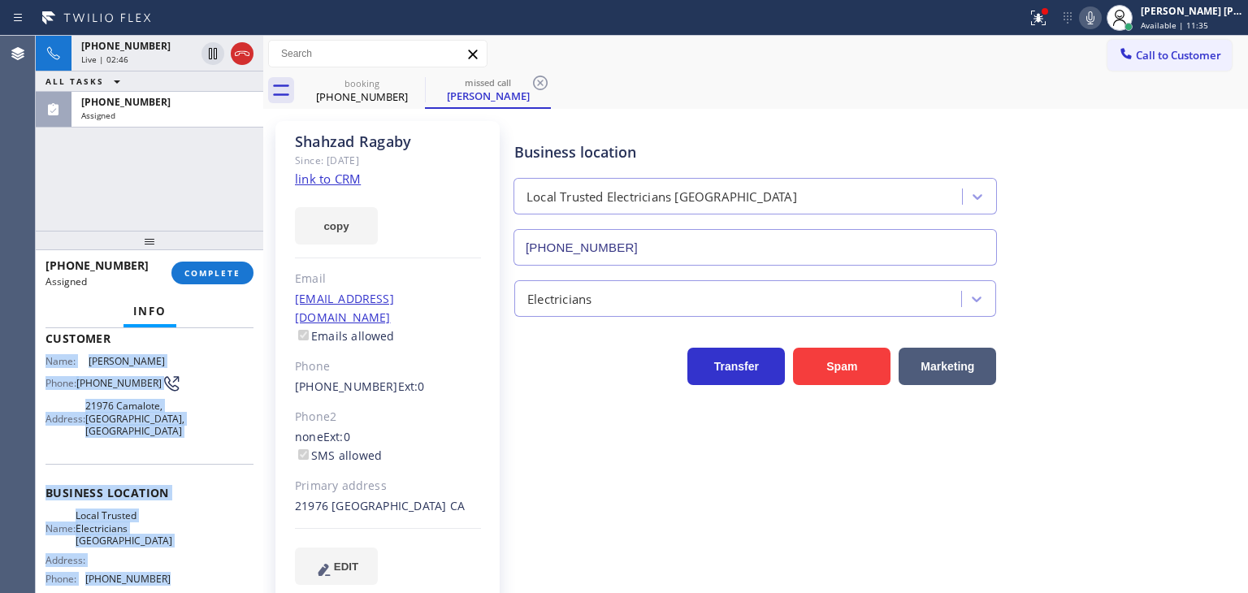
drag, startPoint x: 179, startPoint y: 508, endPoint x: 47, endPoint y: 353, distance: 203.5
click at [47, 353] on div "Context Queue: Electrical Priority: 0 Task Age: Customer Name: [PERSON_NAME] Ph…" at bounding box center [150, 482] width 208 height 510
copy div "Name: [PERSON_NAME] Phone: [PHONE_NUMBER] Address: [STREET_ADDRESS] Business lo…"
click at [160, 105] on div "[PHONE_NUMBER]" at bounding box center [167, 102] width 172 height 14
click at [173, 121] on div "[PHONE_NUMBER] Assigned" at bounding box center [164, 110] width 185 height 36
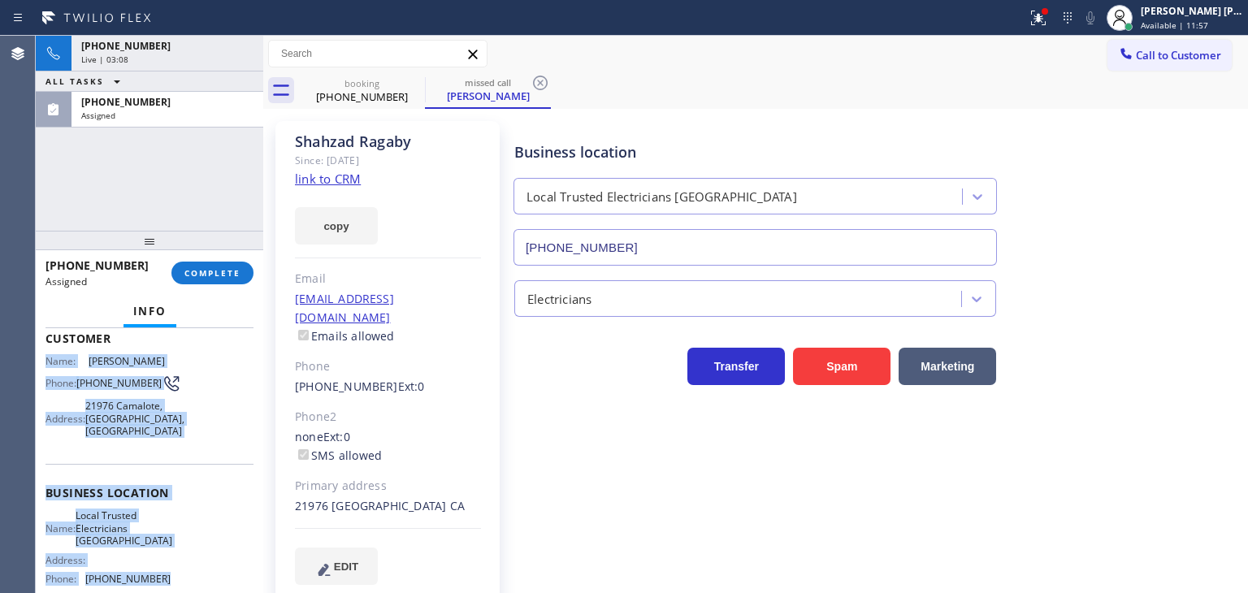
copy div "Name: [PERSON_NAME] Phone: [PHONE_NUMBER] Address: [STREET_ADDRESS] Business lo…"
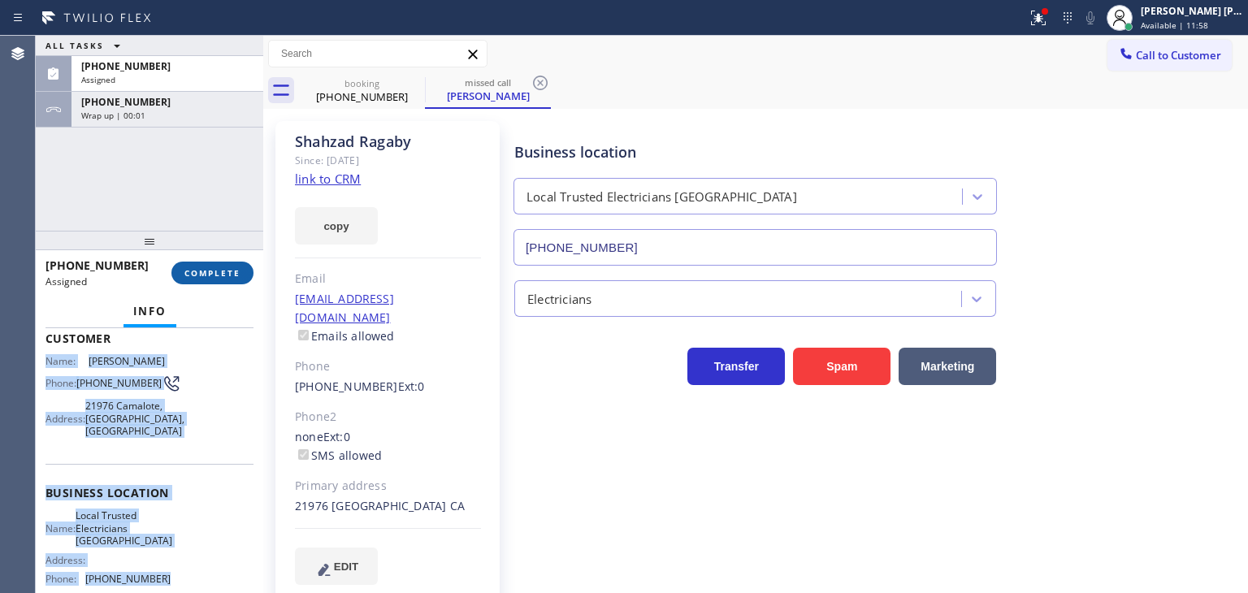
click at [215, 267] on span "COMPLETE" at bounding box center [212, 272] width 56 height 11
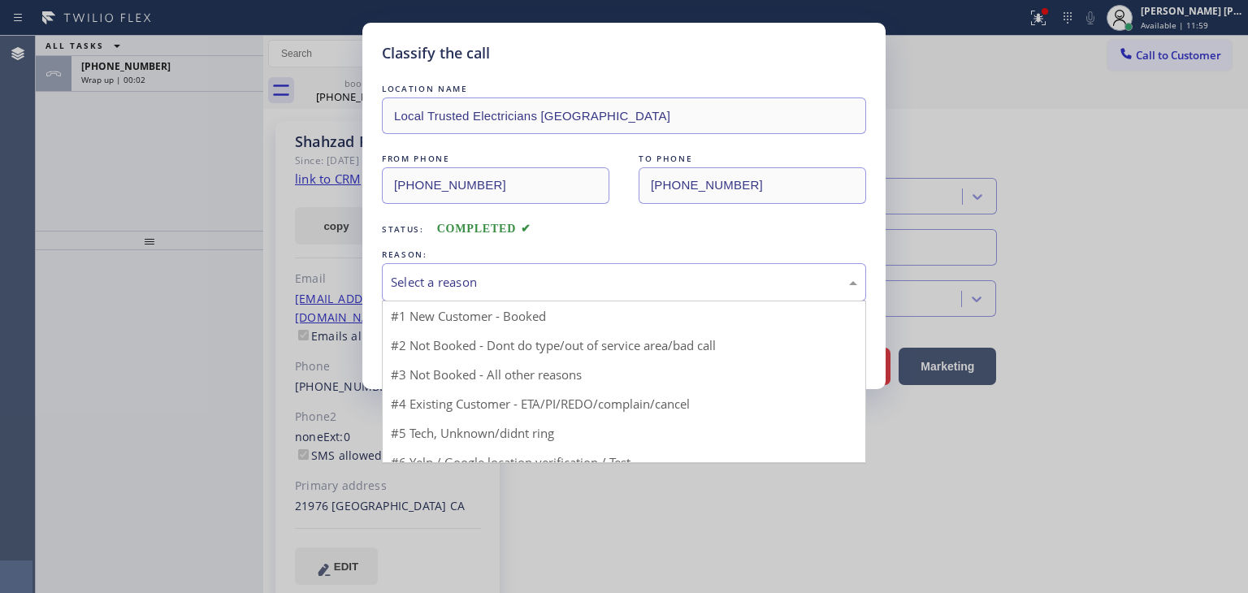
click at [497, 271] on div "Select a reason" at bounding box center [624, 282] width 484 height 38
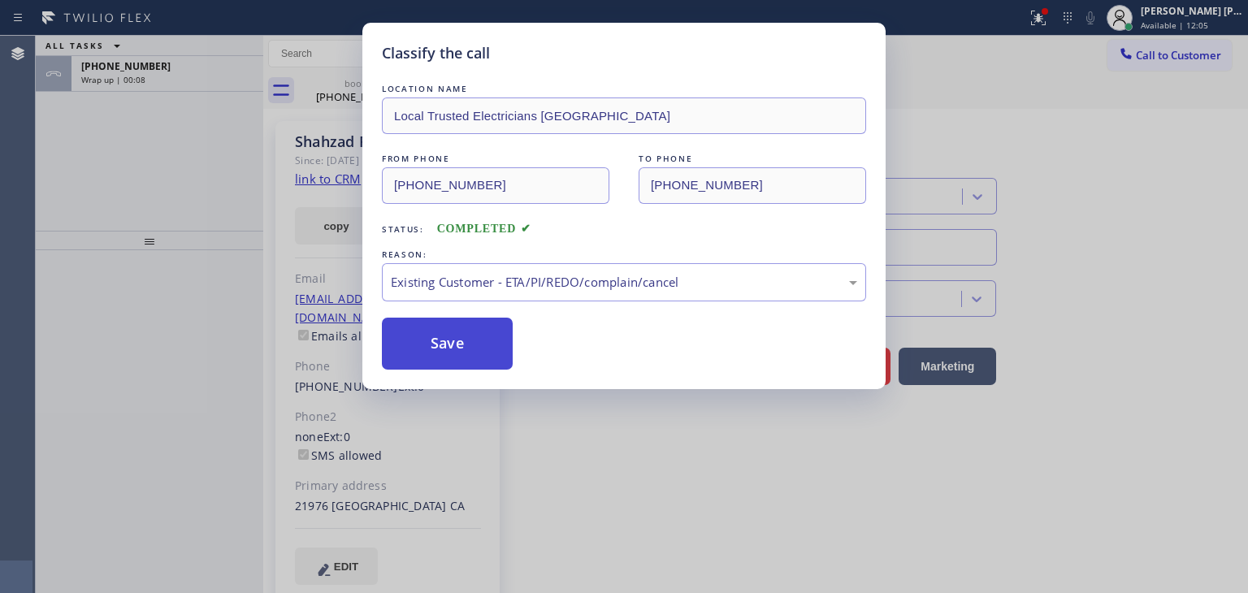
click at [458, 351] on button "Save" at bounding box center [447, 344] width 131 height 52
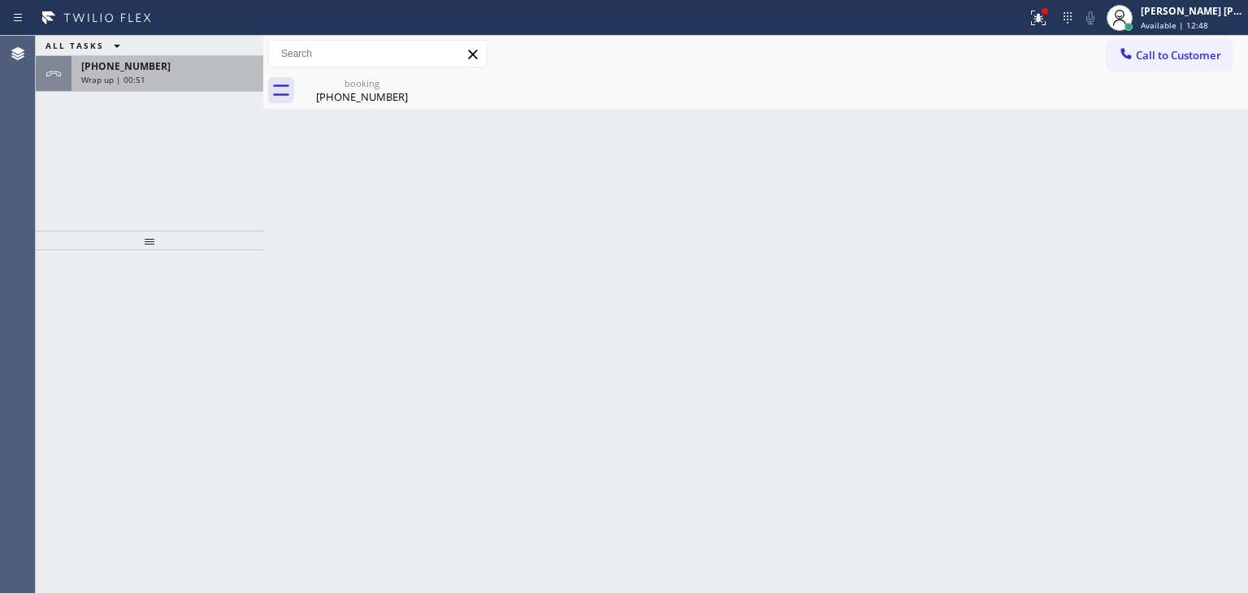
click at [217, 69] on div "[PHONE_NUMBER]" at bounding box center [167, 66] width 172 height 14
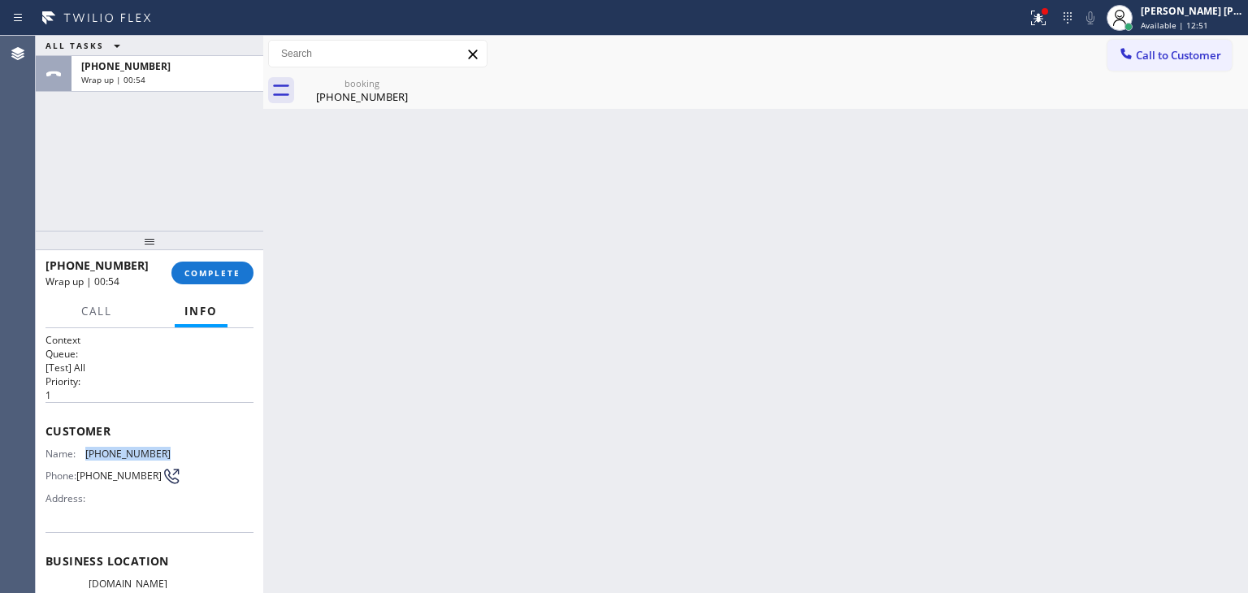
drag, startPoint x: 166, startPoint y: 449, endPoint x: 80, endPoint y: 452, distance: 85.4
click at [80, 452] on div "Name: [PHONE_NUMBER] Phone: [PHONE_NUMBER] Address:" at bounding box center [150, 480] width 208 height 64
copy div "[PHONE_NUMBER]"
click at [1182, 20] on span "Available | 13:38" at bounding box center [1174, 25] width 67 height 11
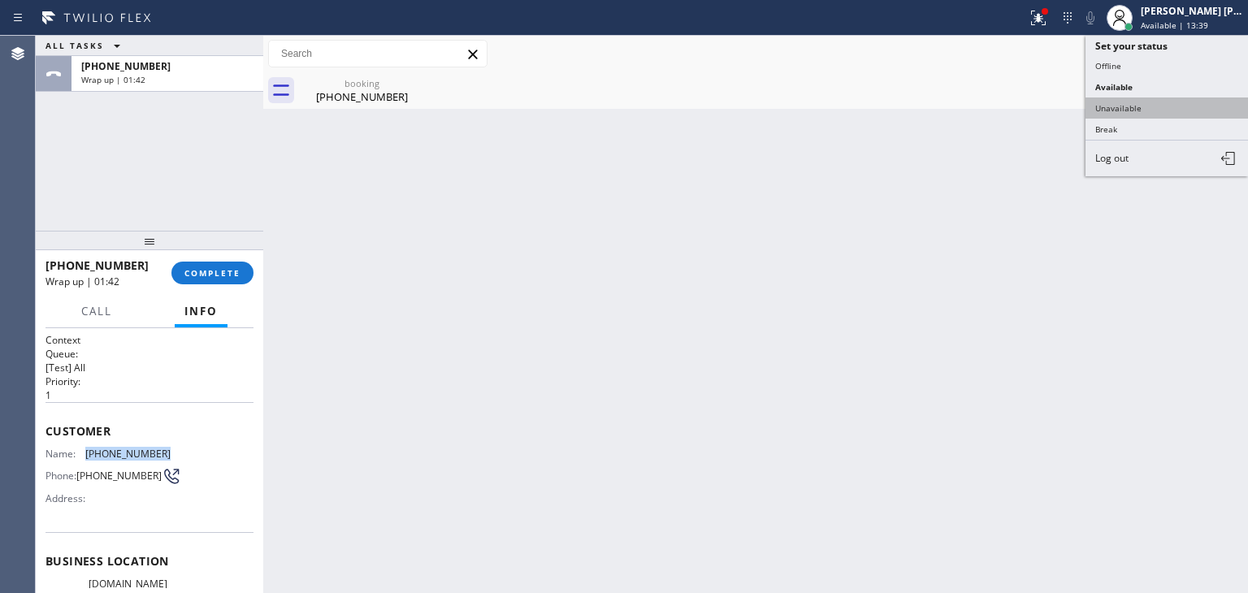
click at [1155, 106] on button "Unavailable" at bounding box center [1167, 108] width 163 height 21
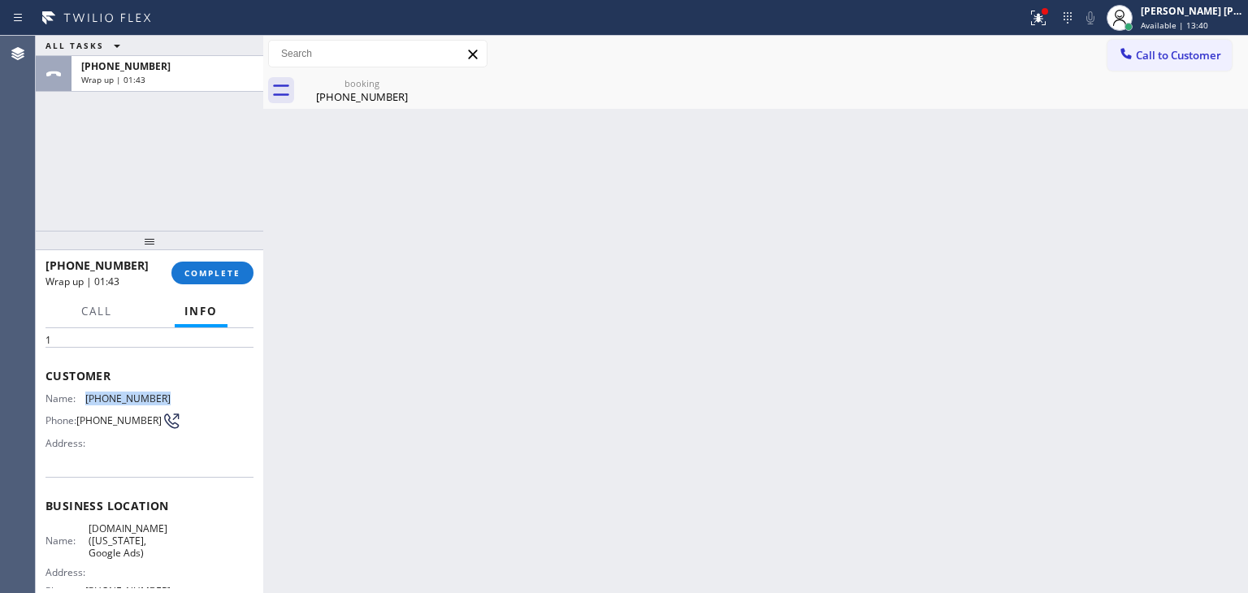
scroll to position [81, 0]
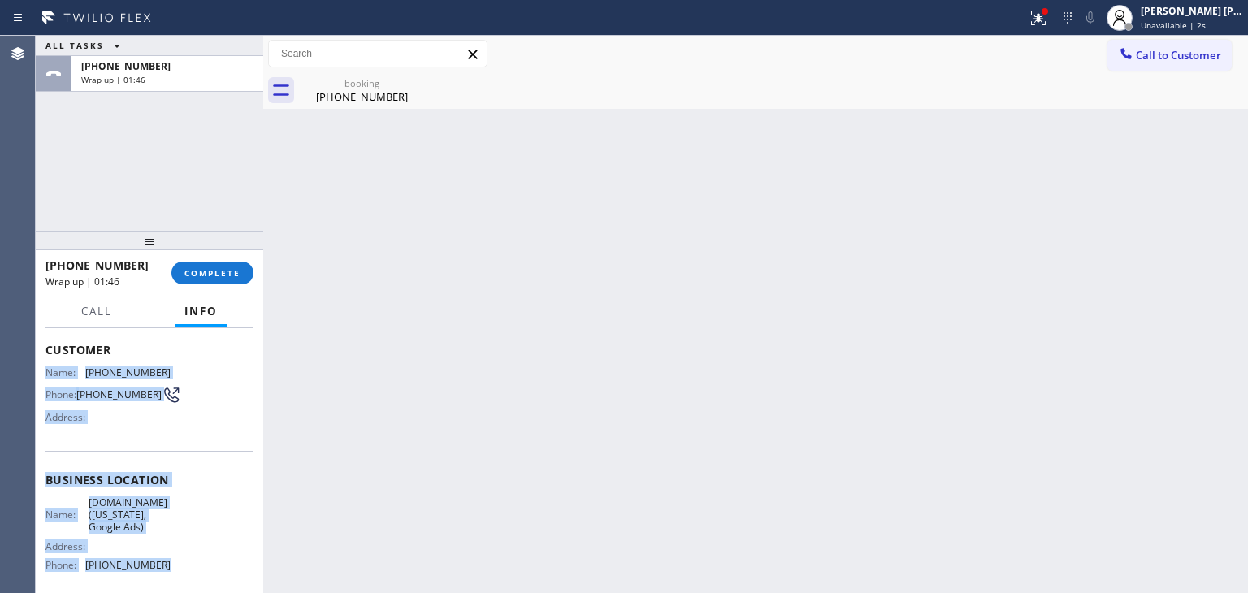
drag, startPoint x: 181, startPoint y: 570, endPoint x: 46, endPoint y: 371, distance: 240.9
click at [46, 371] on div "Context Queue: [Test] All Priority: 1 Customer Name: [PHONE_NUMBER] Phone: [PHO…" at bounding box center [150, 487] width 208 height 471
copy div "Name: [PHONE_NUMBER] Phone: [PHONE_NUMBER] Address: Business location Name: [DO…"
click at [213, 280] on button "COMPLETE" at bounding box center [212, 273] width 82 height 23
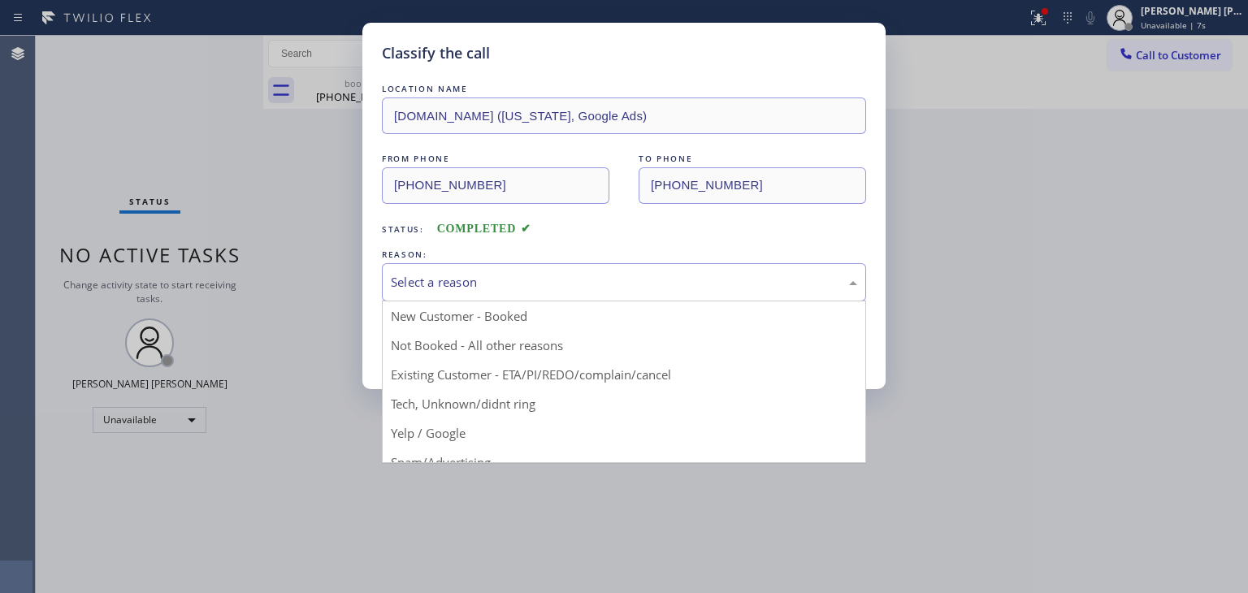
click at [507, 297] on div "Select a reason" at bounding box center [624, 282] width 484 height 38
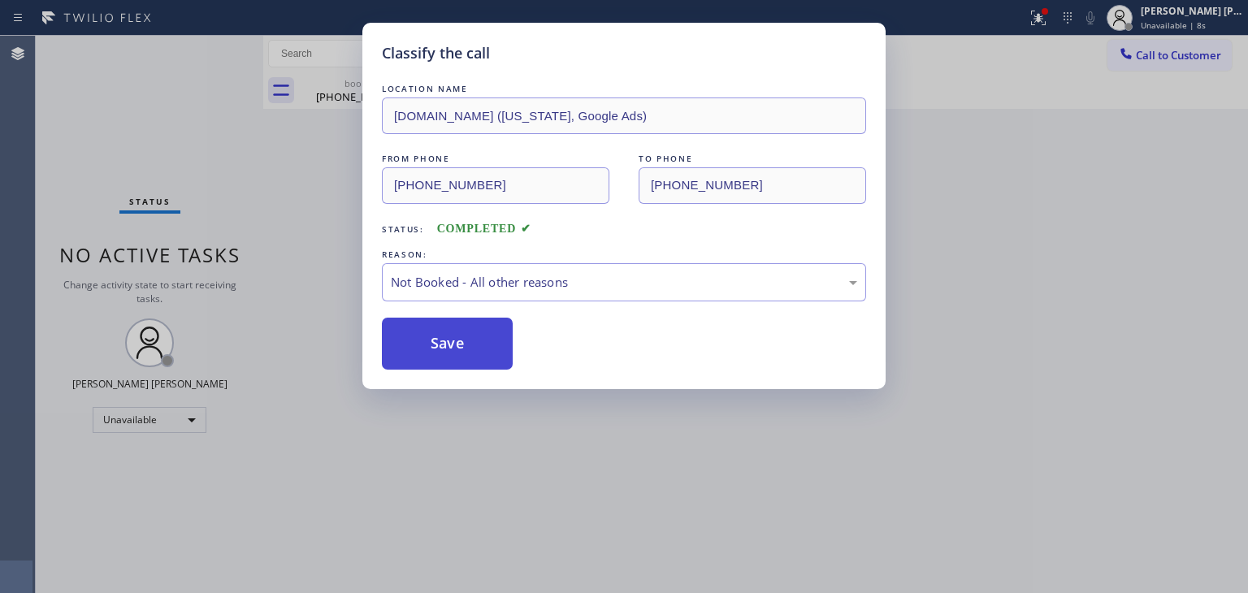
click at [479, 340] on button "Save" at bounding box center [447, 344] width 131 height 52
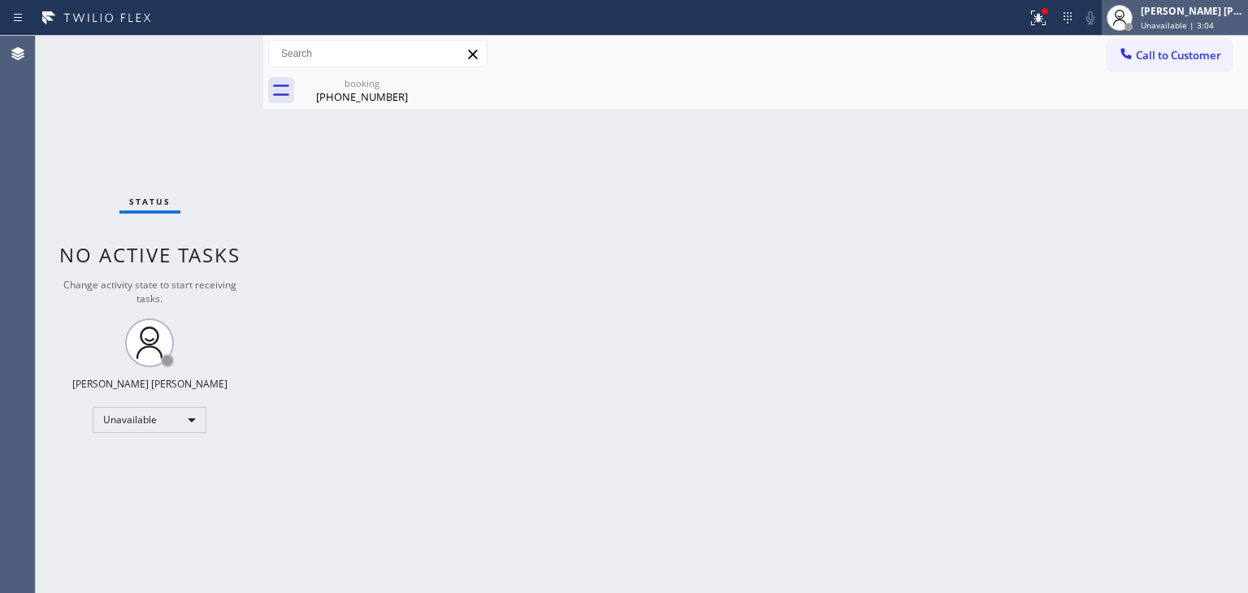
click at [1191, 13] on div "[PERSON_NAME] [PERSON_NAME]" at bounding box center [1192, 11] width 102 height 14
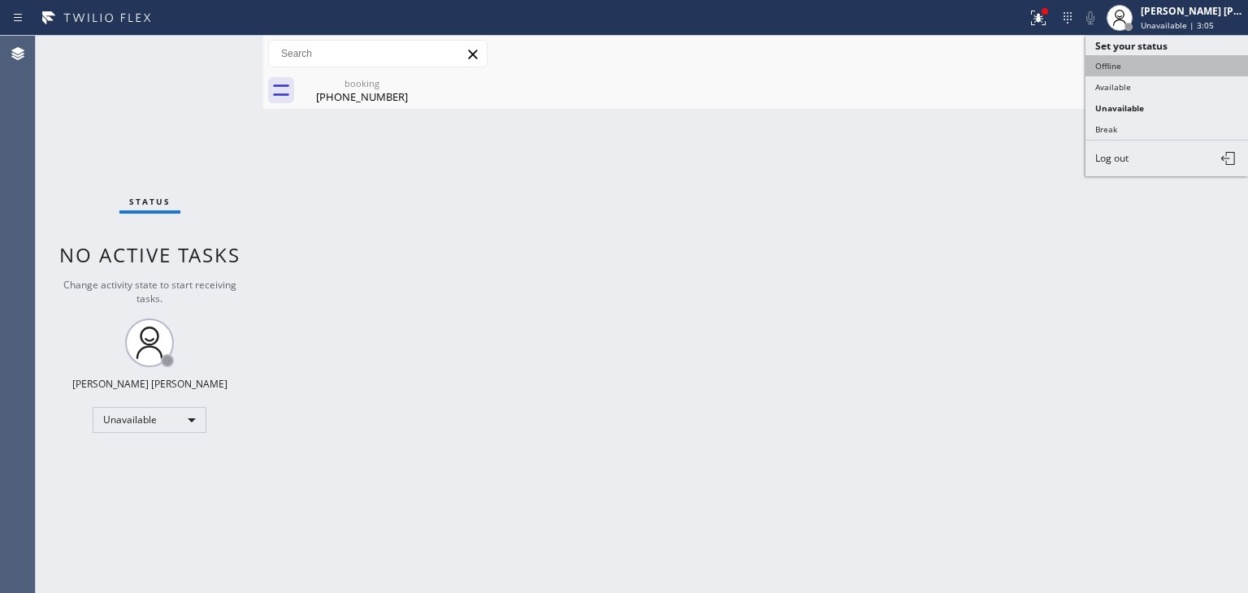
click at [1164, 62] on button "Offline" at bounding box center [1167, 65] width 163 height 21
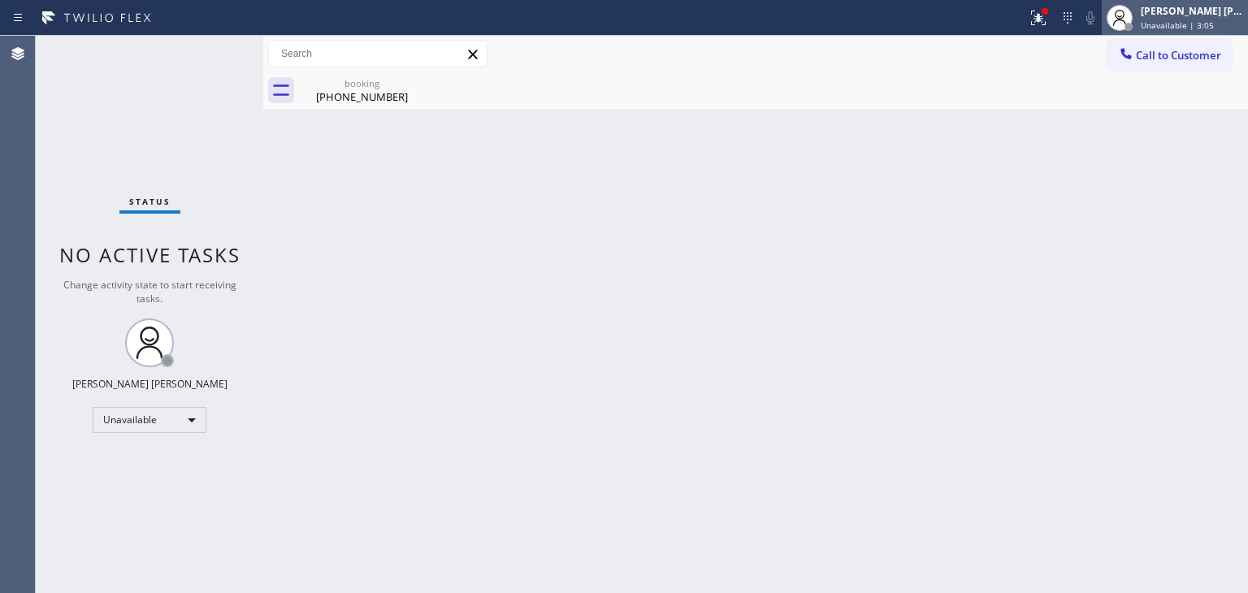
click at [1193, 15] on div "[PERSON_NAME] [PERSON_NAME]" at bounding box center [1192, 11] width 102 height 14
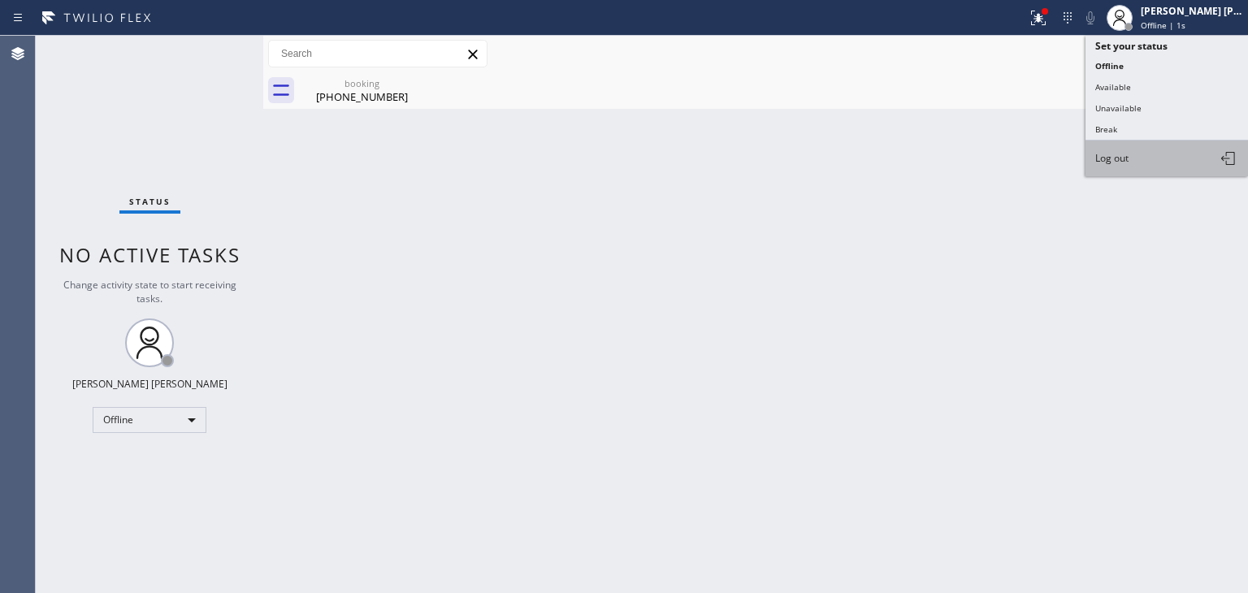
click at [1121, 153] on span "Log out" at bounding box center [1111, 158] width 33 height 14
